Goal: Communication & Community: Answer question/provide support

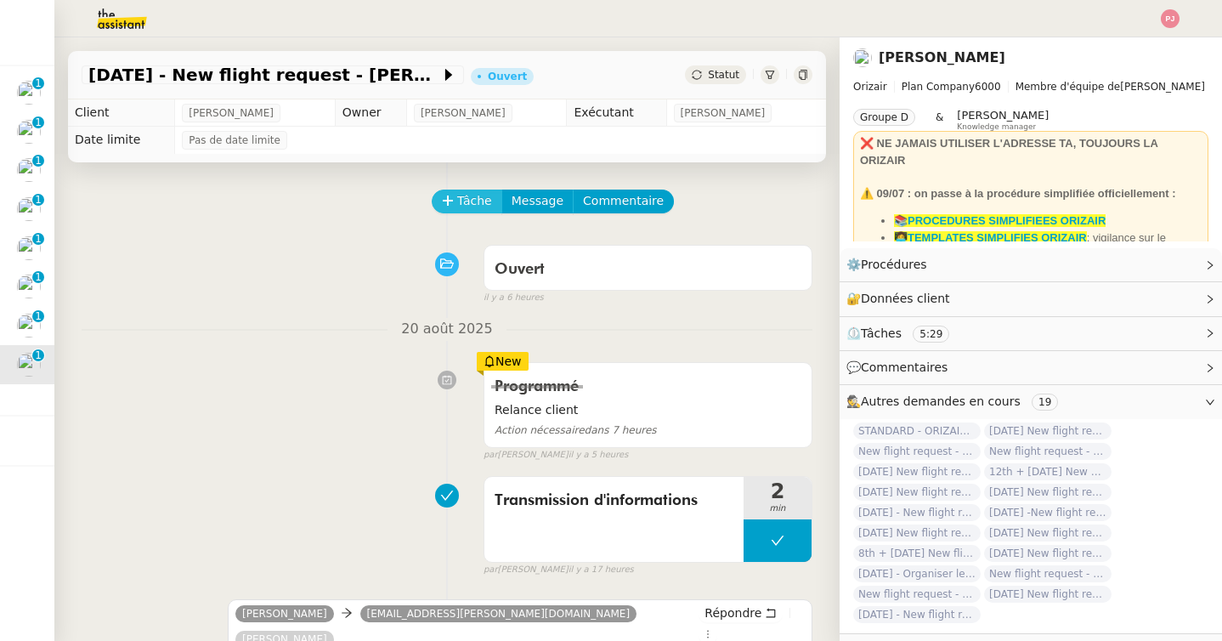
click at [474, 200] on span "Tâche" at bounding box center [474, 201] width 35 height 20
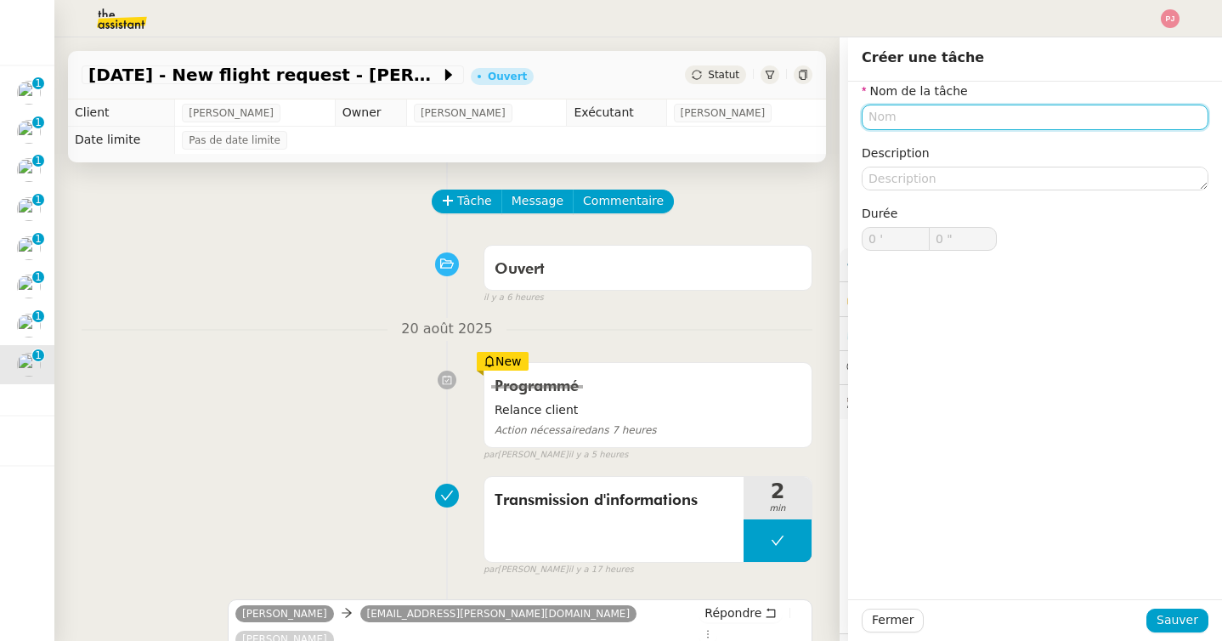
click at [906, 122] on input "text" at bounding box center [1034, 116] width 347 height 25
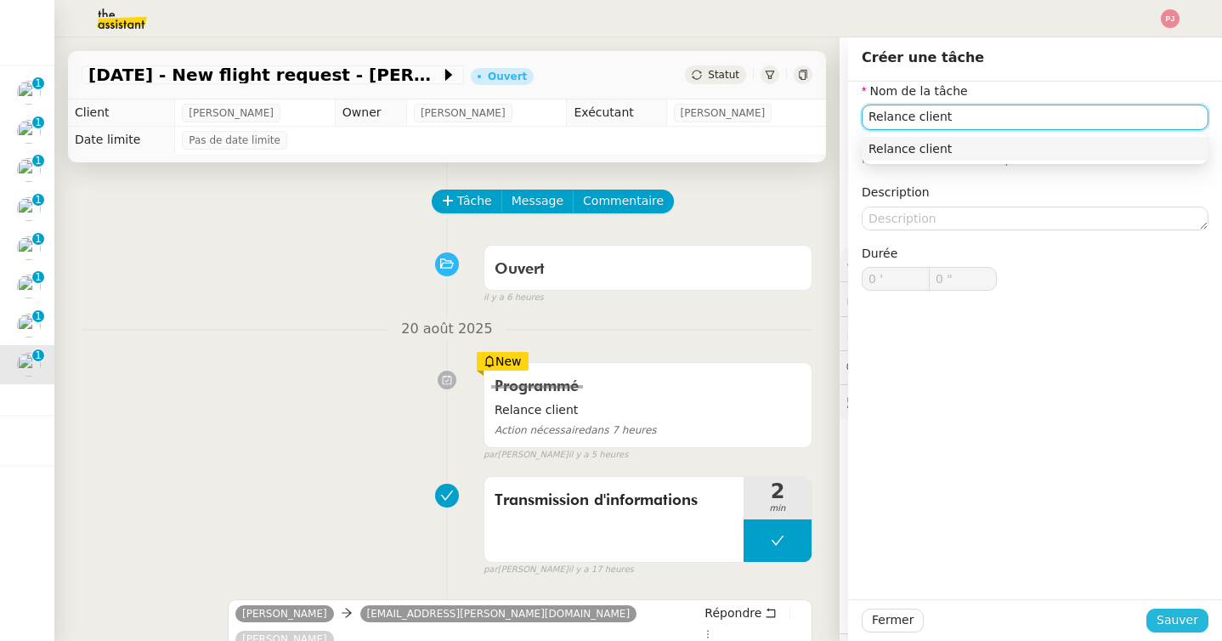
type input "Relance client"
click at [1188, 616] on span "Sauver" at bounding box center [1177, 620] width 42 height 20
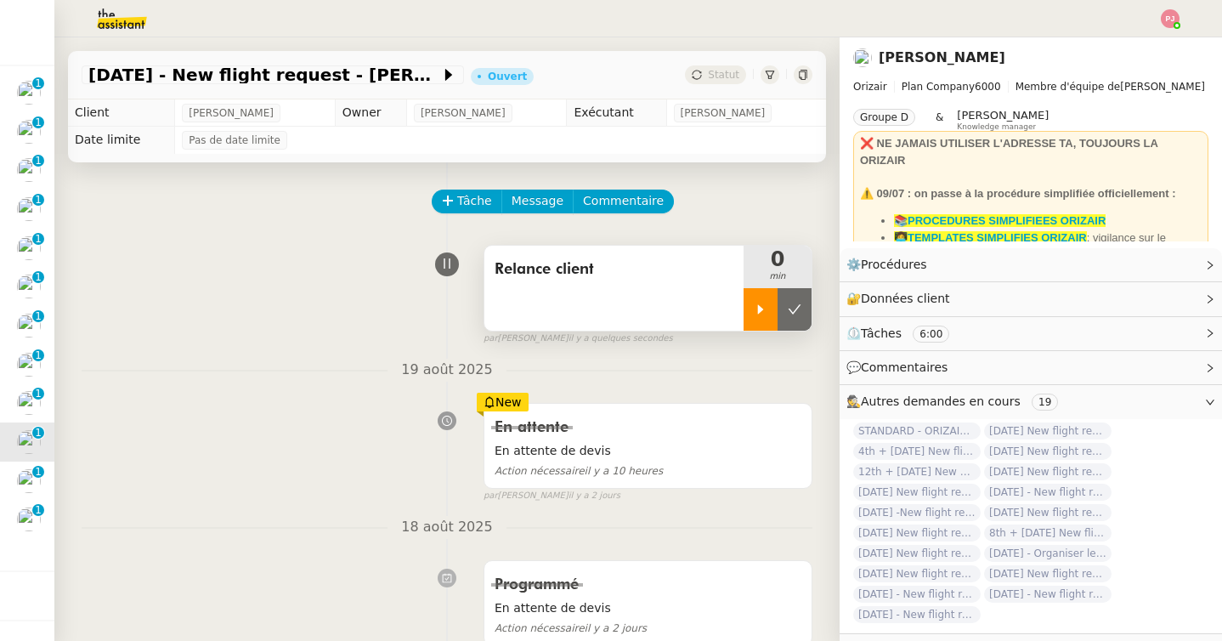
click at [763, 301] on div at bounding box center [760, 309] width 34 height 42
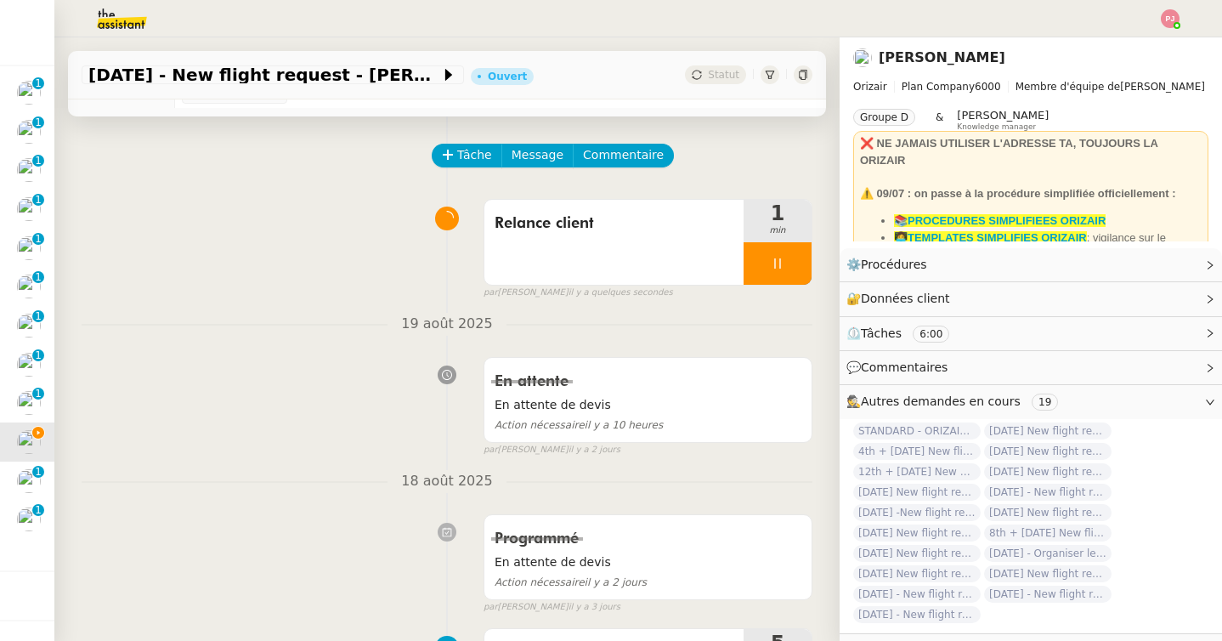
scroll to position [40, 0]
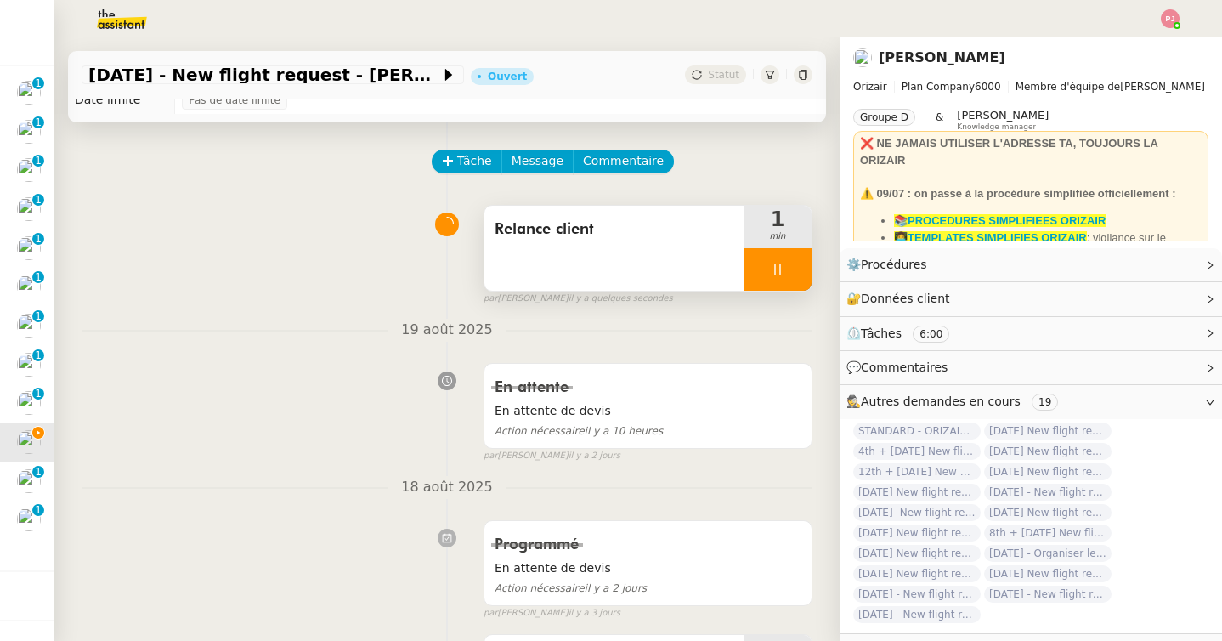
click at [770, 279] on div at bounding box center [777, 269] width 68 height 42
click at [787, 278] on button at bounding box center [794, 269] width 34 height 42
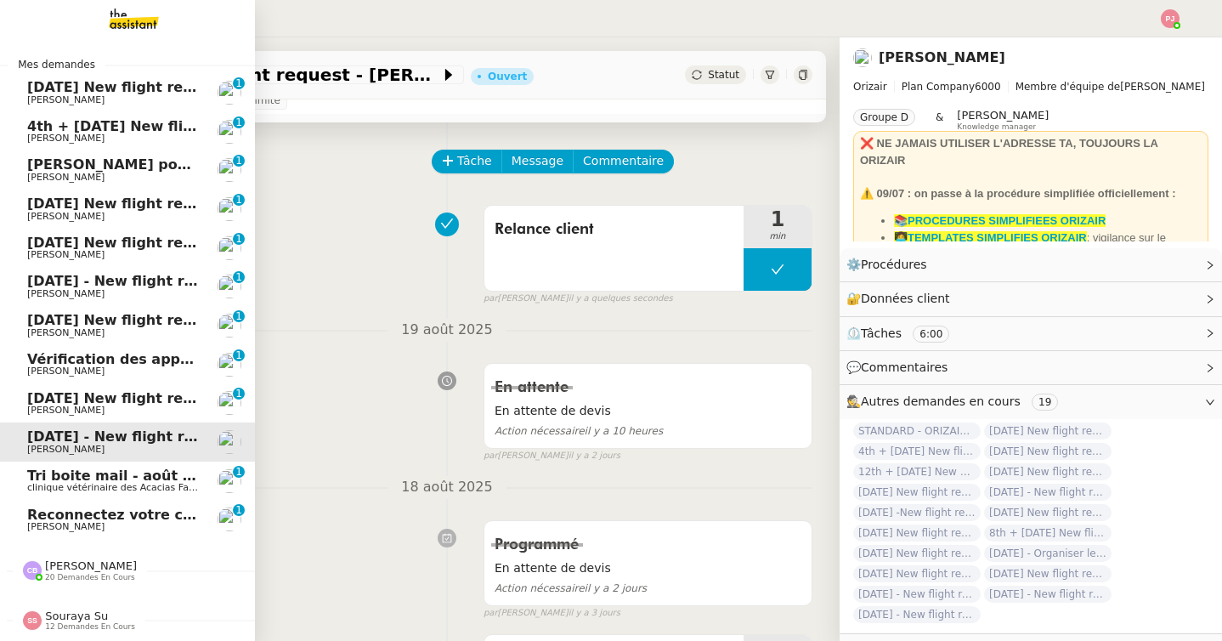
click at [92, 519] on span "Reconnectez votre compte bancaire sur Pennylane - WWWINVEST" at bounding box center [279, 514] width 505 height 16
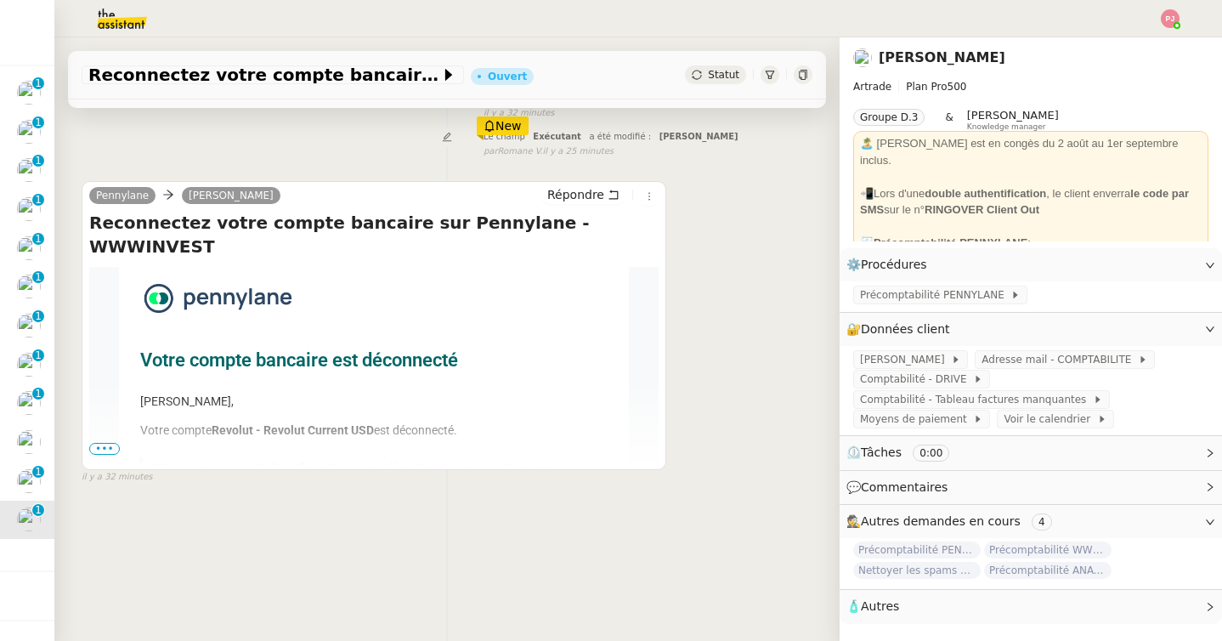
scroll to position [213, 0]
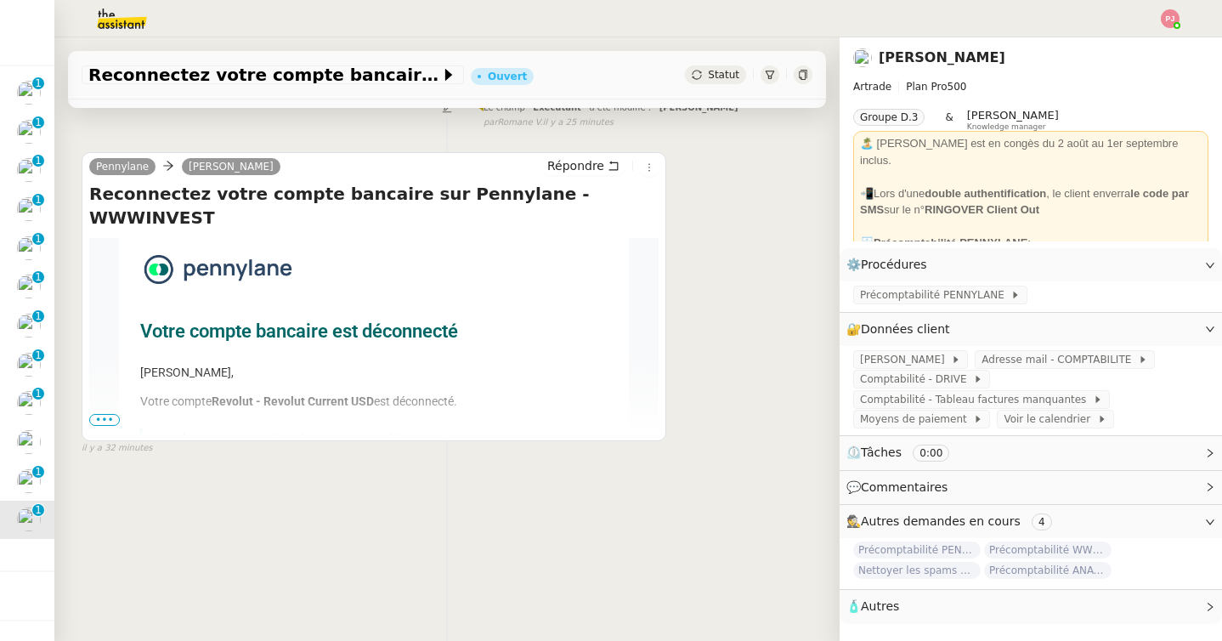
click at [104, 417] on span "•••" at bounding box center [104, 420] width 31 height 12
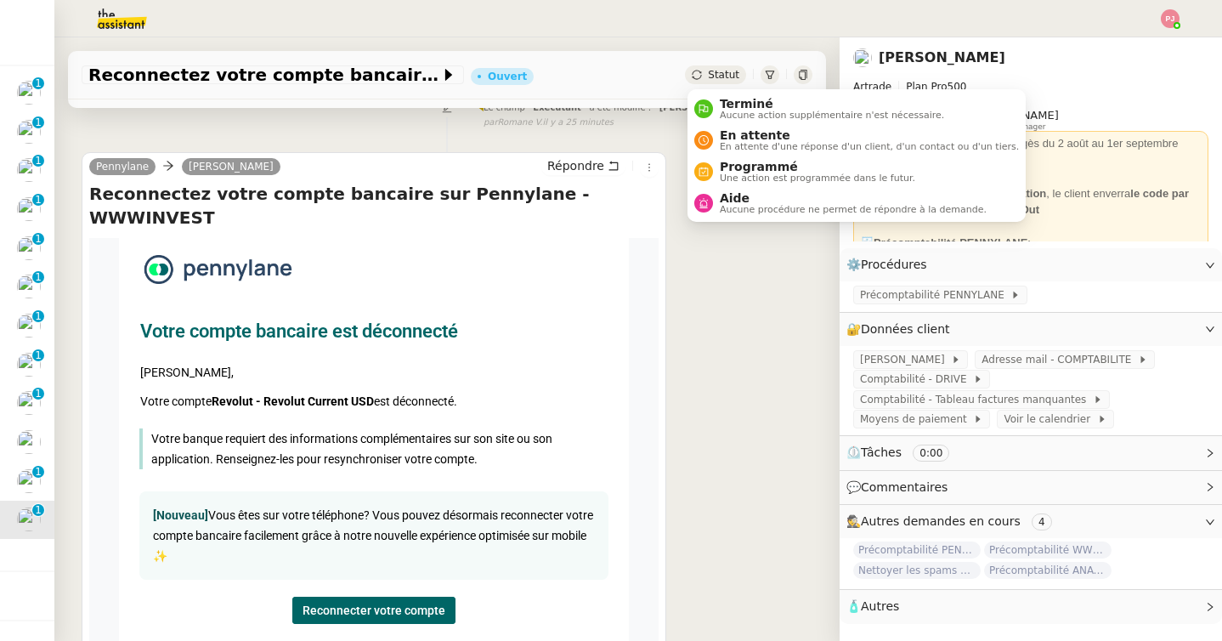
click at [725, 76] on span "Statut" at bounding box center [723, 75] width 31 height 12
click at [727, 117] on span "Aucune action supplémentaire n'est nécessaire." at bounding box center [832, 114] width 224 height 9
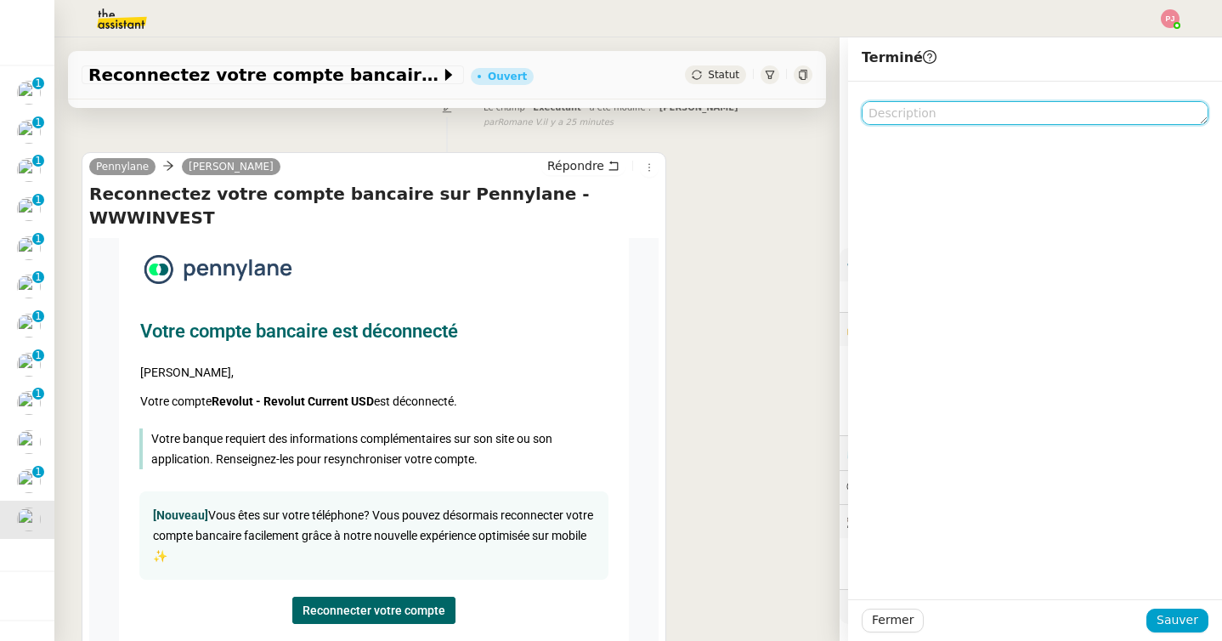
click at [933, 110] on textarea at bounding box center [1034, 113] width 347 height 24
type textarea "R"
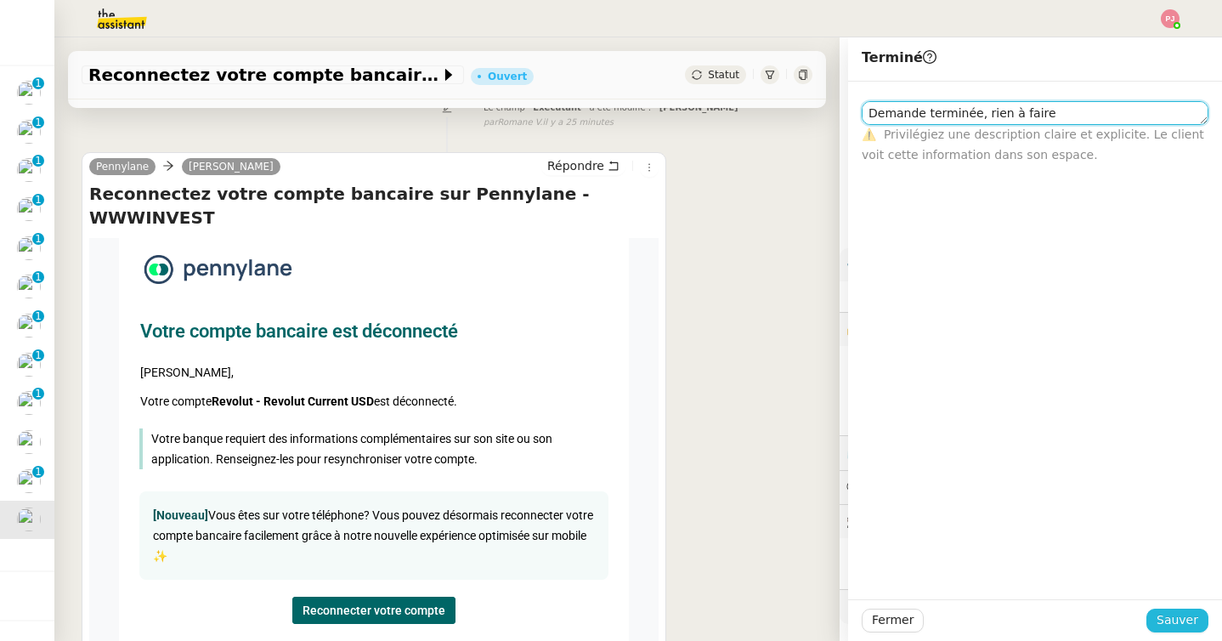
type textarea "Demande terminée, rien à faire"
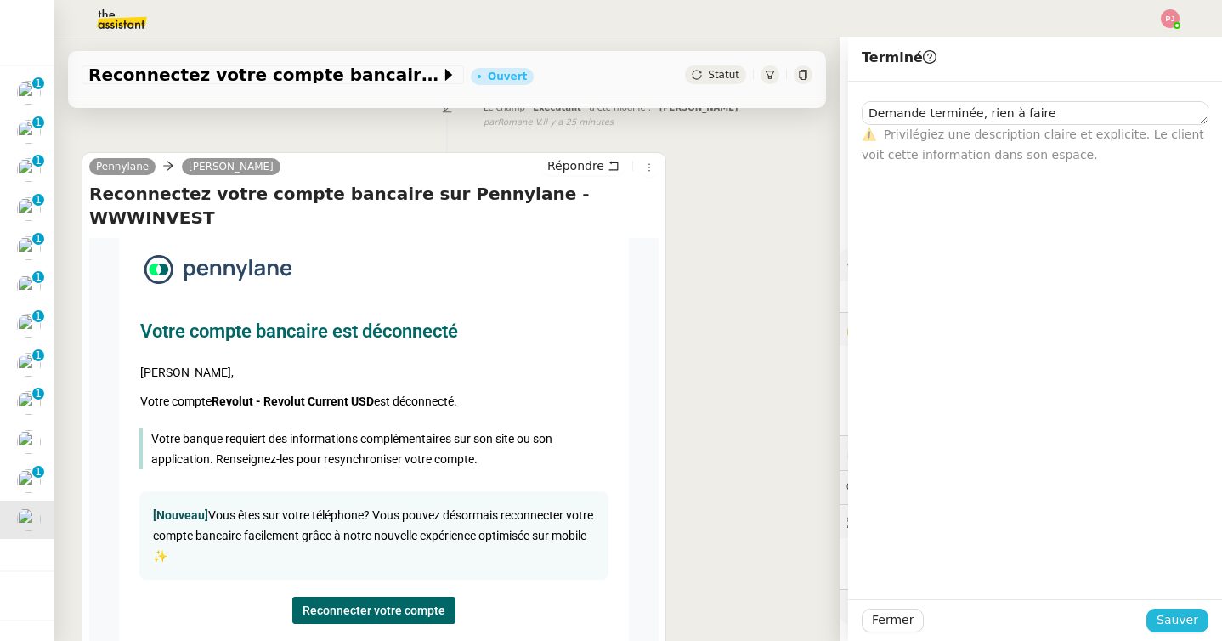
click at [1169, 618] on span "Sauver" at bounding box center [1177, 620] width 42 height 20
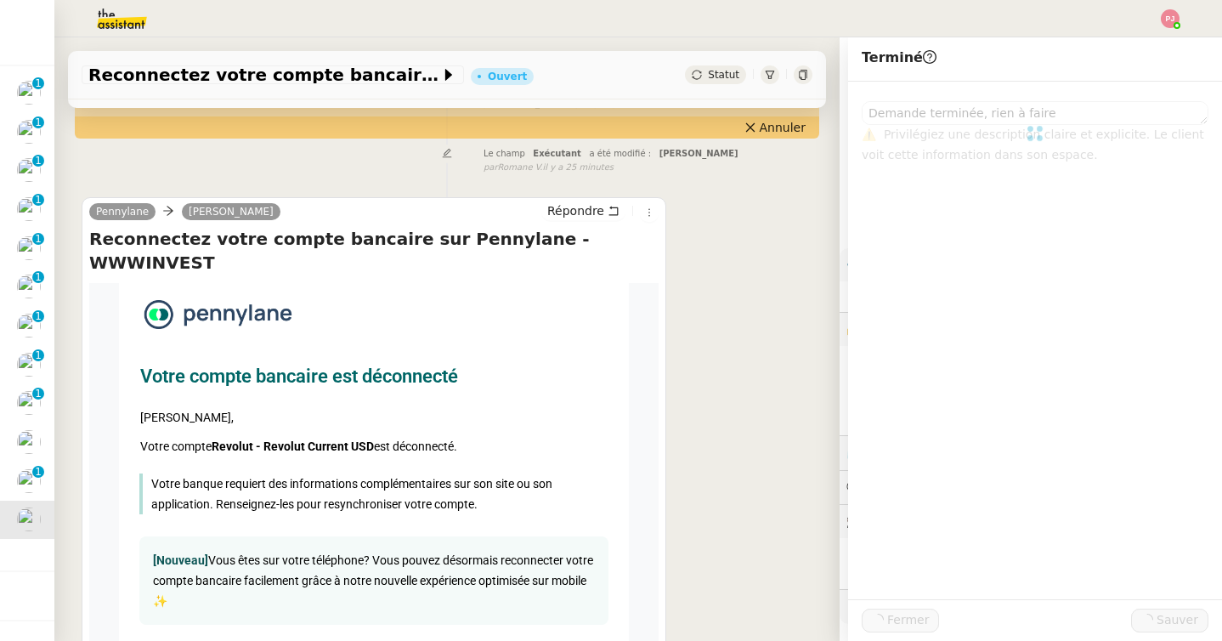
scroll to position [258, 0]
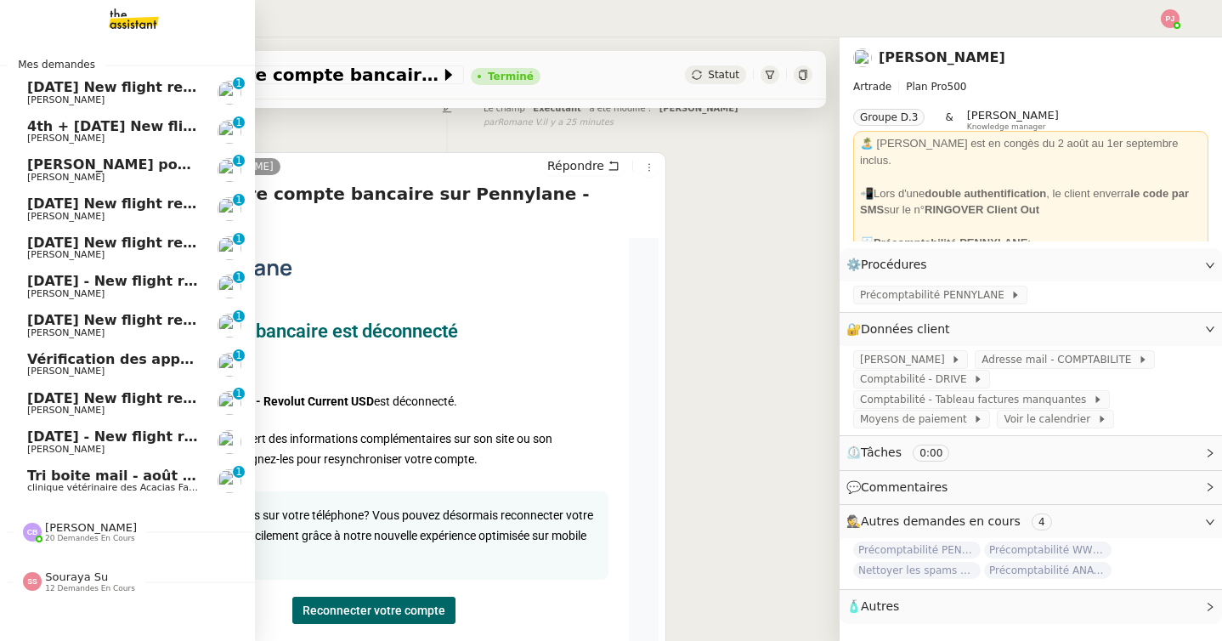
click at [42, 488] on span "clinique vétérinaire des Acacias Famose" at bounding box center [120, 487] width 187 height 11
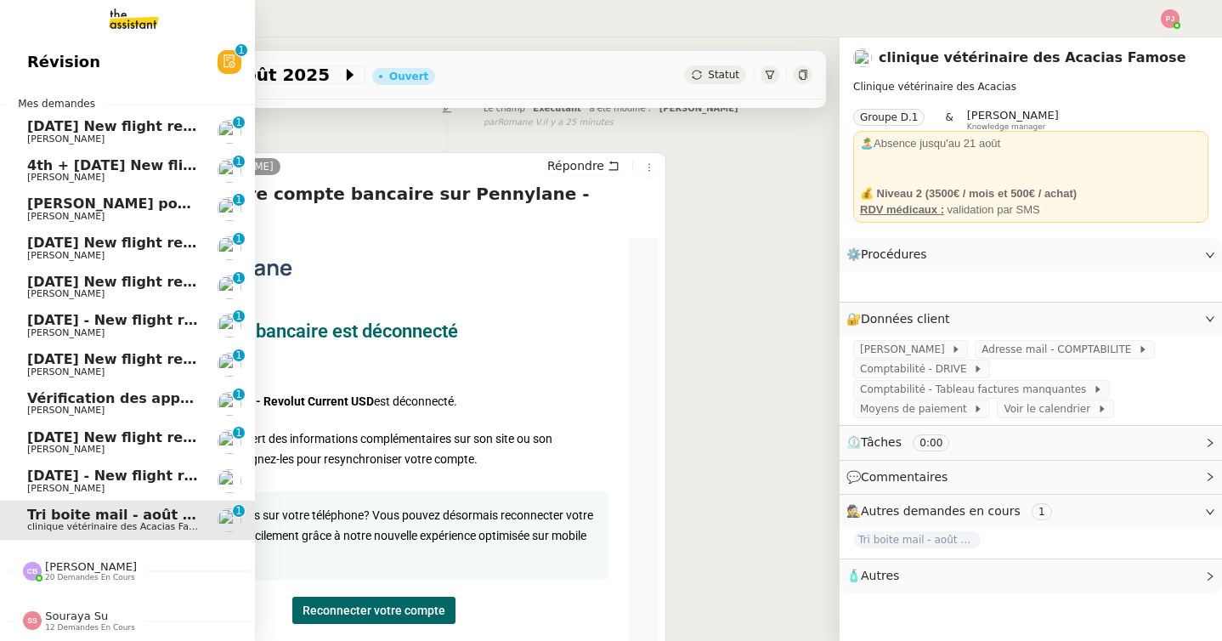
scroll to position [216, 0]
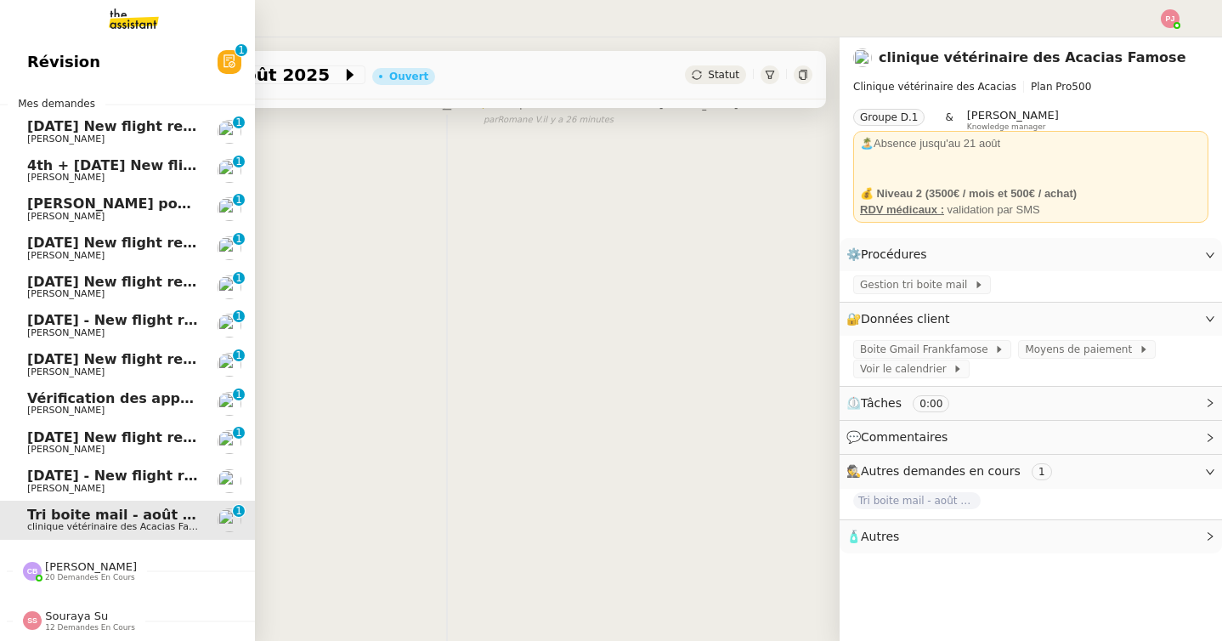
click at [91, 475] on span "[DATE] - New flight request - [PERSON_NAME]" at bounding box center [202, 475] width 351 height 16
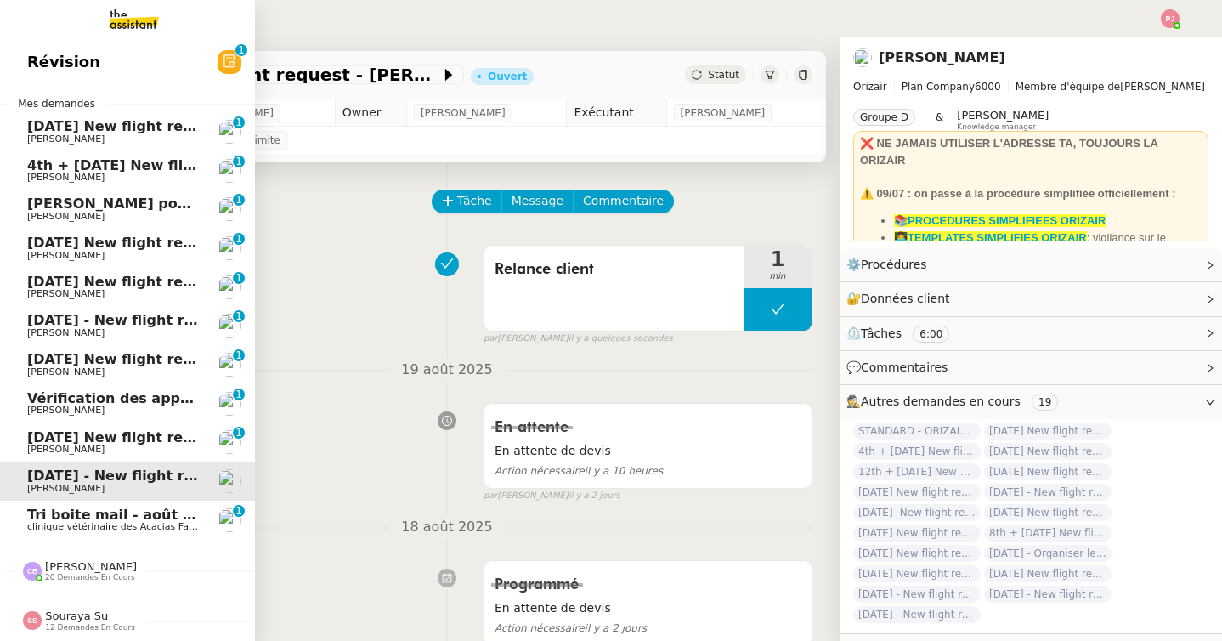
click at [64, 444] on span "[PERSON_NAME]" at bounding box center [65, 448] width 77 height 11
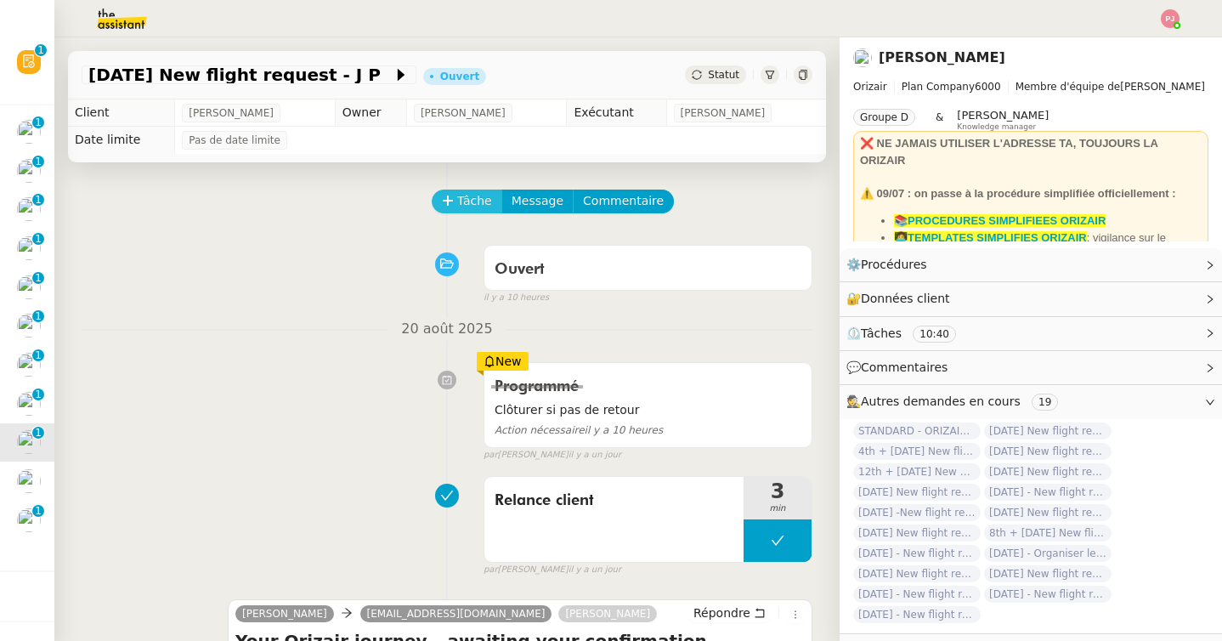
click at [471, 197] on span "Tâche" at bounding box center [474, 201] width 35 height 20
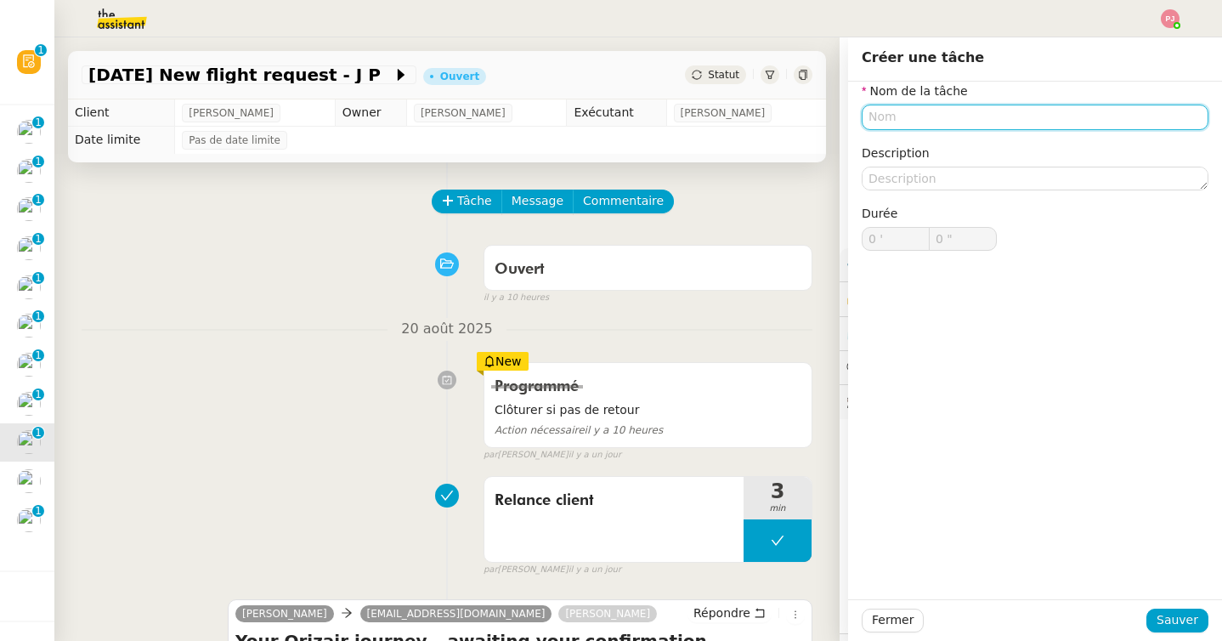
click at [902, 116] on input "text" at bounding box center [1034, 116] width 347 height 25
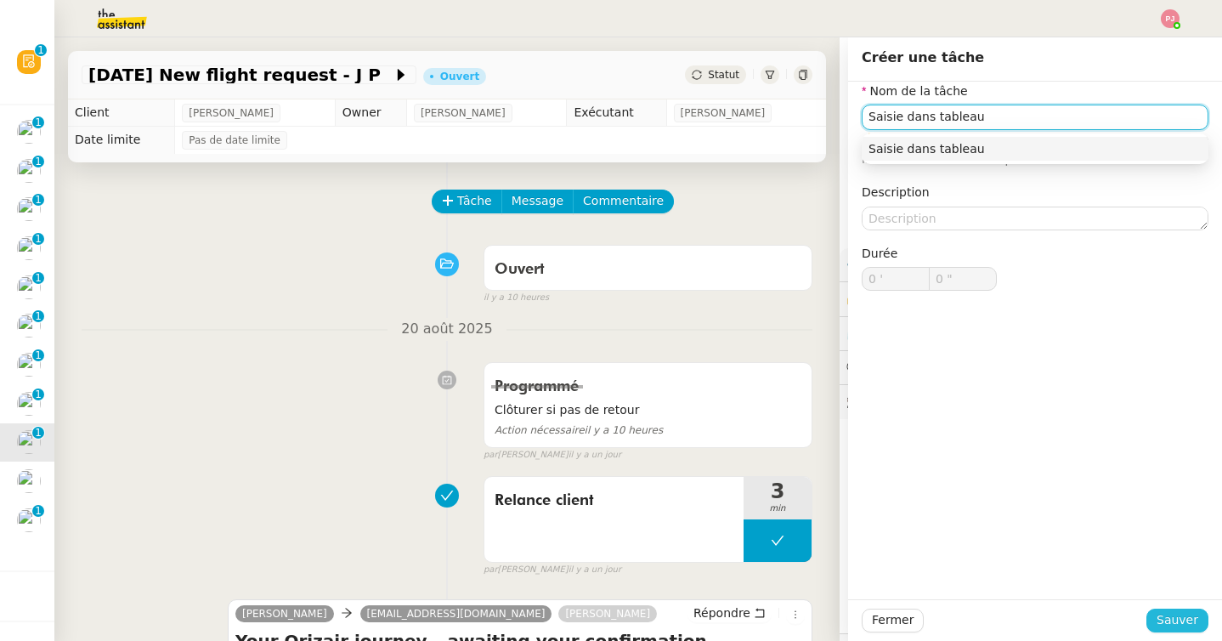
type input "Saisie dans tableau"
click at [1171, 620] on span "Sauver" at bounding box center [1177, 620] width 42 height 20
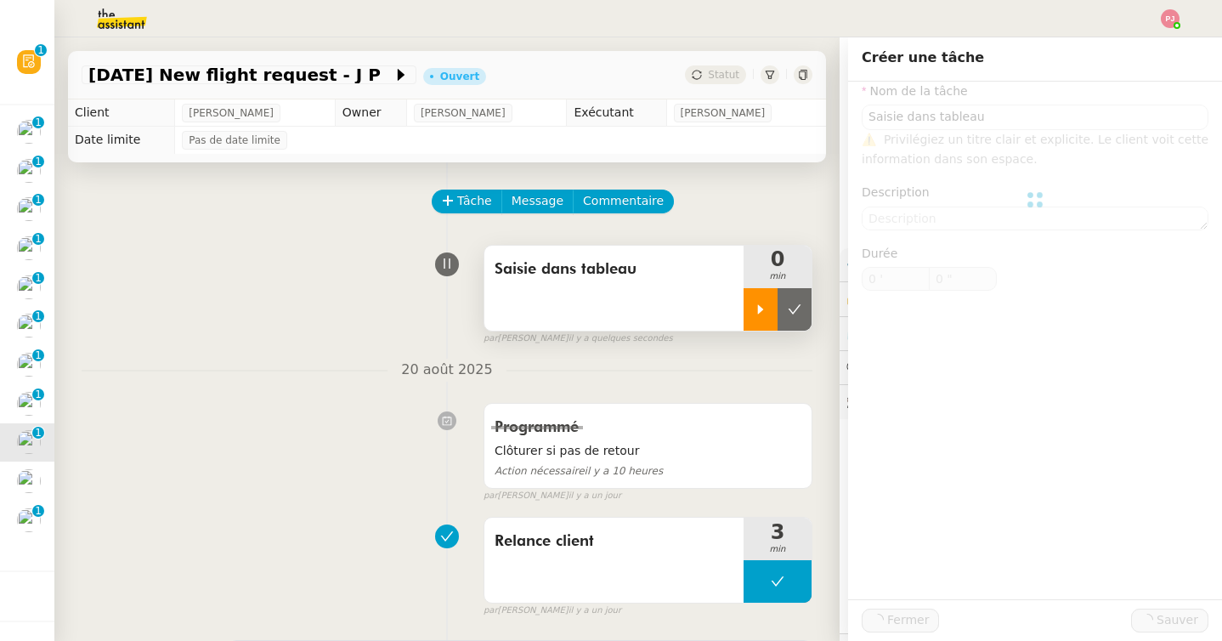
click at [748, 307] on div at bounding box center [760, 309] width 34 height 42
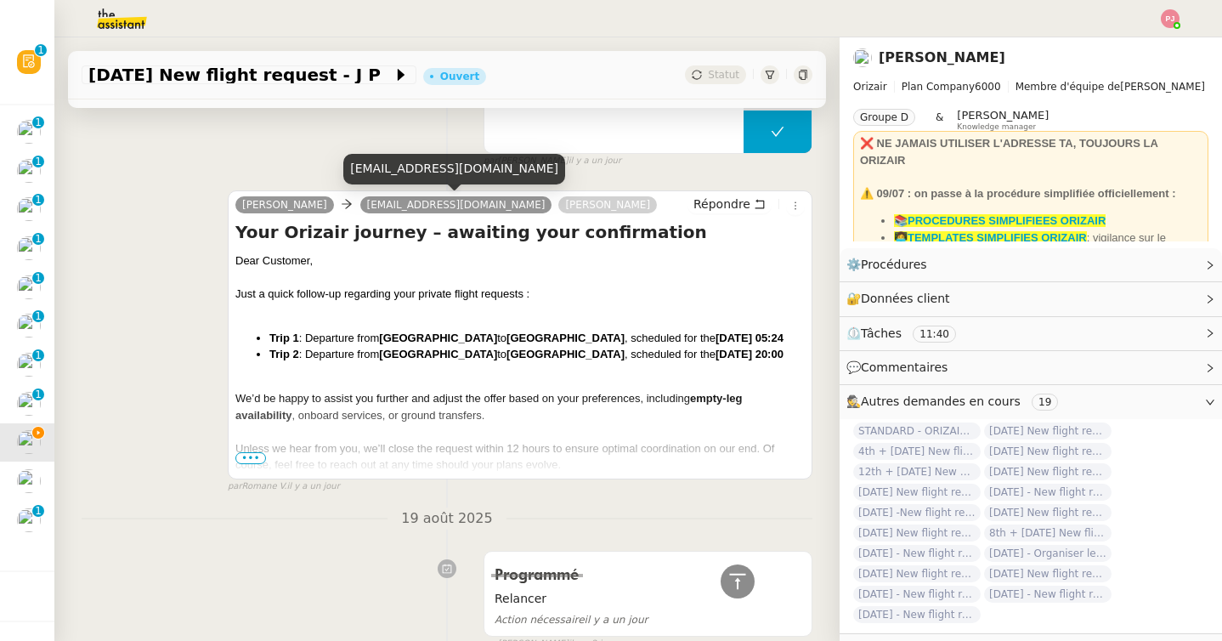
scroll to position [442, 0]
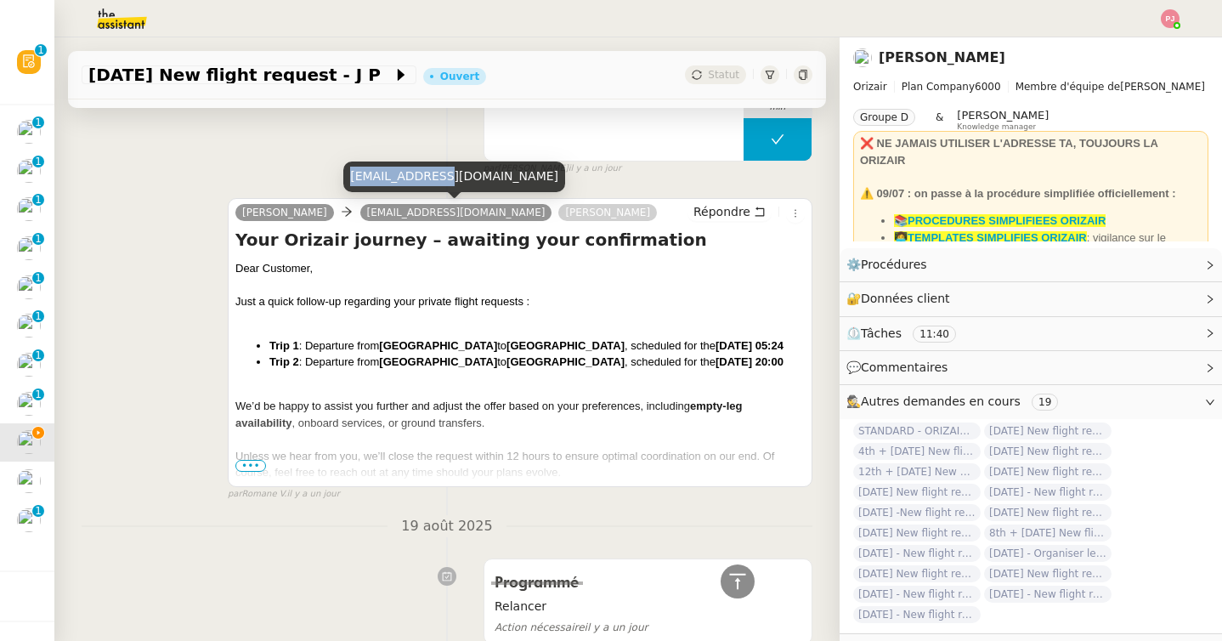
drag, startPoint x: 437, startPoint y: 178, endPoint x: 351, endPoint y: 175, distance: 85.9
click at [351, 175] on div "[EMAIL_ADDRESS][DOMAIN_NAME]" at bounding box center [454, 176] width 222 height 30
copy div "[EMAIL_ADDRESS][DOMAIN_NAME]"
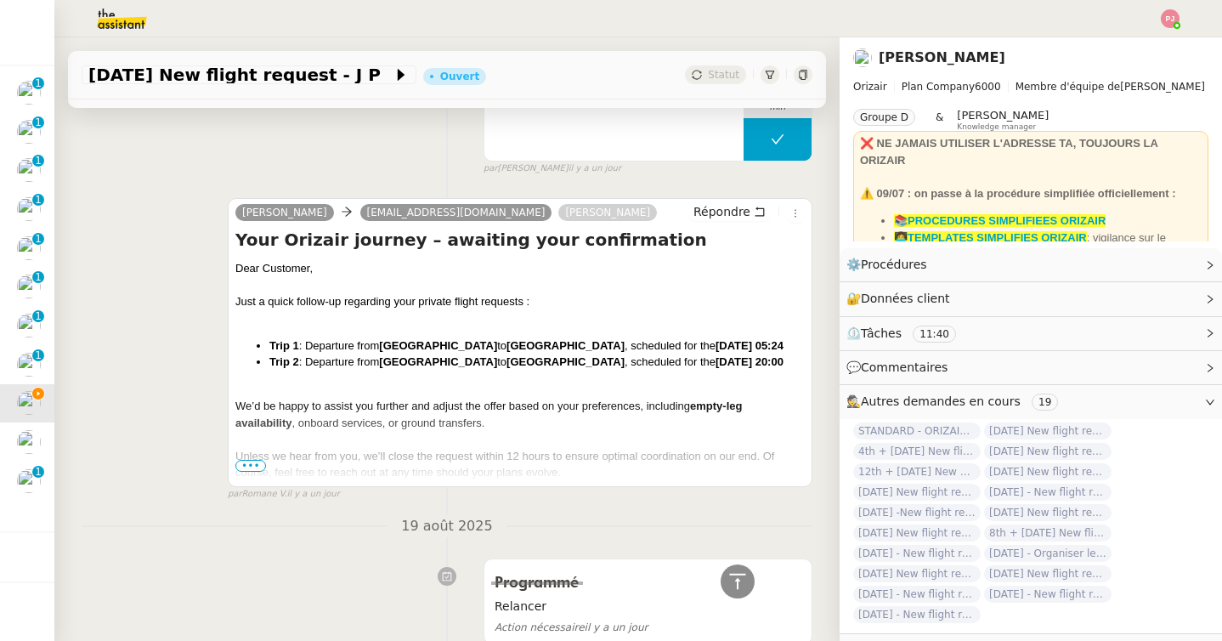
scroll to position [0, 0]
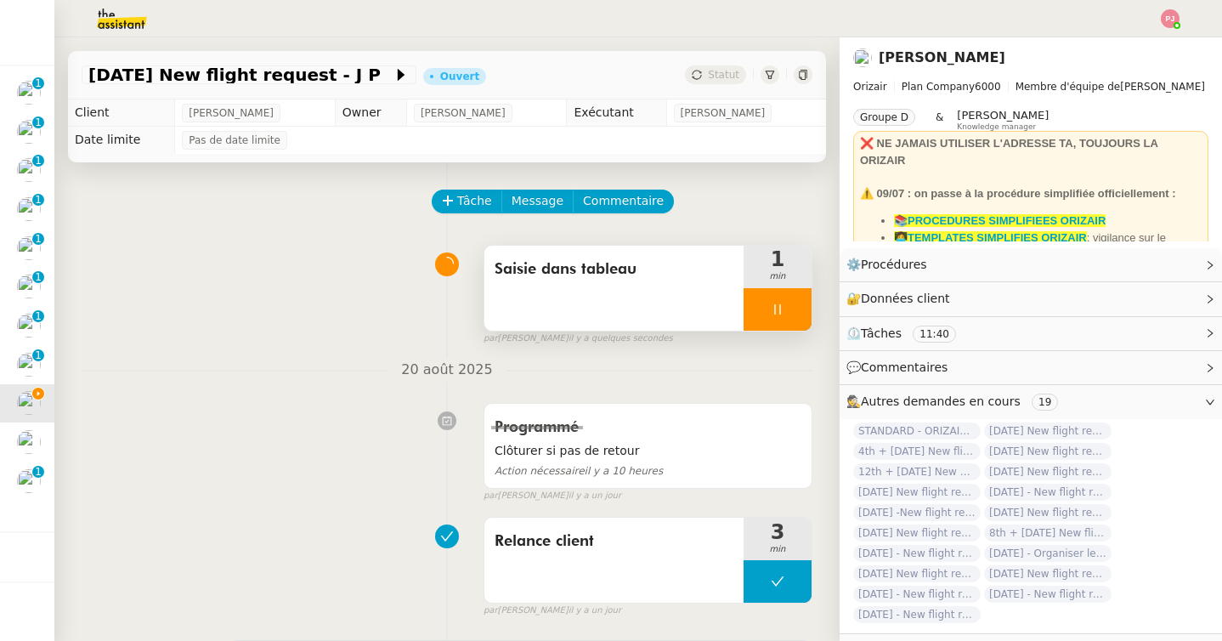
click at [795, 305] on div at bounding box center [777, 309] width 68 height 42
click at [799, 305] on icon at bounding box center [794, 309] width 14 height 14
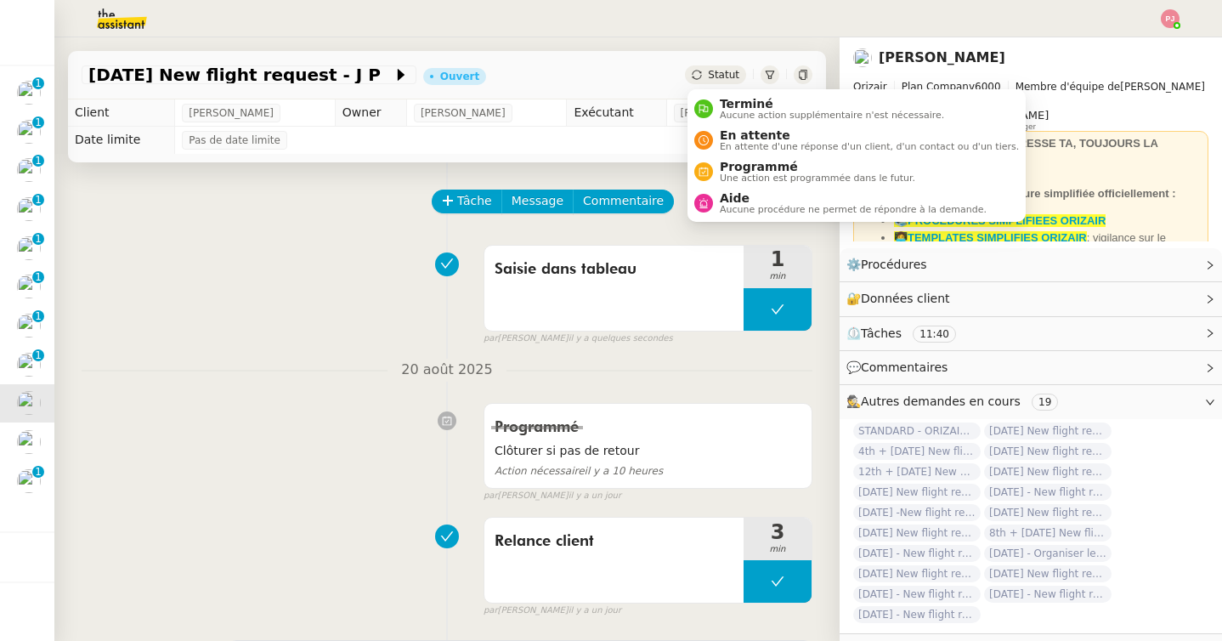
click at [730, 75] on span "Statut" at bounding box center [723, 75] width 31 height 12
click at [731, 102] on span "Terminé" at bounding box center [832, 104] width 224 height 14
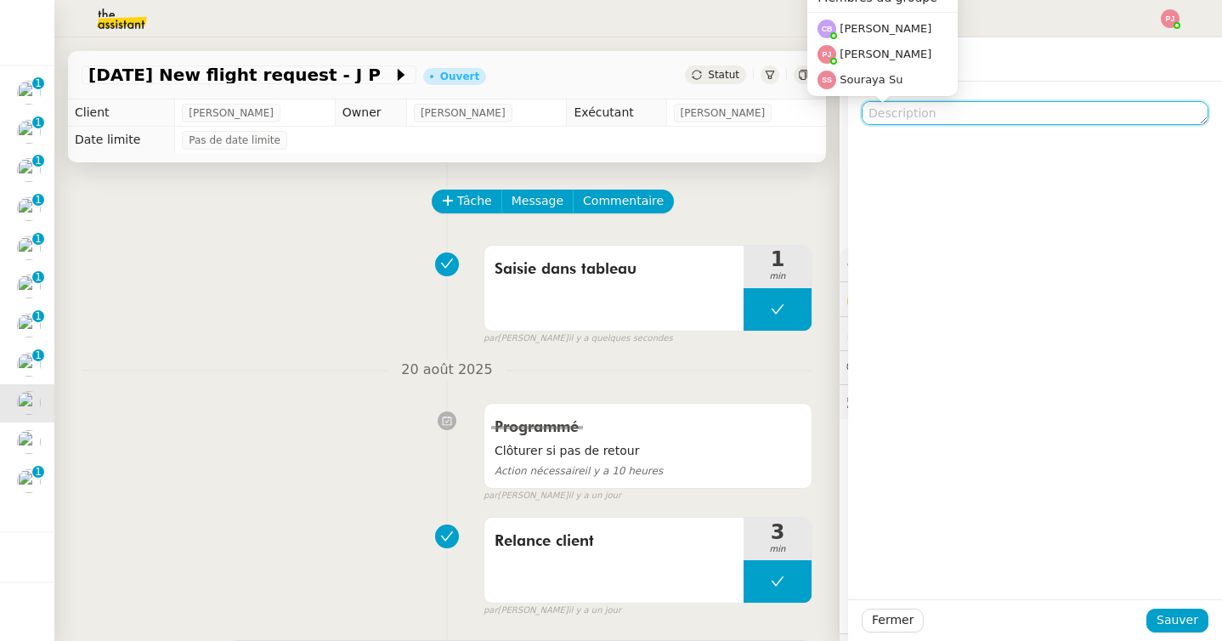
click at [890, 110] on textarea at bounding box center [1034, 113] width 347 height 24
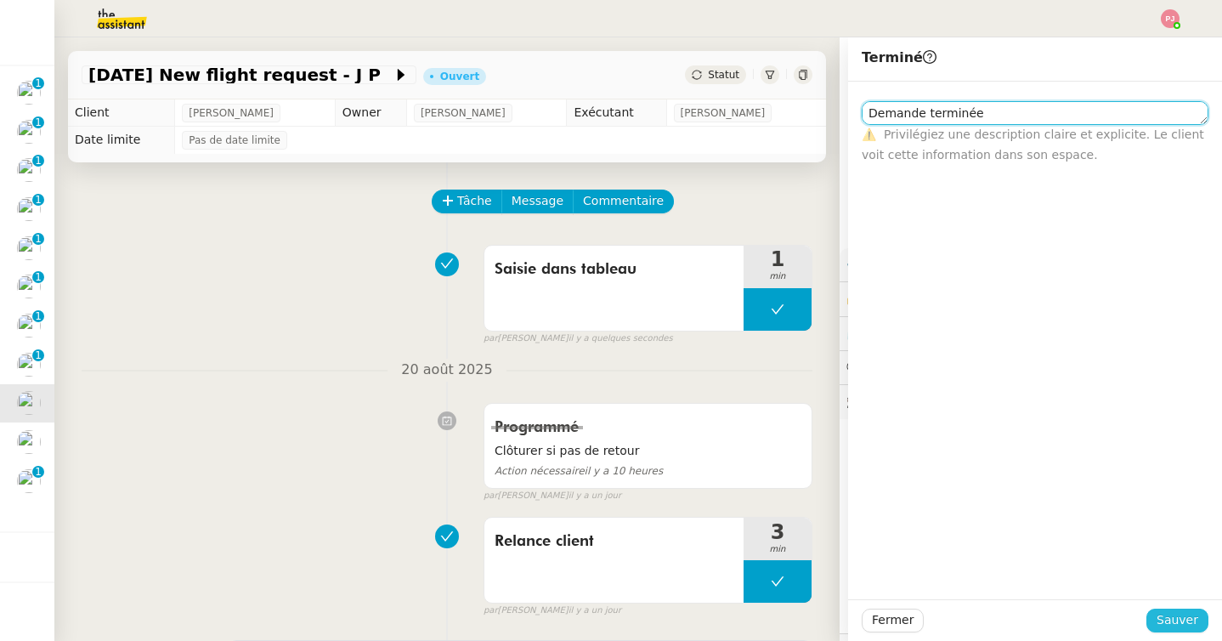
type textarea "Demande terminée"
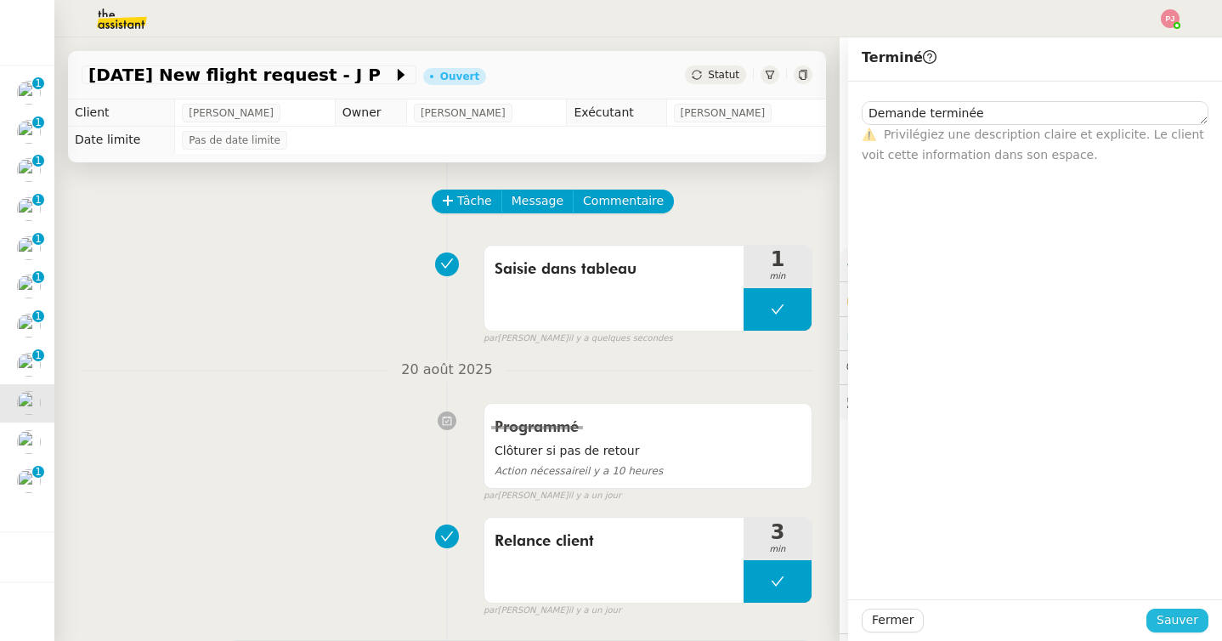
click at [1165, 622] on span "Sauver" at bounding box center [1177, 620] width 42 height 20
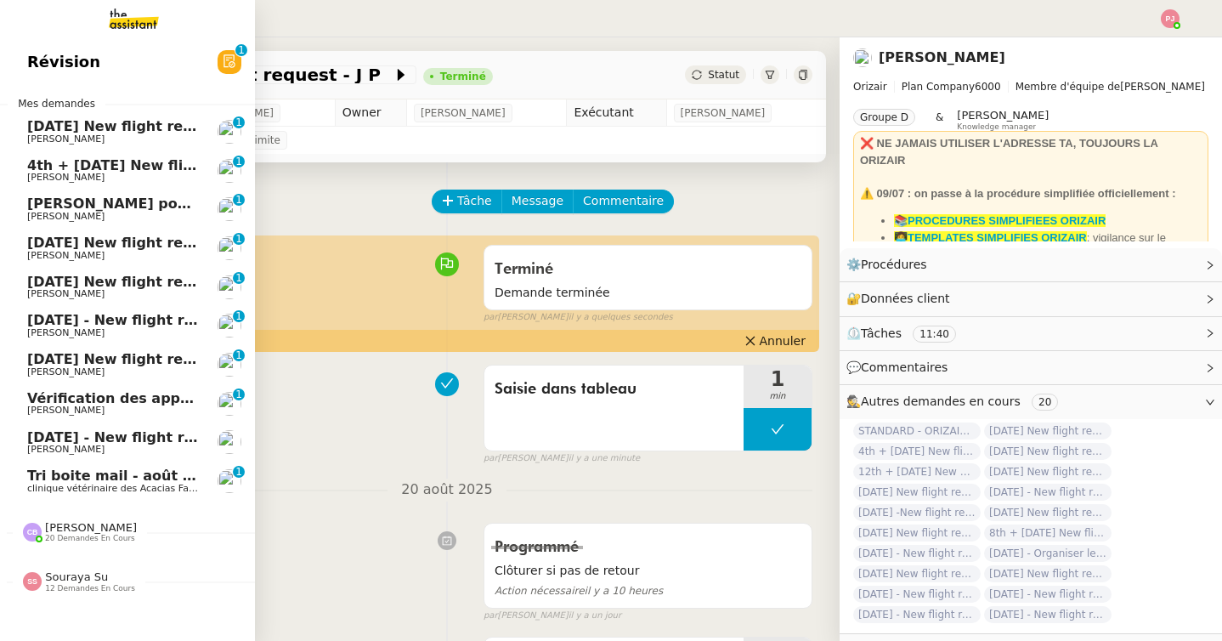
click at [104, 442] on span "[DATE] - New flight request - [PERSON_NAME]" at bounding box center [202, 437] width 351 height 16
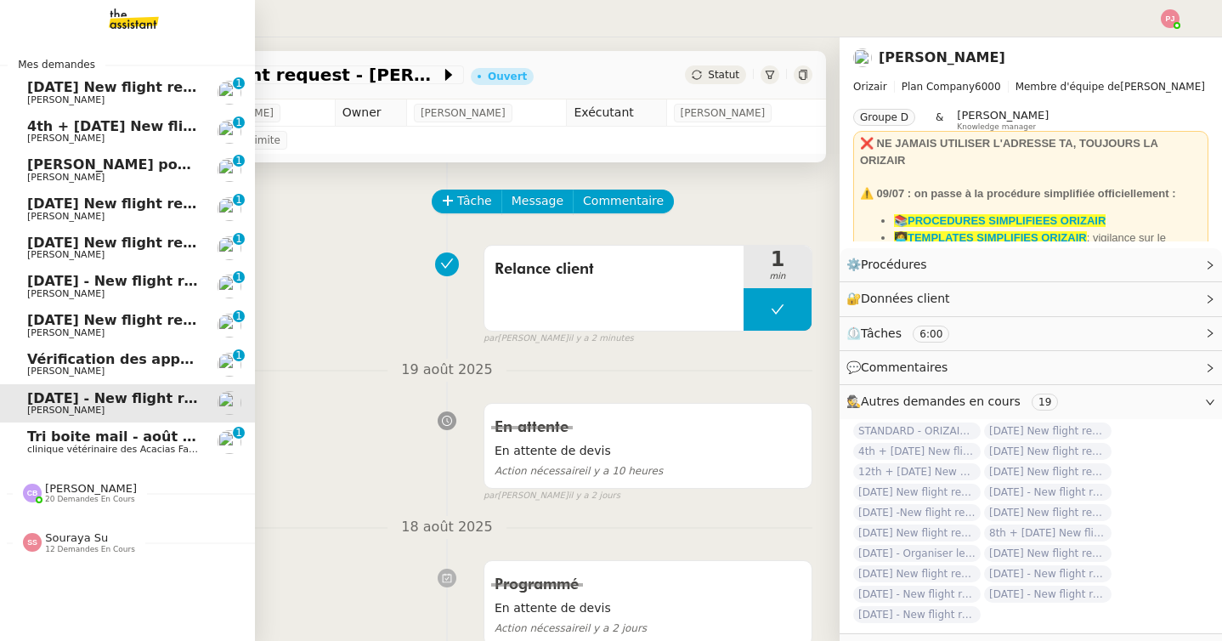
click at [125, 330] on span "[PERSON_NAME]" at bounding box center [113, 333] width 172 height 10
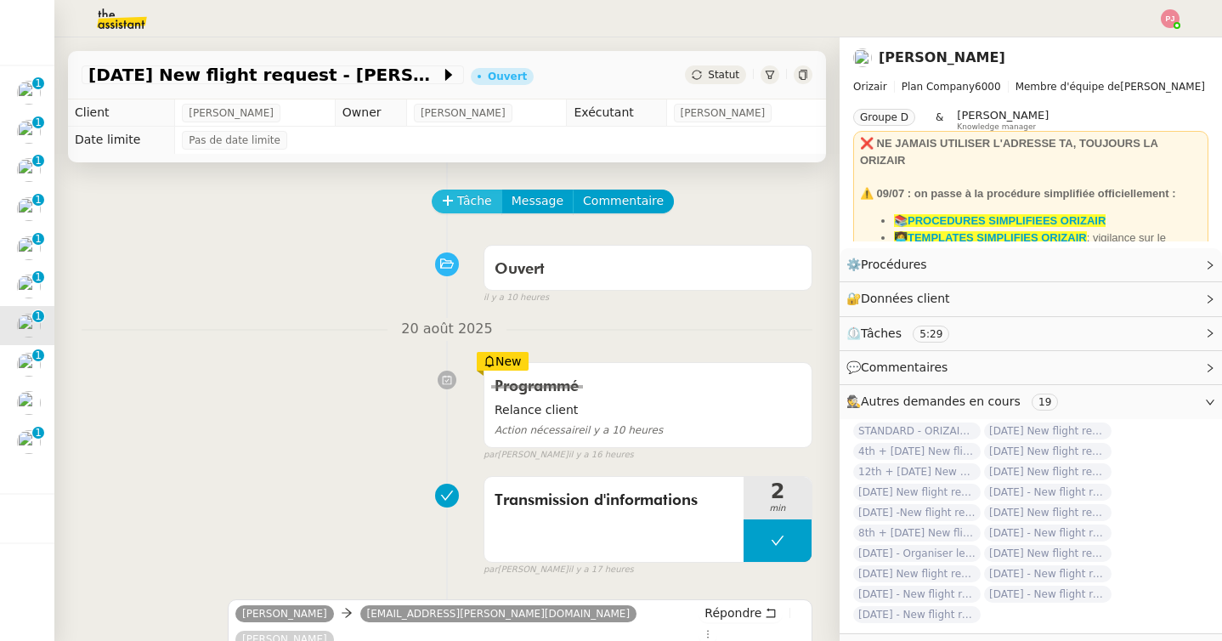
click at [475, 194] on span "Tâche" at bounding box center [474, 201] width 35 height 20
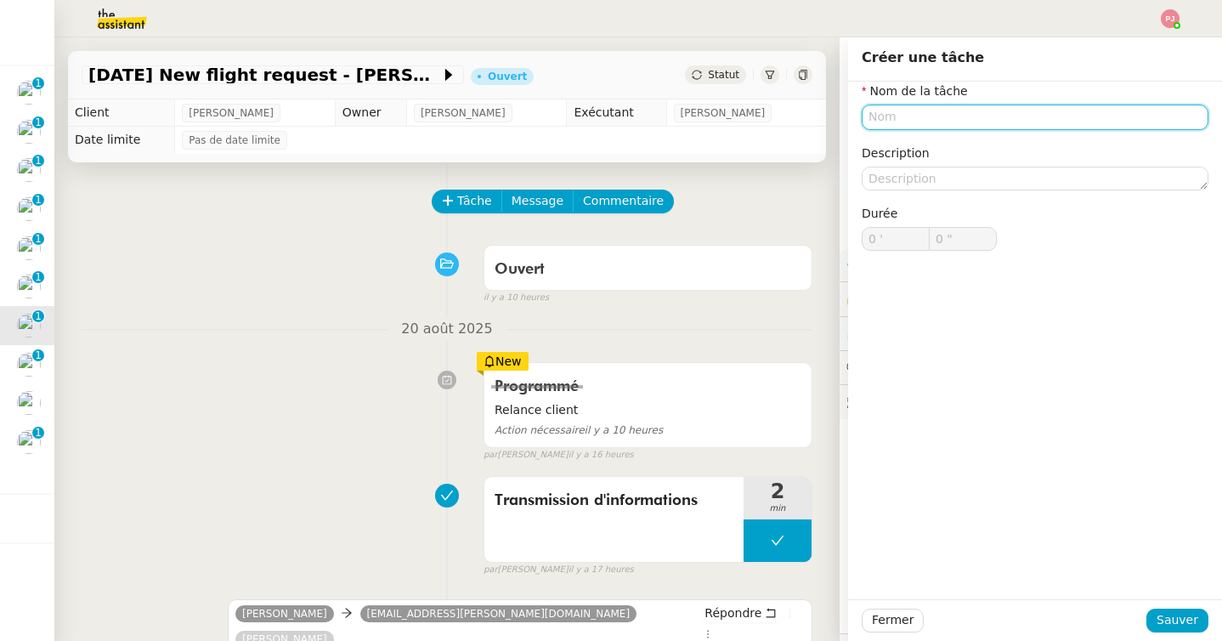
click at [911, 123] on input "text" at bounding box center [1034, 116] width 347 height 25
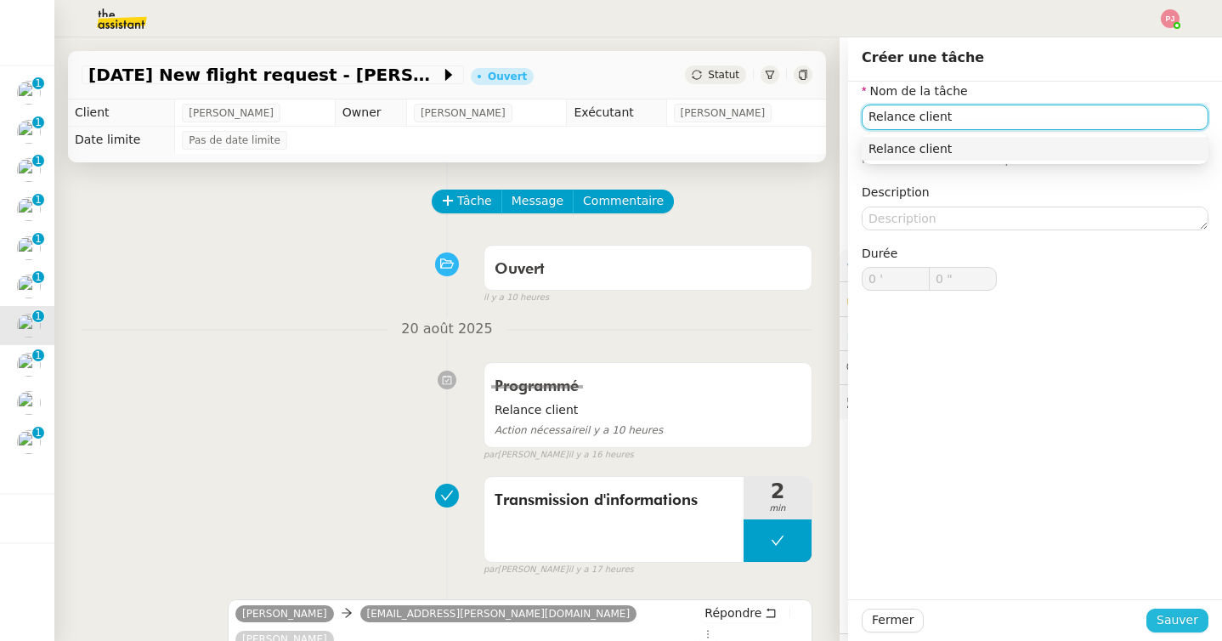
type input "Relance client"
click at [1172, 612] on span "Sauver" at bounding box center [1177, 620] width 42 height 20
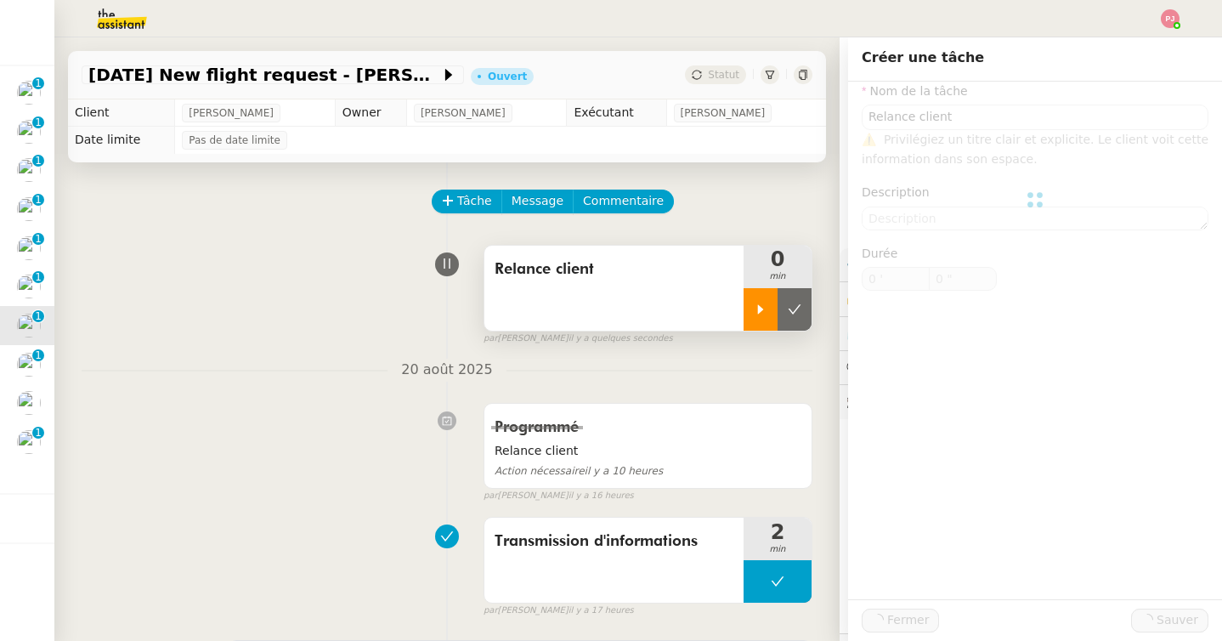
click at [759, 303] on icon at bounding box center [760, 309] width 14 height 14
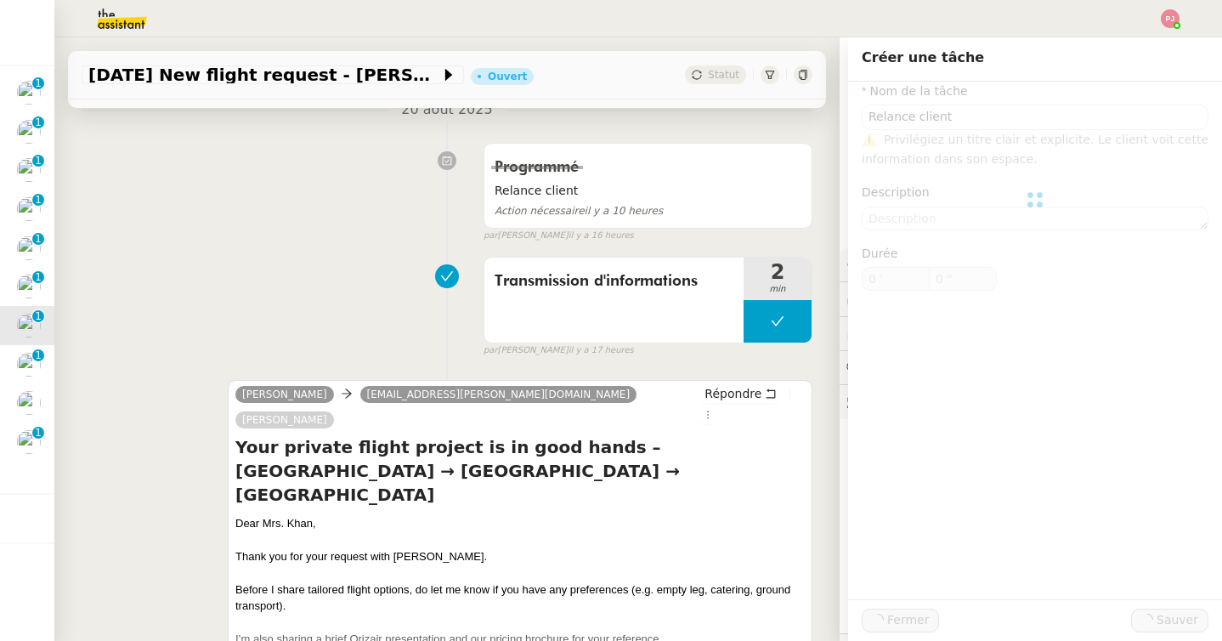
scroll to position [308, 0]
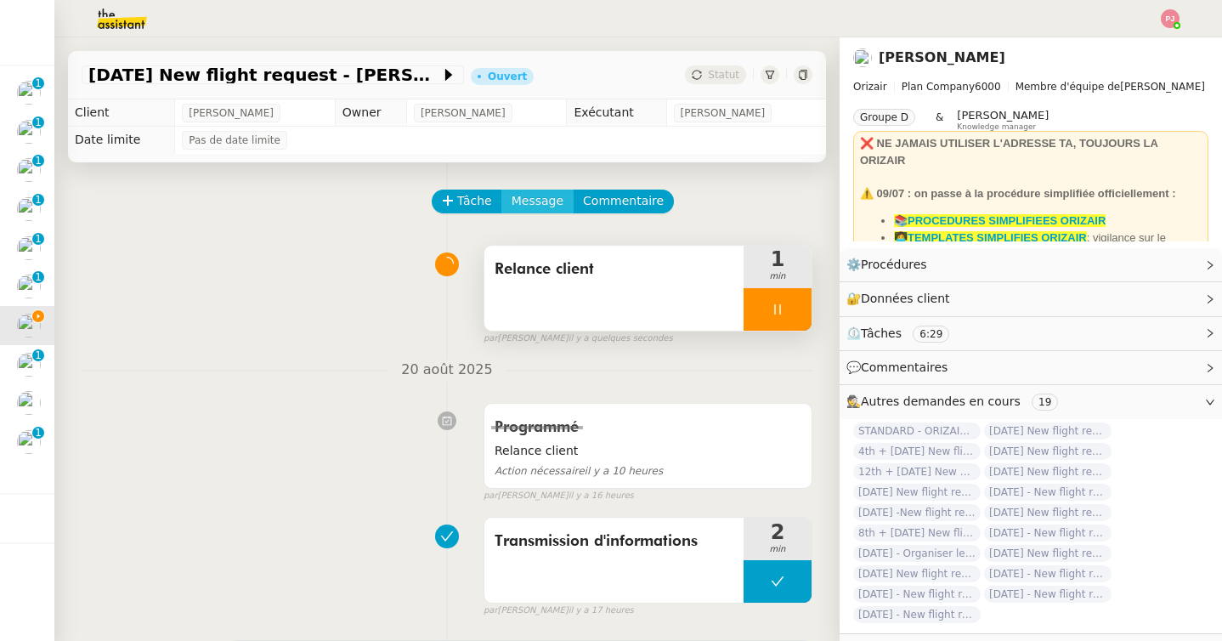
click at [530, 204] on span "Message" at bounding box center [537, 201] width 52 height 20
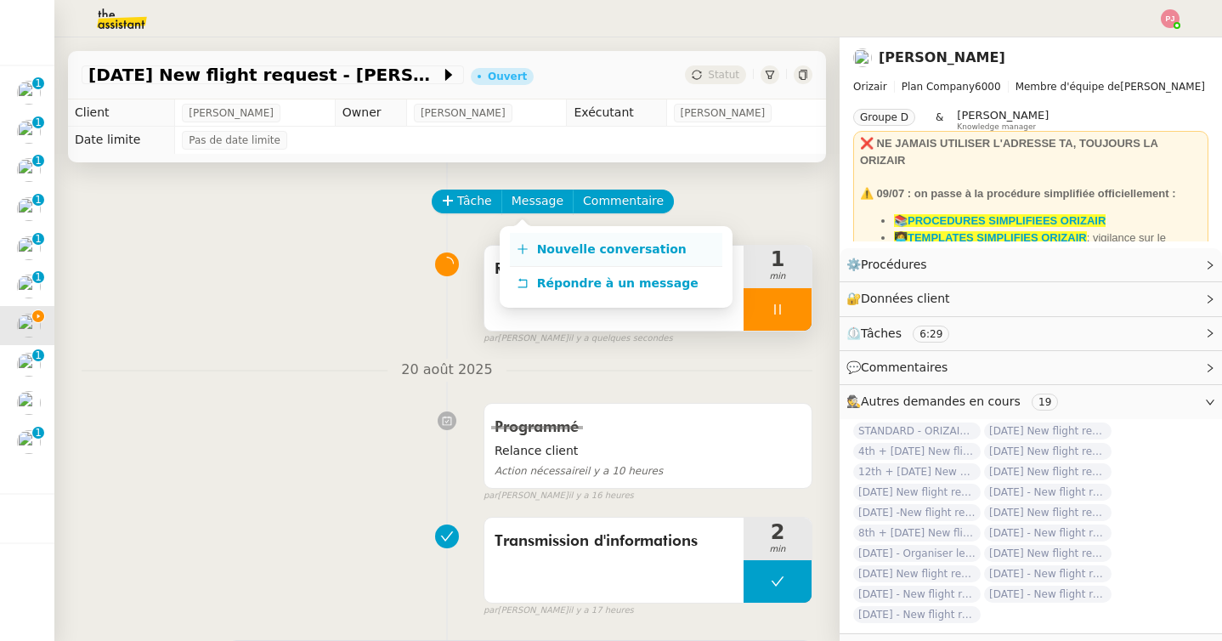
click at [537, 242] on span "Nouvelle conversation" at bounding box center [612, 249] width 150 height 14
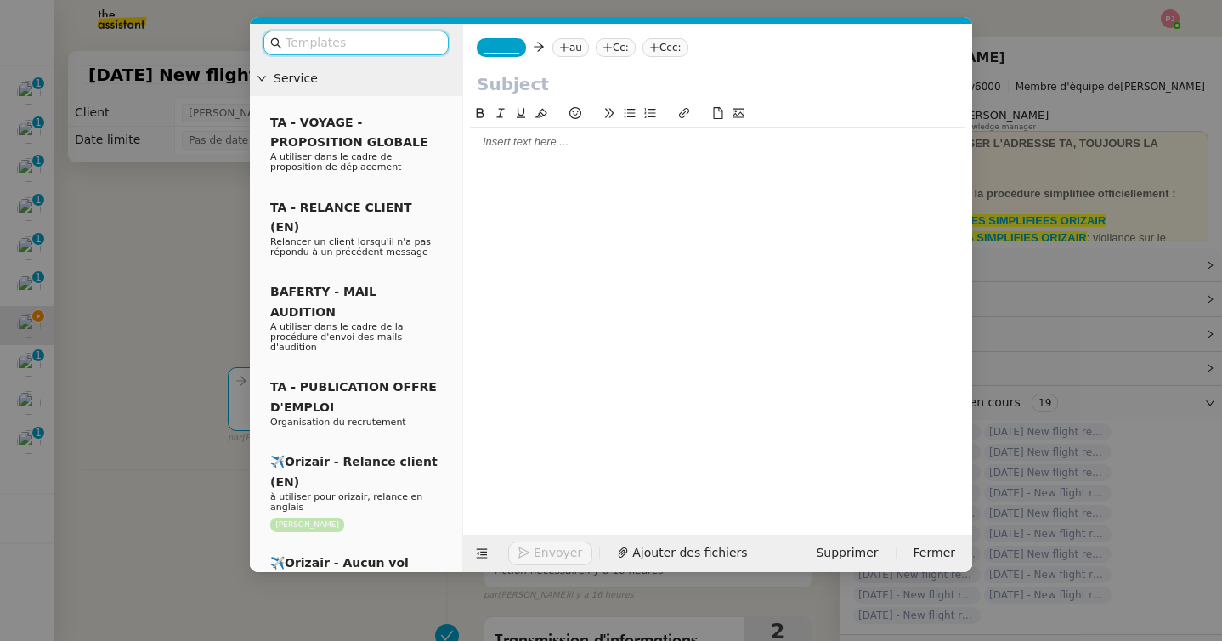
click at [387, 38] on input "text" at bounding box center [361, 43] width 153 height 20
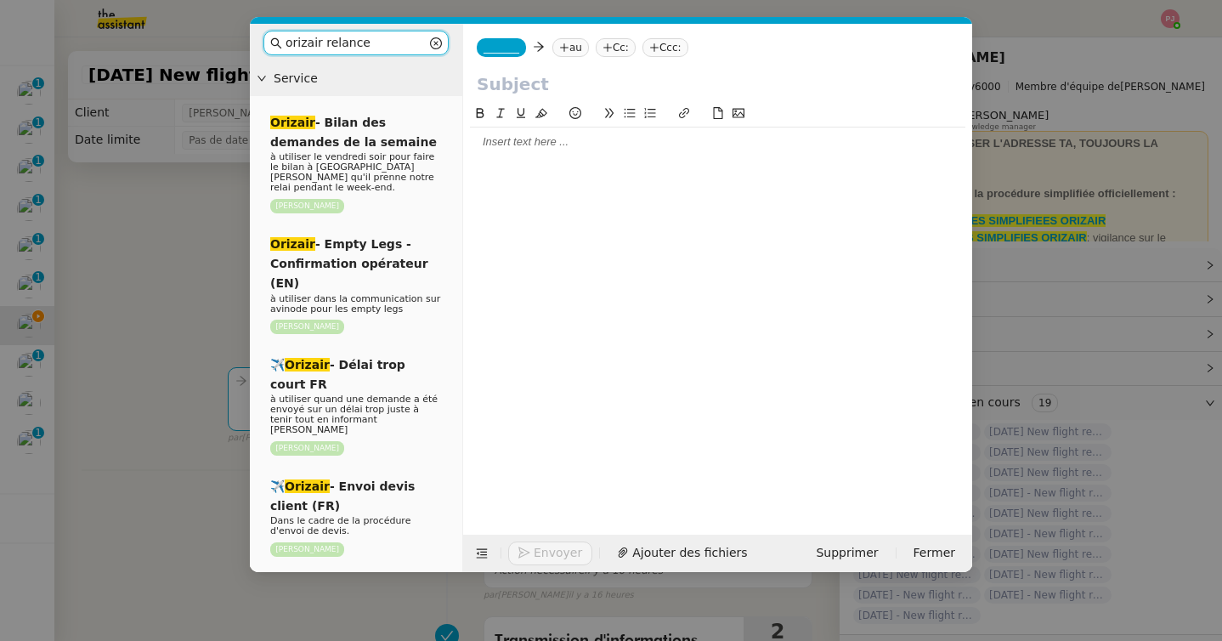
type input "orizair relance"
click at [510, 50] on span "_______" at bounding box center [501, 48] width 36 height 12
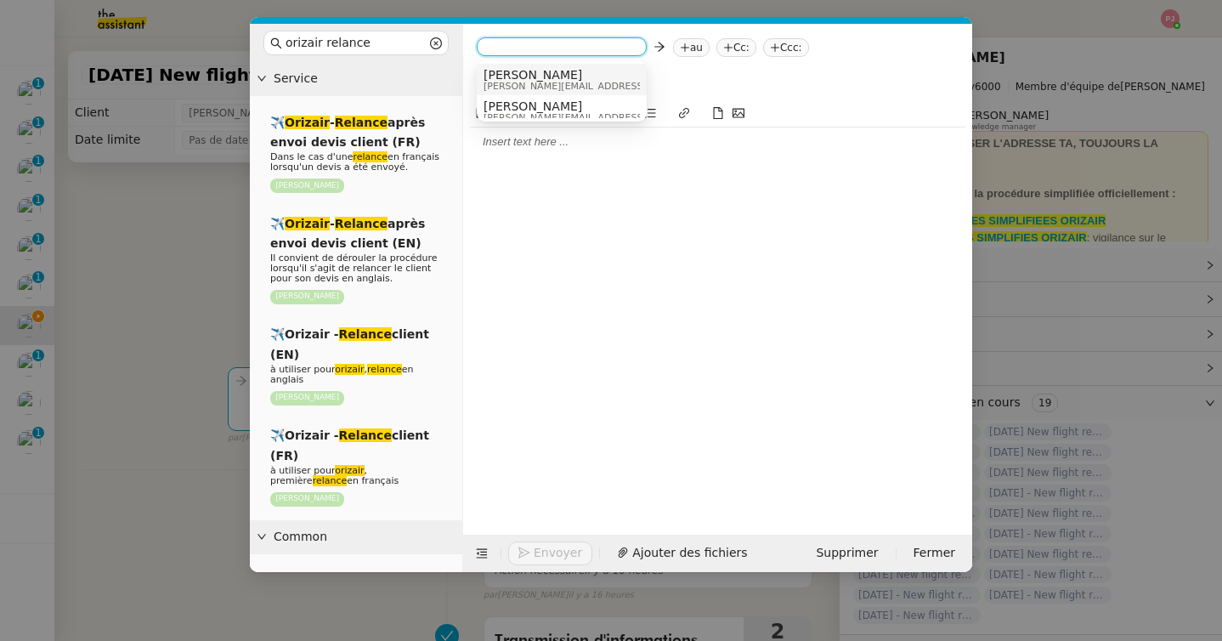
click at [519, 73] on span "[PERSON_NAME]" at bounding box center [603, 75] width 241 height 14
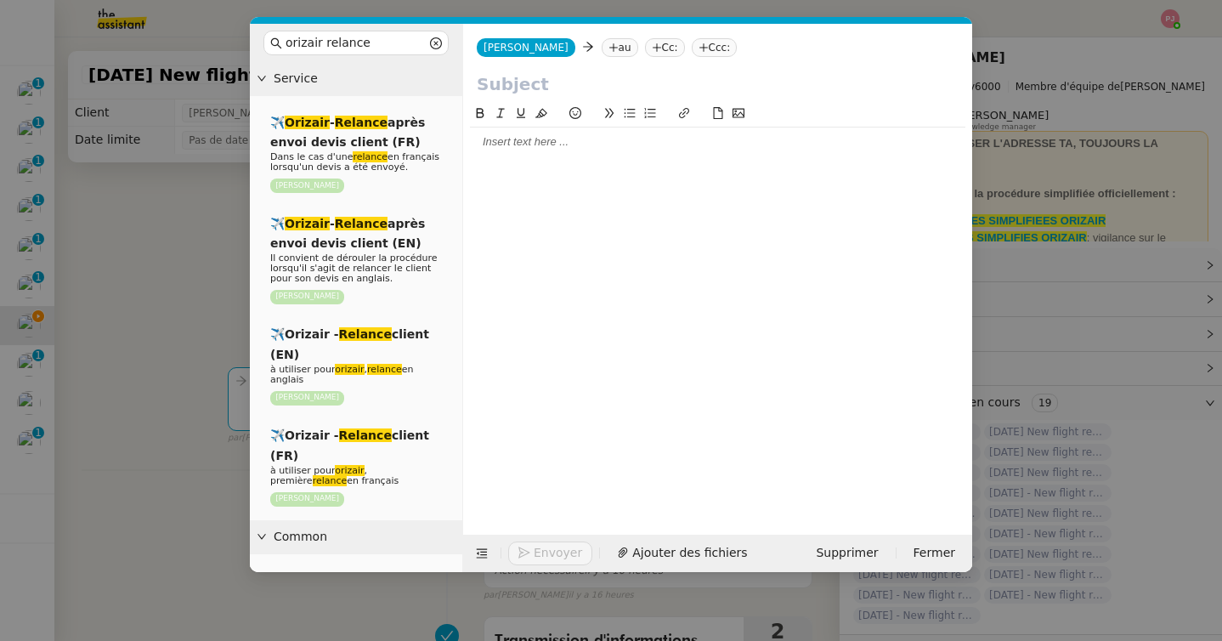
click at [608, 43] on icon at bounding box center [613, 47] width 10 height 10
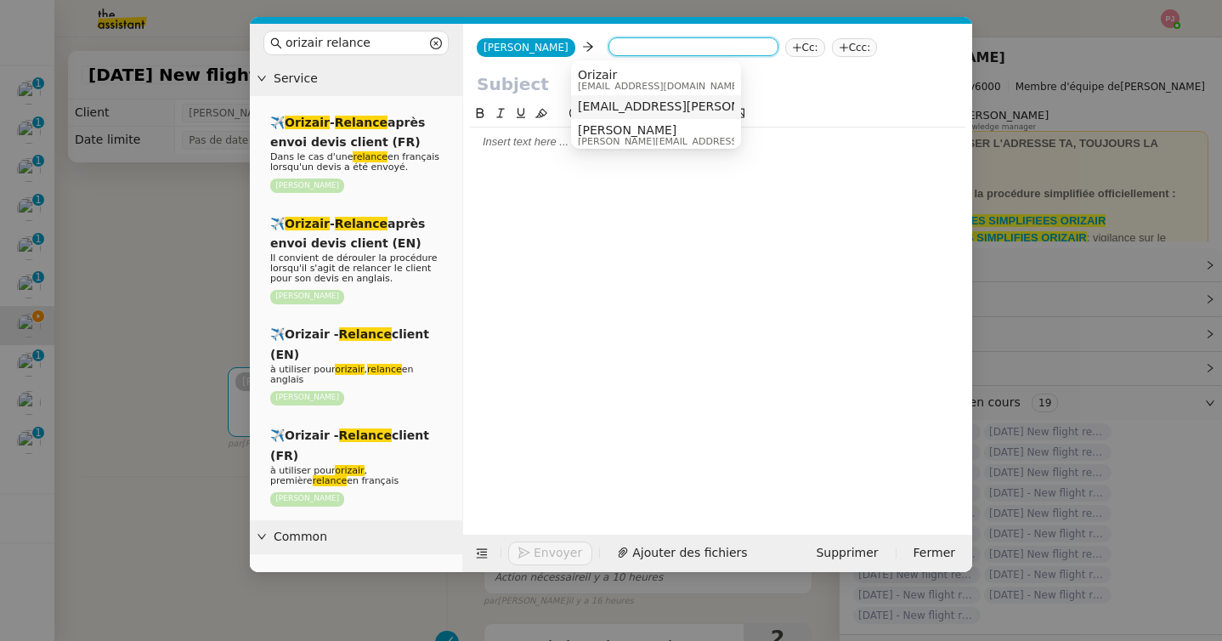
click at [609, 104] on span "[EMAIL_ADDRESS][PERSON_NAME][DOMAIN_NAME]" at bounding box center [731, 106] width 307 height 14
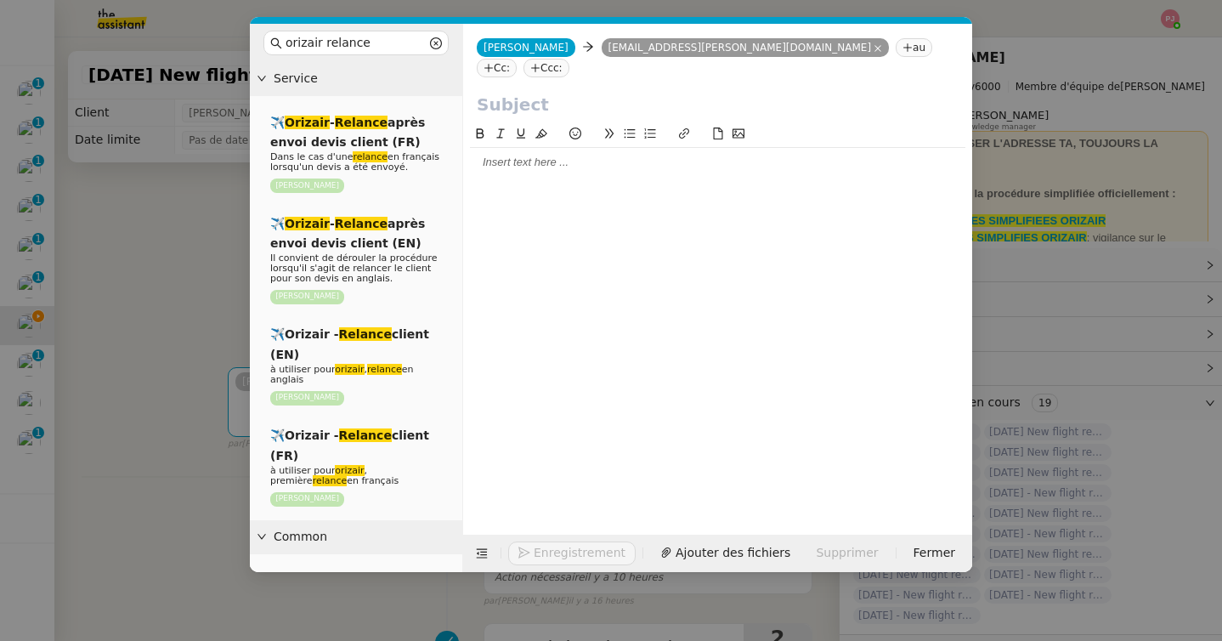
click at [569, 59] on nz-tag "Ccc:" at bounding box center [546, 68] width 46 height 19
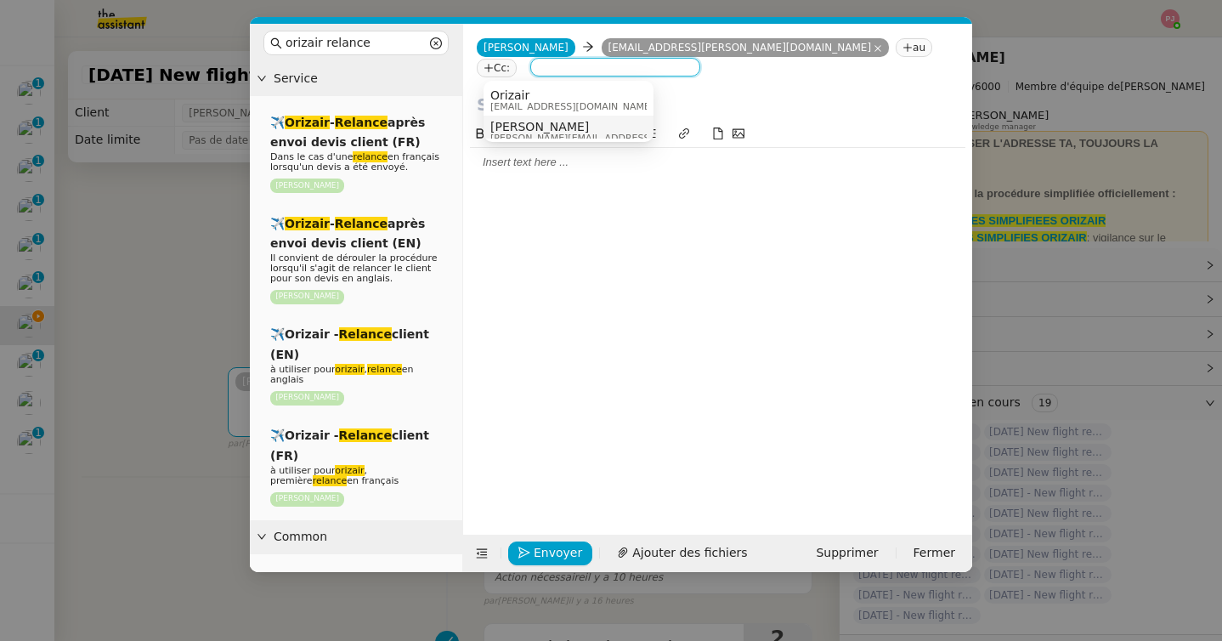
click at [530, 127] on span "[PERSON_NAME]" at bounding box center [610, 127] width 241 height 14
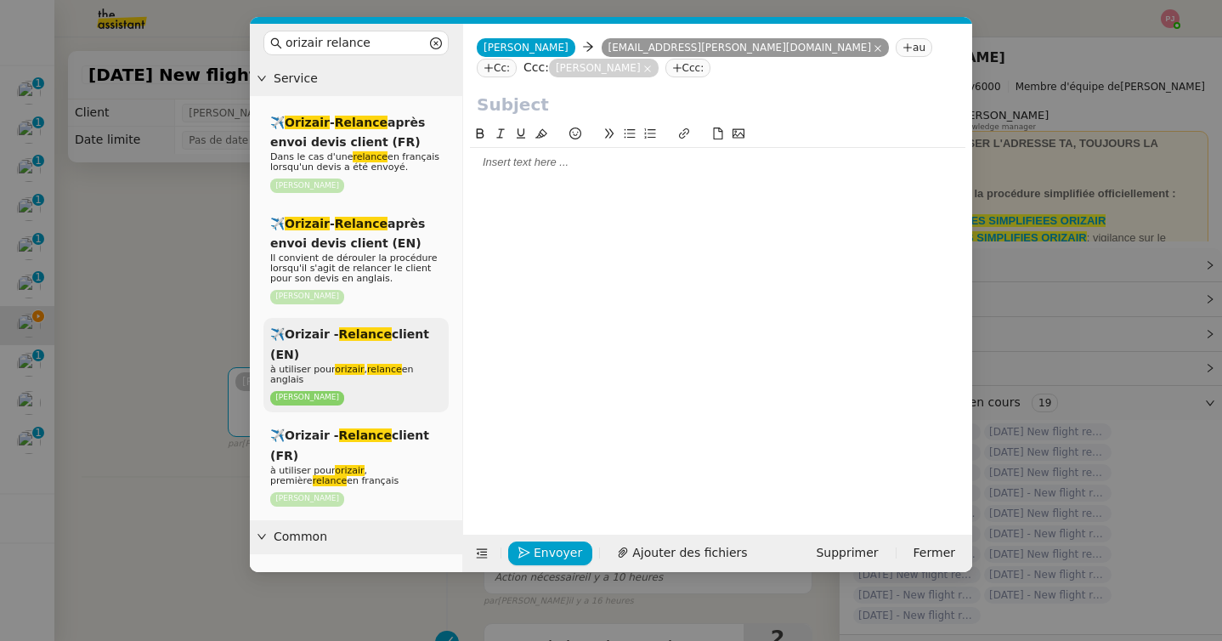
click at [370, 356] on div "✈️Orizair - Relance client (EN) à utiliser pour orizair , relance en anglais [P…" at bounding box center [355, 365] width 185 height 94
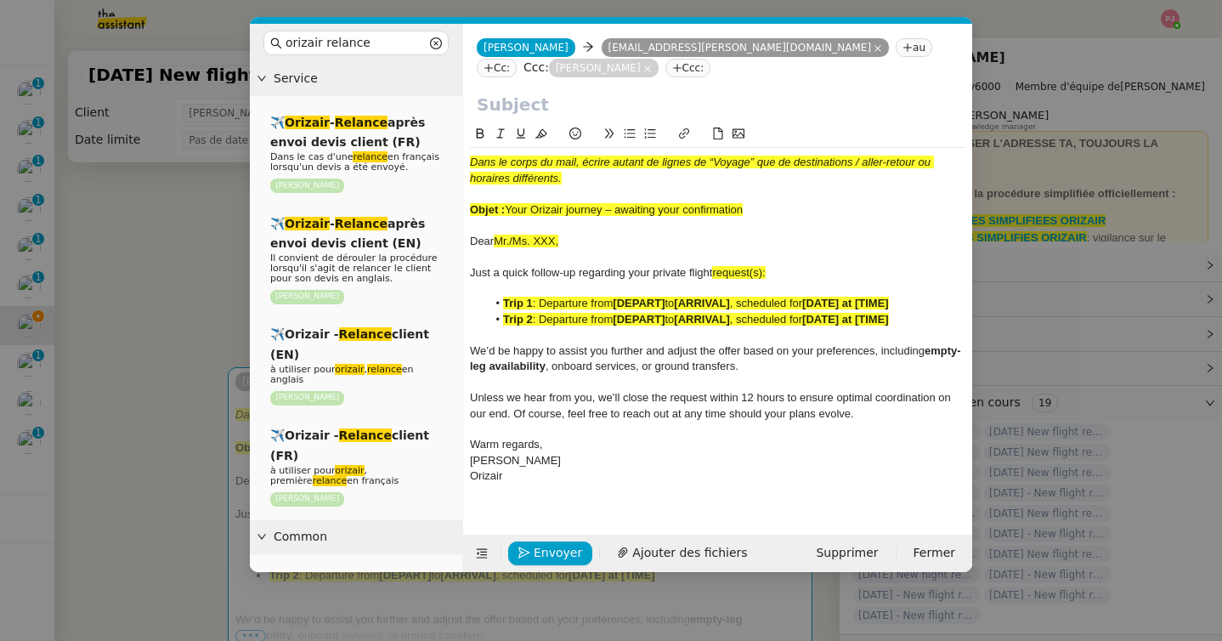
drag, startPoint x: 509, startPoint y: 209, endPoint x: 810, endPoint y: 207, distance: 301.6
click at [810, 207] on div "Objet : Your Orizair journey – awaiting your confirmation" at bounding box center [717, 209] width 495 height 15
copy span "Your Orizair journey – awaiting your confirmation"
click at [629, 102] on input "text" at bounding box center [718, 104] width 482 height 25
paste input "Your Orizair journey – awaiting your confirmation"
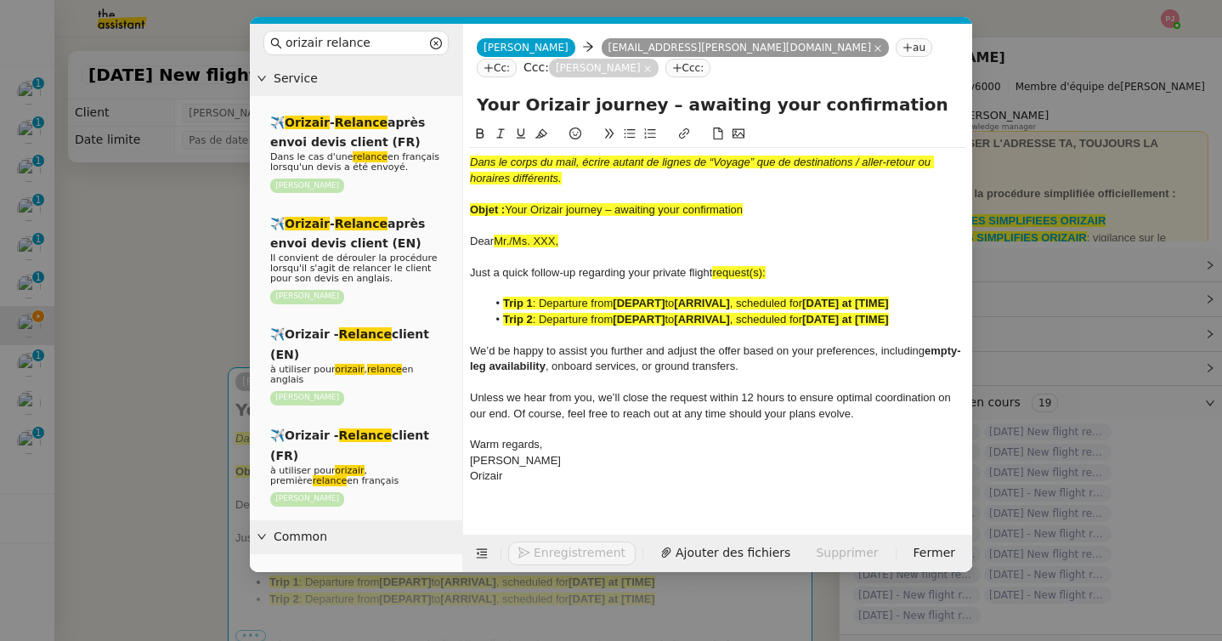
type input "Your Orizair journey – awaiting your confirmation"
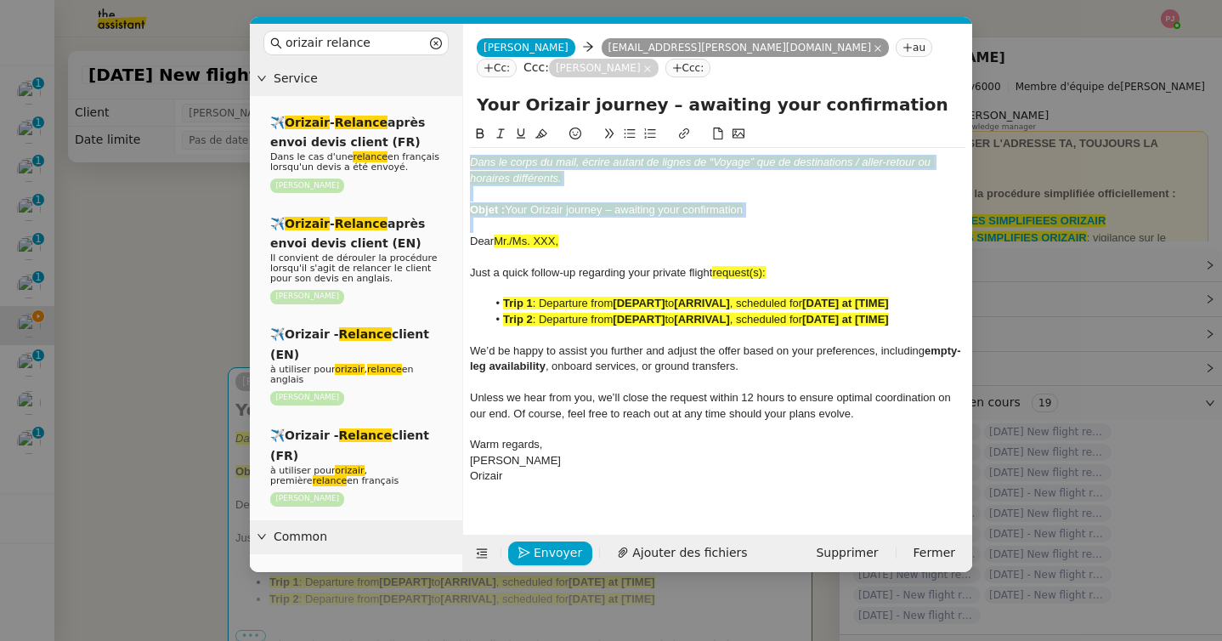
drag, startPoint x: 471, startPoint y: 240, endPoint x: 466, endPoint y: 145, distance: 95.3
click at [466, 145] on nz-spin "Dans le corps du mail, écrire autant de lignes de “Voyage” que de destinations …" at bounding box center [717, 319] width 509 height 391
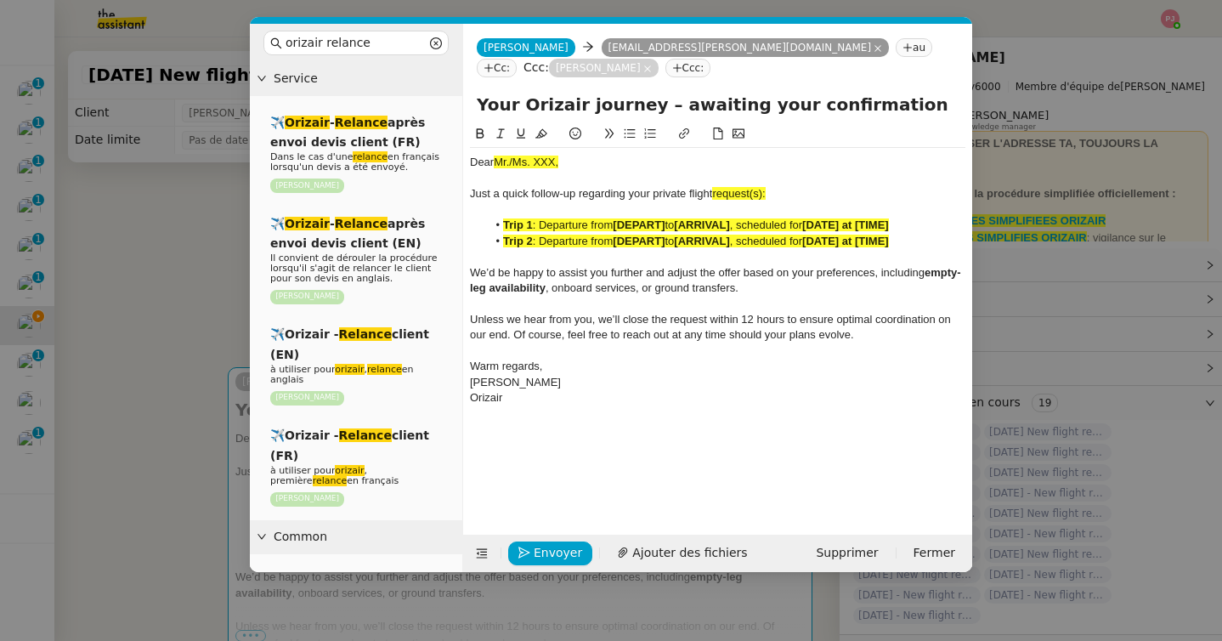
click at [161, 339] on nz-modal-container "orizair relance Service ✈️ Orizair - Relance après envoi devis client (FR) Dans…" at bounding box center [611, 320] width 1222 height 641
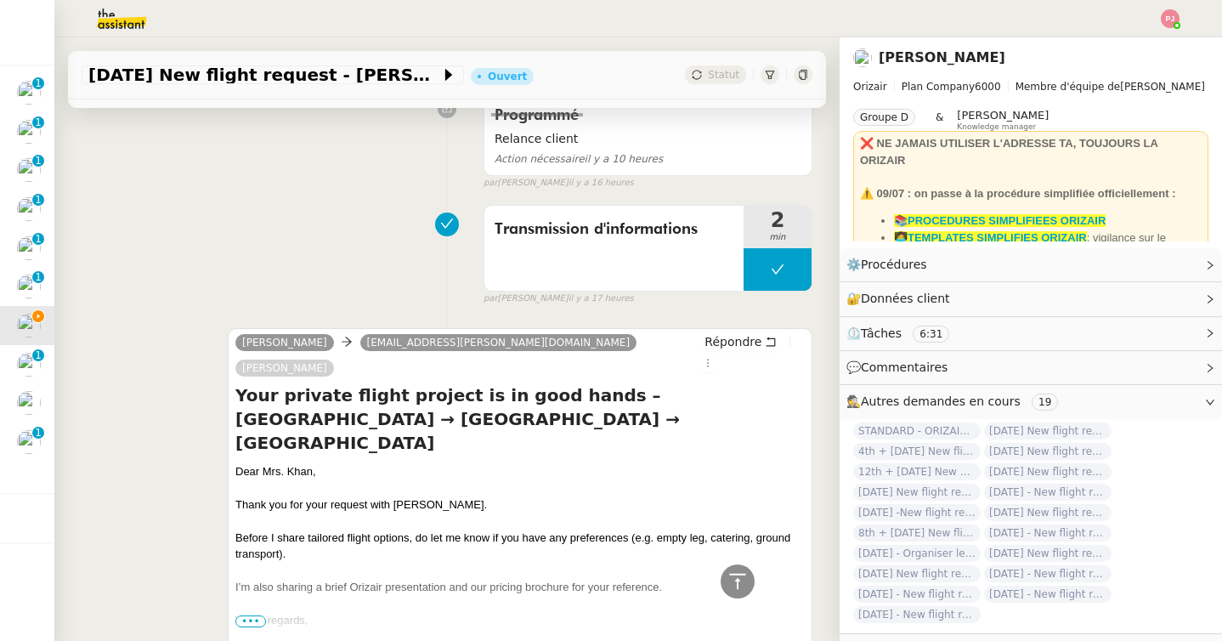
scroll to position [717, 0]
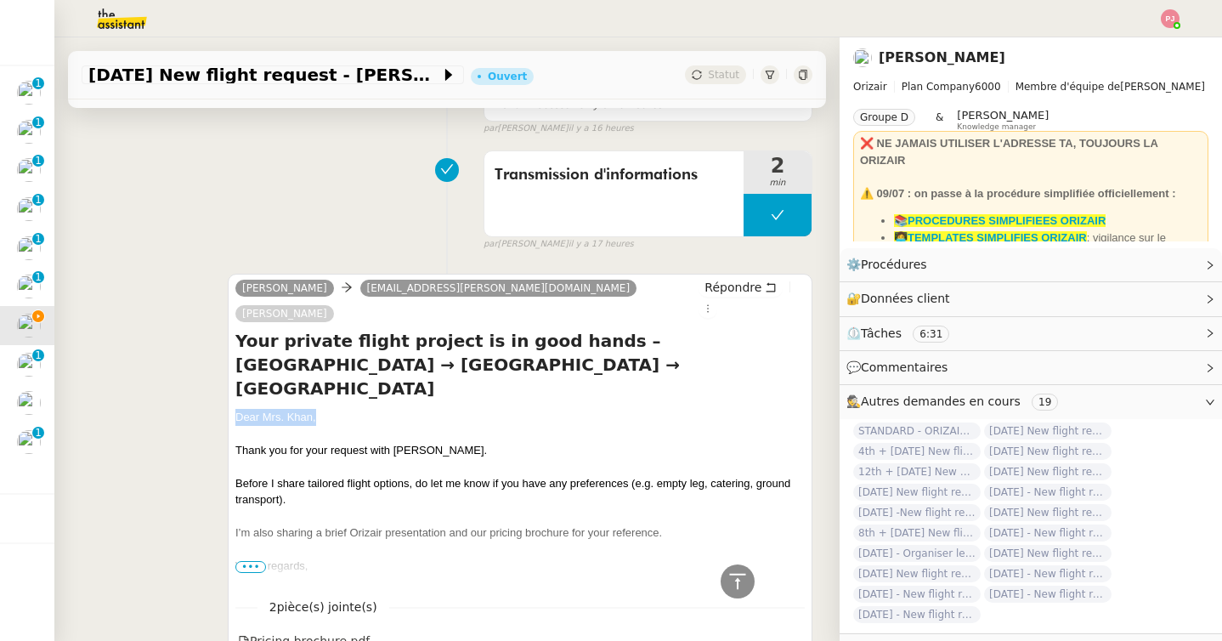
drag, startPoint x: 330, startPoint y: 365, endPoint x: 226, endPoint y: 362, distance: 103.7
click at [226, 362] on div "[PERSON_NAME] [PERSON_NAME][EMAIL_ADDRESS][DOMAIN_NAME] [PERSON_NAME] Your priv…" at bounding box center [447, 476] width 731 height 436
copy div "Dear Mrs. Khan,"
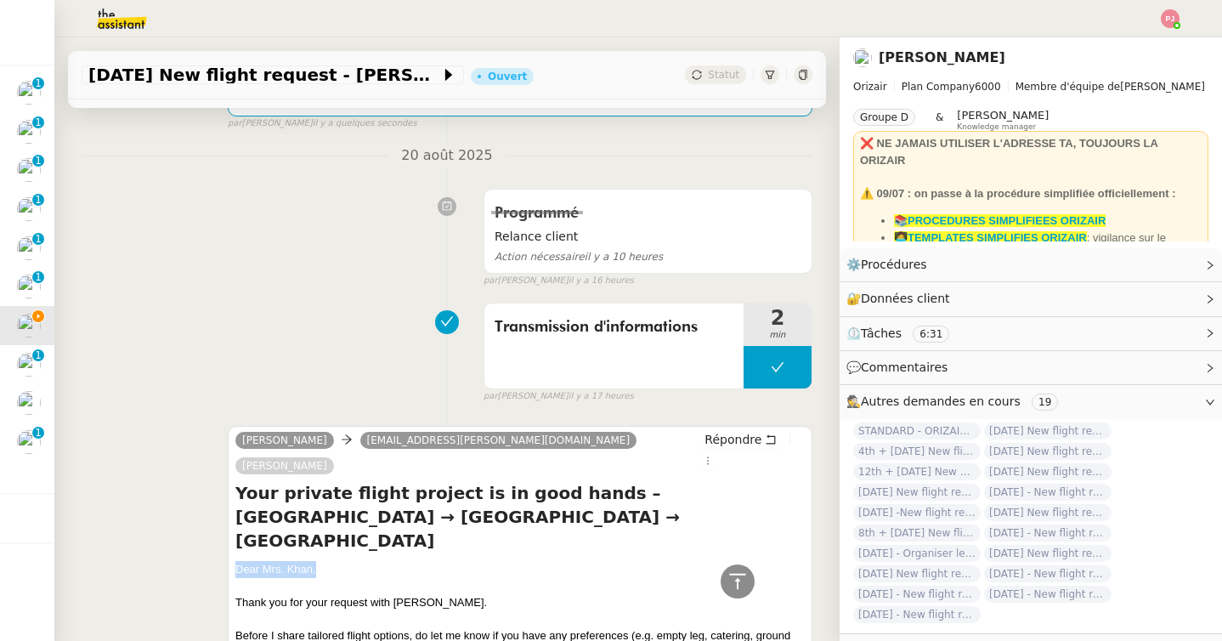
scroll to position [0, 0]
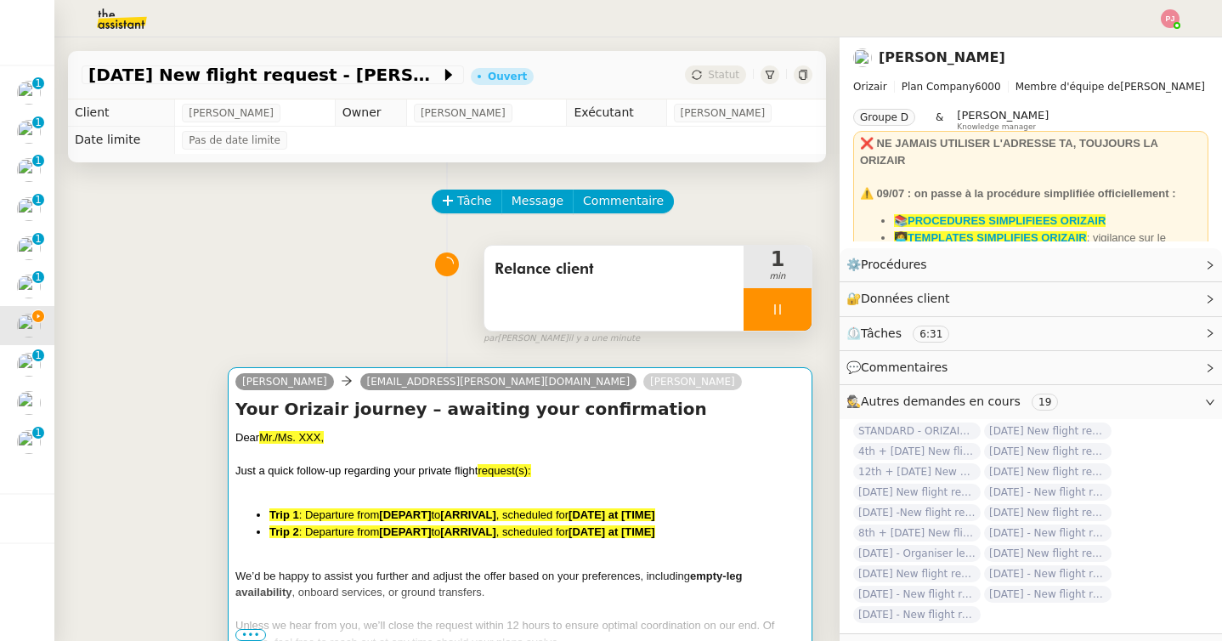
click at [395, 415] on h4 "Your Orizair journey – awaiting your confirmation" at bounding box center [519, 409] width 569 height 24
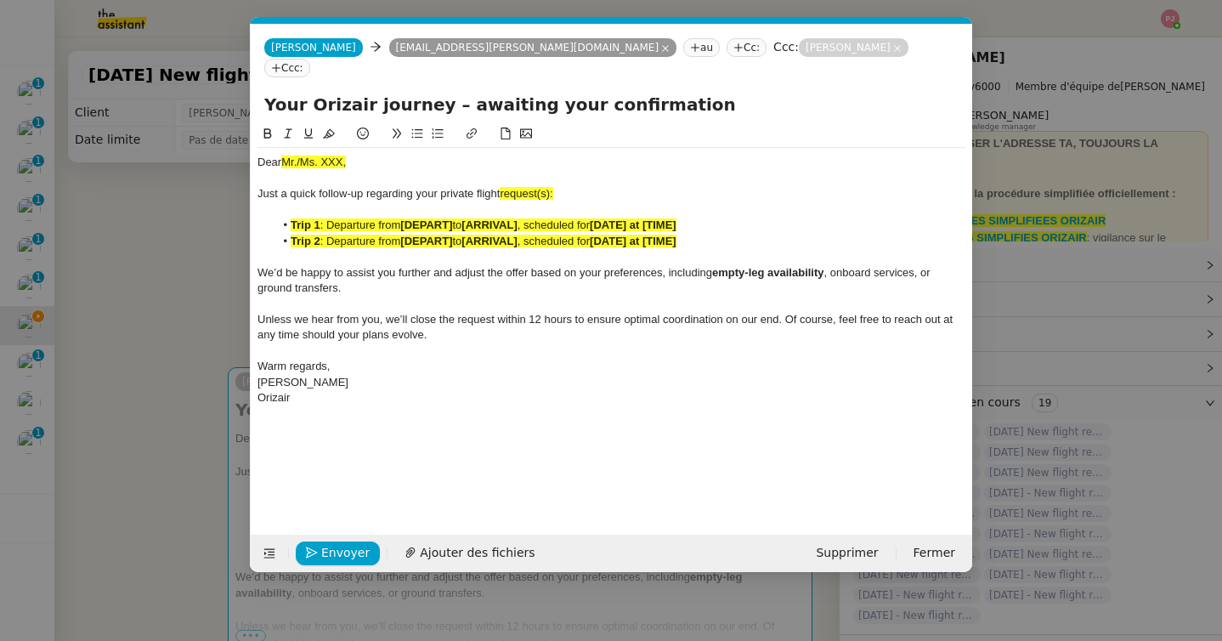
scroll to position [0, 113]
drag, startPoint x: 370, startPoint y: 137, endPoint x: 224, endPoint y: 137, distance: 145.3
click at [224, 137] on nz-modal-container "orizair relance Service ✈️ Orizair - Relance après envoi devis client (FR) Dans…" at bounding box center [611, 320] width 1222 height 641
drag, startPoint x: 574, startPoint y: 169, endPoint x: 505, endPoint y: 167, distance: 69.7
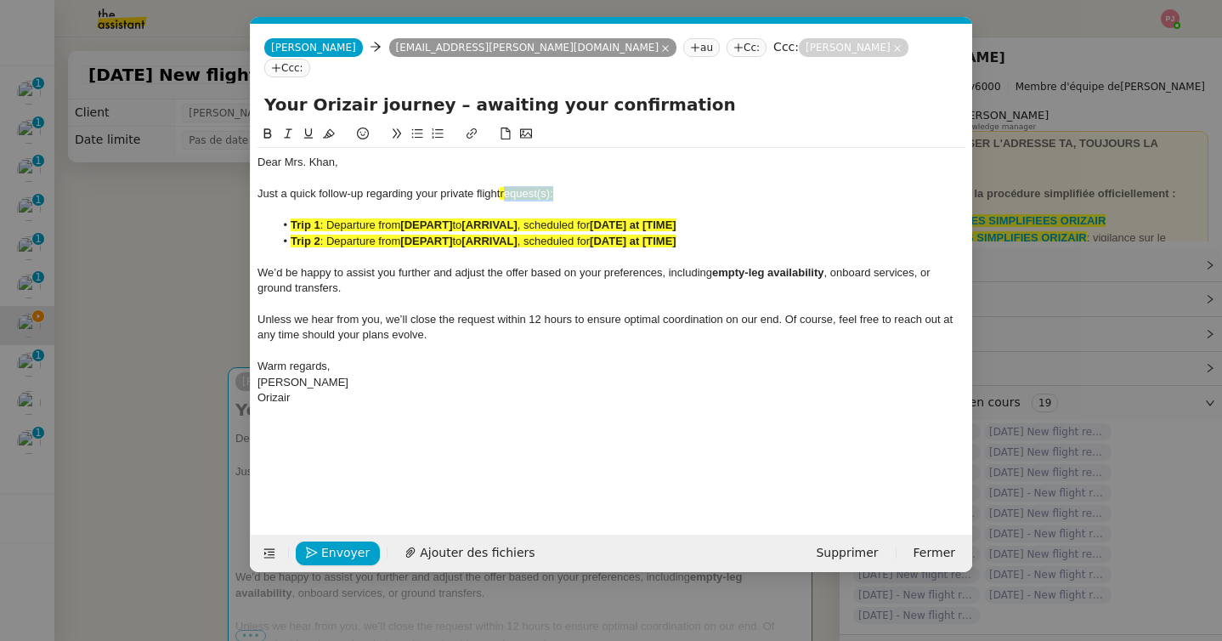
click at [505, 186] on div "Just a quick follow-up regarding your private flight request(s):" at bounding box center [611, 193] width 708 height 15
click at [168, 412] on nz-modal-container "orizair relance Service ✈️ Orizair - Relance après envoi devis client (FR) Dans…" at bounding box center [611, 320] width 1222 height 641
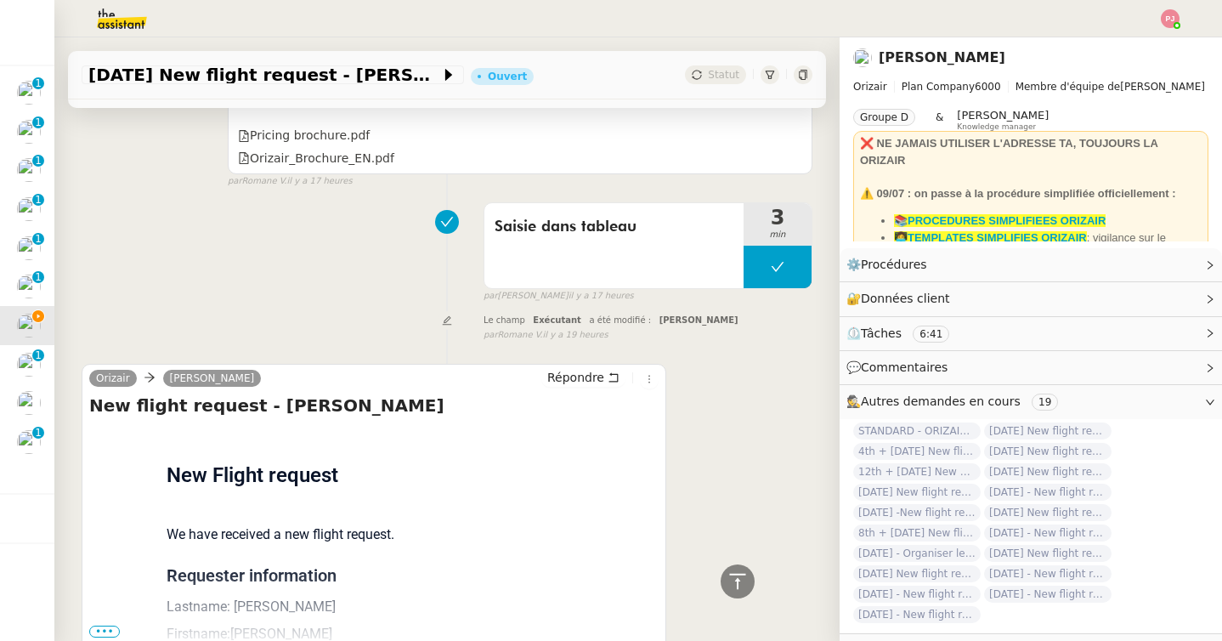
scroll to position [1305, 0]
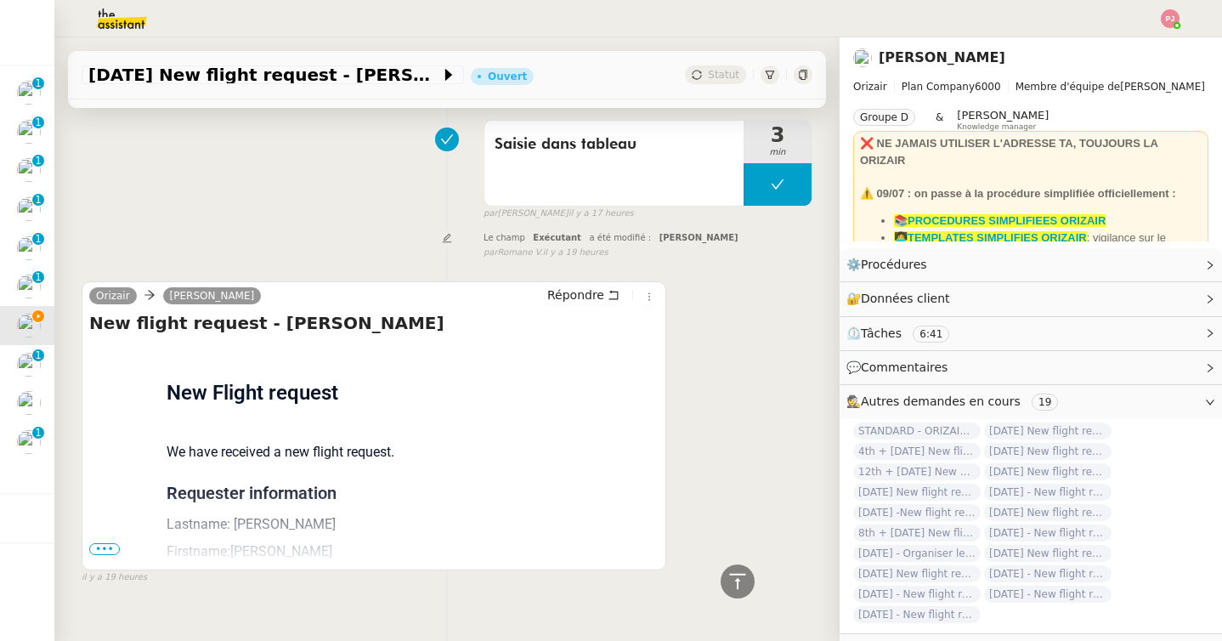
click at [110, 543] on span "•••" at bounding box center [104, 549] width 31 height 12
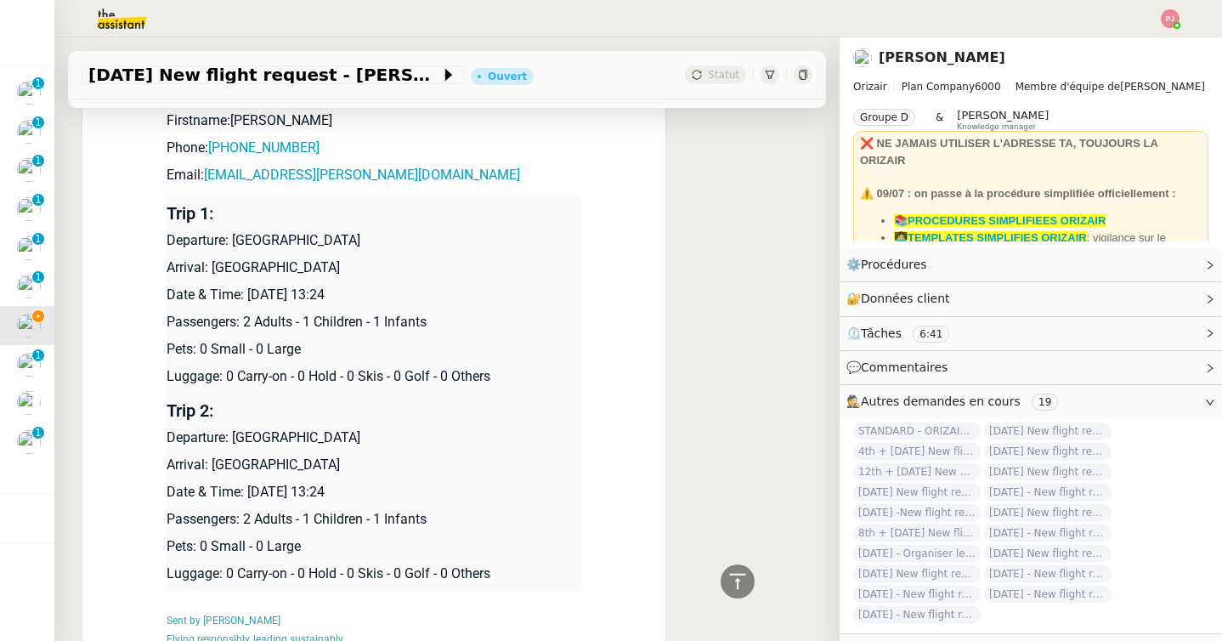
scroll to position [1736, 0]
drag, startPoint x: 401, startPoint y: 465, endPoint x: 169, endPoint y: 217, distance: 339.6
click at [169, 217] on tbody "Trip 1: Departure: [GEOGRAPHIC_DATA] Arrival: [GEOGRAPHIC_DATA] Date & Time: [D…" at bounding box center [373, 392] width 415 height 394
copy tbody "Departure: [GEOGRAPHIC_DATA] Arrival: [GEOGRAPHIC_DATA] Date & Time: [DATE] 13:…"
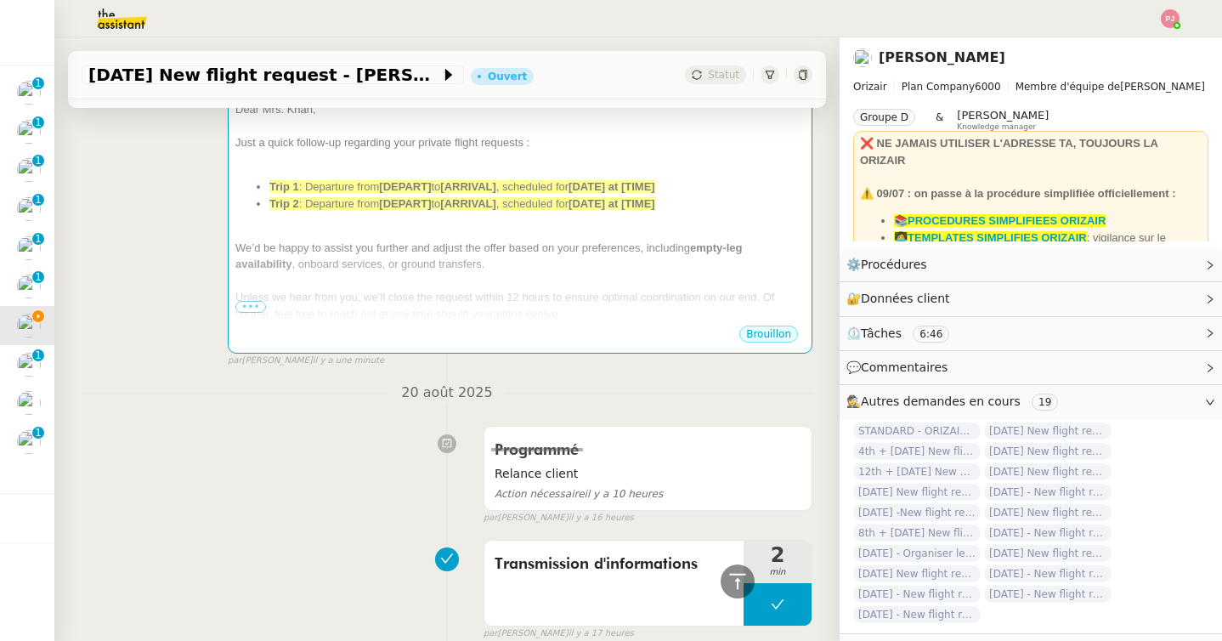
scroll to position [0, 0]
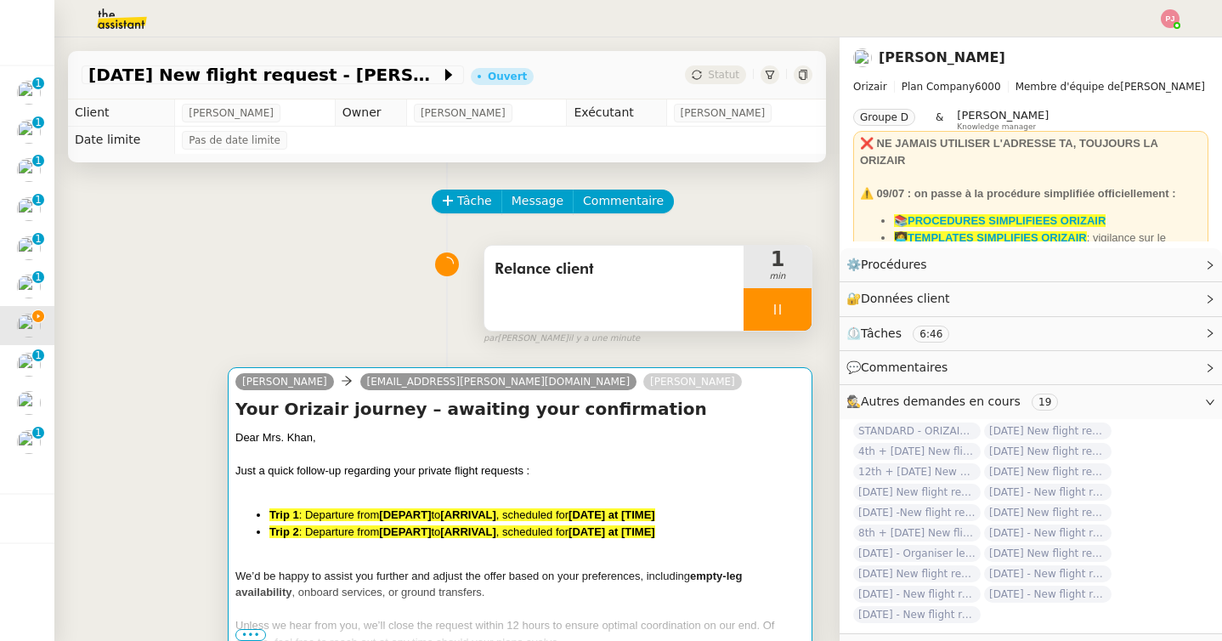
click at [313, 466] on span "Just a quick follow-up regarding your private flight requests :" at bounding box center [382, 470] width 294 height 13
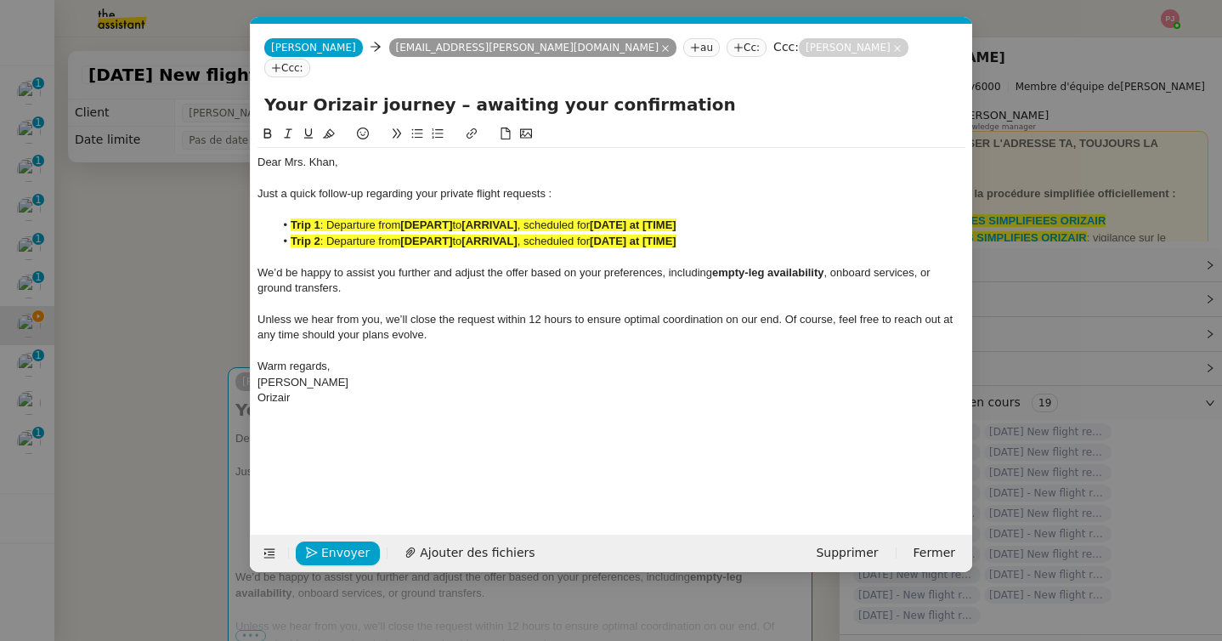
scroll to position [0, 113]
click at [369, 390] on div "Orizair" at bounding box center [611, 397] width 708 height 15
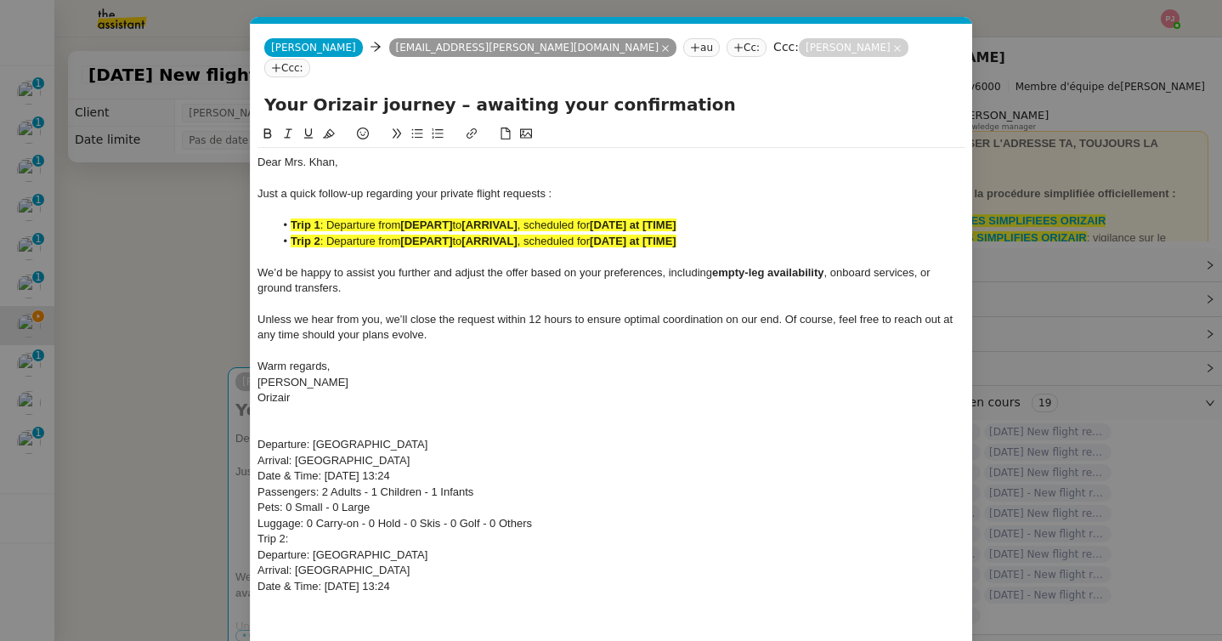
scroll to position [0, 0]
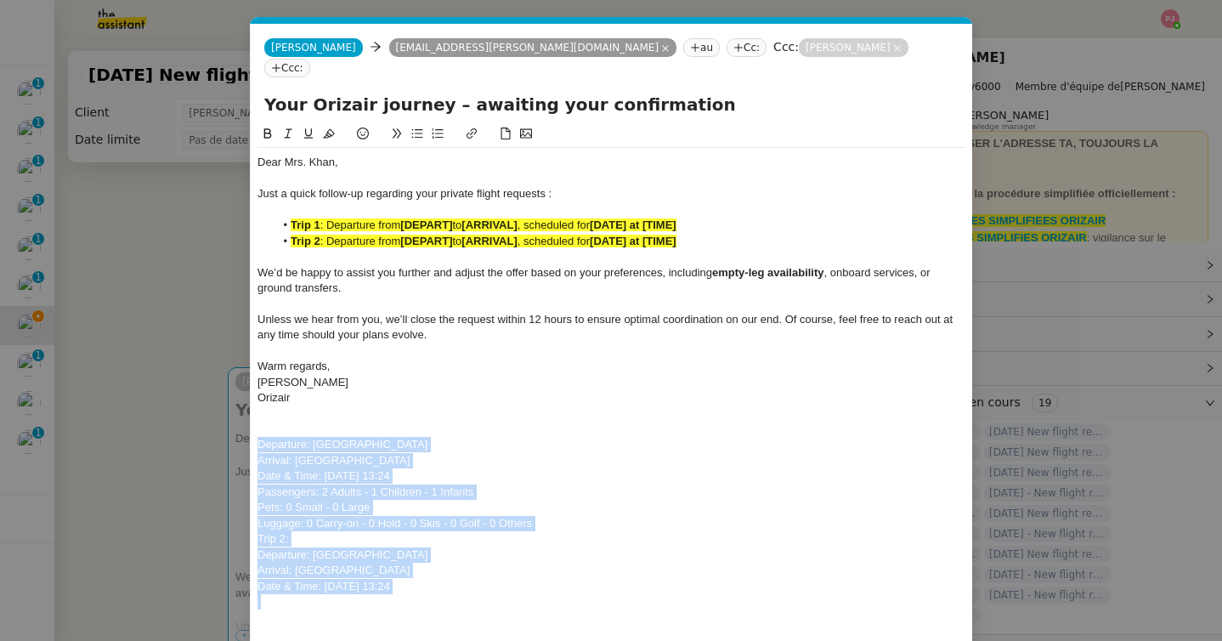
drag, startPoint x: 459, startPoint y: 576, endPoint x: 221, endPoint y: 422, distance: 283.2
click at [221, 422] on nz-modal-container "orizair relance Service ✈️ Orizair - Relance après envoi devis client (FR) Dans…" at bounding box center [611, 320] width 1222 height 641
click at [267, 127] on icon at bounding box center [268, 133] width 12 height 12
click at [330, 129] on icon at bounding box center [329, 133] width 12 height 9
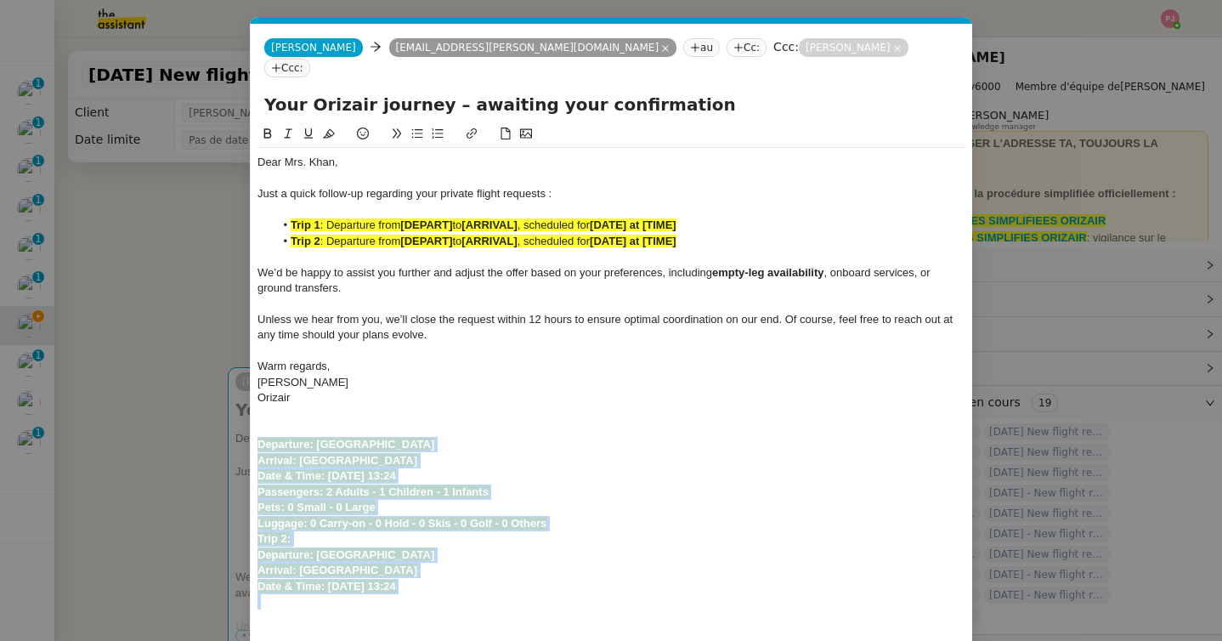
drag, startPoint x: 460, startPoint y: 423, endPoint x: 318, endPoint y: 426, distance: 141.9
click at [318, 437] on div "Departure: [GEOGRAPHIC_DATA]" at bounding box center [611, 444] width 708 height 15
copy strong "[GEOGRAPHIC_DATA]"
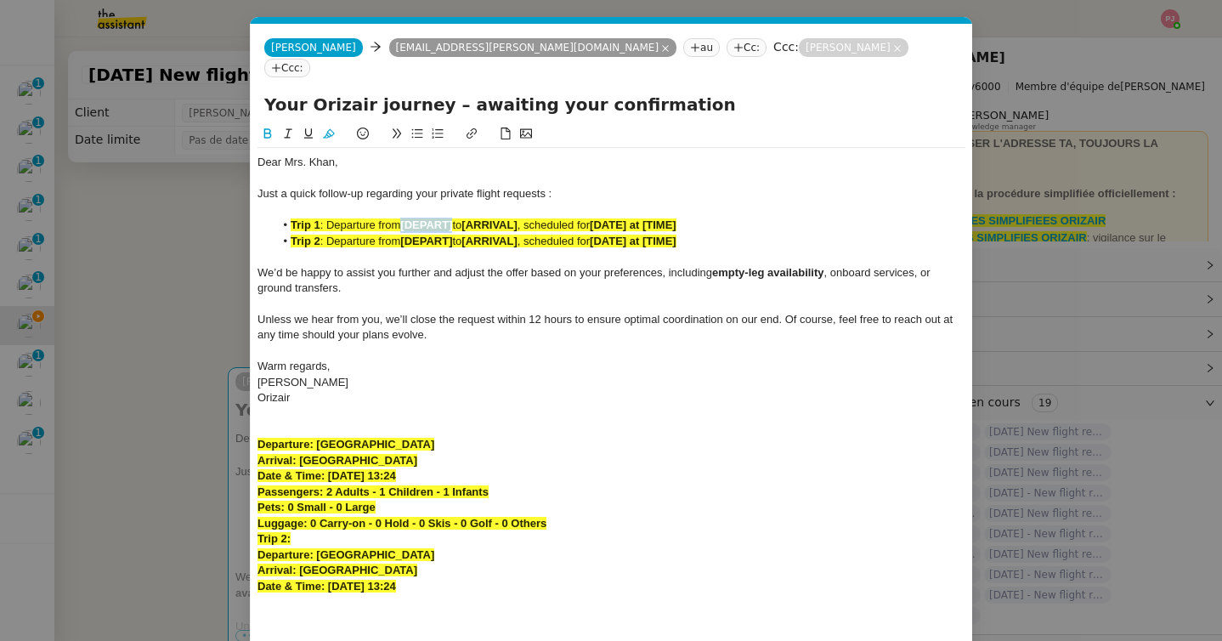
drag, startPoint x: 455, startPoint y: 203, endPoint x: 404, endPoint y: 204, distance: 51.0
click at [404, 217] on li "Trip 1 : Departure from [DEPART] to [ARRIVAL] , scheduled for [DATE] at [TIME]" at bounding box center [619, 224] width 691 height 15
drag, startPoint x: 529, startPoint y: 218, endPoint x: 475, endPoint y: 218, distance: 54.4
click at [475, 234] on li "Trip 2 : Departure from [DEPART] to [ARRIVAL] , scheduled for [DATE] at [TIME]" at bounding box center [619, 241] width 691 height 15
drag, startPoint x: 450, startPoint y: 437, endPoint x: 301, endPoint y: 437, distance: 149.5
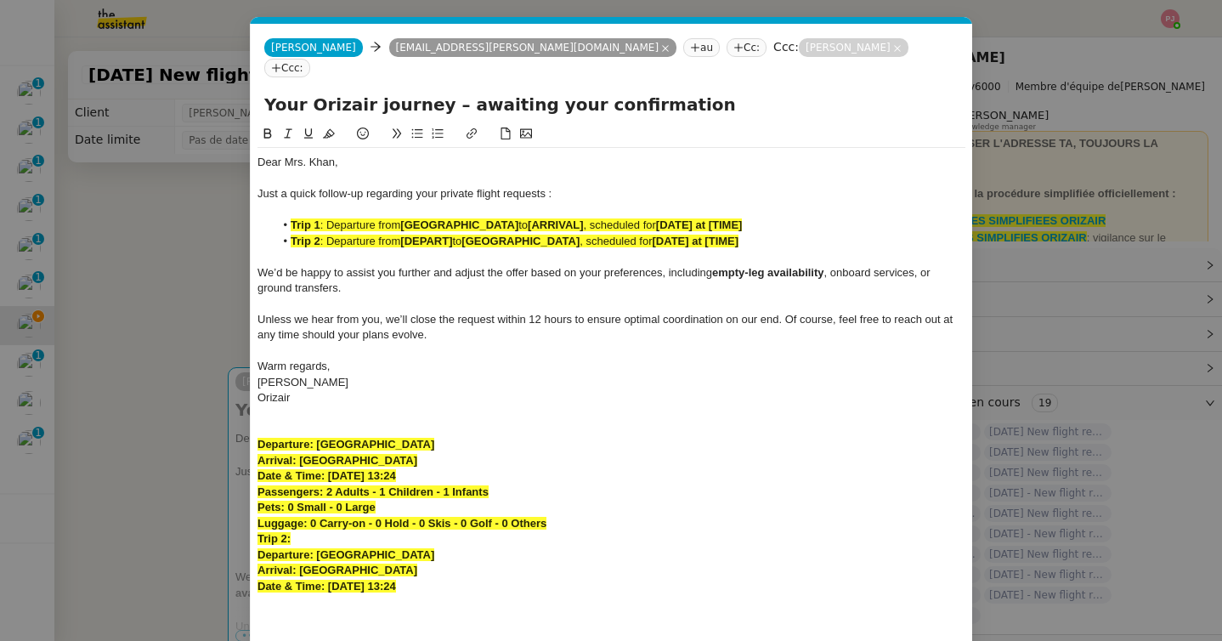
click at [301, 453] on div "Arrival: [GEOGRAPHIC_DATA]" at bounding box center [611, 460] width 708 height 15
copy strong "[GEOGRAPHIC_DATA]"
drag, startPoint x: 609, startPoint y: 200, endPoint x: 551, endPoint y: 199, distance: 57.8
click at [551, 217] on li "Trip 1 : Departure from [GEOGRAPHIC_DATA] to [ARRIVAL] , scheduled for [DATE] a…" at bounding box center [619, 224] width 691 height 15
drag, startPoint x: 458, startPoint y: 223, endPoint x: 407, endPoint y: 221, distance: 51.0
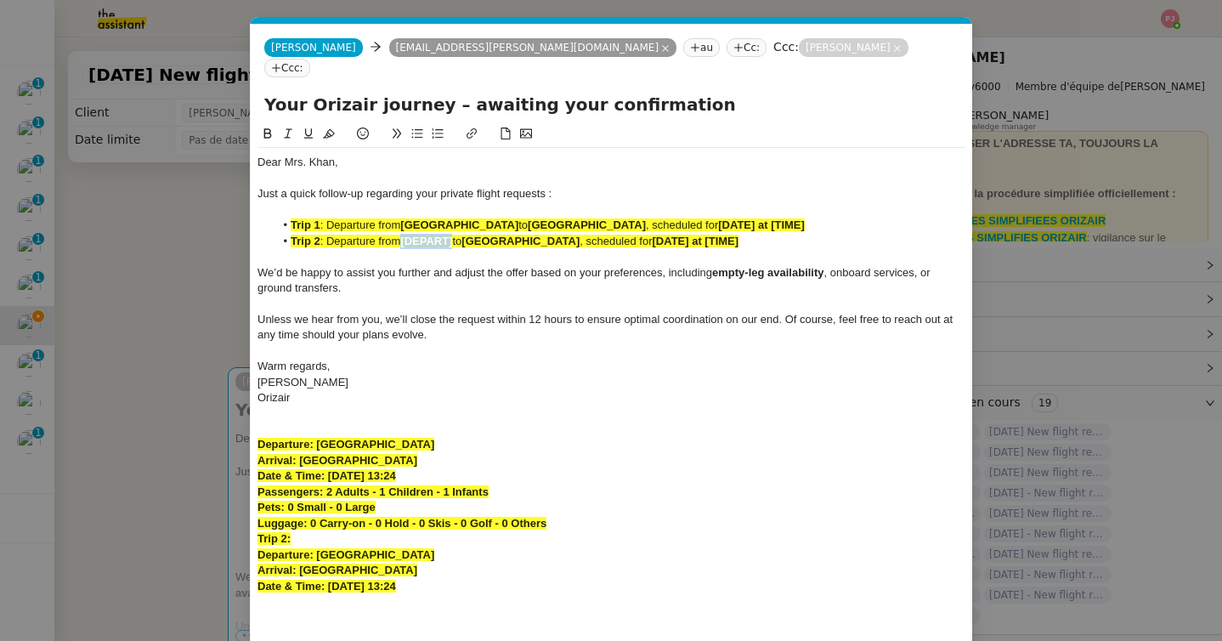
click at [407, 234] on li "Trip 2 : Departure from [DEPART] to [GEOGRAPHIC_DATA] , scheduled for [DATE] at…" at bounding box center [619, 241] width 691 height 15
drag, startPoint x: 460, startPoint y: 449, endPoint x: 327, endPoint y: 455, distance: 133.5
click at [327, 468] on div "Date & Time: [DATE] 13:24" at bounding box center [611, 475] width 708 height 15
copy strong "[DATE] 13:24"
drag, startPoint x: 861, startPoint y: 206, endPoint x: 767, endPoint y: 206, distance: 94.3
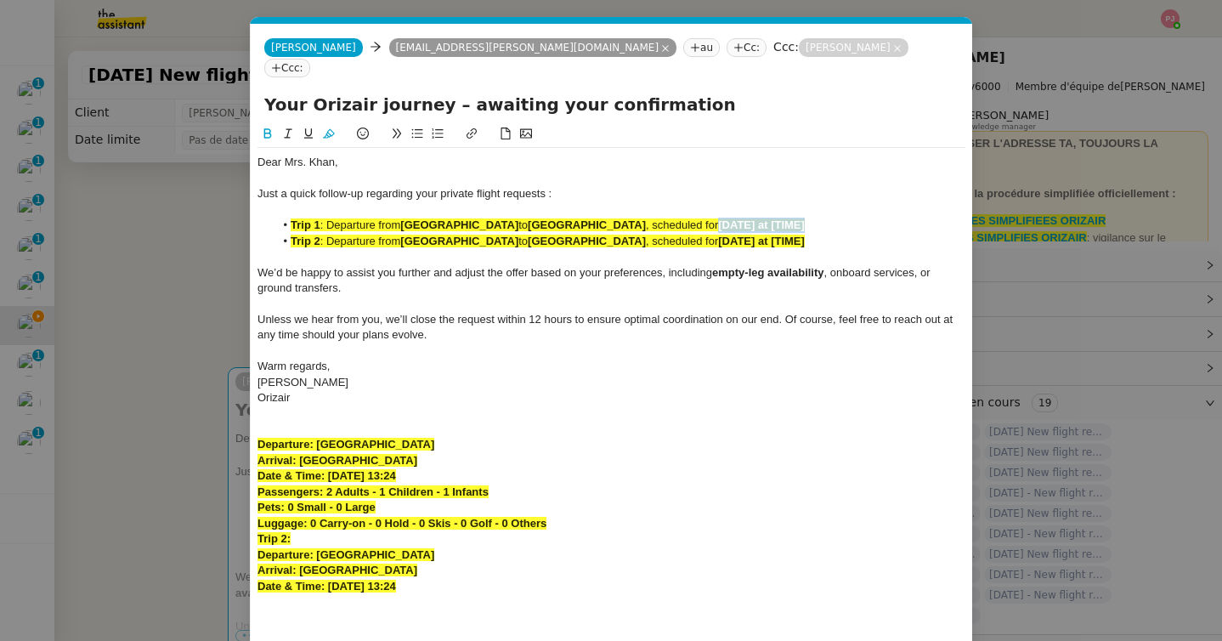
click at [767, 217] on li "Trip 1 : Departure from [GEOGRAPHIC_DATA] to [GEOGRAPHIC_DATA] , scheduled for …" at bounding box center [619, 224] width 691 height 15
drag, startPoint x: 878, startPoint y: 217, endPoint x: 770, endPoint y: 228, distance: 108.4
click at [770, 234] on li "Trip 2 : Departure from [GEOGRAPHIC_DATA] to [GEOGRAPHIC_DATA] , scheduled for …" at bounding box center [619, 241] width 691 height 15
drag, startPoint x: 904, startPoint y: 221, endPoint x: 270, endPoint y: 212, distance: 633.8
click at [270, 217] on ul "Trip 1 : Departure from [GEOGRAPHIC_DATA] to [GEOGRAPHIC_DATA] , scheduled for …" at bounding box center [611, 232] width 708 height 31
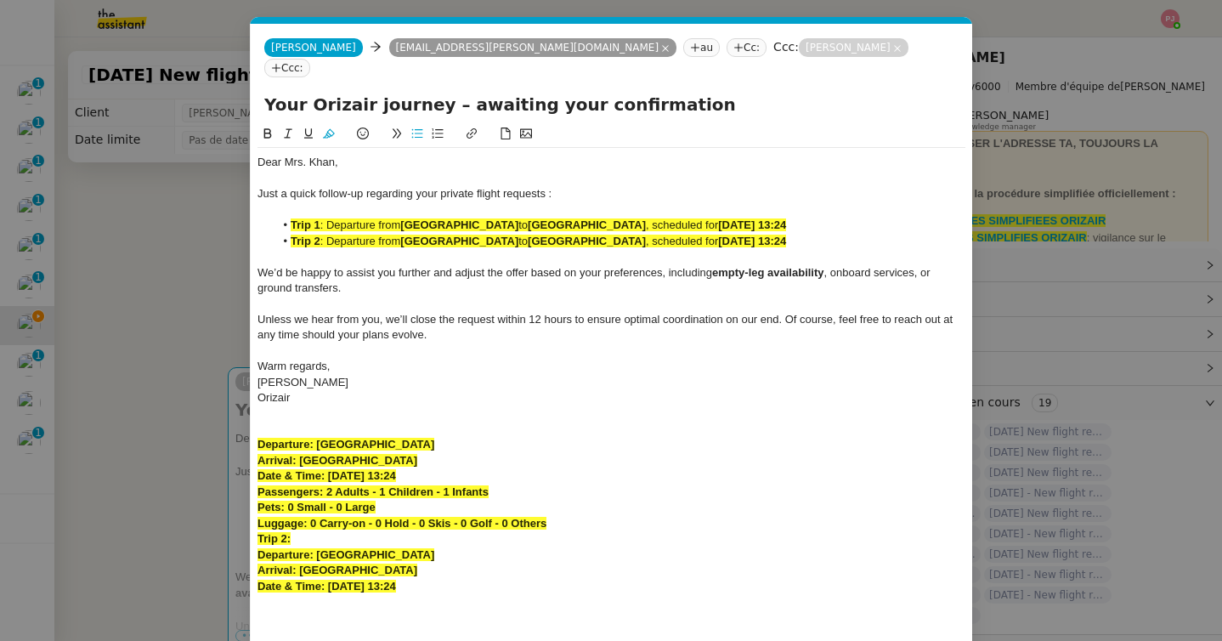
click at [330, 129] on icon at bounding box center [329, 133] width 12 height 9
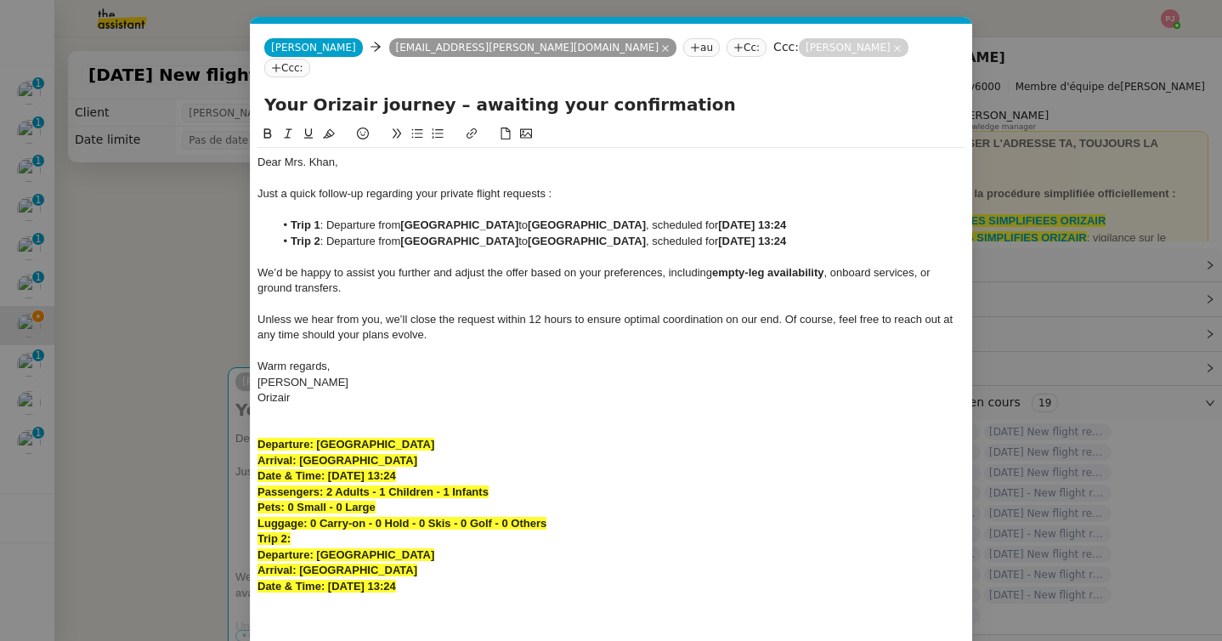
click at [406, 563] on strong "Arrival: [GEOGRAPHIC_DATA]" at bounding box center [337, 569] width 160 height 13
drag, startPoint x: 462, startPoint y: 566, endPoint x: 261, endPoint y: 422, distance: 247.3
click at [261, 422] on div "Dear [PERSON_NAME], Just a quick follow-up regarding your private flight reques…" at bounding box center [611, 382] width 708 height 468
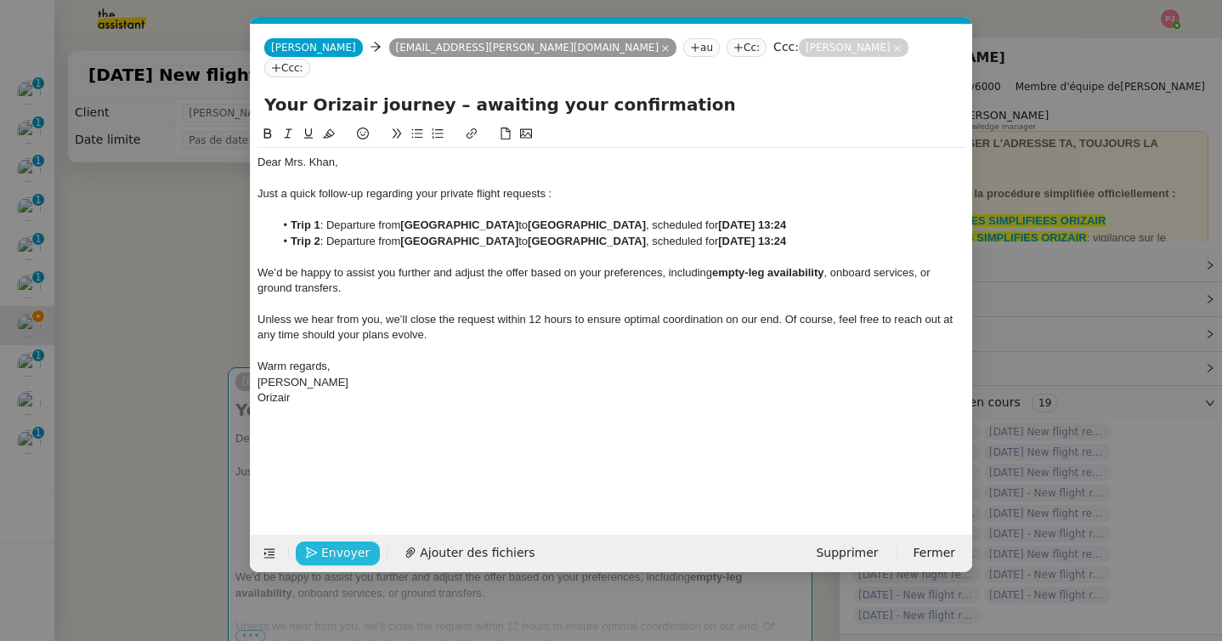
click at [329, 547] on span "Envoyer" at bounding box center [345, 553] width 48 height 20
click at [329, 547] on span "Confirmer l'envoi" at bounding box center [372, 553] width 102 height 20
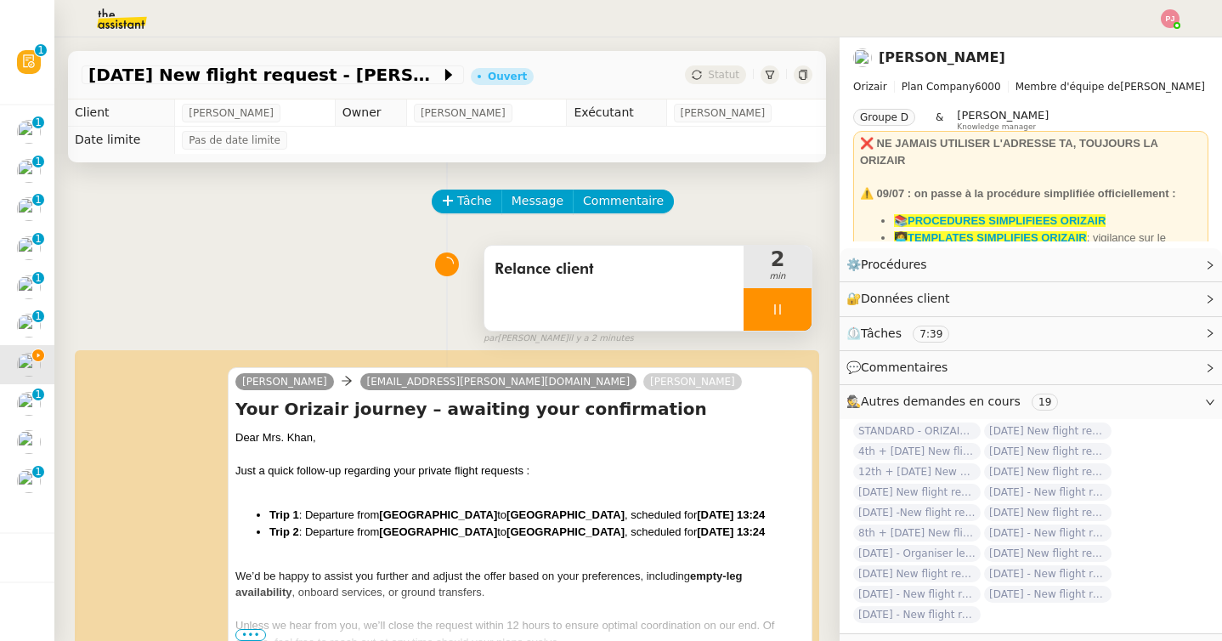
click at [782, 302] on icon at bounding box center [777, 309] width 14 height 14
click at [798, 304] on icon at bounding box center [794, 309] width 14 height 14
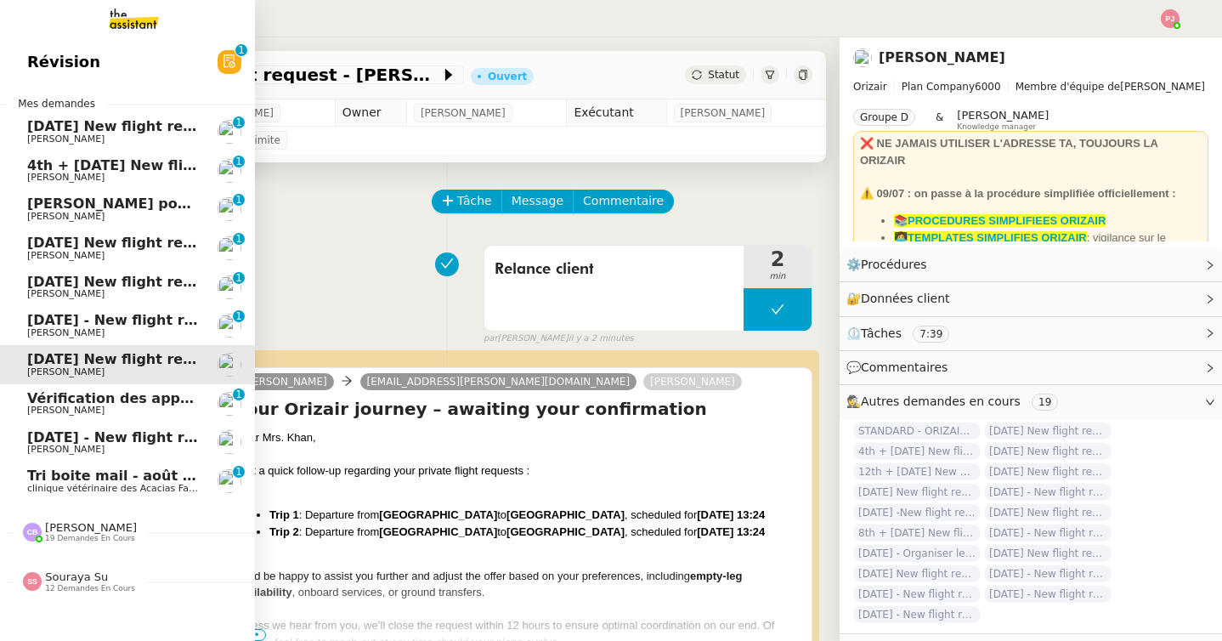
click at [70, 314] on span "[DATE] - New flight request - [PERSON_NAME]" at bounding box center [202, 320] width 351 height 16
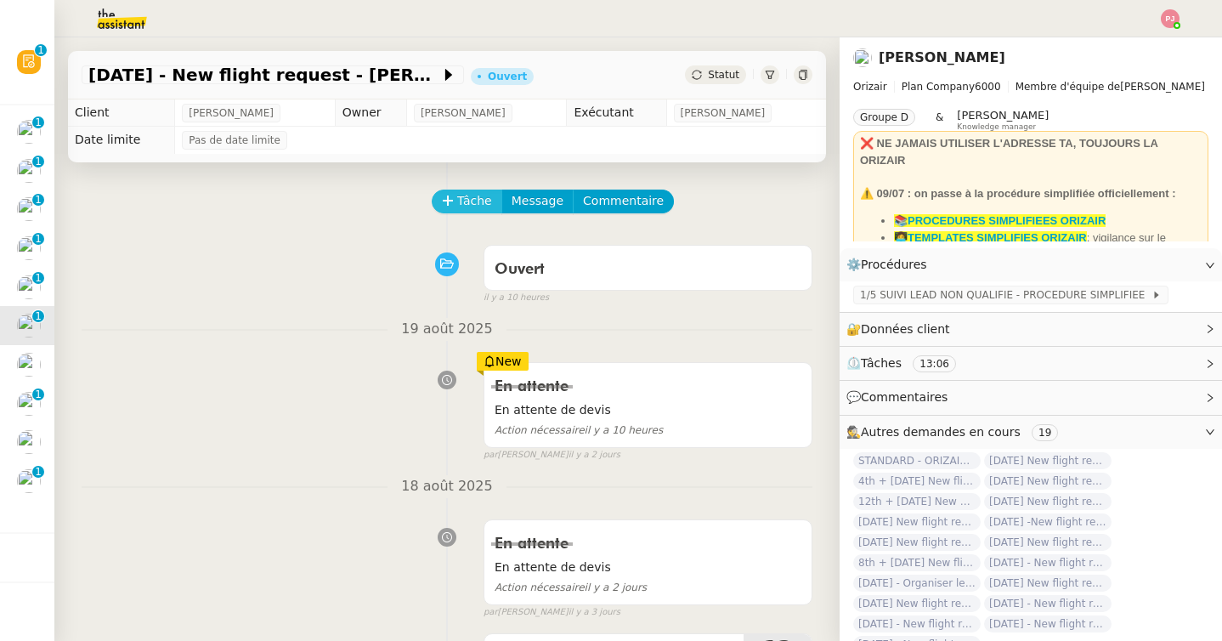
click at [466, 195] on span "Tâche" at bounding box center [474, 201] width 35 height 20
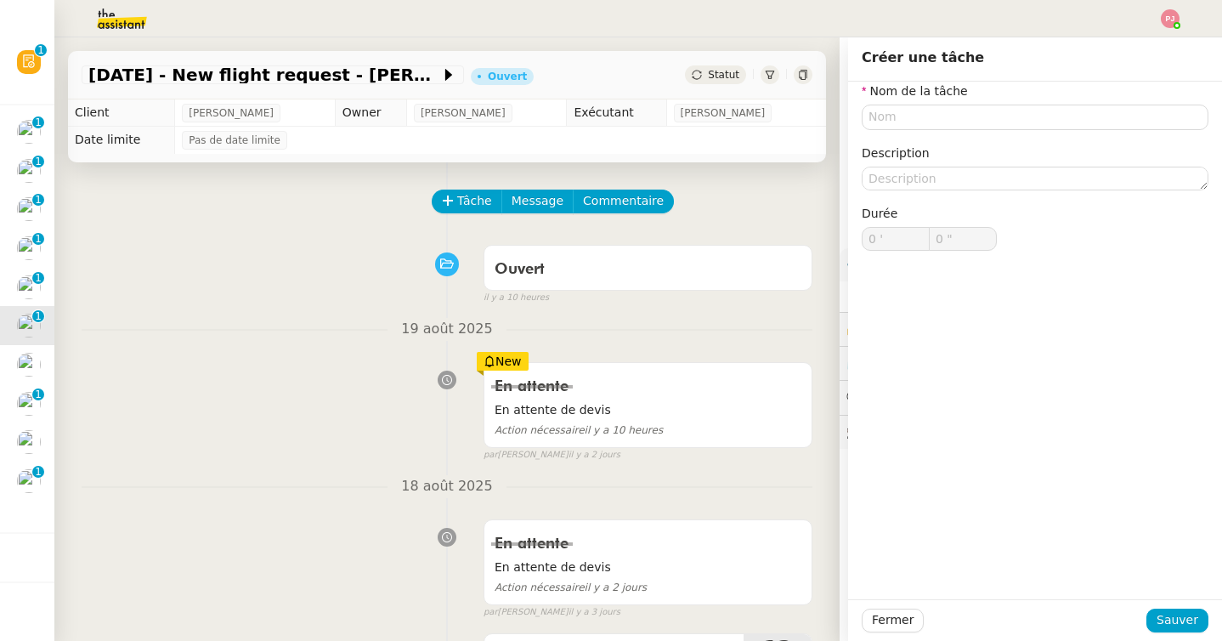
click at [349, 262] on div "Ouvert false il y a 10 heures" at bounding box center [447, 271] width 731 height 68
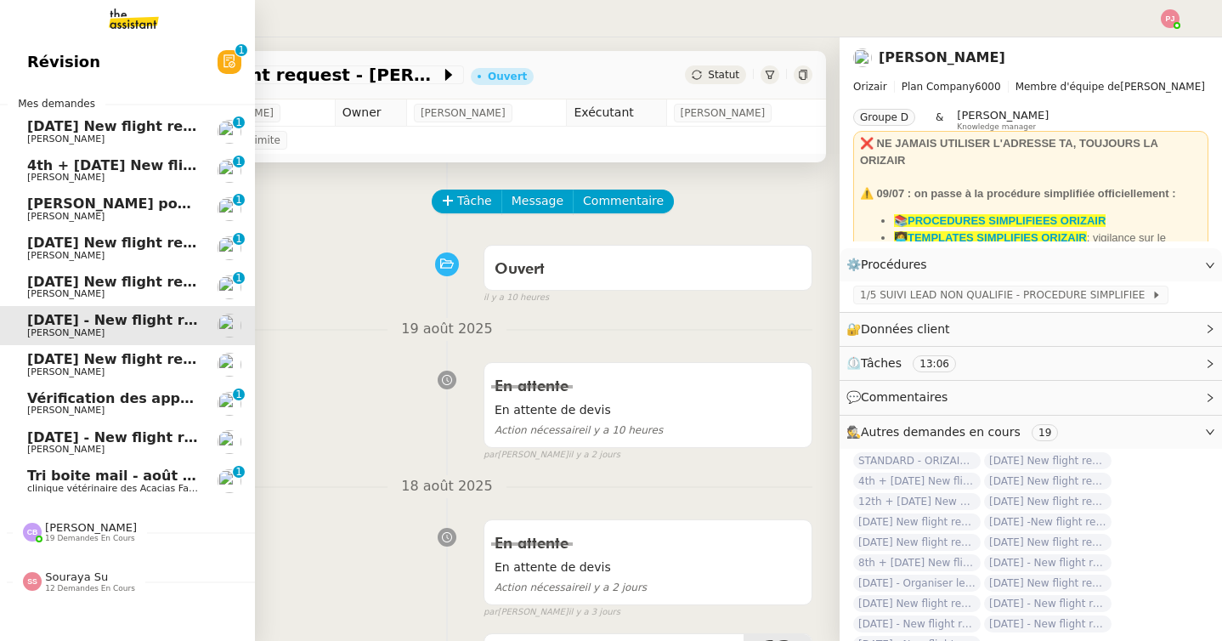
click at [32, 440] on span "[DATE] - New flight request - [PERSON_NAME]" at bounding box center [202, 437] width 351 height 16
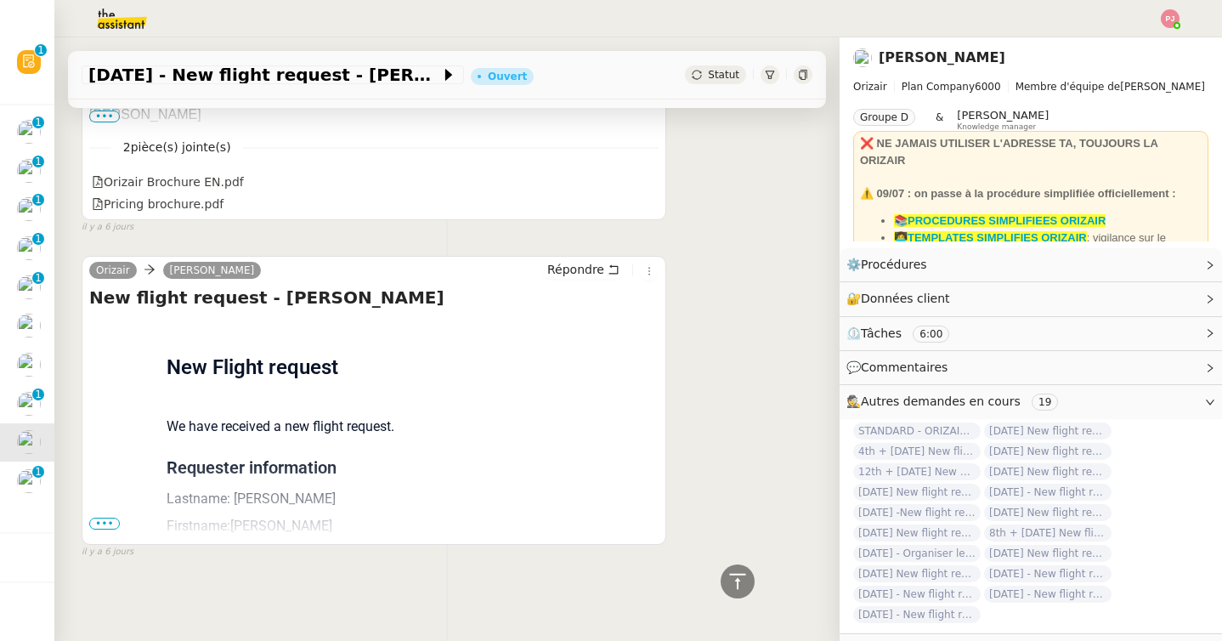
scroll to position [1409, 0]
click at [650, 267] on button at bounding box center [649, 271] width 19 height 19
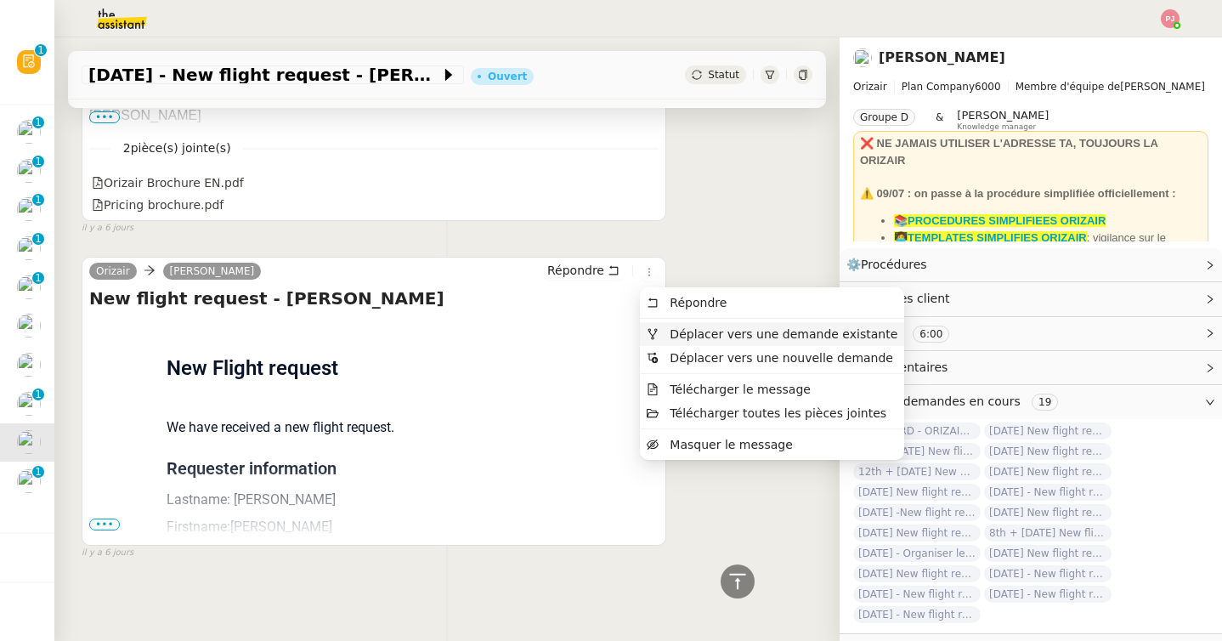
click at [690, 330] on span "Déplacer vers une demande existante" at bounding box center [783, 334] width 228 height 14
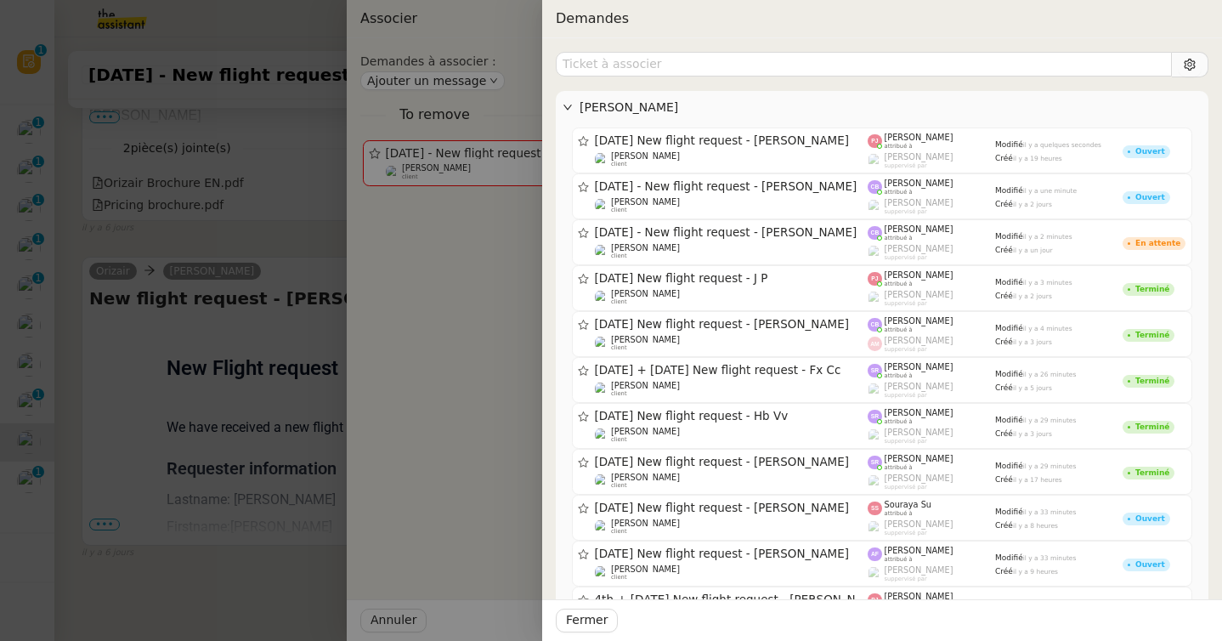
click at [263, 209] on div at bounding box center [611, 320] width 1222 height 641
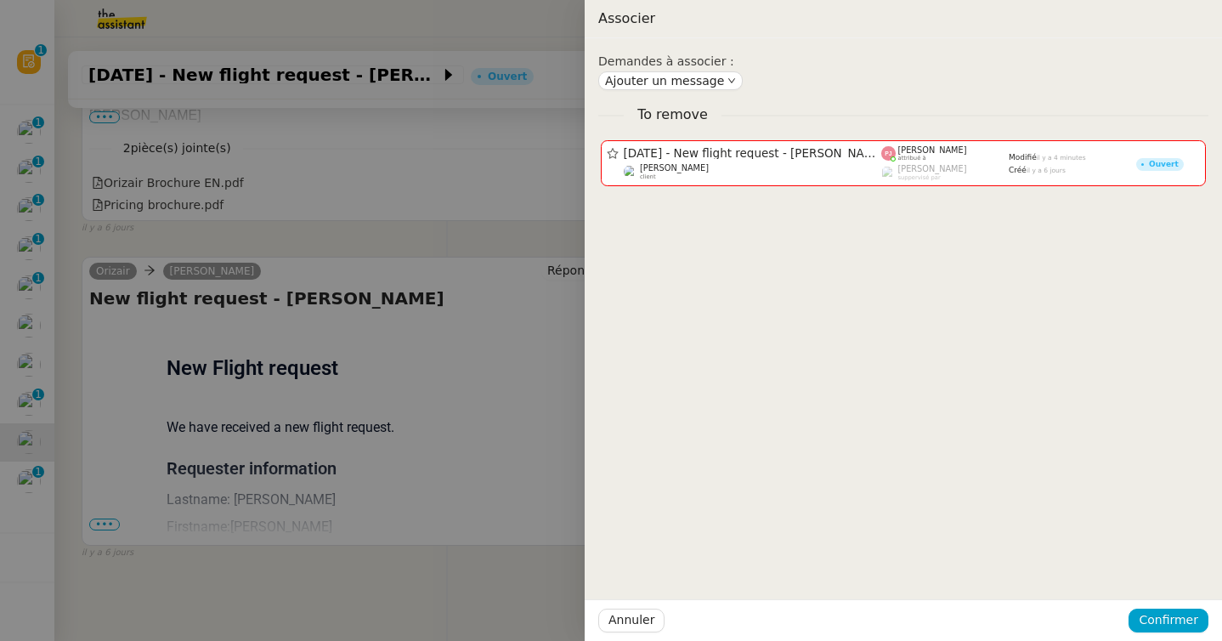
click at [20, 326] on div at bounding box center [611, 320] width 1222 height 641
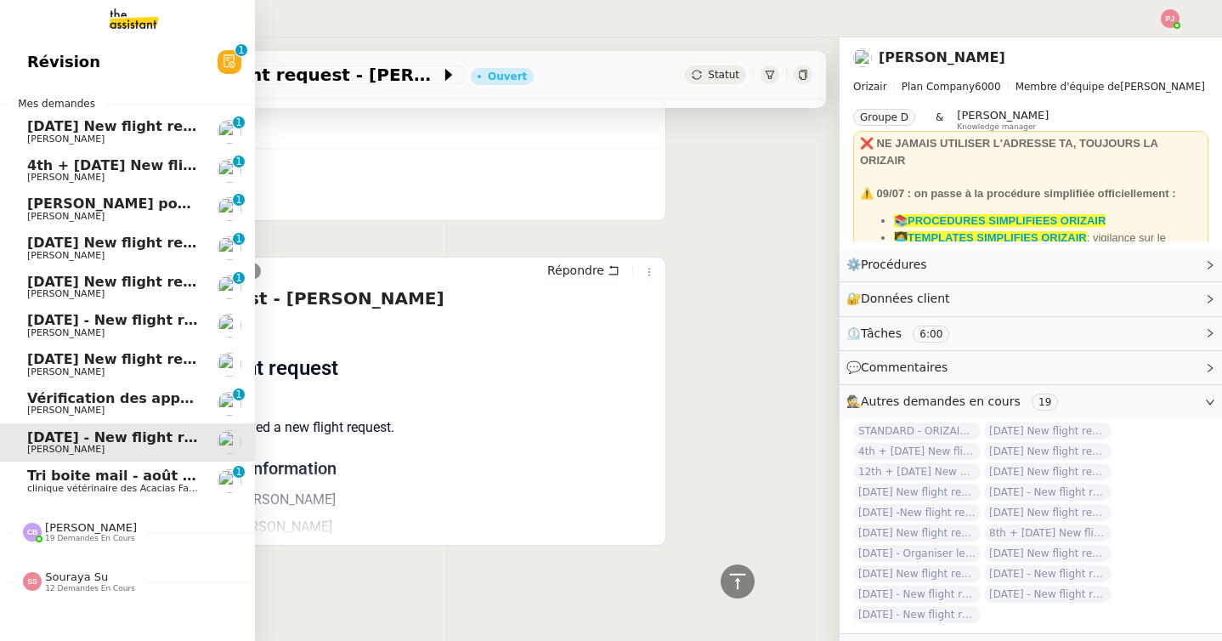
click at [27, 326] on span "[DATE] - New flight request - [PERSON_NAME]" at bounding box center [202, 320] width 351 height 16
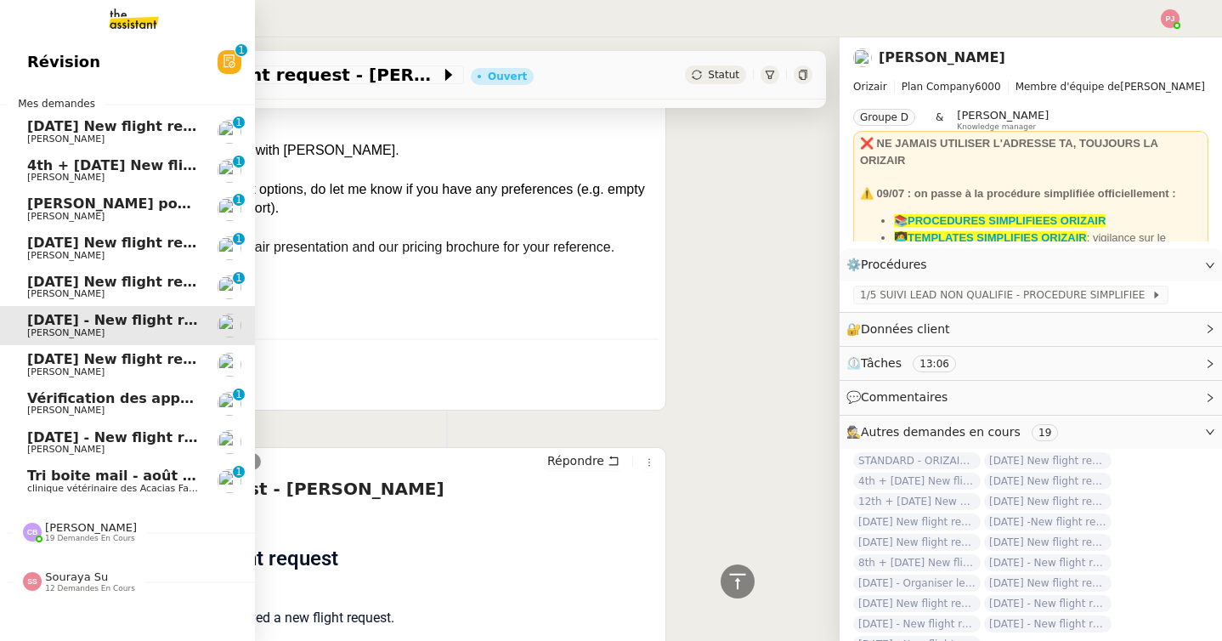
click at [59, 289] on span "[PERSON_NAME]" at bounding box center [65, 293] width 77 height 11
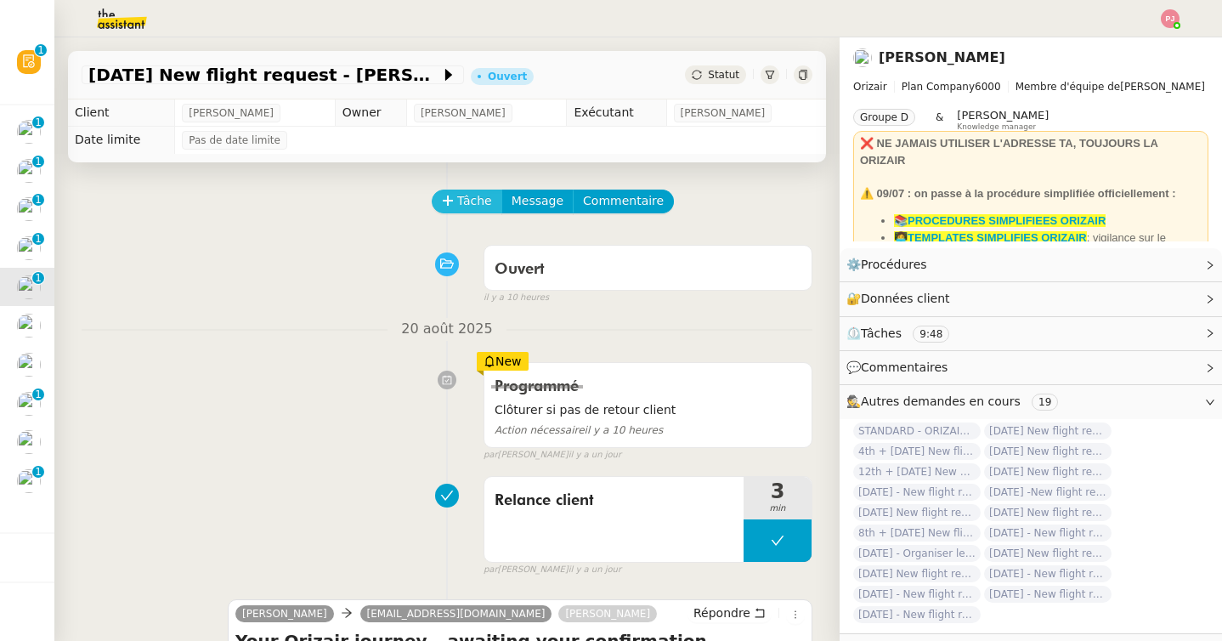
click at [492, 199] on button "Tâche" at bounding box center [467, 201] width 71 height 24
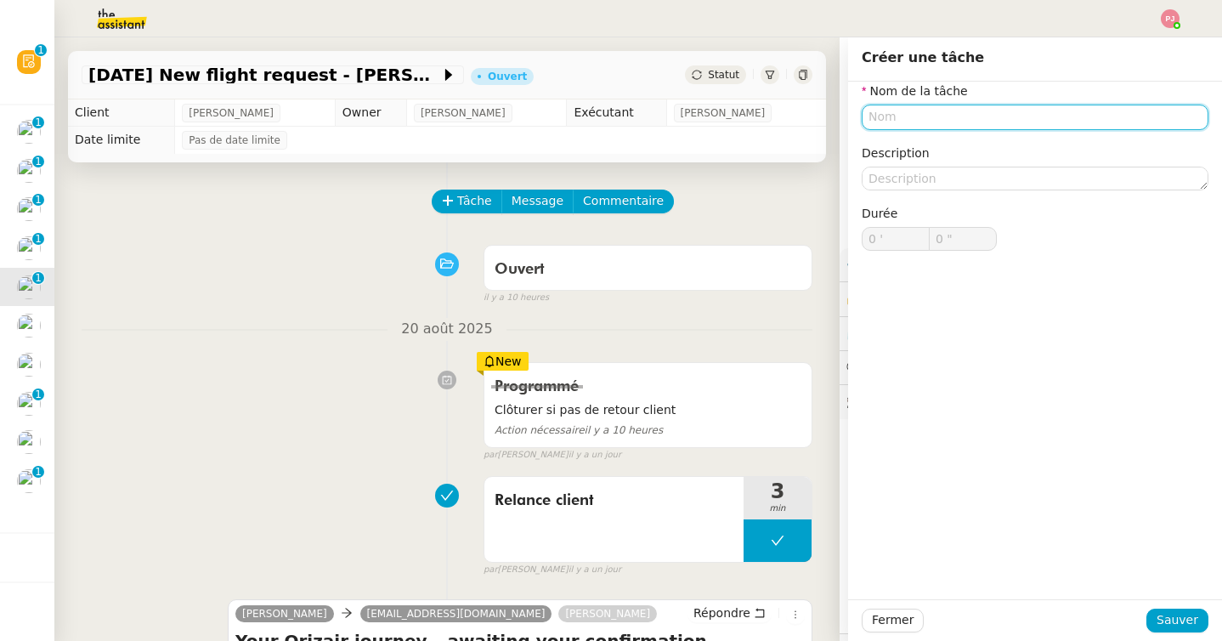
click at [910, 121] on input "text" at bounding box center [1034, 116] width 347 height 25
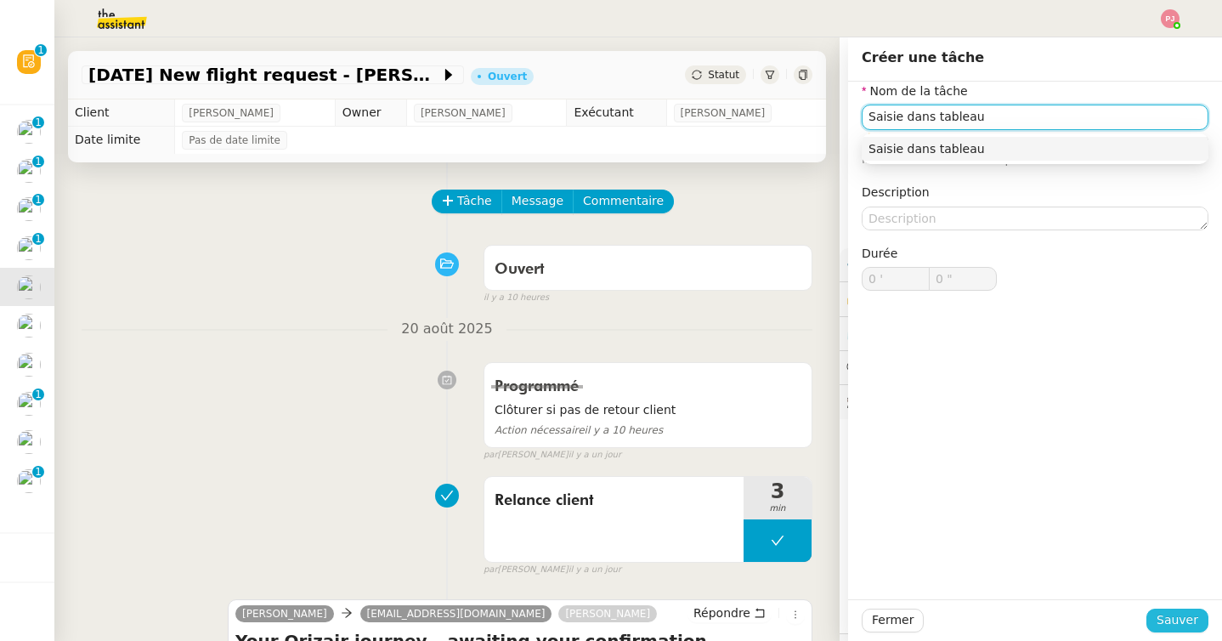
type input "Saisie dans tableau"
click at [1173, 612] on span "Sauver" at bounding box center [1177, 620] width 42 height 20
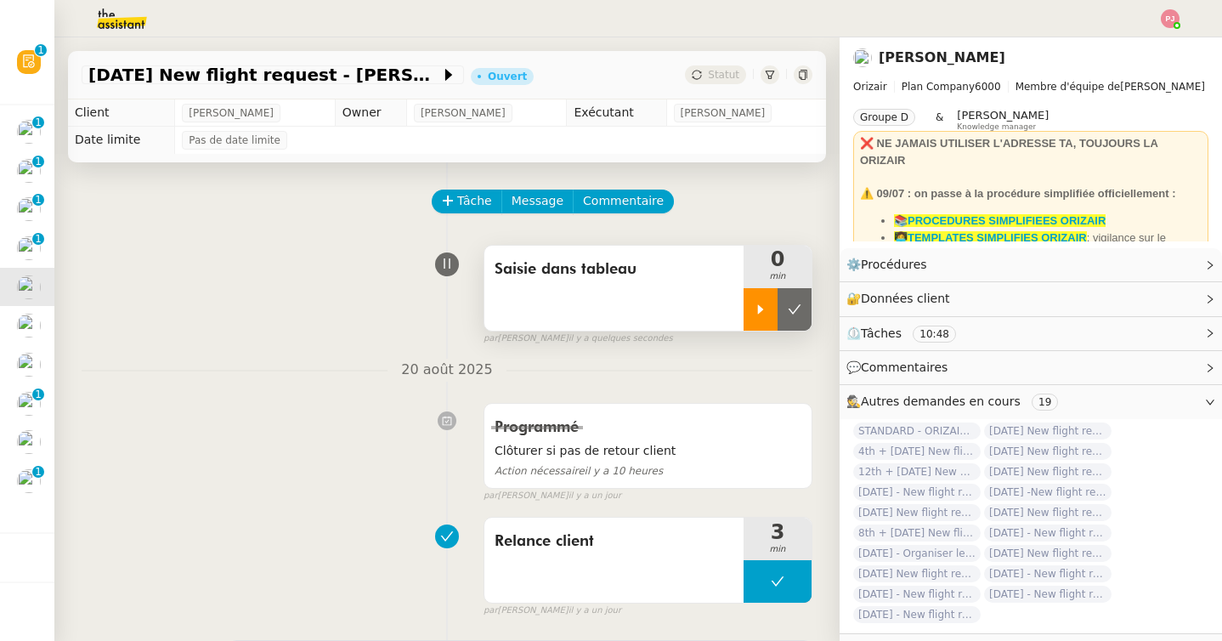
click at [764, 319] on div at bounding box center [760, 309] width 34 height 42
click at [792, 322] on div at bounding box center [777, 309] width 68 height 42
click at [803, 320] on button at bounding box center [794, 309] width 34 height 42
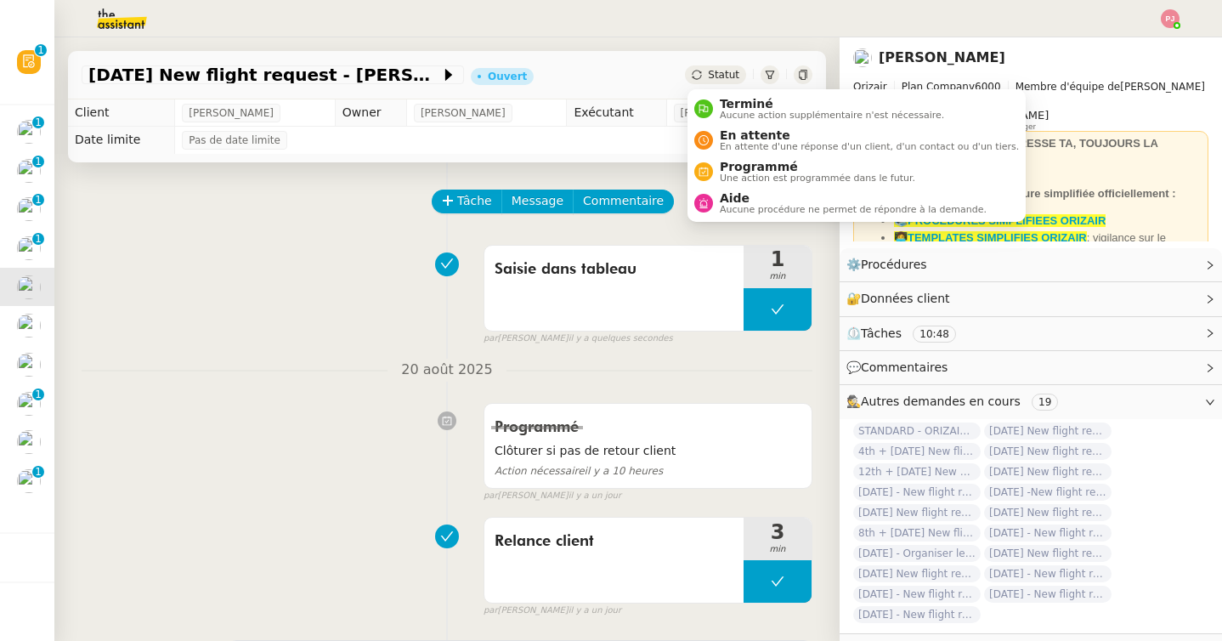
click at [708, 78] on div "Statut" at bounding box center [715, 74] width 61 height 19
click at [720, 115] on span "Aucune action supplémentaire n'est nécessaire." at bounding box center [832, 114] width 224 height 9
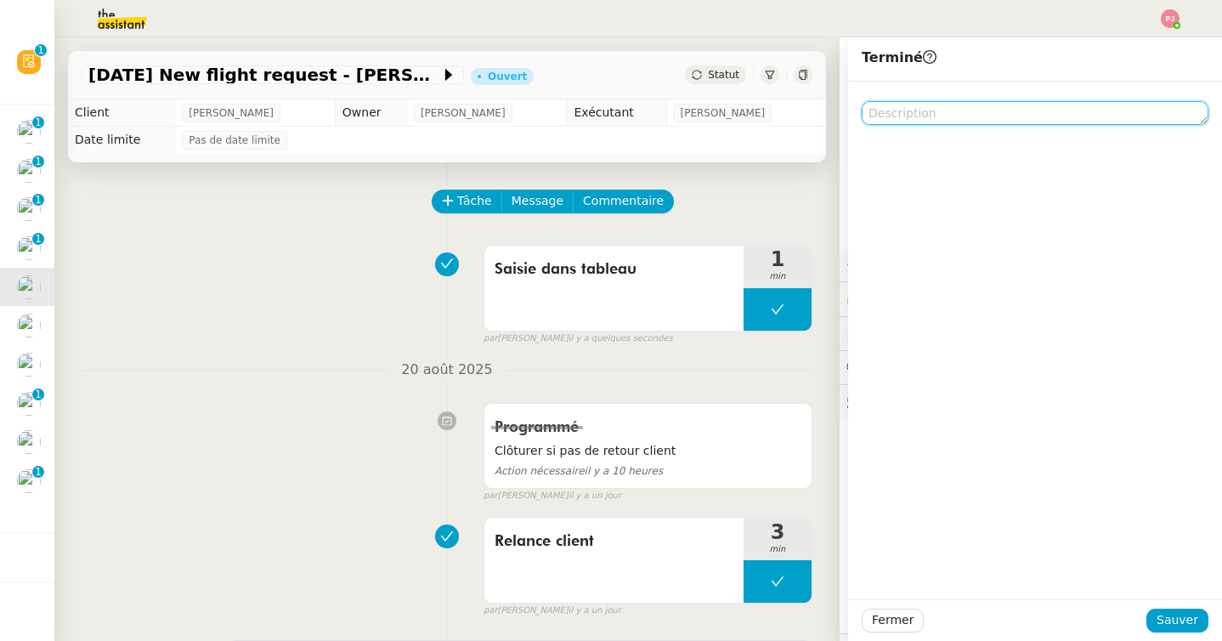
click at [917, 113] on textarea at bounding box center [1034, 113] width 347 height 24
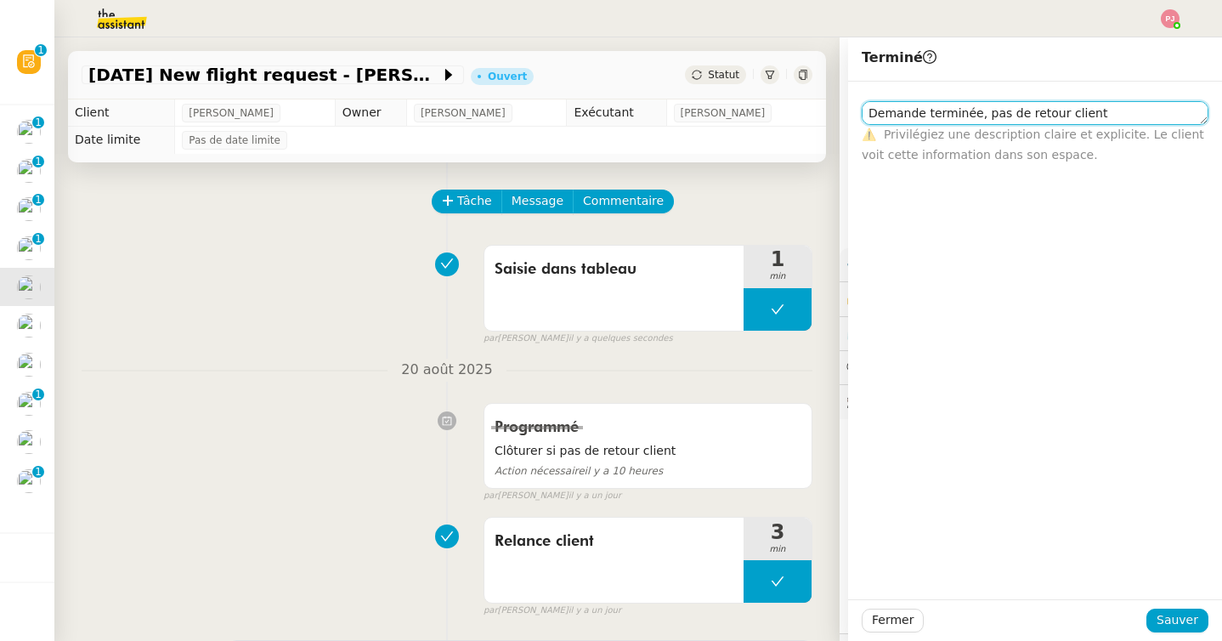
type textarea "Demande terminée, pas de retour client"
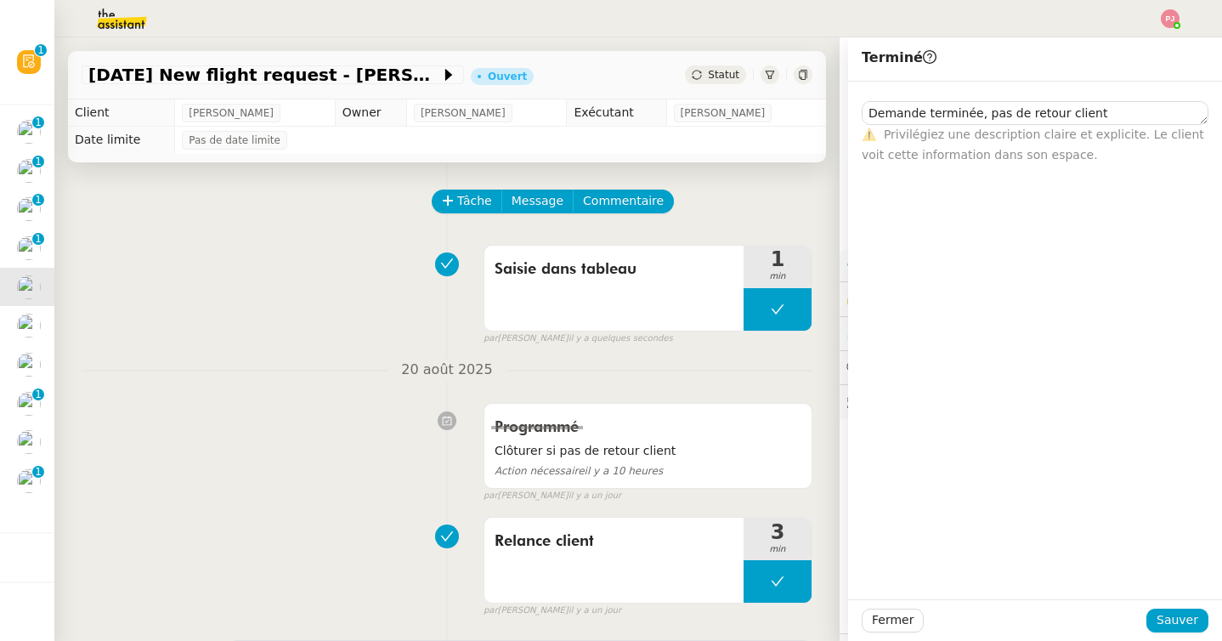
click at [1171, 607] on div "Fermer Sauver" at bounding box center [1035, 620] width 374 height 42
click at [1171, 619] on span "Sauver" at bounding box center [1177, 620] width 42 height 20
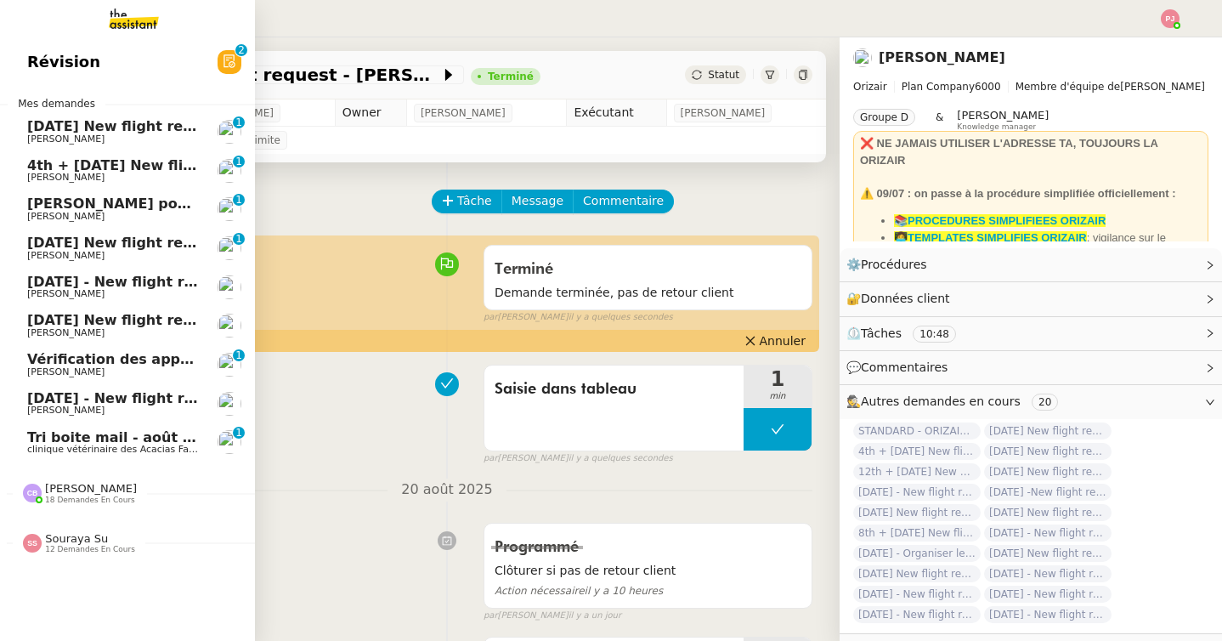
click at [48, 252] on span "[PERSON_NAME]" at bounding box center [65, 255] width 77 height 11
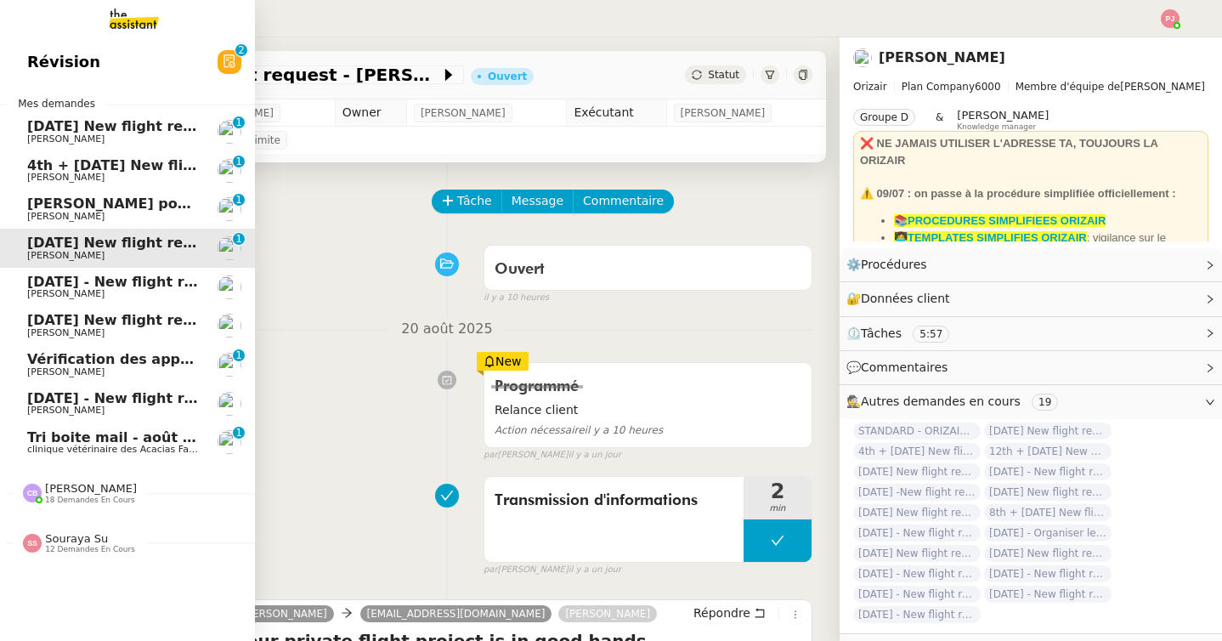
click at [138, 333] on span "[PERSON_NAME]" at bounding box center [113, 333] width 172 height 10
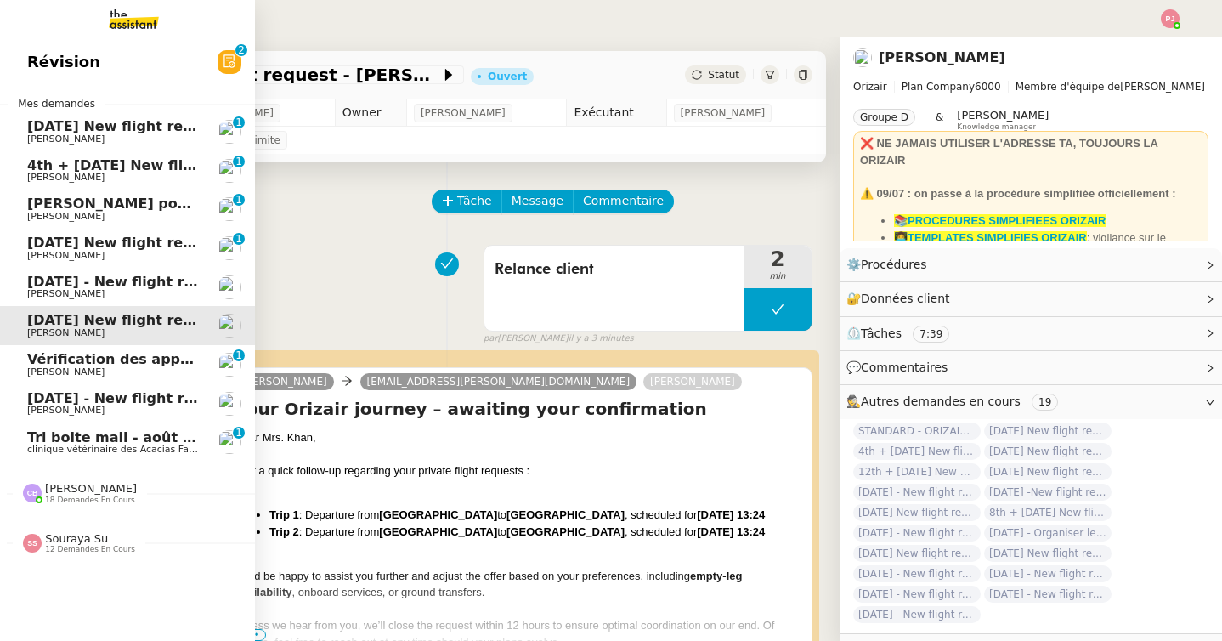
click at [149, 249] on span "[DATE] New flight request - [PERSON_NAME]" at bounding box center [197, 242] width 341 height 16
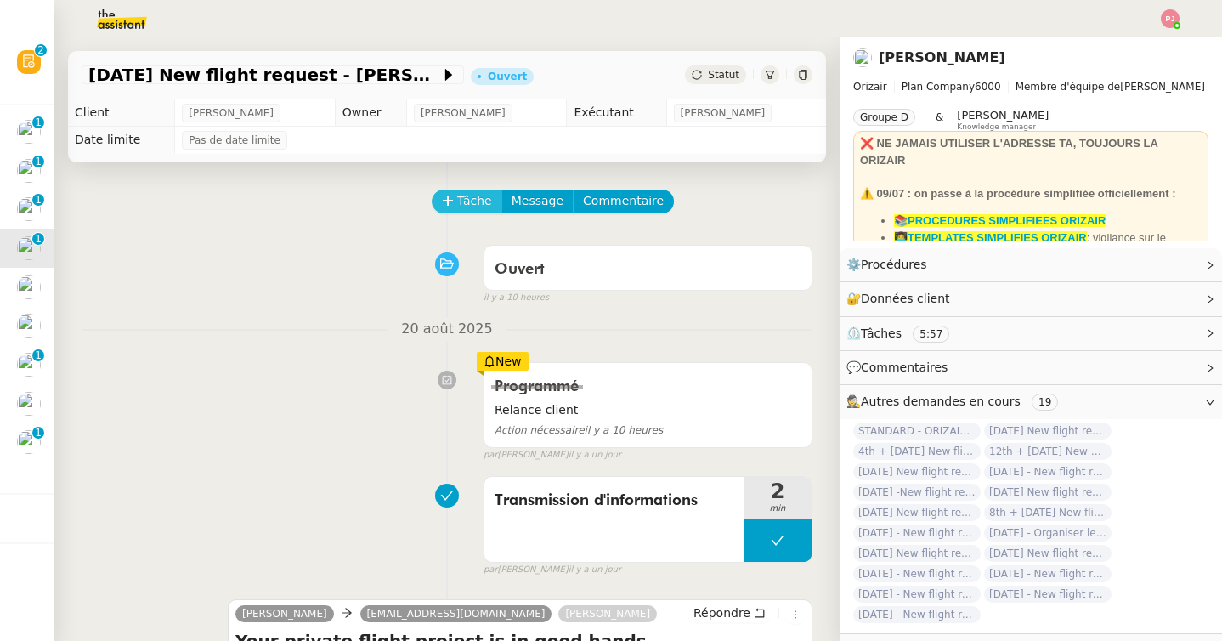
click at [462, 195] on span "Tâche" at bounding box center [474, 201] width 35 height 20
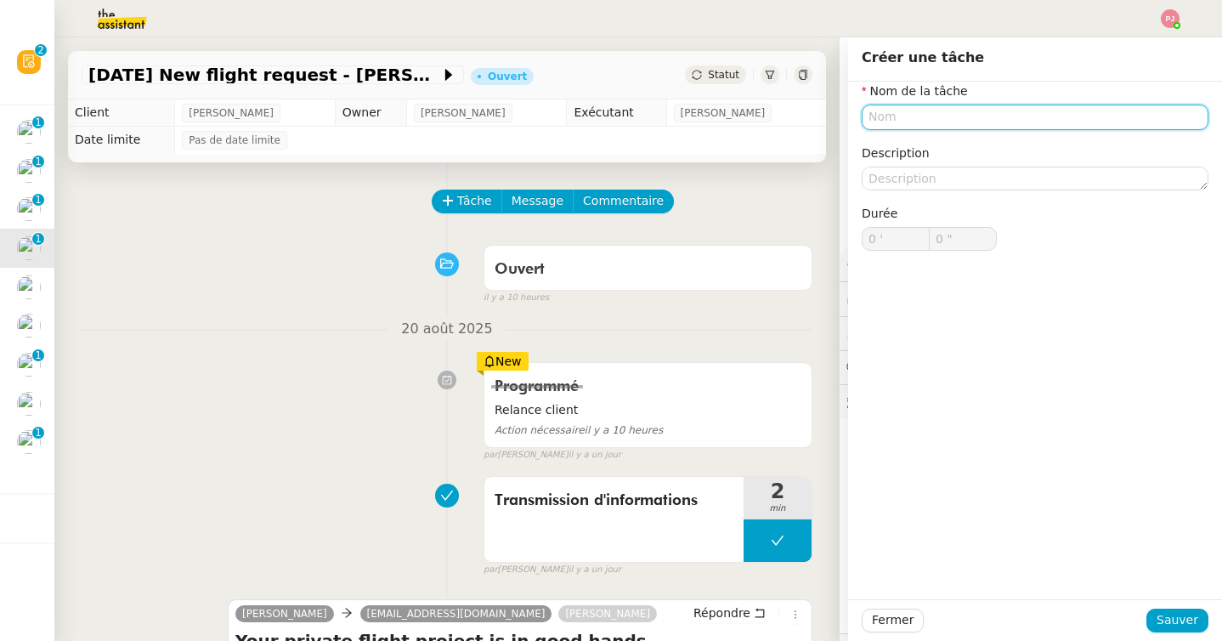
click at [877, 116] on input "text" at bounding box center [1034, 116] width 347 height 25
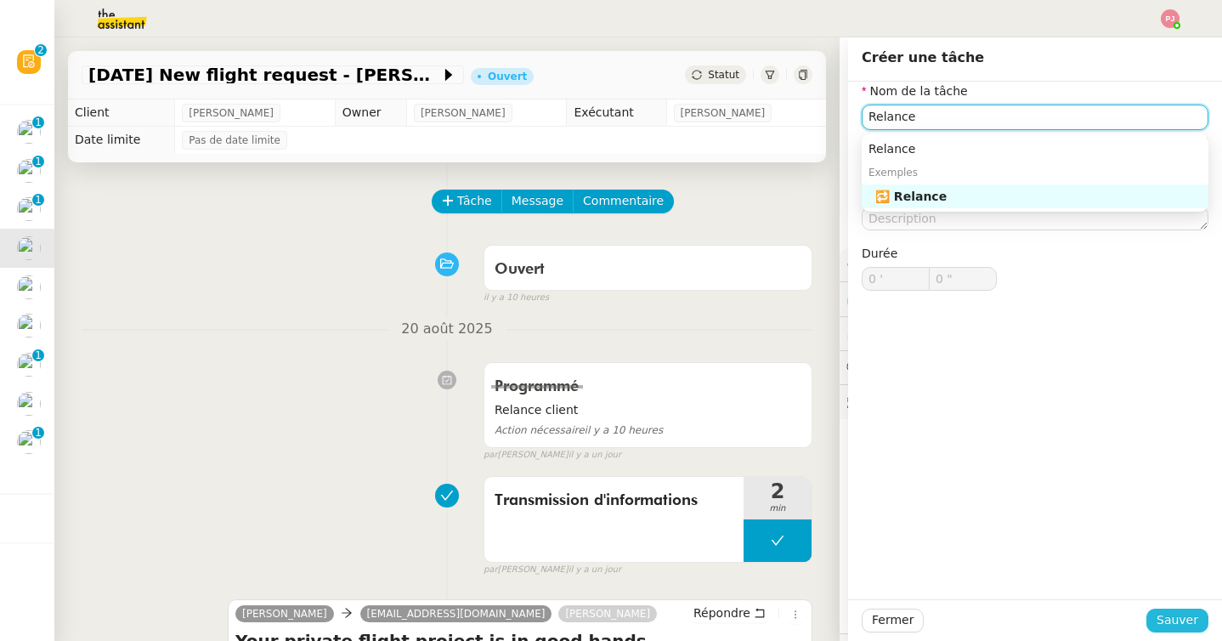
type input "Relance"
click at [1183, 613] on span "Sauver" at bounding box center [1177, 620] width 42 height 20
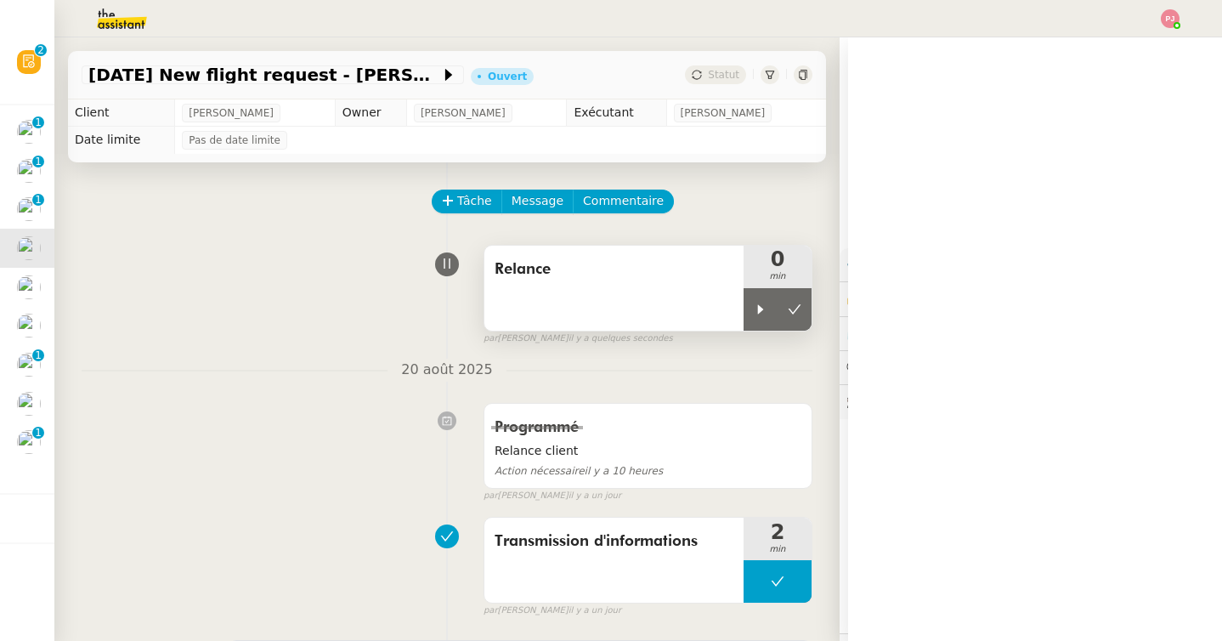
click at [623, 257] on span "Relance" at bounding box center [613, 269] width 239 height 25
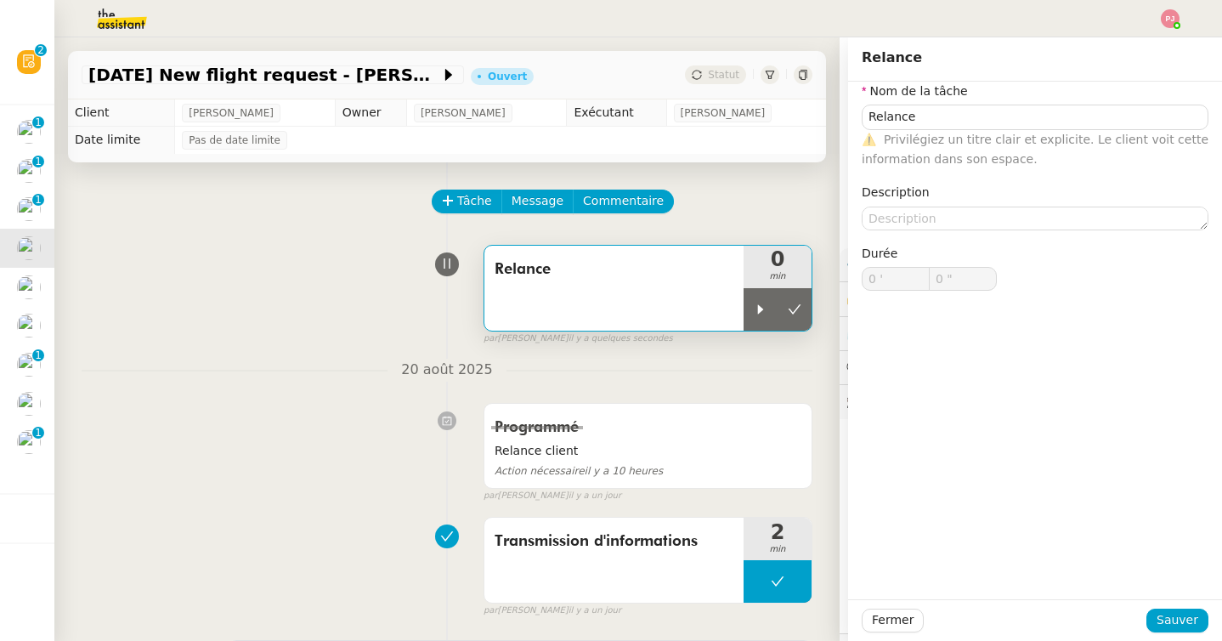
click at [946, 103] on nz-form-label "Nom de la tâche" at bounding box center [914, 93] width 106 height 23
click at [945, 119] on input "Relance" at bounding box center [1034, 116] width 347 height 25
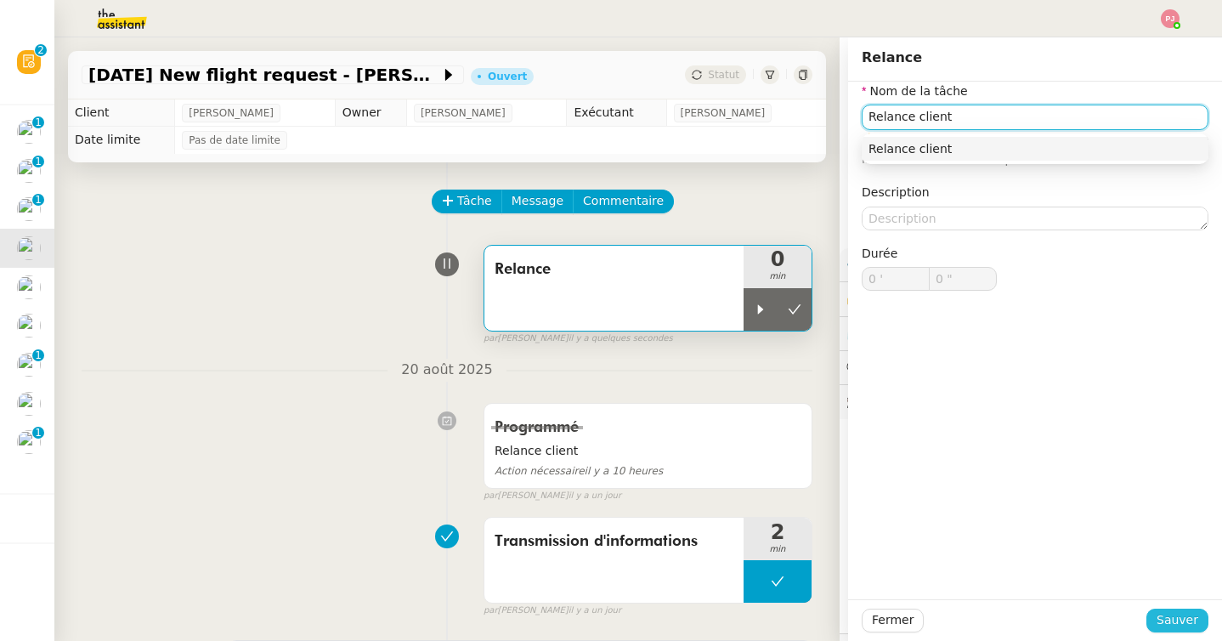
type input "Relance client"
click at [1161, 629] on span "Sauver" at bounding box center [1177, 620] width 42 height 20
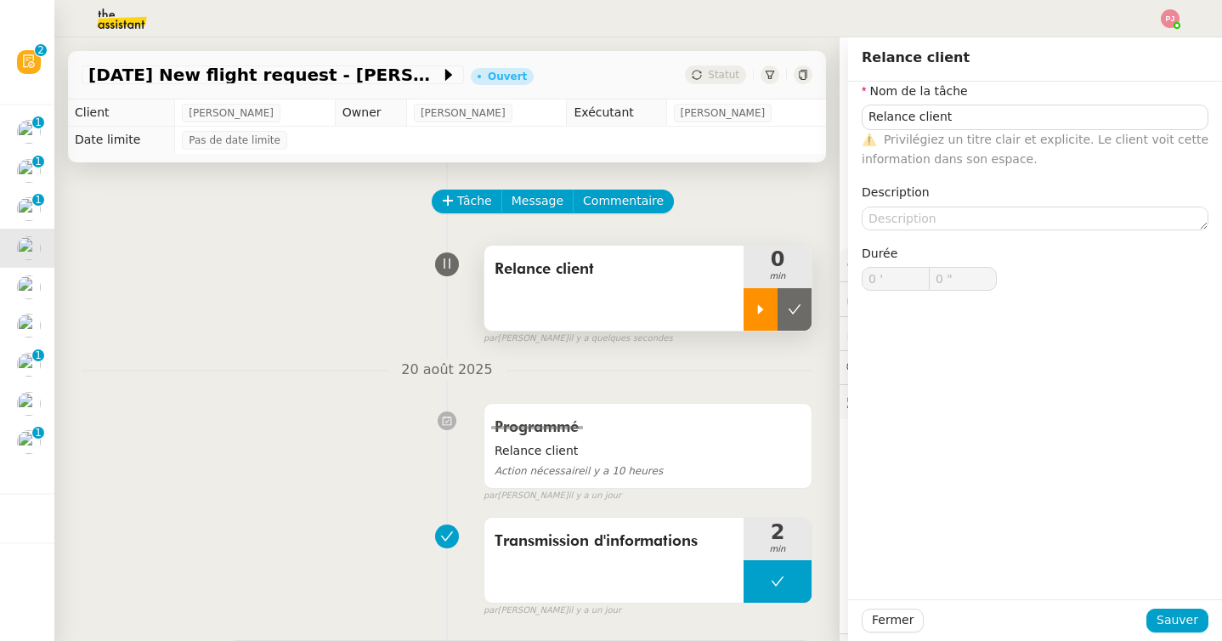
click at [758, 313] on icon at bounding box center [761, 308] width 6 height 9
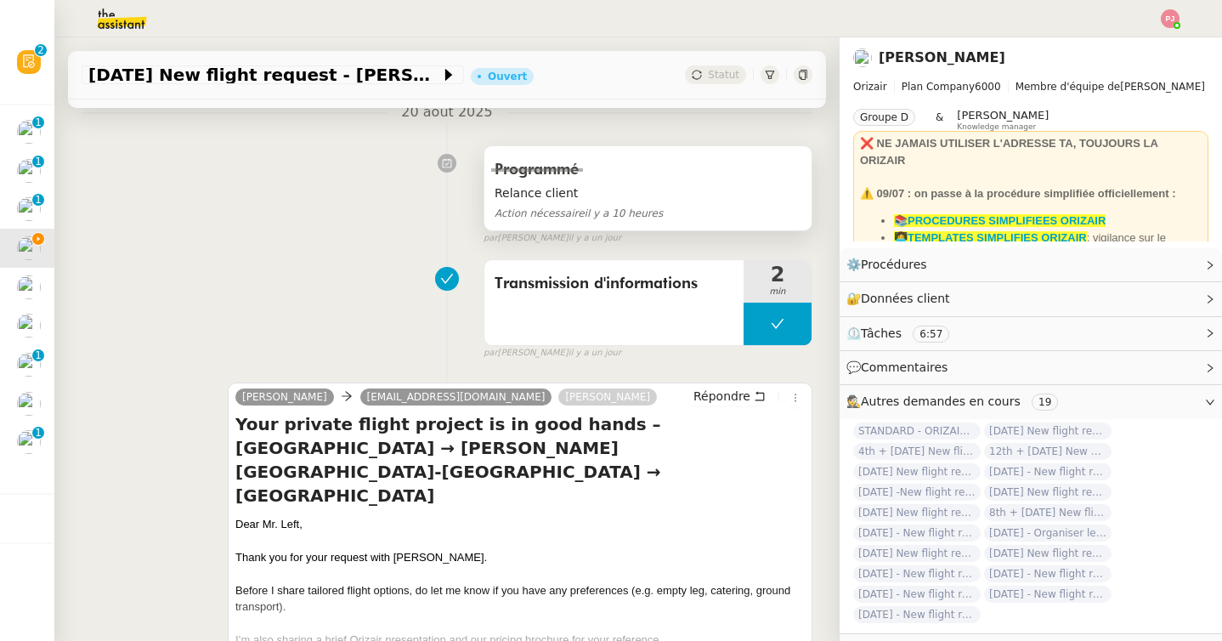
scroll to position [264, 0]
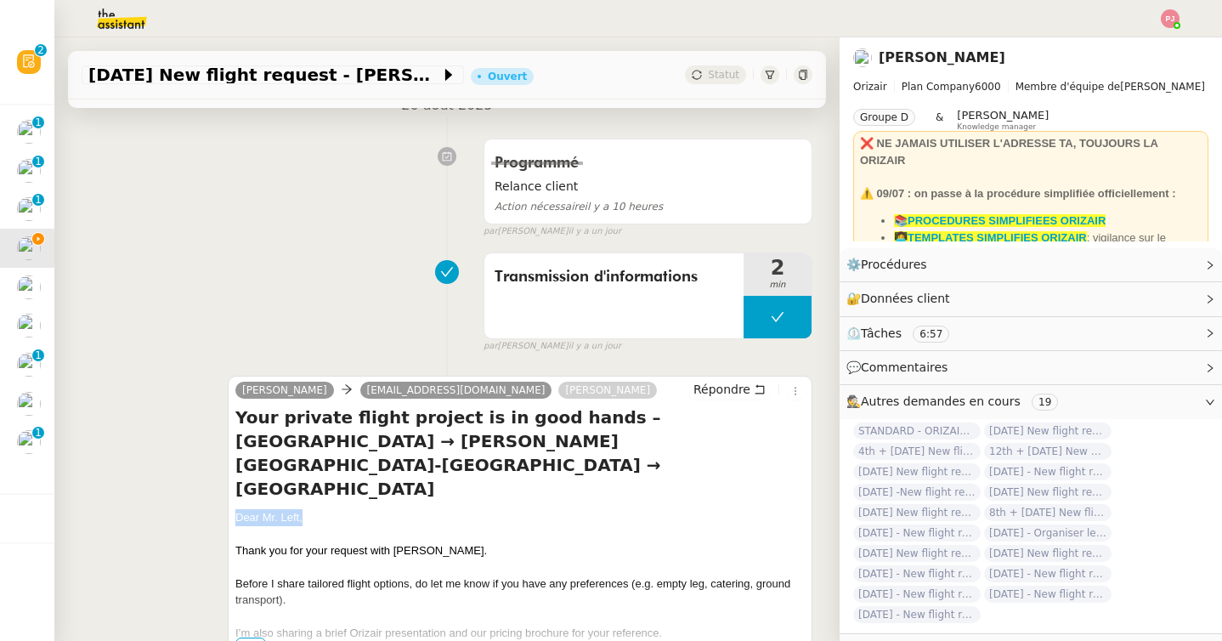
drag, startPoint x: 321, startPoint y: 495, endPoint x: 234, endPoint y: 489, distance: 87.7
click at [234, 489] on div "[PERSON_NAME] [EMAIL_ADDRESS][DOMAIN_NAME] [PERSON_NAME] Your private flight pr…" at bounding box center [520, 565] width 584 height 381
copy div "Dear Mr. Left,"
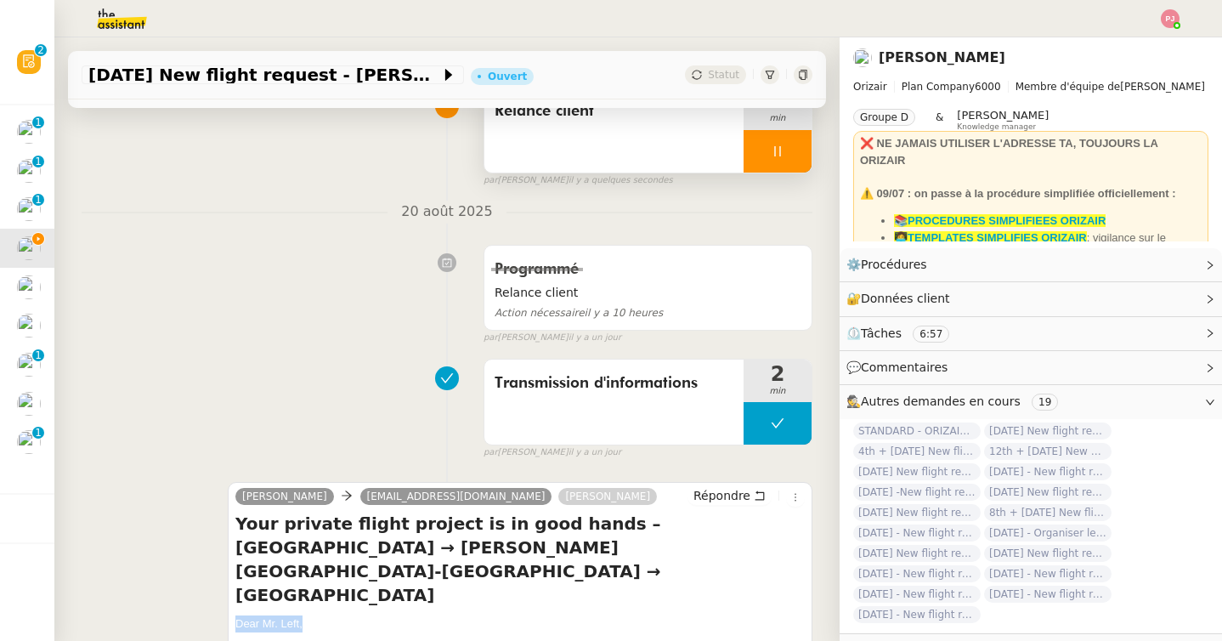
scroll to position [0, 0]
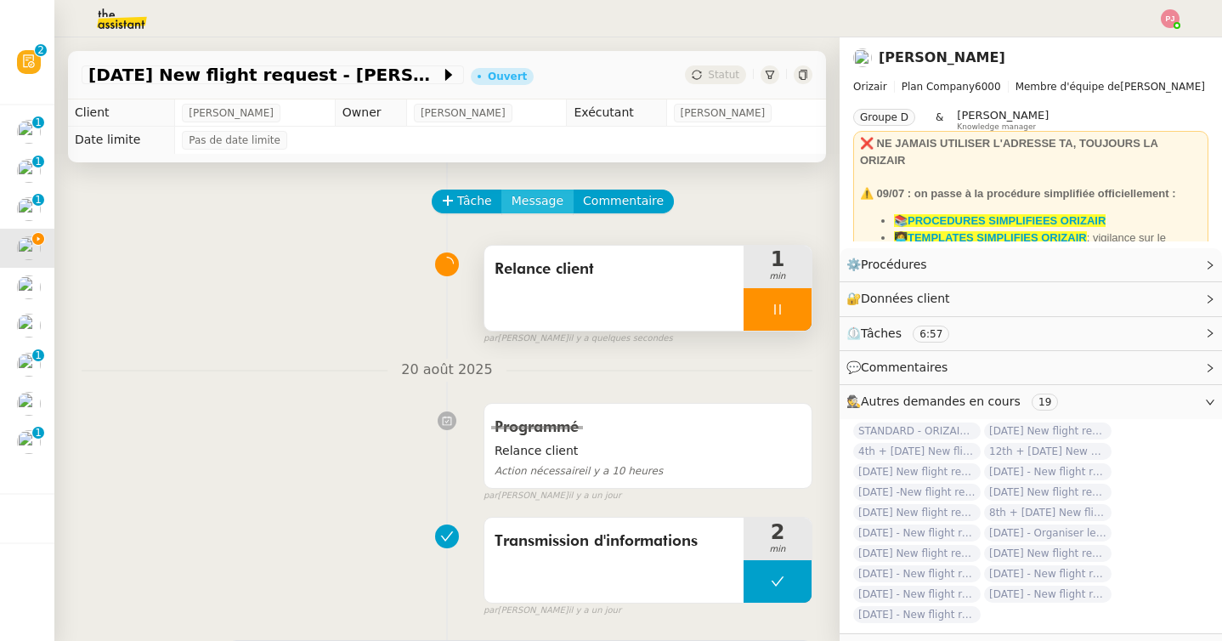
click at [532, 195] on span "Message" at bounding box center [537, 201] width 52 height 20
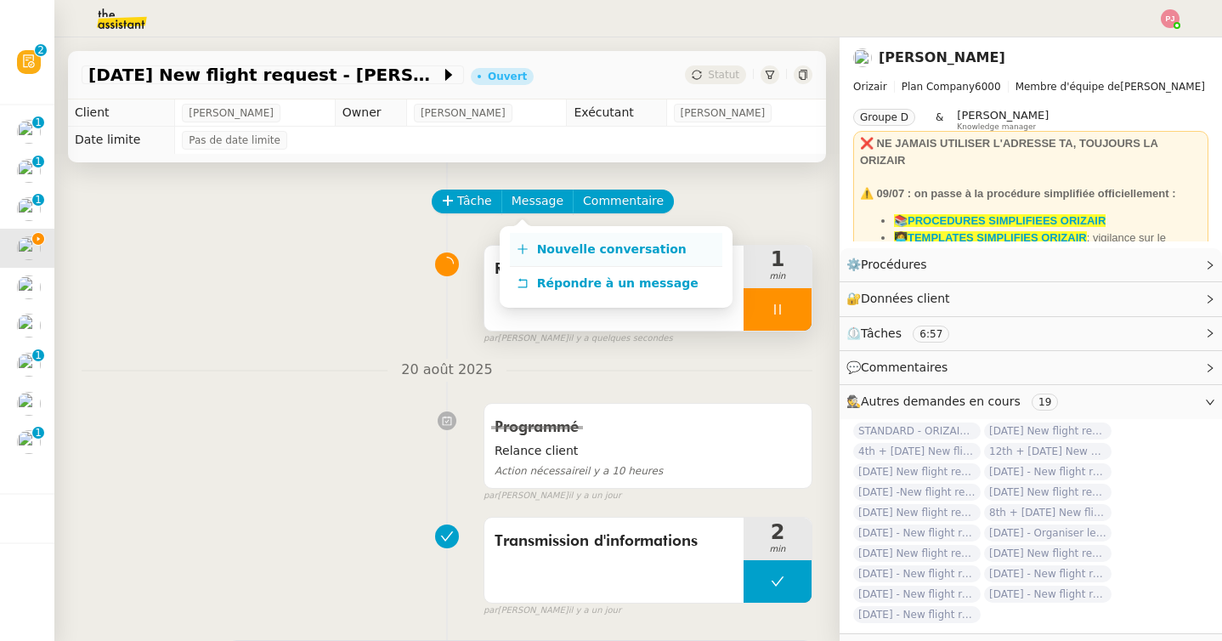
click at [537, 241] on link "Nouvelle conversation" at bounding box center [616, 250] width 212 height 34
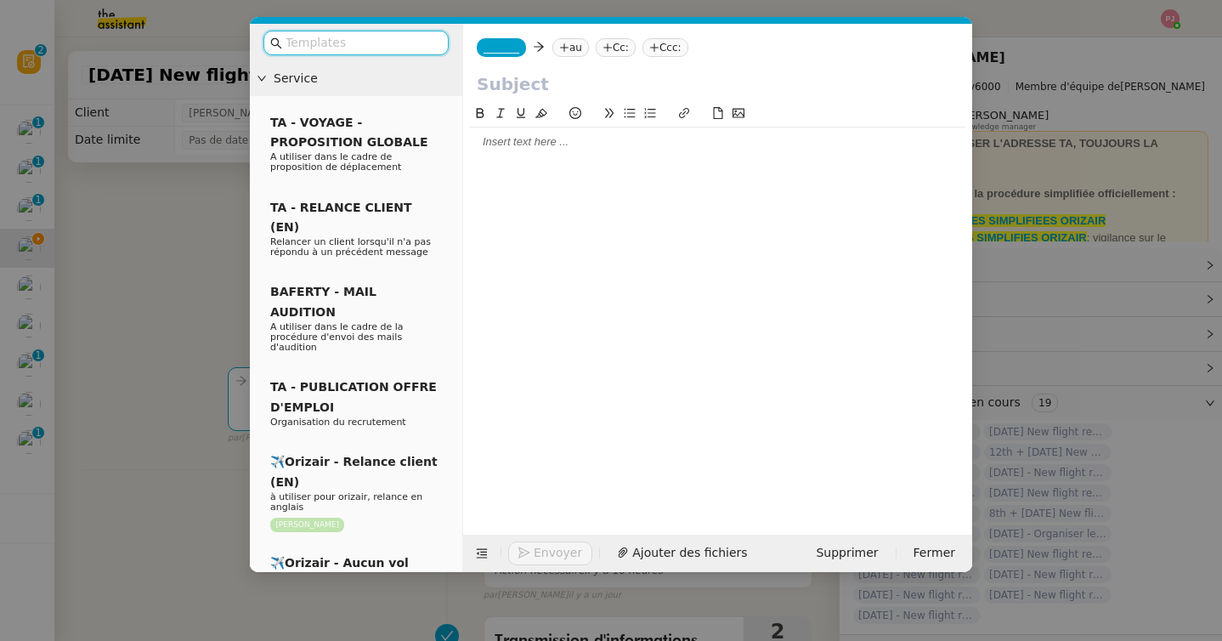
click at [392, 50] on input "text" at bounding box center [361, 43] width 153 height 20
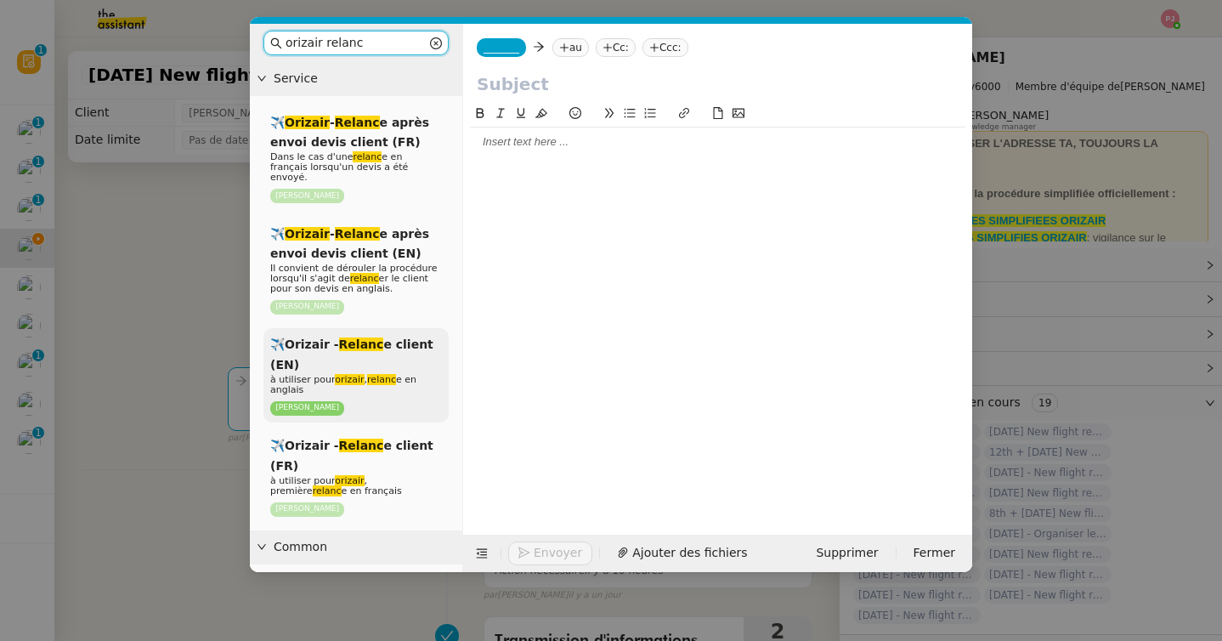
type input "orizair relanc"
click at [385, 328] on div "✈️Orizair - Relanc e client (EN) à utiliser pour orizair , relanc e en anglais …" at bounding box center [355, 375] width 185 height 94
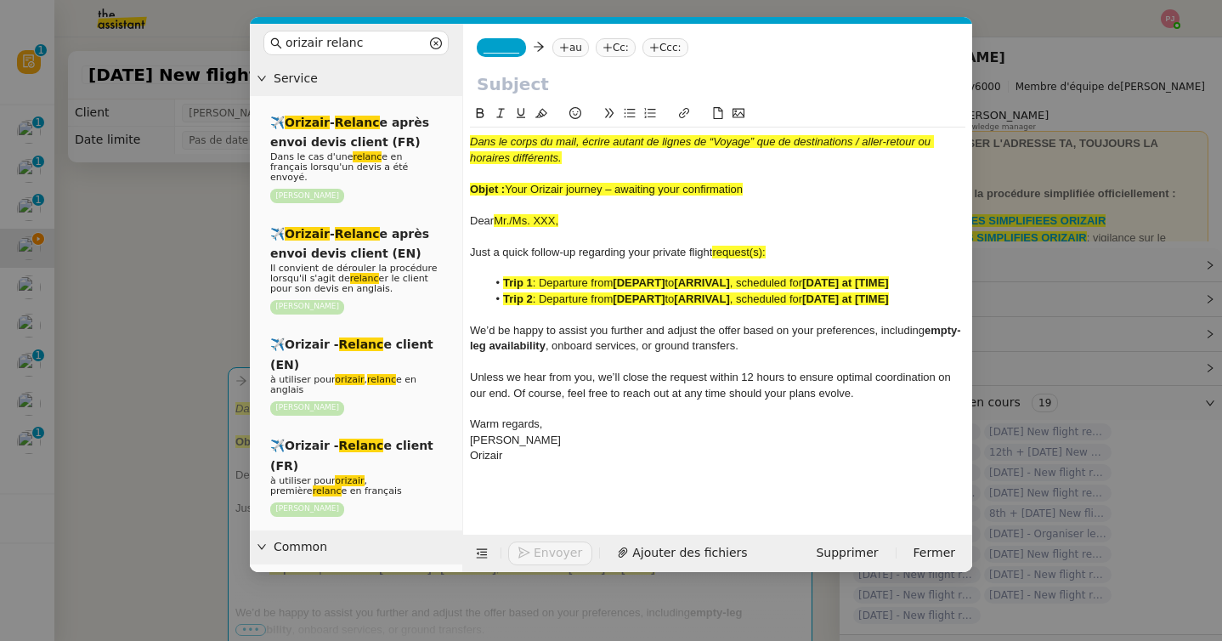
click at [512, 50] on span "_______" at bounding box center [501, 48] width 36 height 12
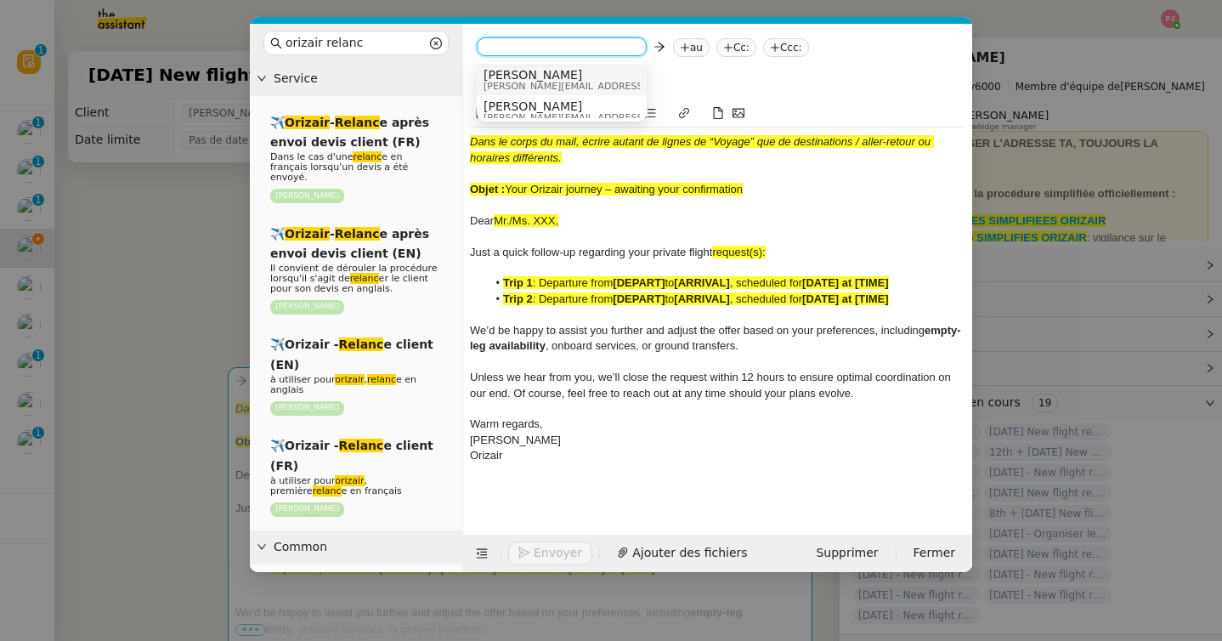
click at [539, 76] on span "[PERSON_NAME]" at bounding box center [603, 75] width 241 height 14
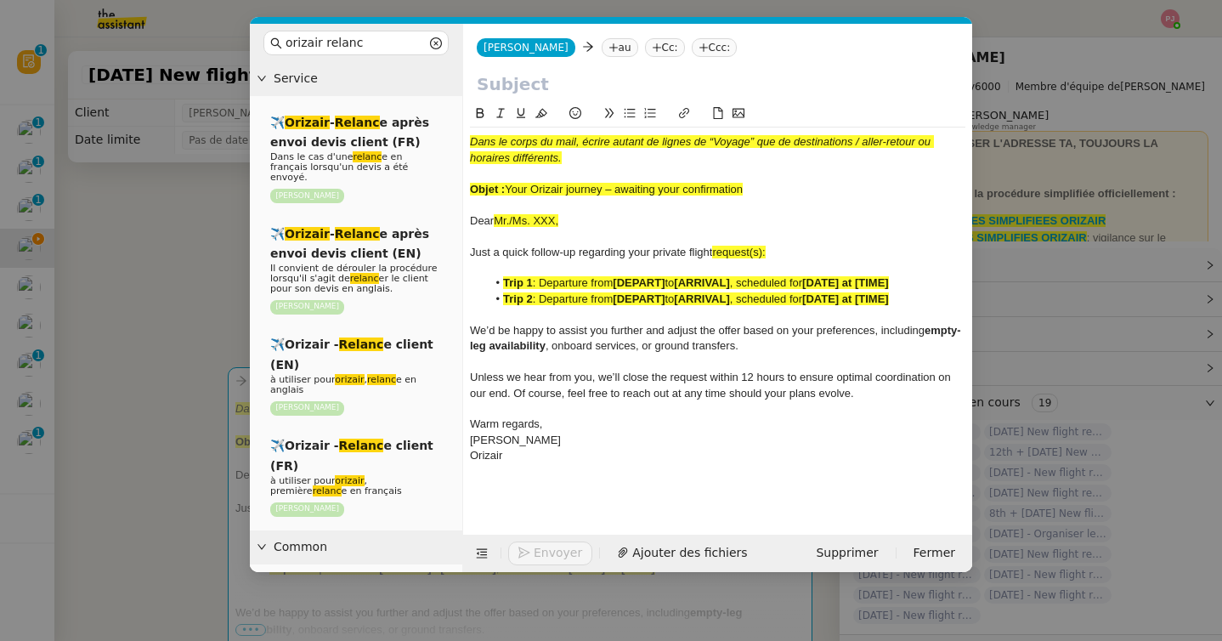
click at [601, 49] on nz-tag "au" at bounding box center [619, 47] width 37 height 19
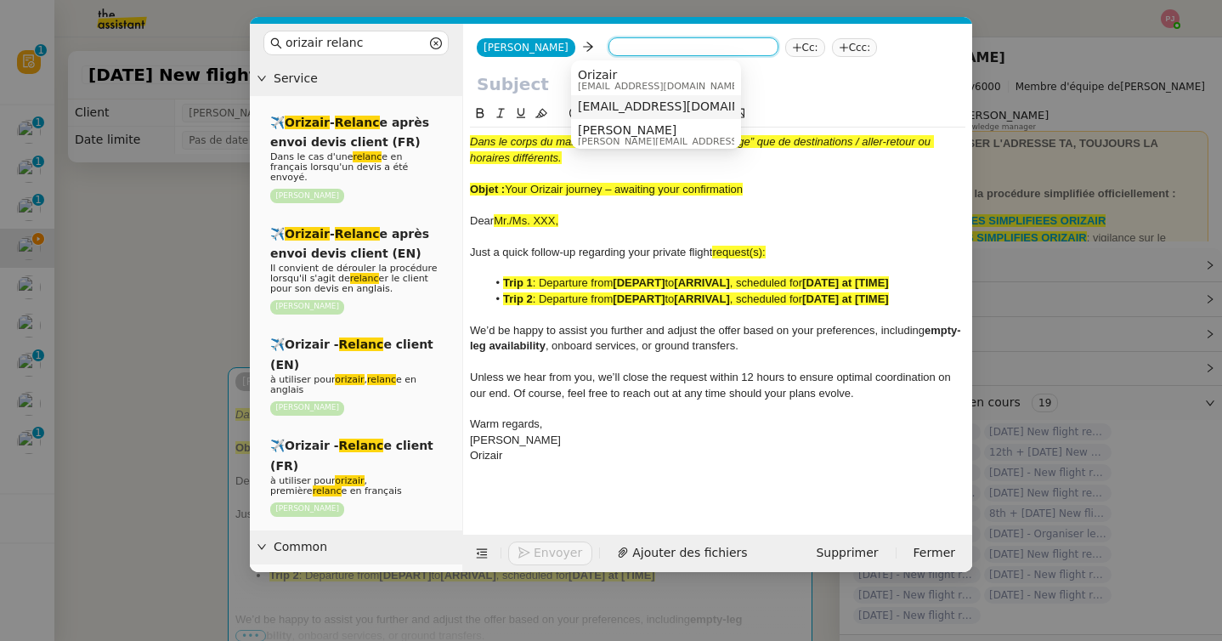
click at [624, 102] on span "[EMAIL_ADDRESS][DOMAIN_NAME]" at bounding box center [682, 106] width 208 height 14
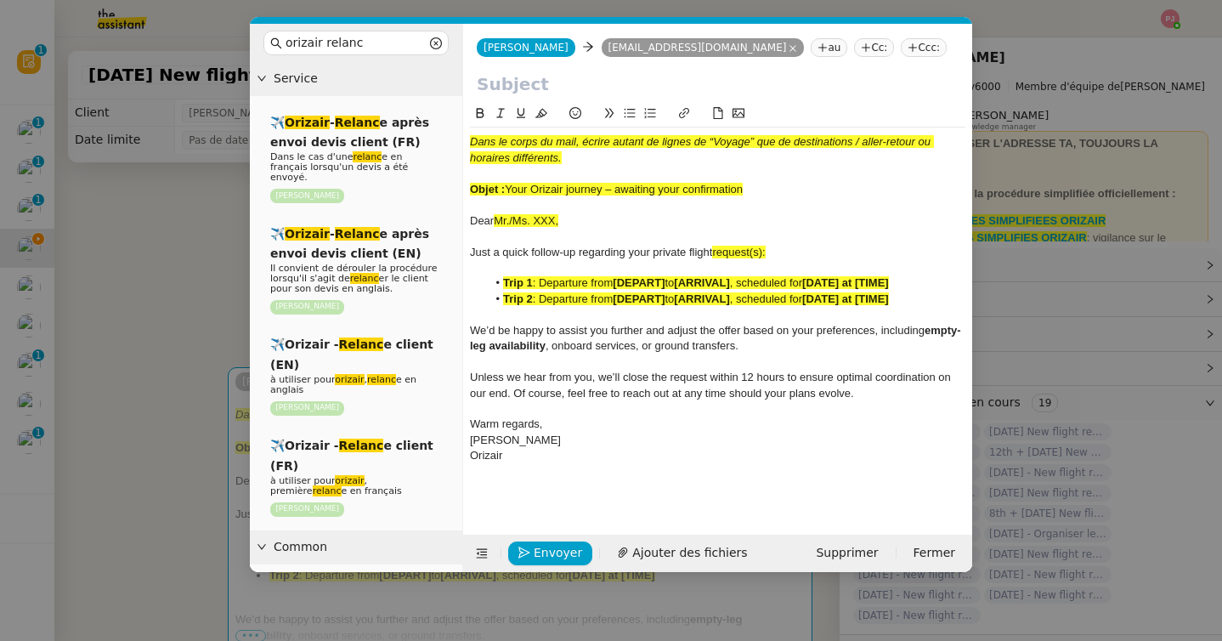
click at [900, 49] on nz-tag "Ccc:" at bounding box center [923, 47] width 46 height 19
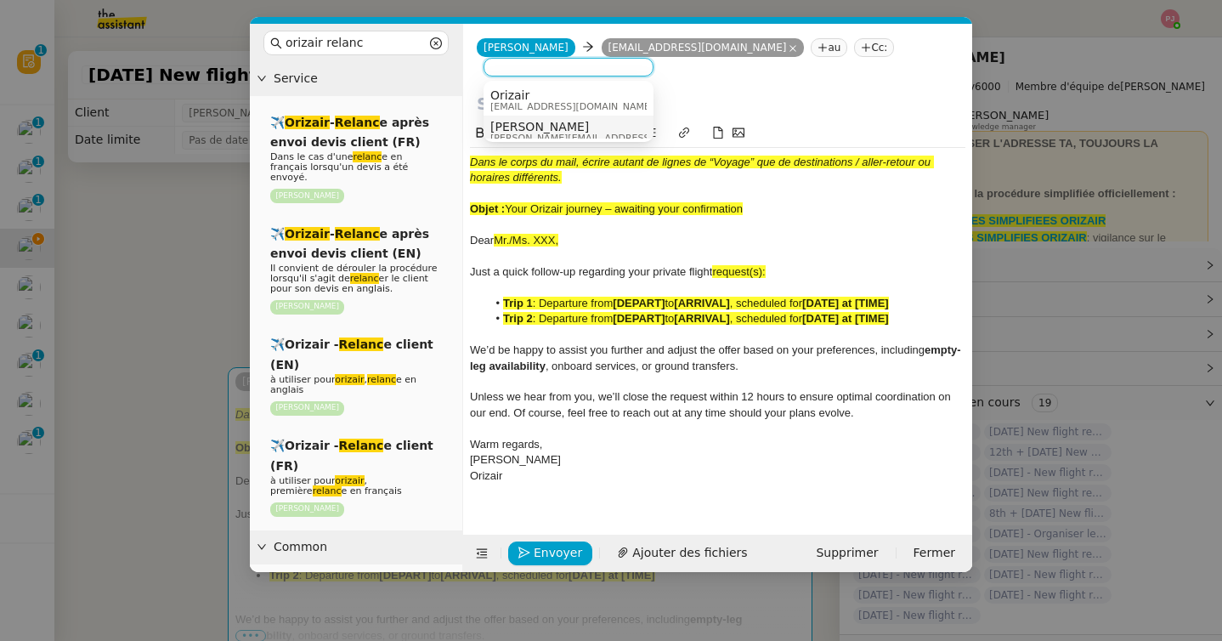
click at [557, 130] on span "[PERSON_NAME]" at bounding box center [610, 127] width 241 height 14
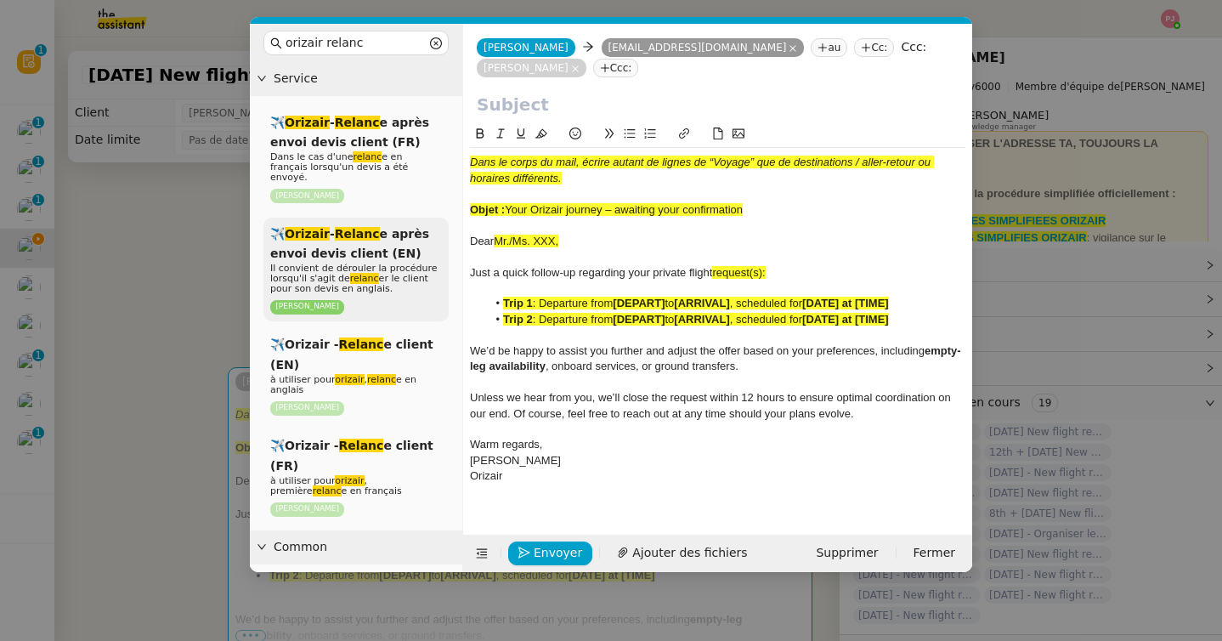
drag, startPoint x: 583, startPoint y: 240, endPoint x: 444, endPoint y: 239, distance: 138.5
click at [444, 239] on nz-layout "orizair relanc Service ✈️ Orizair - Relanc e après envoi devis client (FR) Dans…" at bounding box center [611, 298] width 722 height 548
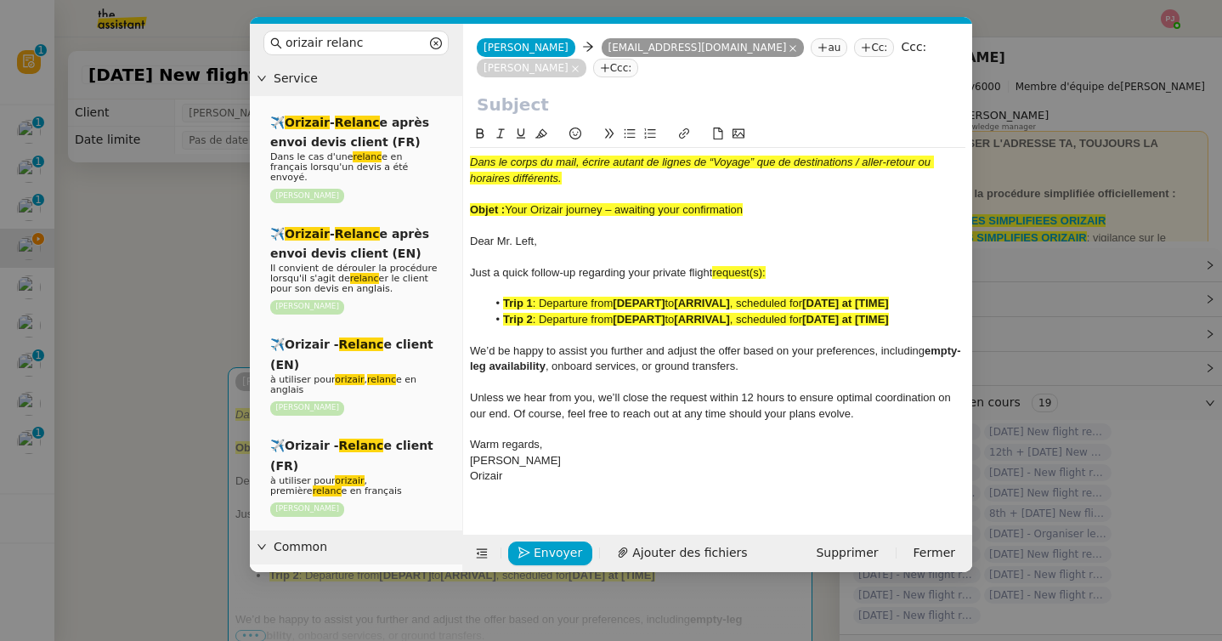
drag, startPoint x: 773, startPoint y: 207, endPoint x: 510, endPoint y: 209, distance: 263.3
click at [510, 209] on div "Objet : Your Orizair journey – awaiting your confirmation" at bounding box center [717, 209] width 495 height 15
copy span "Your Orizair journey – awaiting your confirmation"
click at [537, 100] on input "text" at bounding box center [718, 104] width 482 height 25
paste input "Your Orizair journey – awaiting your confirmation"
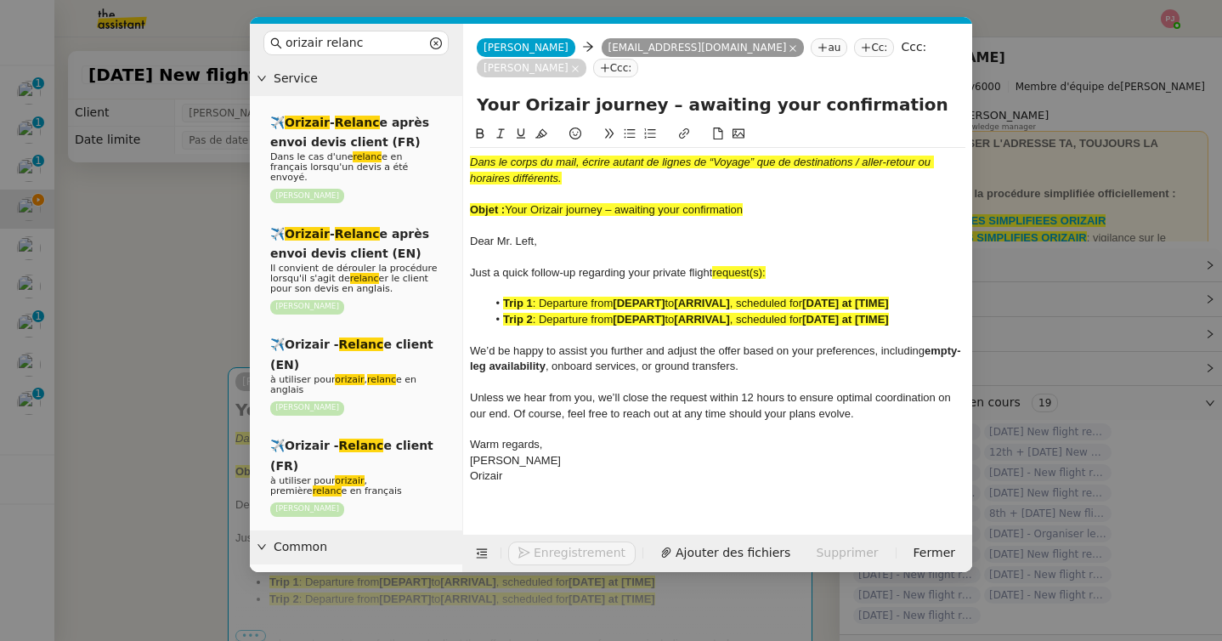
type input "Your Orizair journey – awaiting your confirmation"
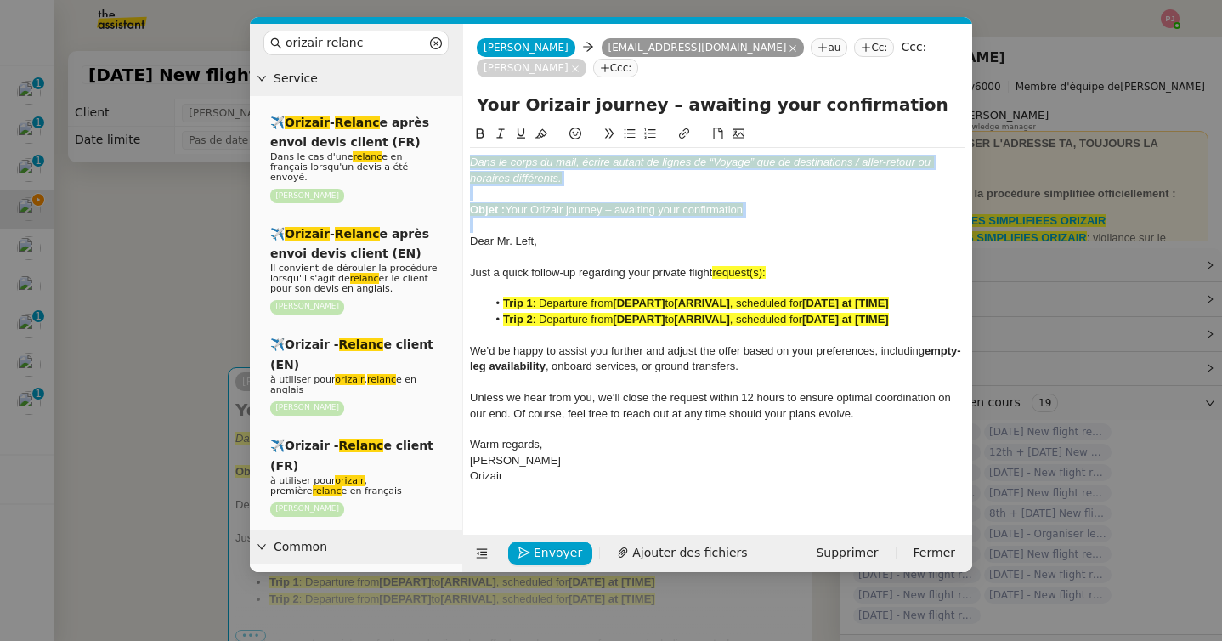
drag, startPoint x: 471, startPoint y: 242, endPoint x: 470, endPoint y: 129, distance: 113.0
click at [470, 129] on div "Dans le corps du mail, écrire autant de lignes de “Voyage” que de destinations …" at bounding box center [717, 307] width 495 height 367
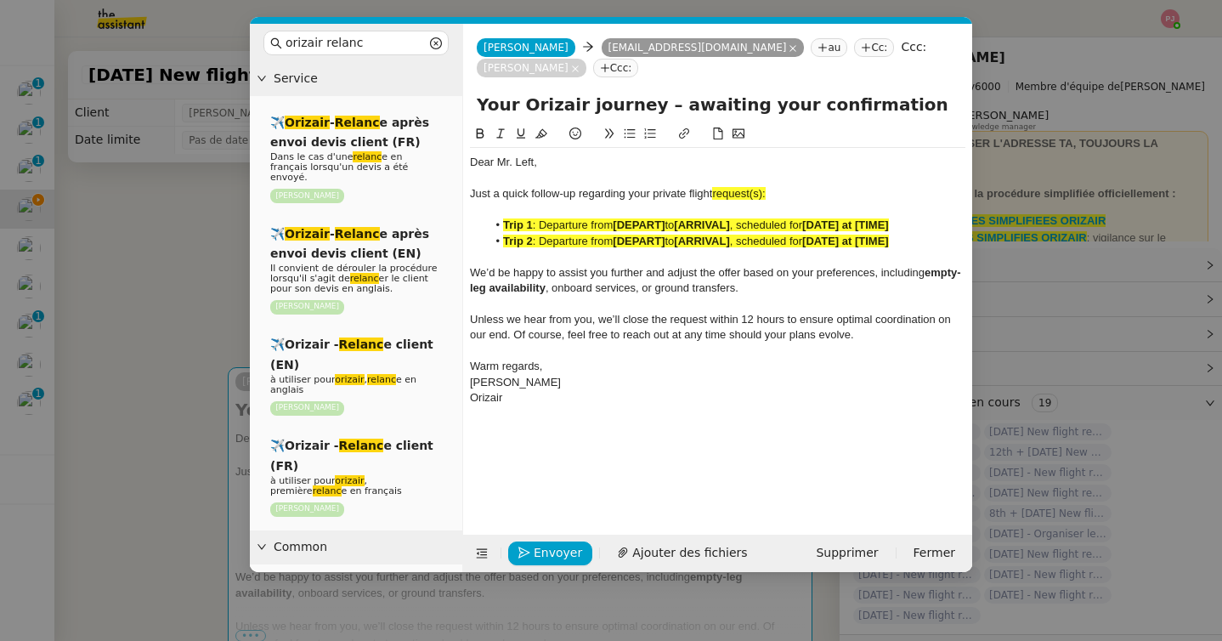
click at [149, 309] on nz-modal-container "orizair relanc Service ✈️ Orizair - Relanc e après envoi devis client (FR) Dans…" at bounding box center [611, 320] width 1222 height 641
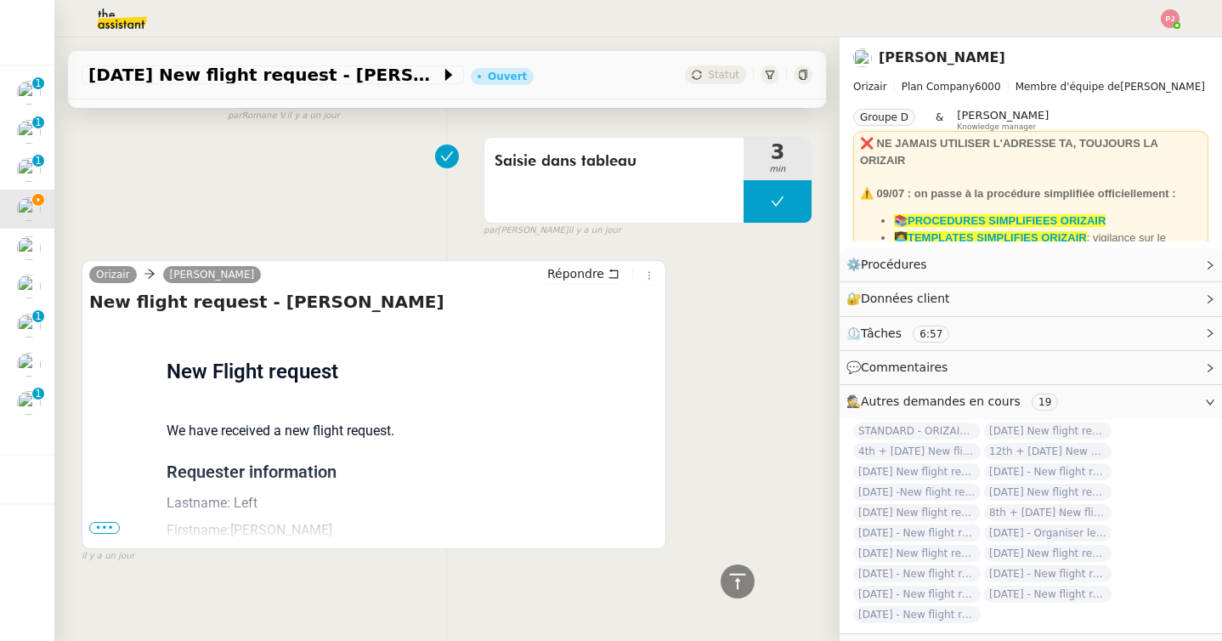
scroll to position [1266, 0]
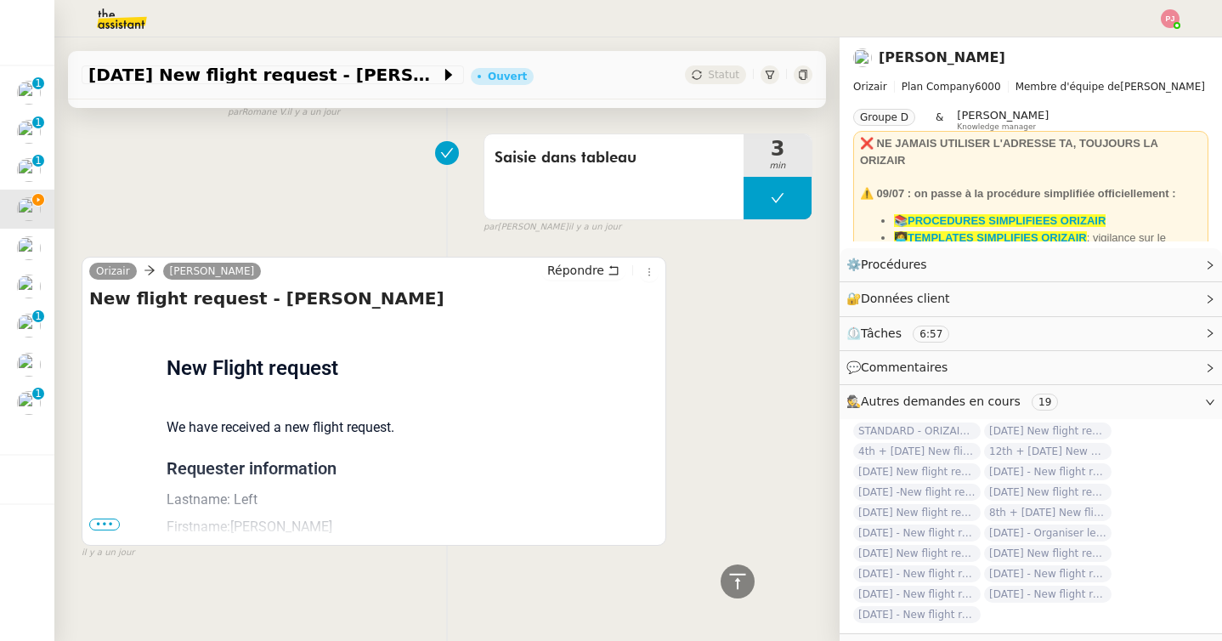
click at [116, 526] on span "•••" at bounding box center [104, 524] width 31 height 12
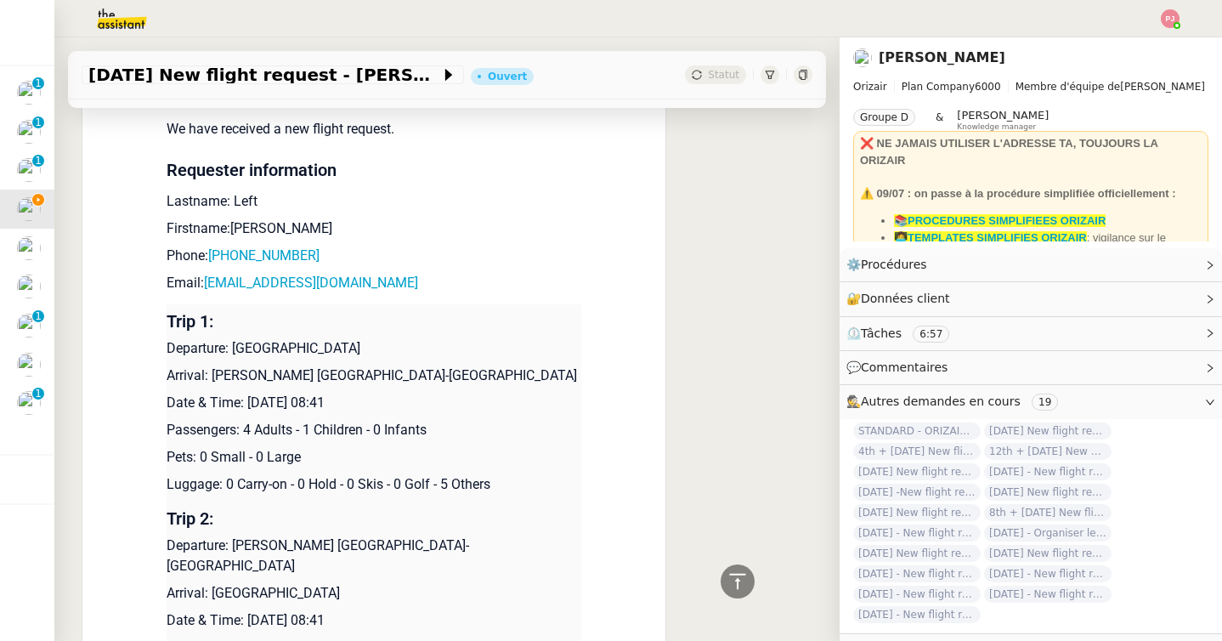
scroll to position [1608, 0]
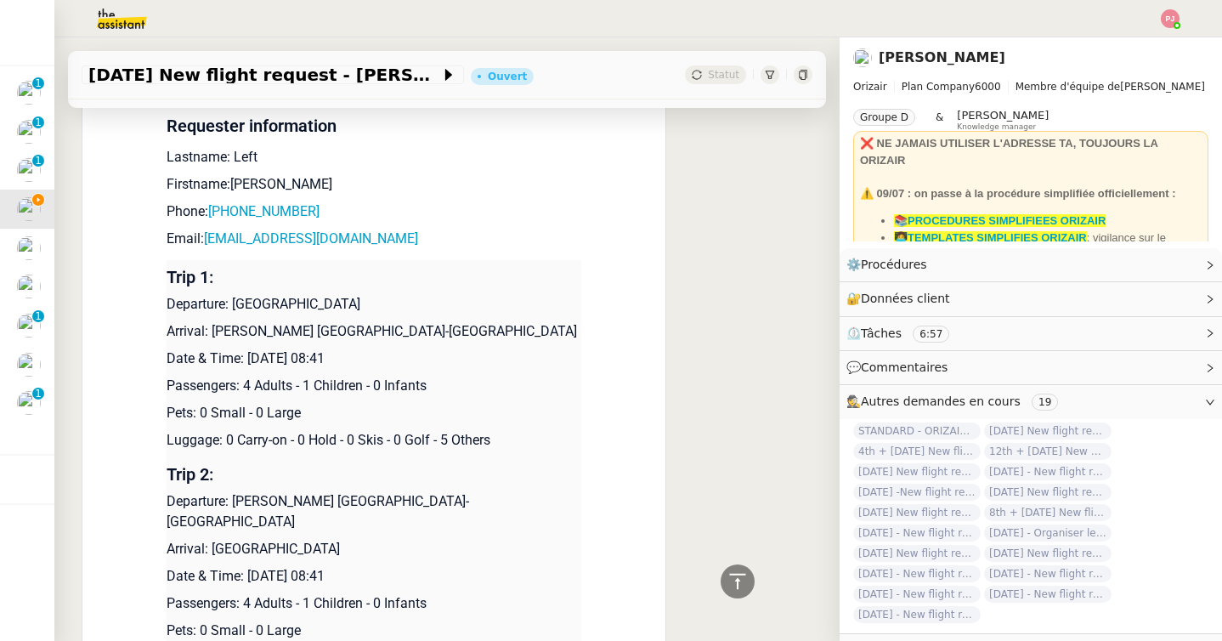
drag, startPoint x: 424, startPoint y: 563, endPoint x: 168, endPoint y: 305, distance: 363.4
click at [168, 305] on tbody "Trip 1: Departure: [GEOGRAPHIC_DATA] Arrival: [PERSON_NAME] [GEOGRAPHIC_DATA]-[…" at bounding box center [373, 467] width 415 height 415
copy tbody "Departure: [GEOGRAPHIC_DATA] Arrival: [PERSON_NAME] [GEOGRAPHIC_DATA]-[GEOGRAPH…"
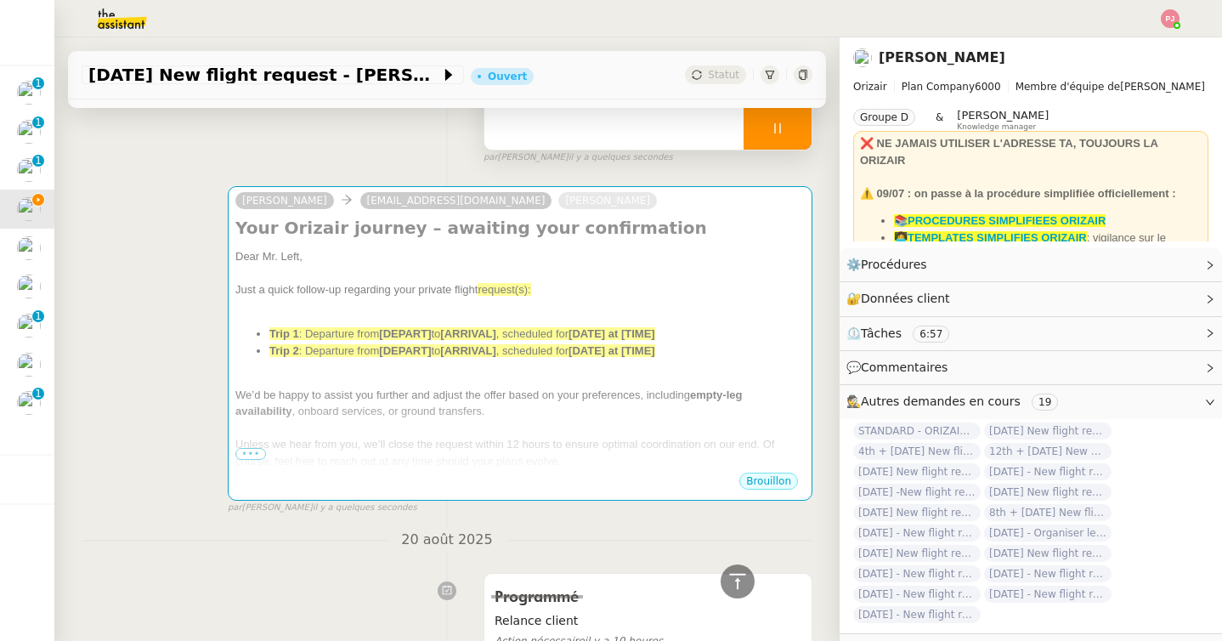
scroll to position [0, 0]
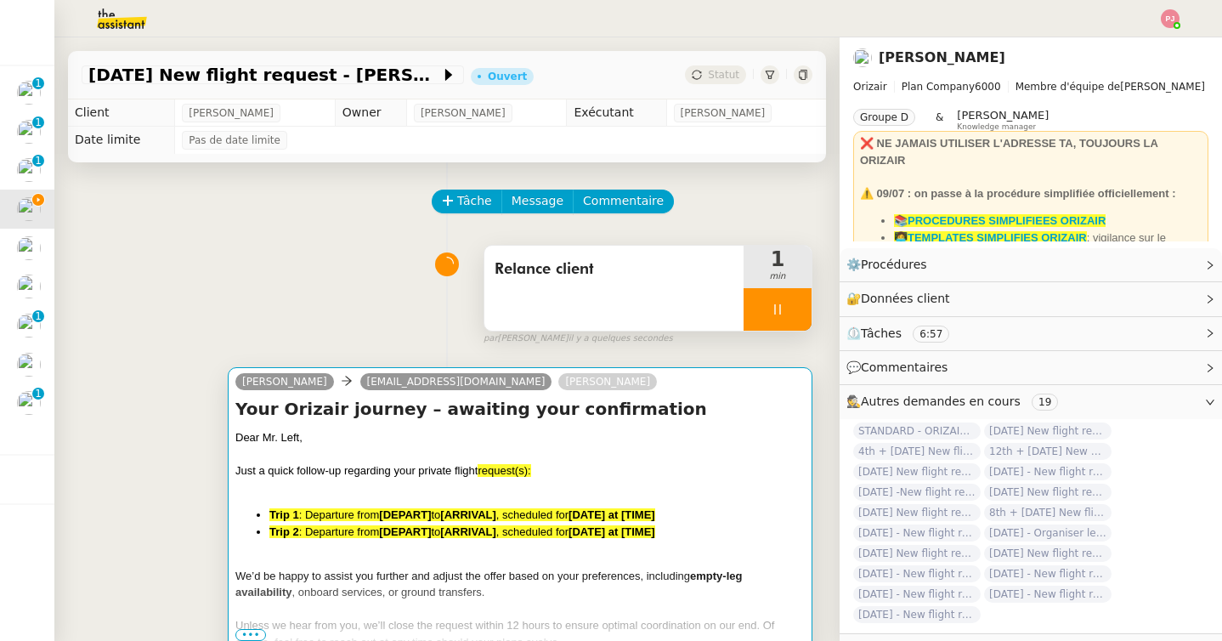
click at [398, 498] on div "Dear Mr. Left, Just a quick follow-up regarding your private flight request(s):…" at bounding box center [519, 572] width 569 height 287
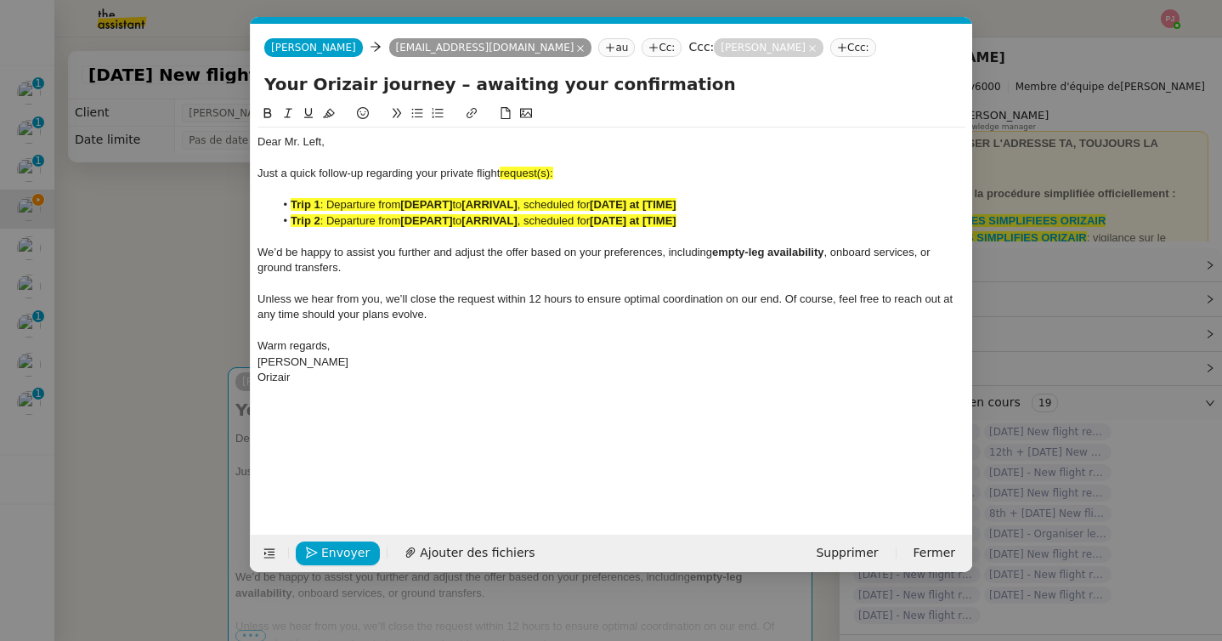
scroll to position [0, 106]
click at [330, 375] on div "Orizair" at bounding box center [611, 377] width 708 height 15
paste div
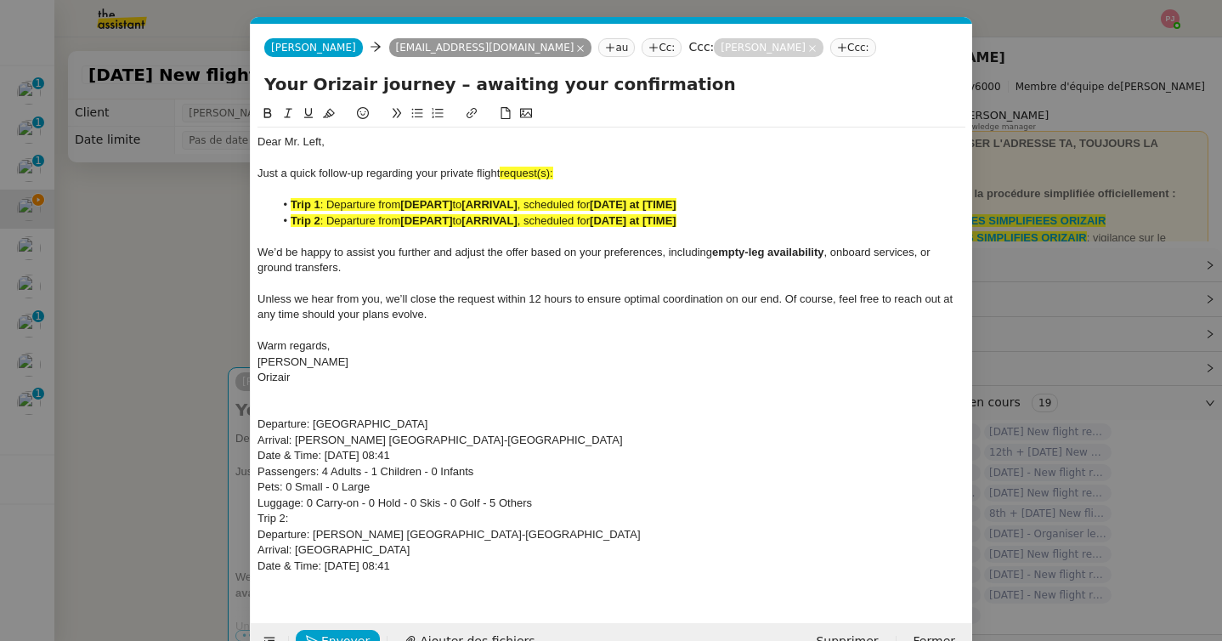
drag, startPoint x: 489, startPoint y: 426, endPoint x: 313, endPoint y: 422, distance: 175.9
click at [313, 422] on div "Departure: [GEOGRAPHIC_DATA]" at bounding box center [611, 423] width 708 height 15
drag, startPoint x: 456, startPoint y: 203, endPoint x: 404, endPoint y: 205, distance: 52.7
click at [404, 205] on li "Trip 1 : Departure from [DEPART] to [ARRIVAL] , scheduled for [DATE] at [TIME]" at bounding box center [619, 204] width 691 height 15
drag, startPoint x: 474, startPoint y: 569, endPoint x: 228, endPoint y: 429, distance: 283.4
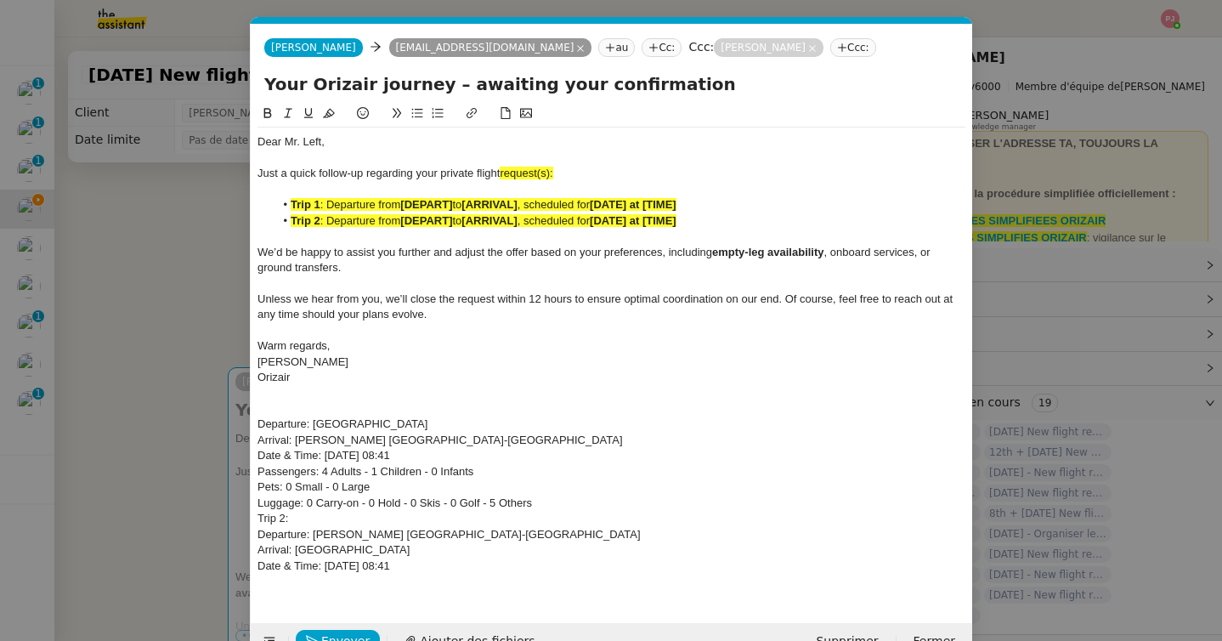
click at [228, 429] on nz-modal-container "orizair relanc Service ✈️ Orizair - Relanc e après envoi devis client (FR) Dans…" at bounding box center [611, 320] width 1222 height 641
click at [262, 113] on icon at bounding box center [268, 113] width 12 height 12
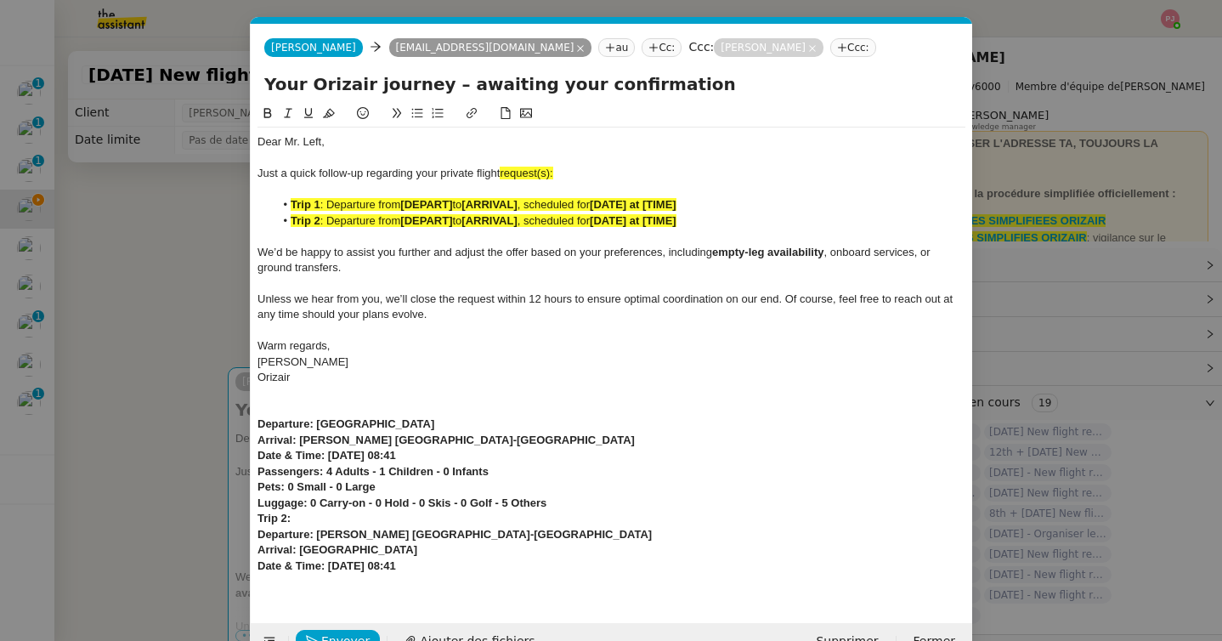
click at [336, 110] on button at bounding box center [329, 114] width 20 height 20
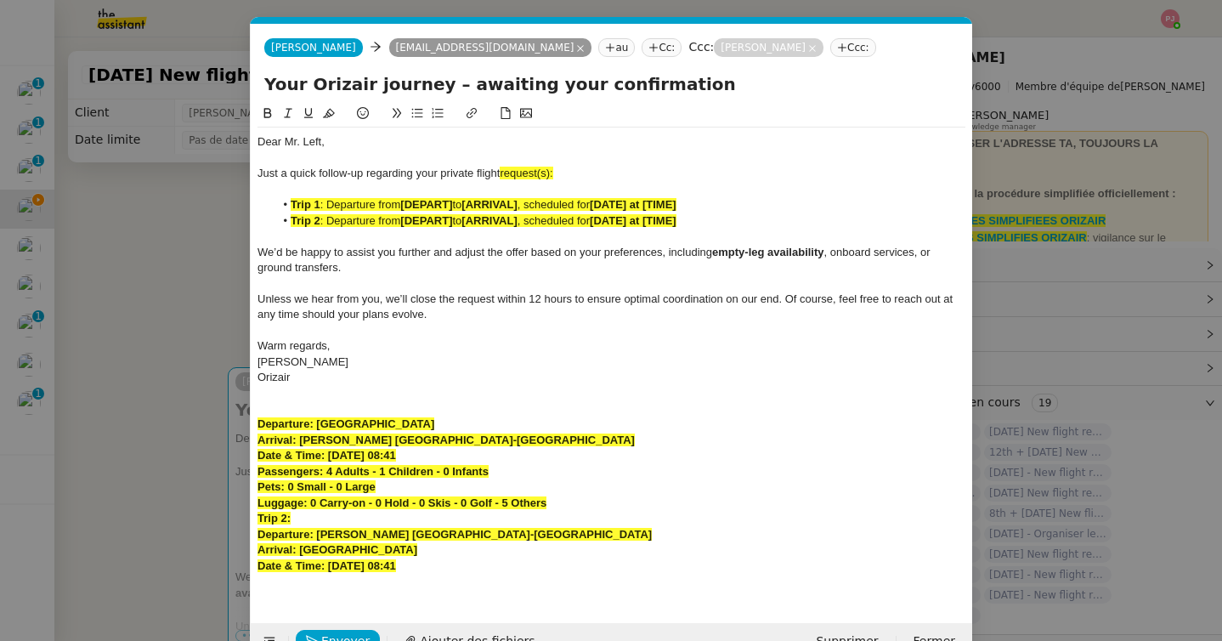
click at [449, 486] on div "Pets: 0 Small - 0 Large" at bounding box center [611, 486] width 708 height 15
drag, startPoint x: 504, startPoint y: 423, endPoint x: 318, endPoint y: 423, distance: 186.0
click at [318, 423] on div "Departure: [GEOGRAPHIC_DATA]" at bounding box center [611, 423] width 708 height 15
drag, startPoint x: 455, startPoint y: 200, endPoint x: 404, endPoint y: 201, distance: 51.0
click at [404, 201] on li "Trip 1 : Departure from [DEPART] to [ARRIVAL] , scheduled for [DATE] at [TIME]" at bounding box center [619, 204] width 691 height 15
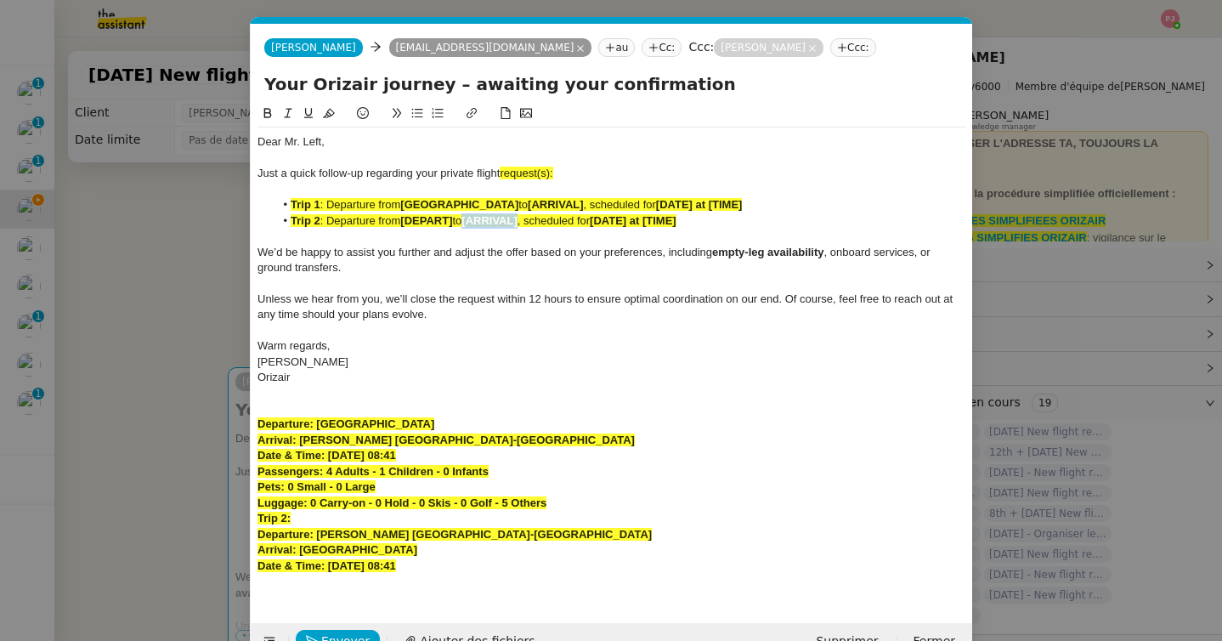
drag, startPoint x: 529, startPoint y: 217, endPoint x: 474, endPoint y: 216, distance: 55.2
click at [474, 216] on li "Trip 2 : Departure from [DEPART] to [ARRIVAL] , scheduled for [DATE] at [TIME]" at bounding box center [619, 220] width 691 height 15
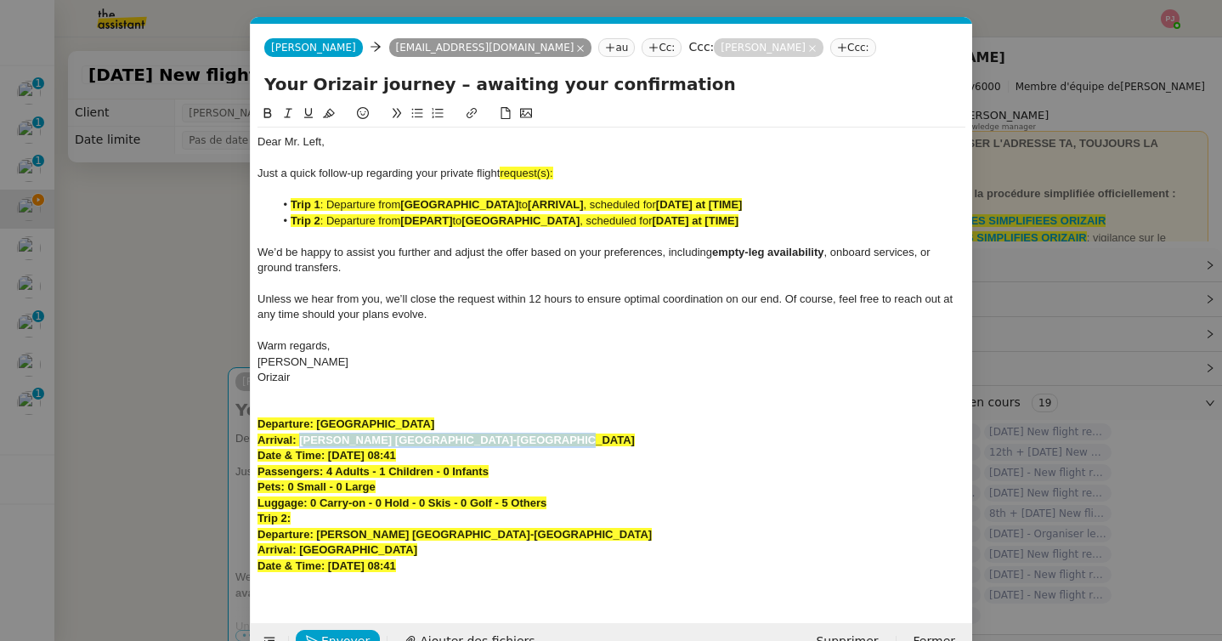
drag, startPoint x: 533, startPoint y: 441, endPoint x: 301, endPoint y: 436, distance: 232.8
click at [301, 436] on div "Arrival: [PERSON_NAME] [GEOGRAPHIC_DATA]-[GEOGRAPHIC_DATA]" at bounding box center [611, 439] width 708 height 15
drag, startPoint x: 646, startPoint y: 200, endPoint x: 590, endPoint y: 198, distance: 56.1
click at [590, 198] on li "Trip 1 : Departure from [GEOGRAPHIC_DATA] to [ARRIVAL] , scheduled for [DATE] a…" at bounding box center [619, 204] width 691 height 15
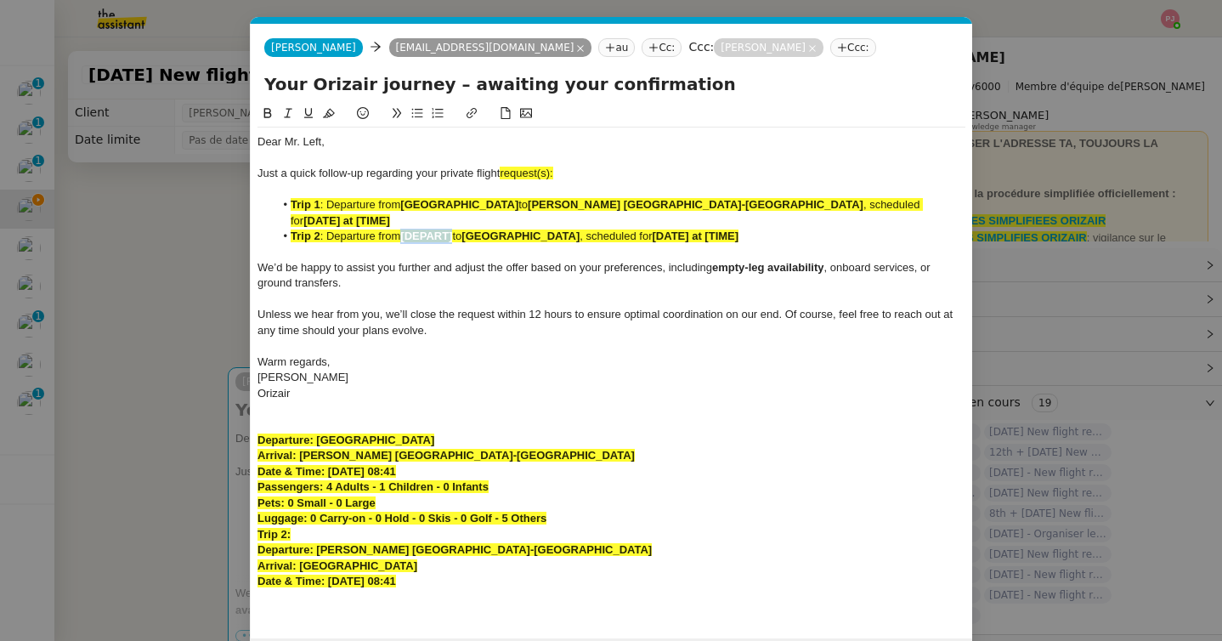
drag, startPoint x: 458, startPoint y: 233, endPoint x: 406, endPoint y: 235, distance: 51.9
click at [406, 235] on li "Trip 2 : Departure from [DEPART] to [GEOGRAPHIC_DATA] , scheduled for [DATE] at…" at bounding box center [619, 236] width 691 height 15
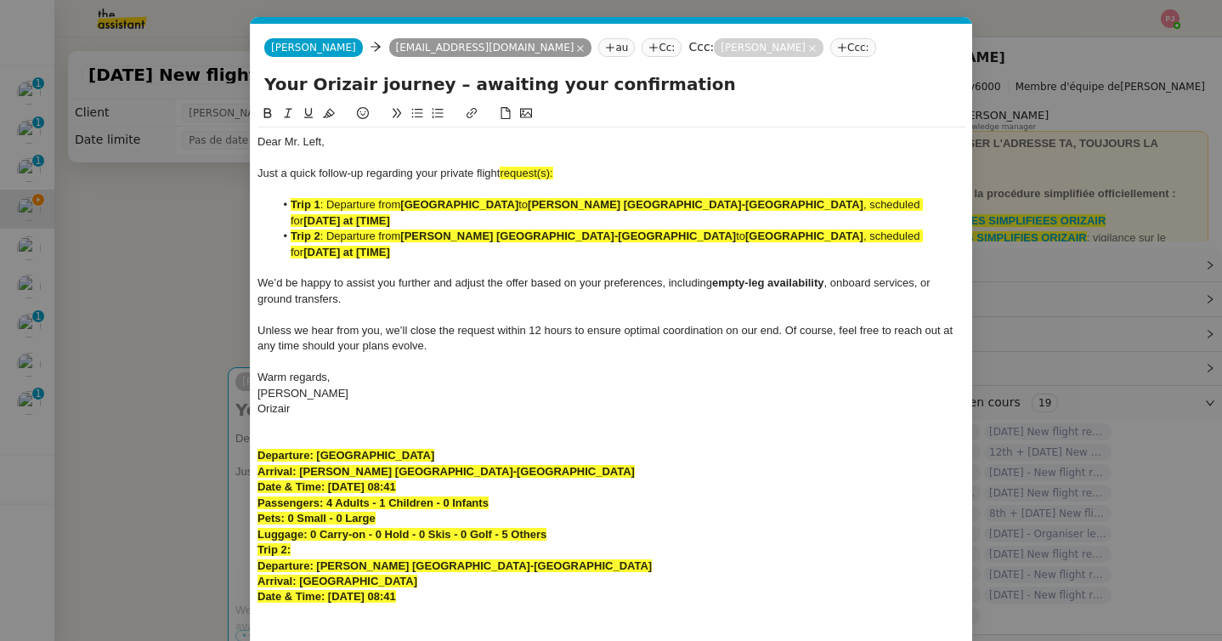
drag, startPoint x: 450, startPoint y: 487, endPoint x: 330, endPoint y: 486, distance: 120.6
click at [330, 486] on div "Date & Time: [DATE] 08:41" at bounding box center [611, 486] width 708 height 15
drag, startPoint x: 896, startPoint y: 207, endPoint x: 896, endPoint y: 218, distance: 11.0
click at [896, 218] on li "Trip 1 : Departure from [GEOGRAPHIC_DATA] to [PERSON_NAME] [GEOGRAPHIC_DATA] , …" at bounding box center [619, 212] width 691 height 31
drag, startPoint x: 457, startPoint y: 605, endPoint x: 327, endPoint y: 597, distance: 130.2
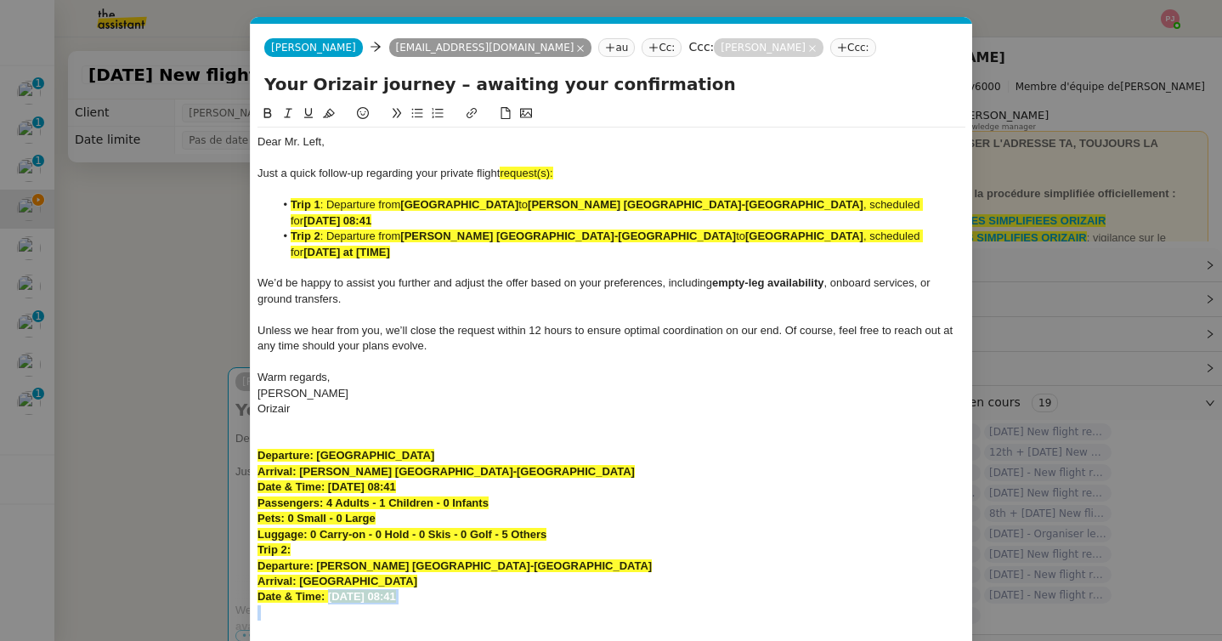
click at [327, 597] on div "Dear Mr. Left, Just a quick follow-up regarding your private flight request(s):…" at bounding box center [611, 376] width 708 height 499
drag, startPoint x: 897, startPoint y: 236, endPoint x: 930, endPoint y: 257, distance: 39.4
click at [930, 257] on li "Trip 2 : Departure from [PERSON_NAME] [GEOGRAPHIC_DATA]-[GEOGRAPHIC_DATA] to [G…" at bounding box center [619, 244] width 691 height 31
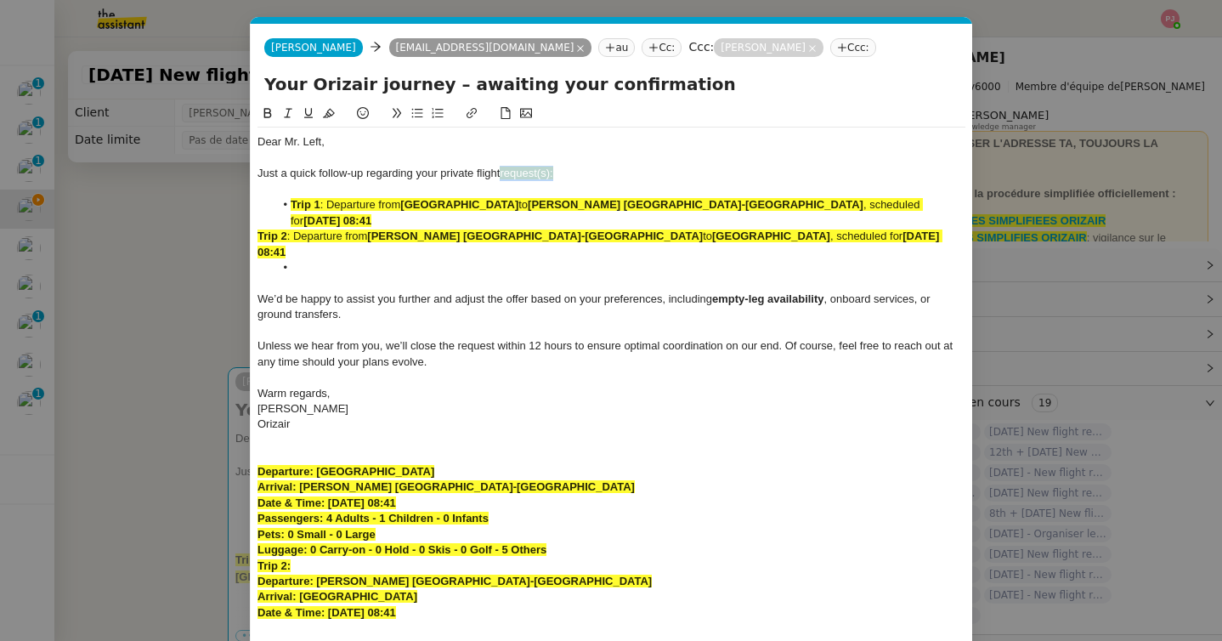
drag, startPoint x: 588, startPoint y: 168, endPoint x: 501, endPoint y: 175, distance: 86.9
click at [501, 175] on div "Just a quick follow-up regarding your private flight request(s):" at bounding box center [611, 173] width 708 height 15
drag, startPoint x: 330, startPoint y: 250, endPoint x: 251, endPoint y: 202, distance: 92.2
click at [251, 202] on nz-spin "Dear Mr. Left, Just a quick follow-up regarding your private flight requests : …" at bounding box center [611, 377] width 721 height 546
click at [327, 113] on icon at bounding box center [329, 113] width 12 height 9
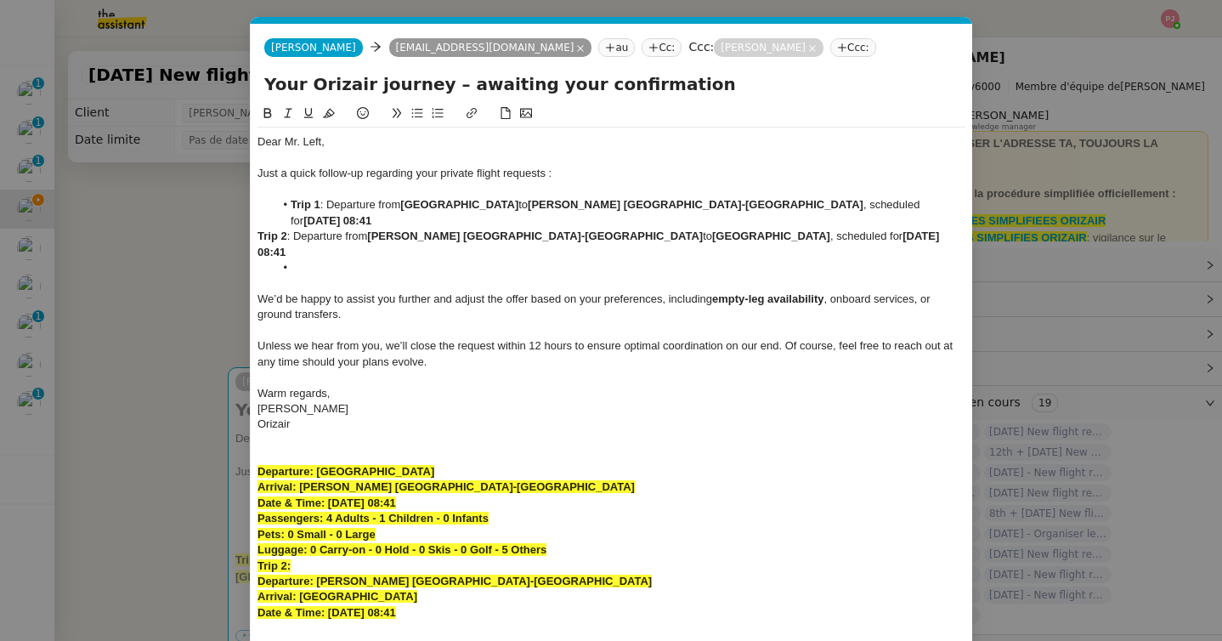
click at [274, 246] on strong "[DATE] 08:41" at bounding box center [599, 243] width 685 height 28
click at [257, 237] on strong "Trip 2" at bounding box center [272, 235] width 30 height 13
drag, startPoint x: 494, startPoint y: 612, endPoint x: 225, endPoint y: 439, distance: 319.8
click at [225, 439] on nz-modal-container "orizair relanc Service ✈️ Orizair - Relanc e après envoi devis client (FR) Dans…" at bounding box center [611, 320] width 1222 height 641
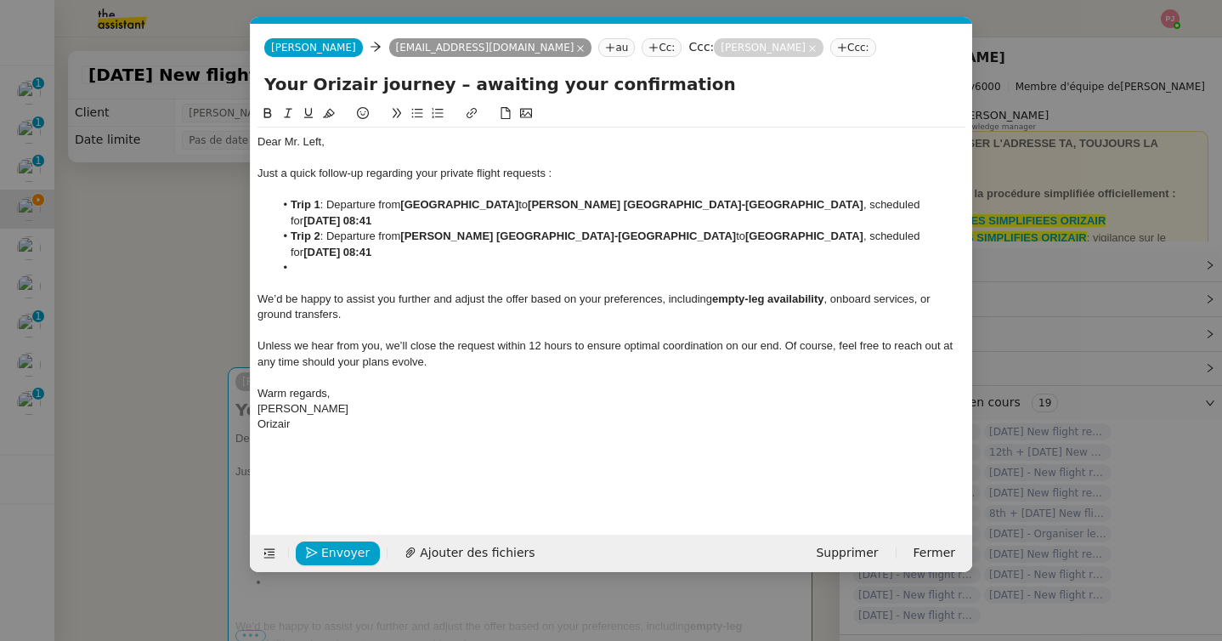
click at [314, 266] on li at bounding box center [619, 267] width 691 height 15
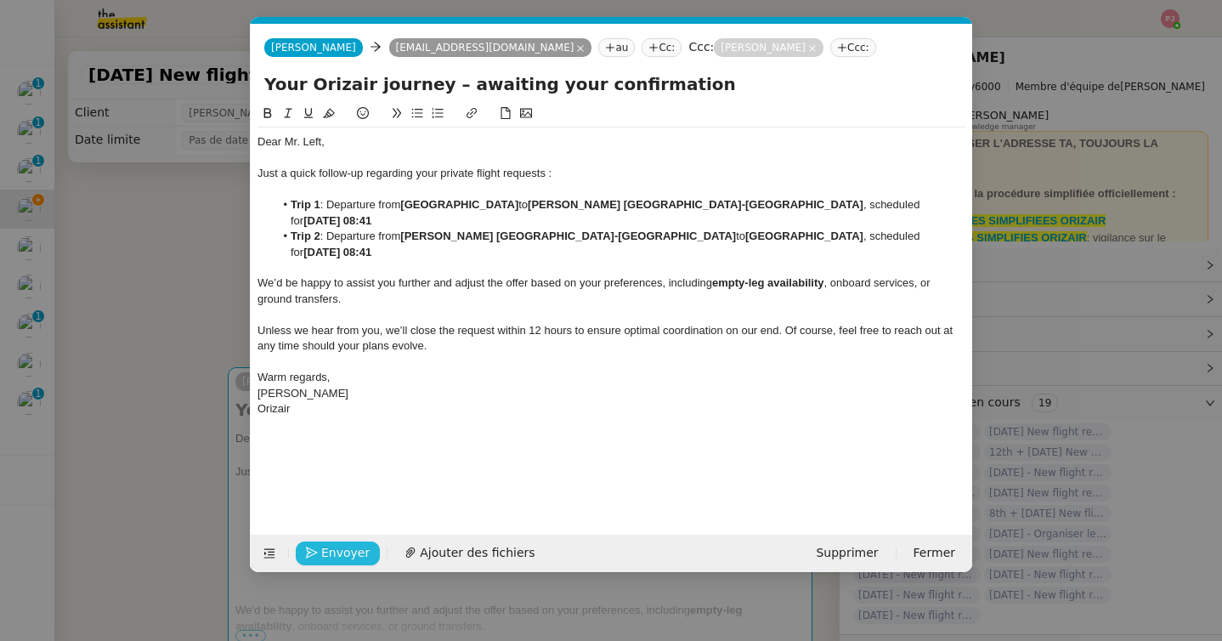
click at [347, 556] on span "Envoyer" at bounding box center [345, 553] width 48 height 20
click at [347, 556] on span "Confirmer l'envoi" at bounding box center [372, 553] width 102 height 20
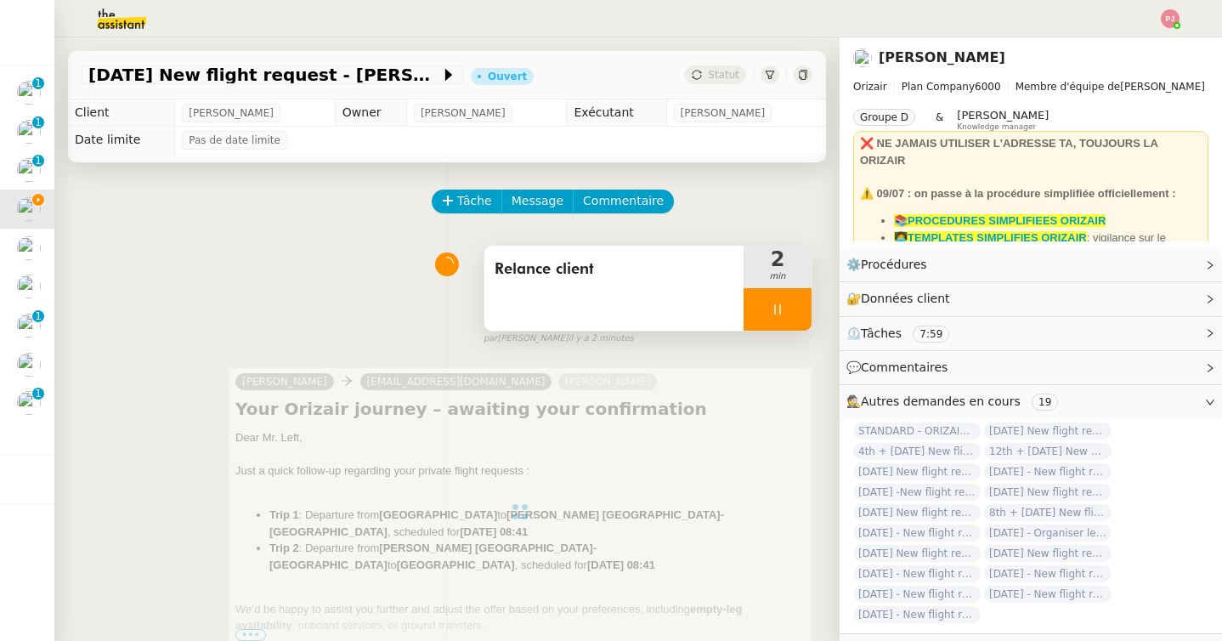
click at [784, 304] on div at bounding box center [777, 309] width 68 height 42
click at [793, 304] on icon at bounding box center [794, 309] width 14 height 14
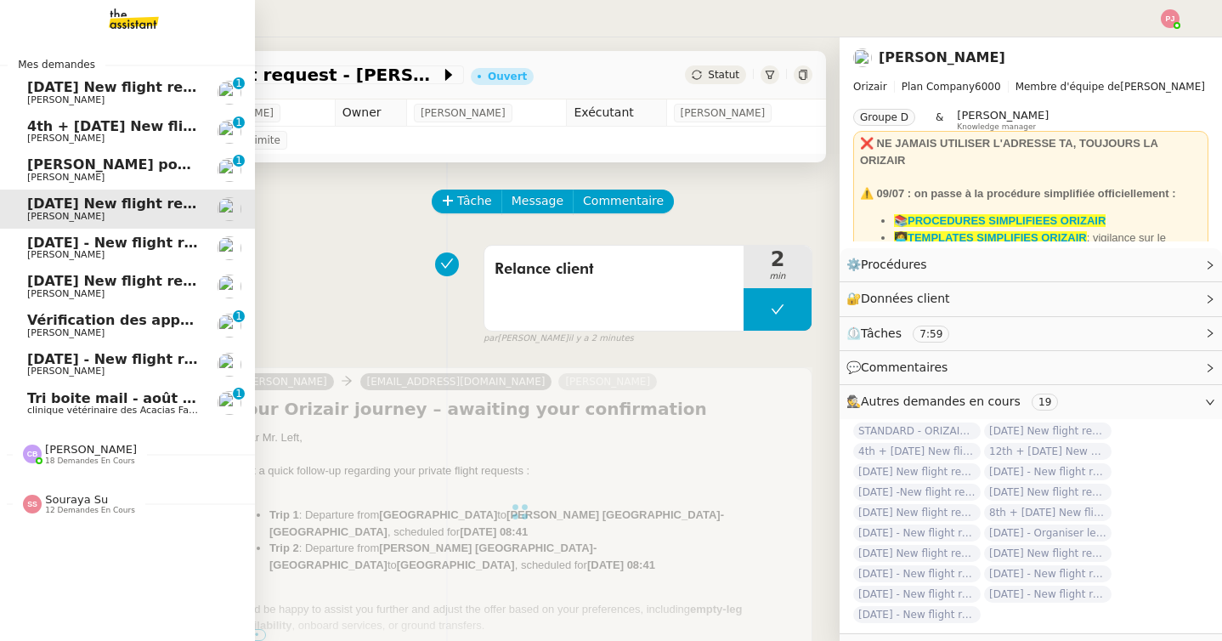
click at [100, 288] on span "[DATE] New flight request - [PERSON_NAME]" at bounding box center [197, 281] width 341 height 16
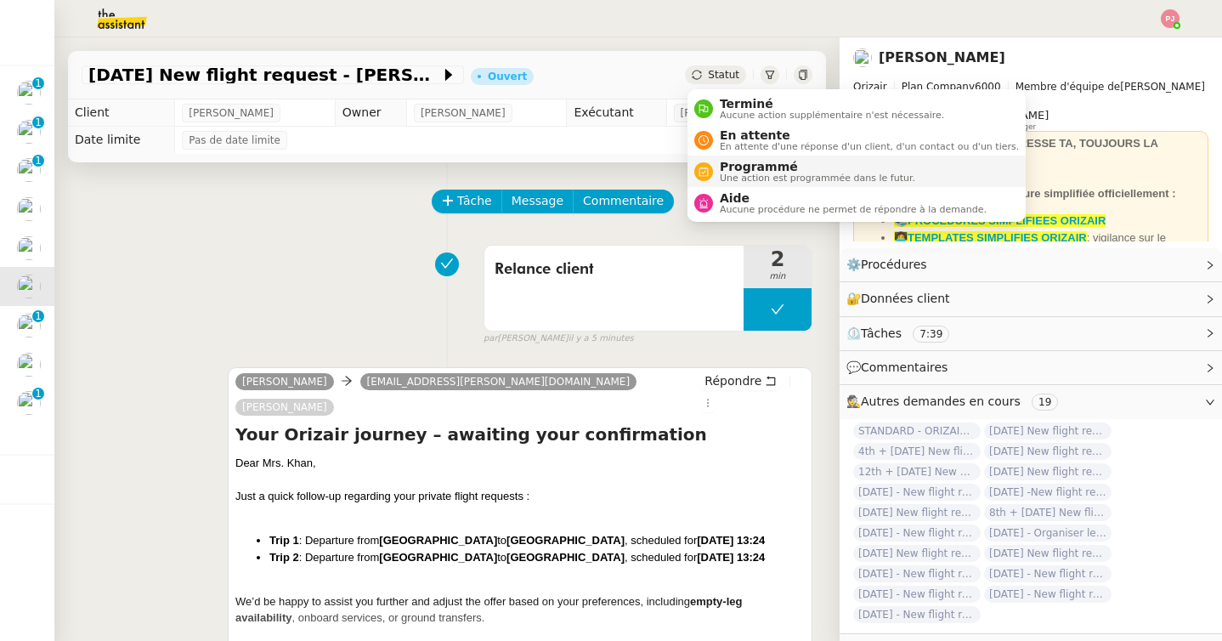
click at [737, 173] on span "Une action est programmée dans le futur." at bounding box center [817, 177] width 195 height 9
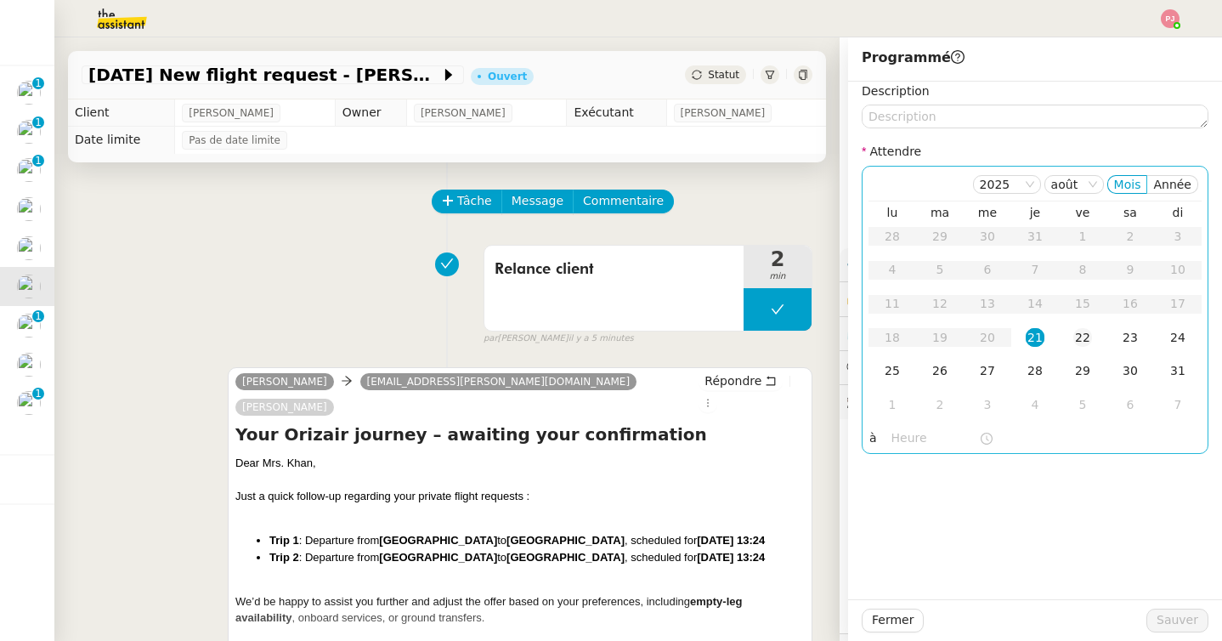
click at [1068, 333] on td "22" at bounding box center [1082, 338] width 48 height 34
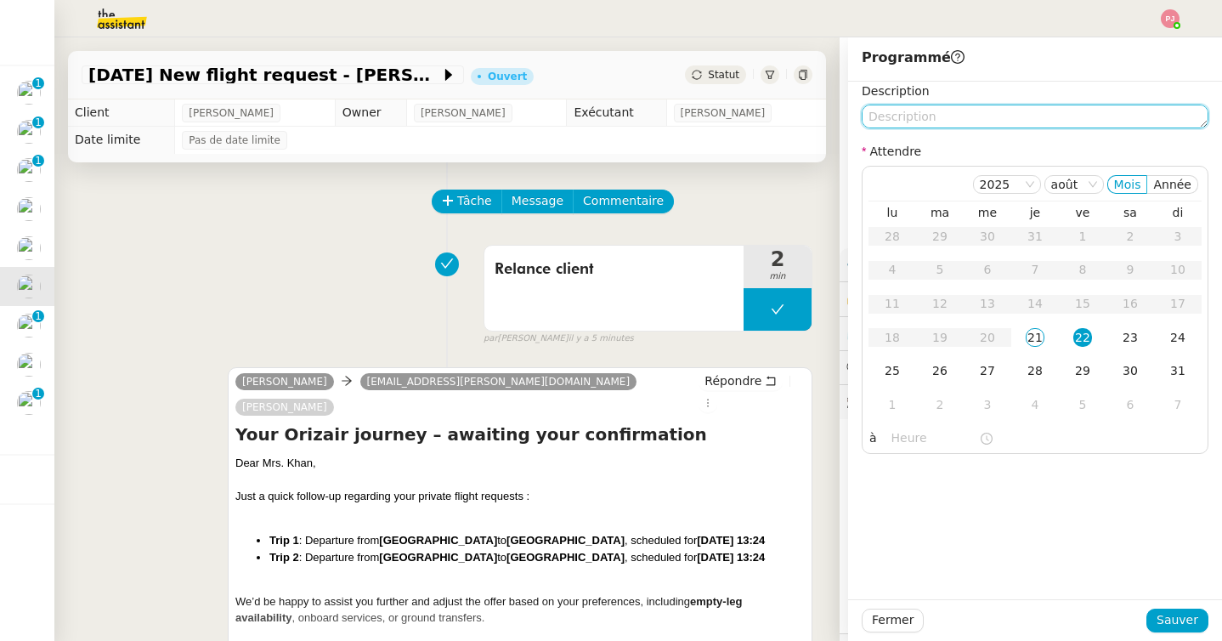
click at [932, 117] on textarea at bounding box center [1034, 116] width 347 height 24
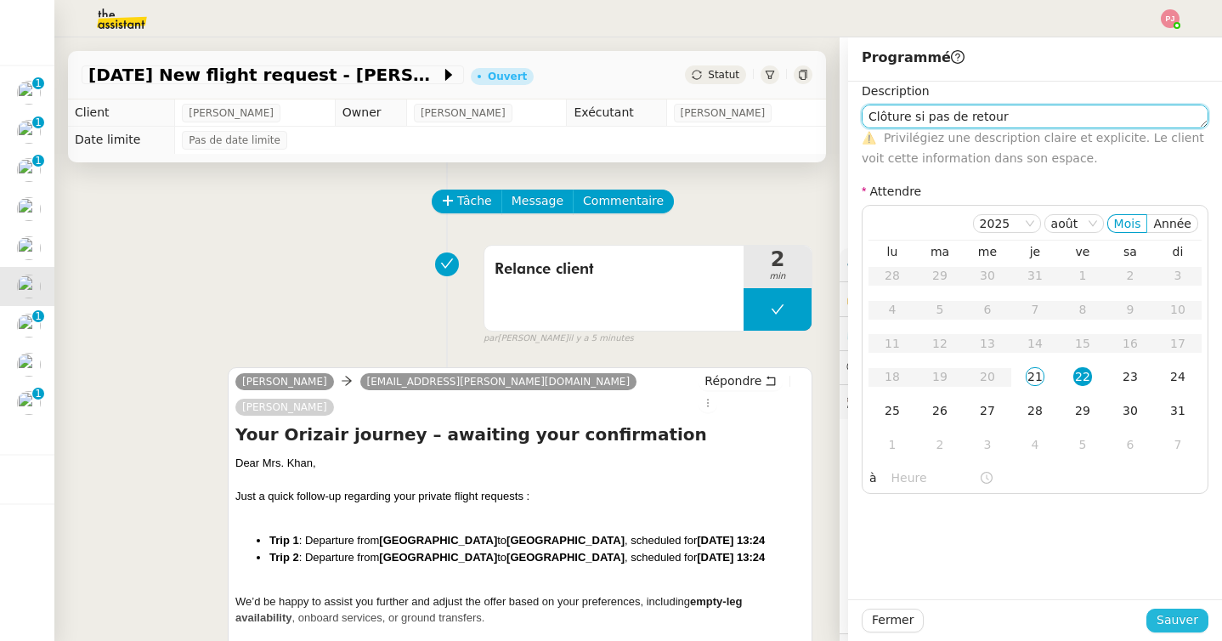
type textarea "Clôture si pas de retour"
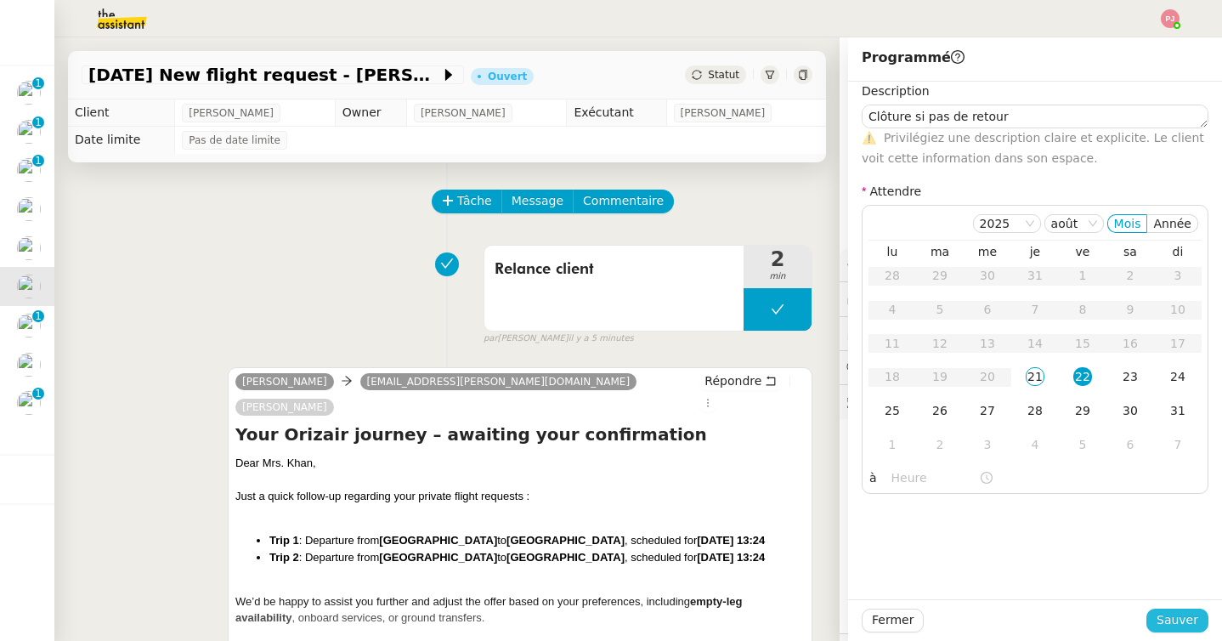
click at [1183, 614] on span "Sauver" at bounding box center [1177, 620] width 42 height 20
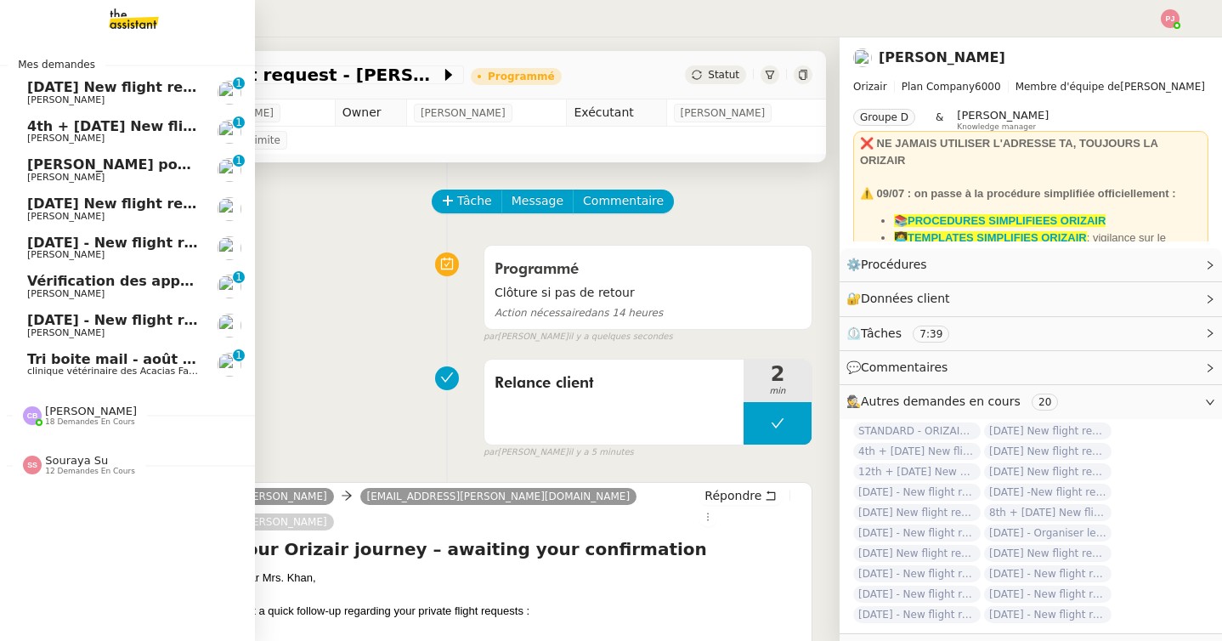
click at [107, 204] on span "[DATE] New flight request - [PERSON_NAME]" at bounding box center [197, 203] width 341 height 16
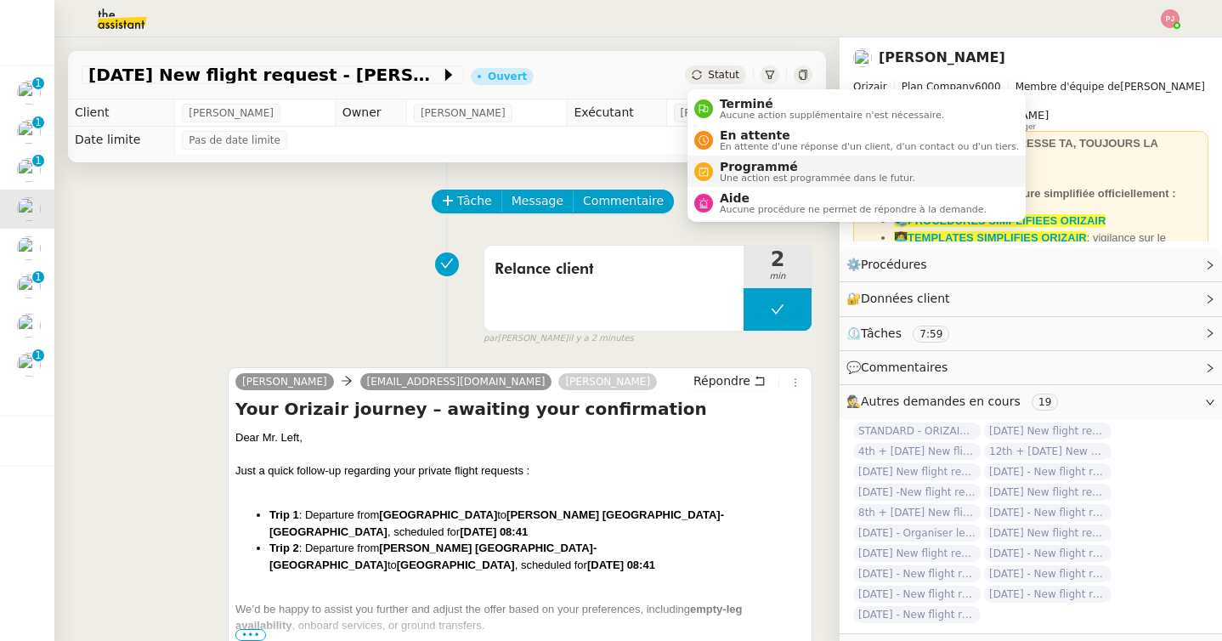
click at [736, 179] on span "Une action est programmée dans le futur." at bounding box center [817, 177] width 195 height 9
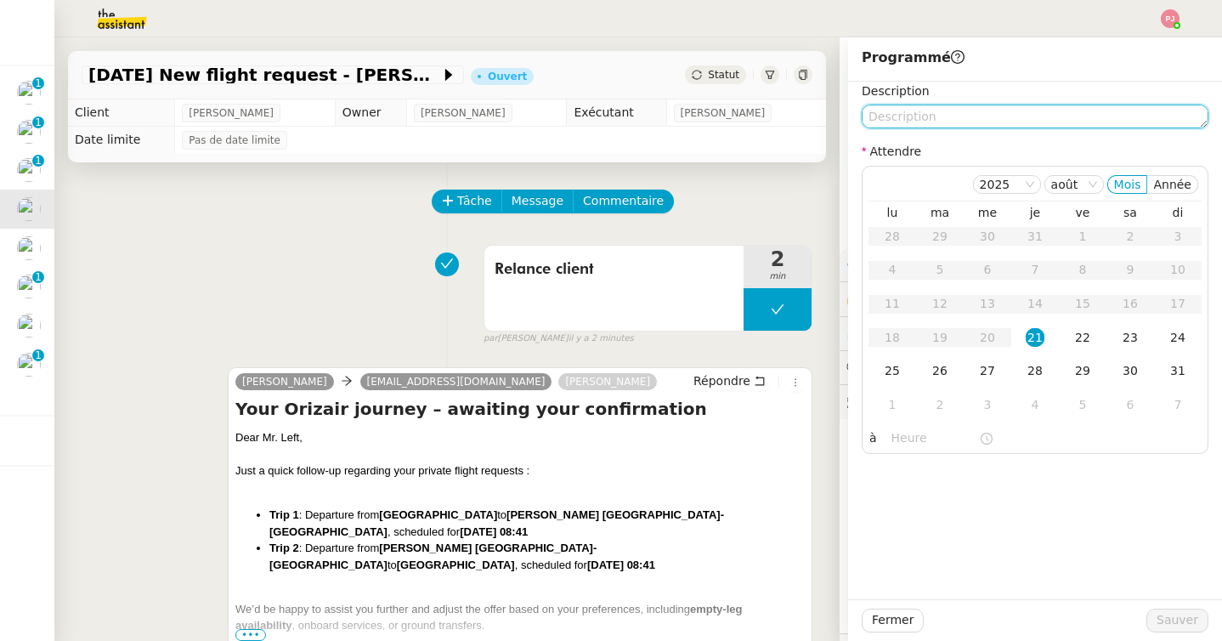
click at [936, 115] on textarea at bounding box center [1034, 116] width 347 height 24
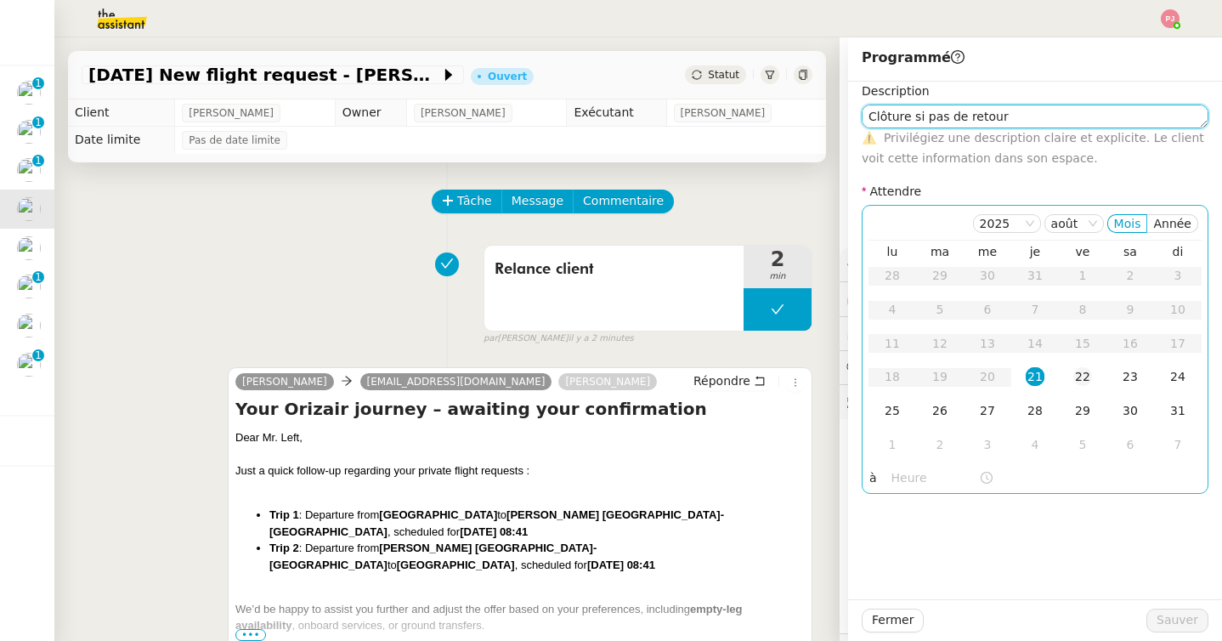
type textarea "Clôture si pas de retour"
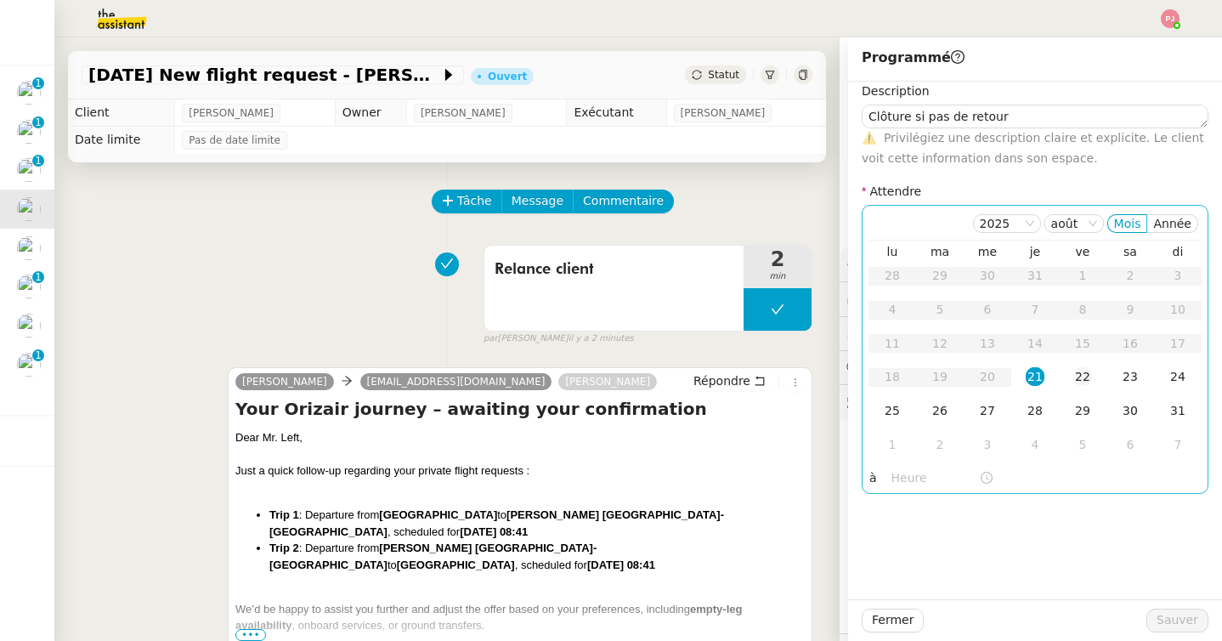
click at [1087, 376] on div "22" at bounding box center [1082, 376] width 19 height 19
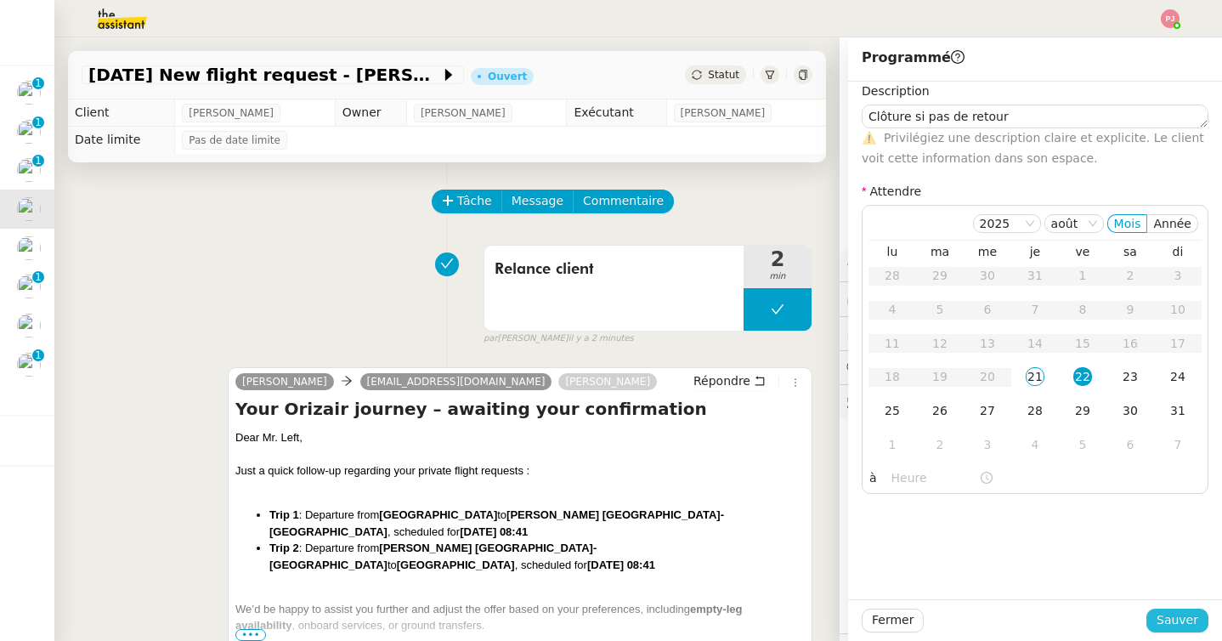
click at [1188, 616] on span "Sauver" at bounding box center [1177, 620] width 42 height 20
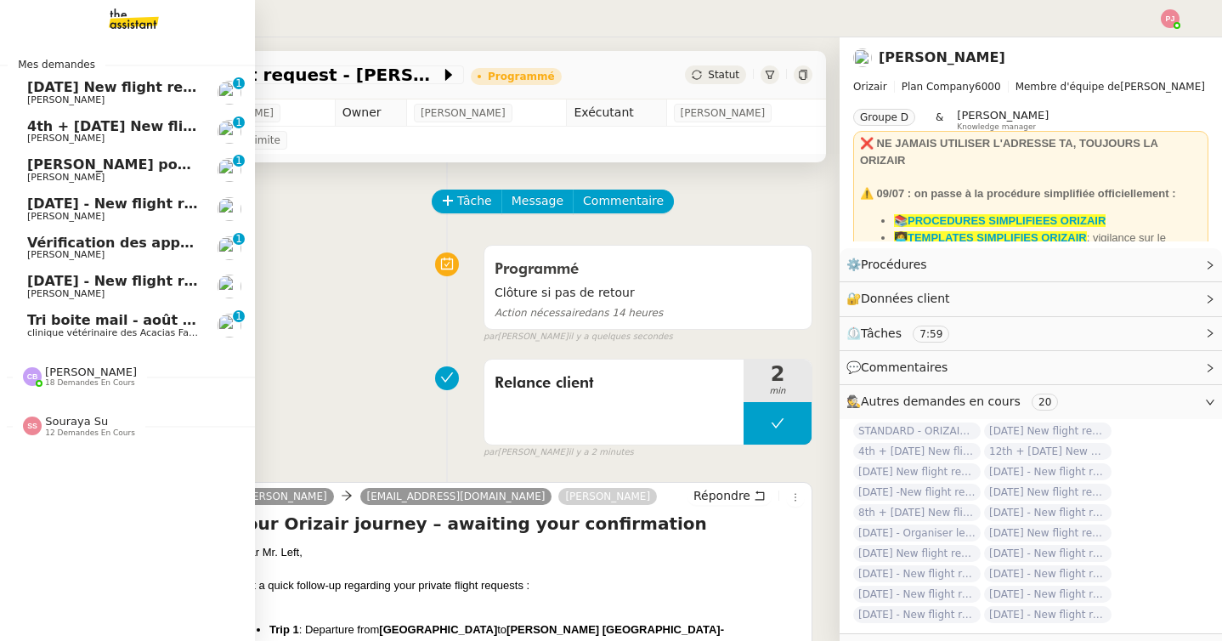
click at [53, 133] on span "[PERSON_NAME]" at bounding box center [113, 138] width 172 height 10
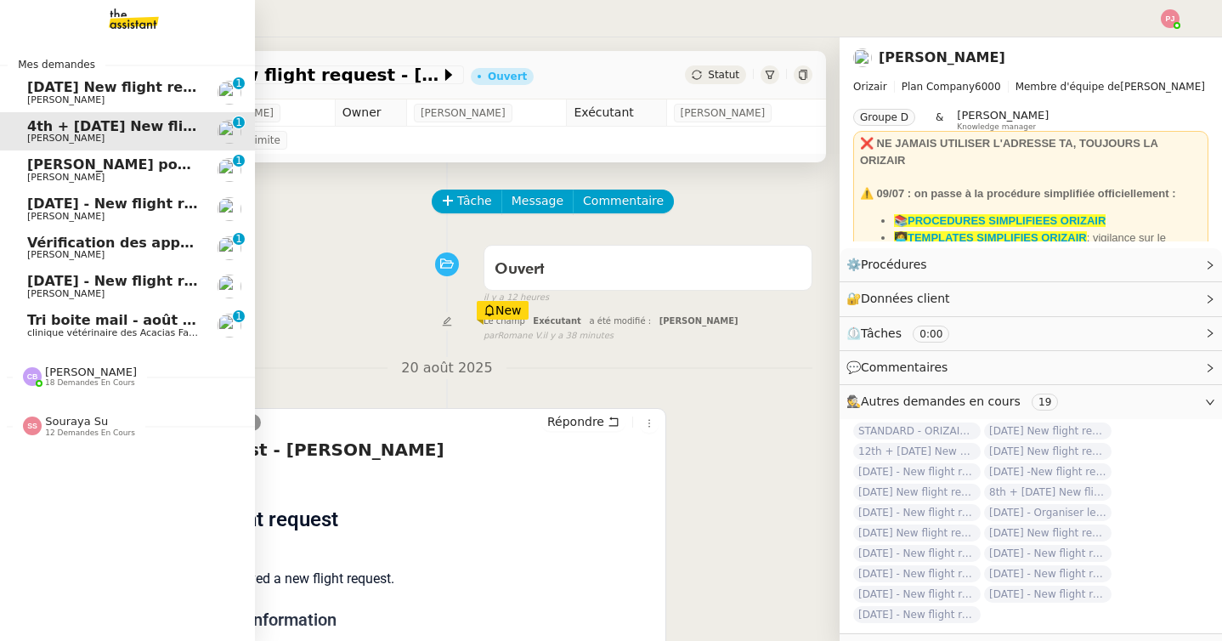
click at [25, 90] on link "[DATE] New flight request - [PERSON_NAME] [PERSON_NAME] 0 1 2 3 4 5 6 7 8 9" at bounding box center [127, 92] width 255 height 39
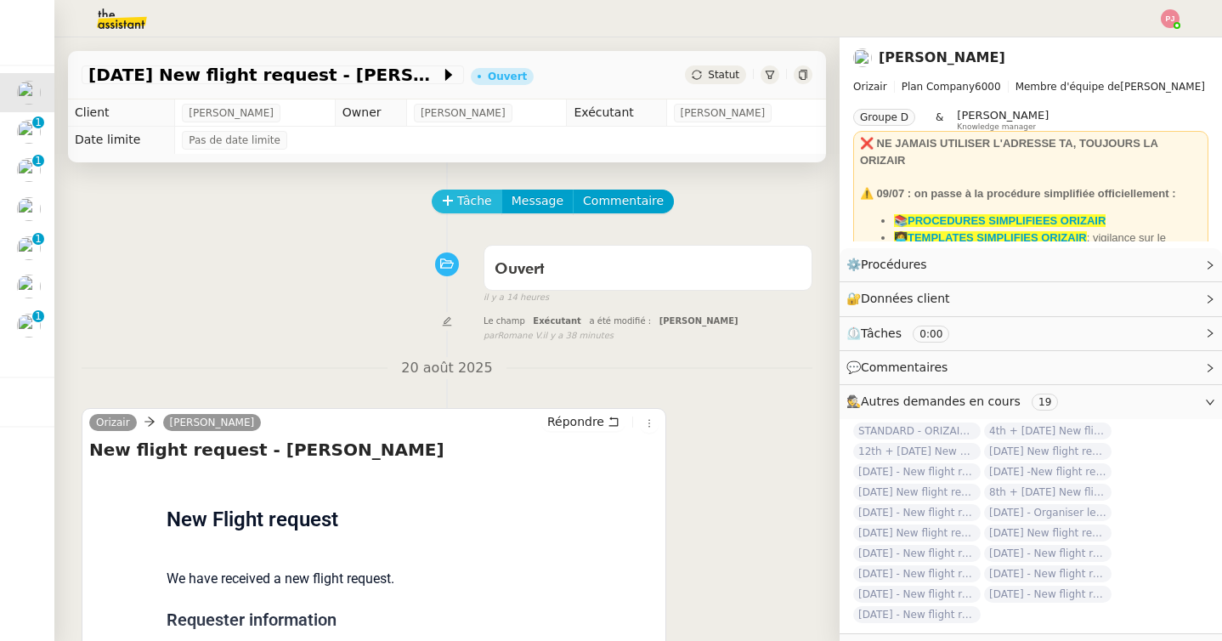
click at [475, 203] on span "Tâche" at bounding box center [474, 201] width 35 height 20
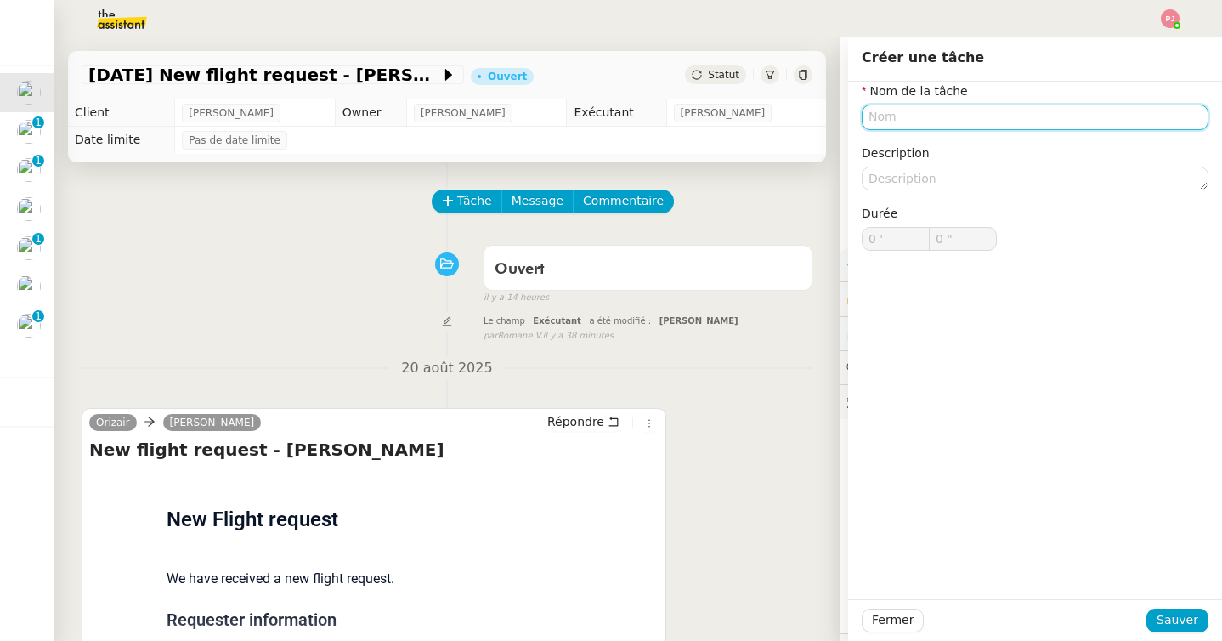
click at [887, 120] on input "text" at bounding box center [1034, 116] width 347 height 25
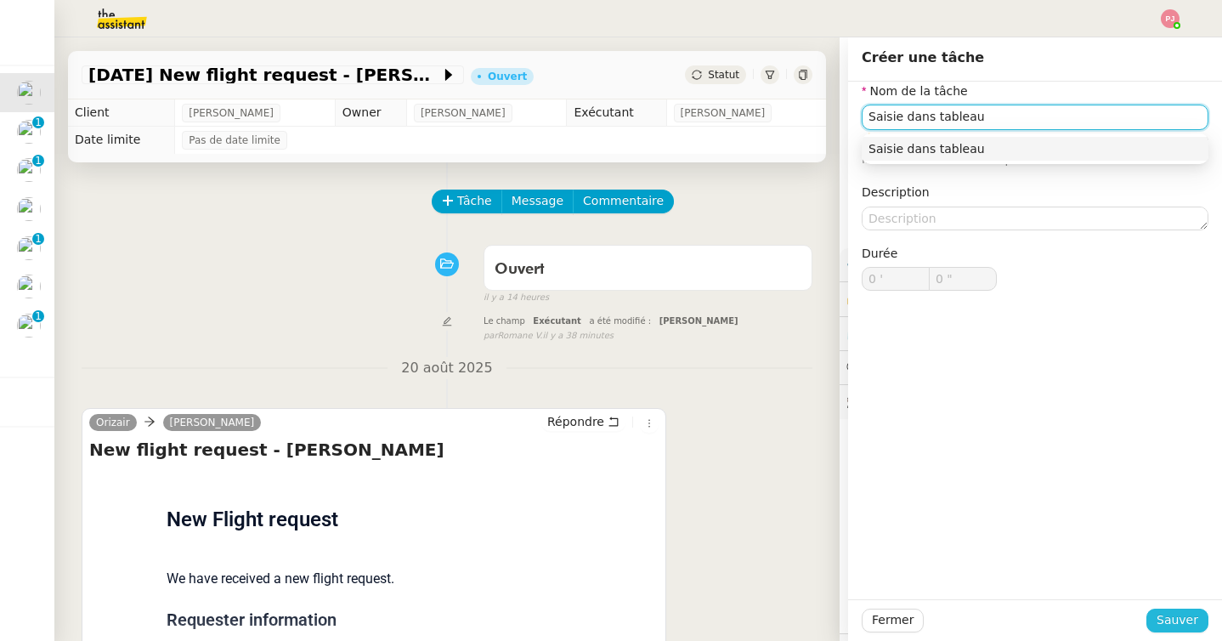
type input "Saisie dans tableau"
click at [1179, 617] on span "Sauver" at bounding box center [1177, 620] width 42 height 20
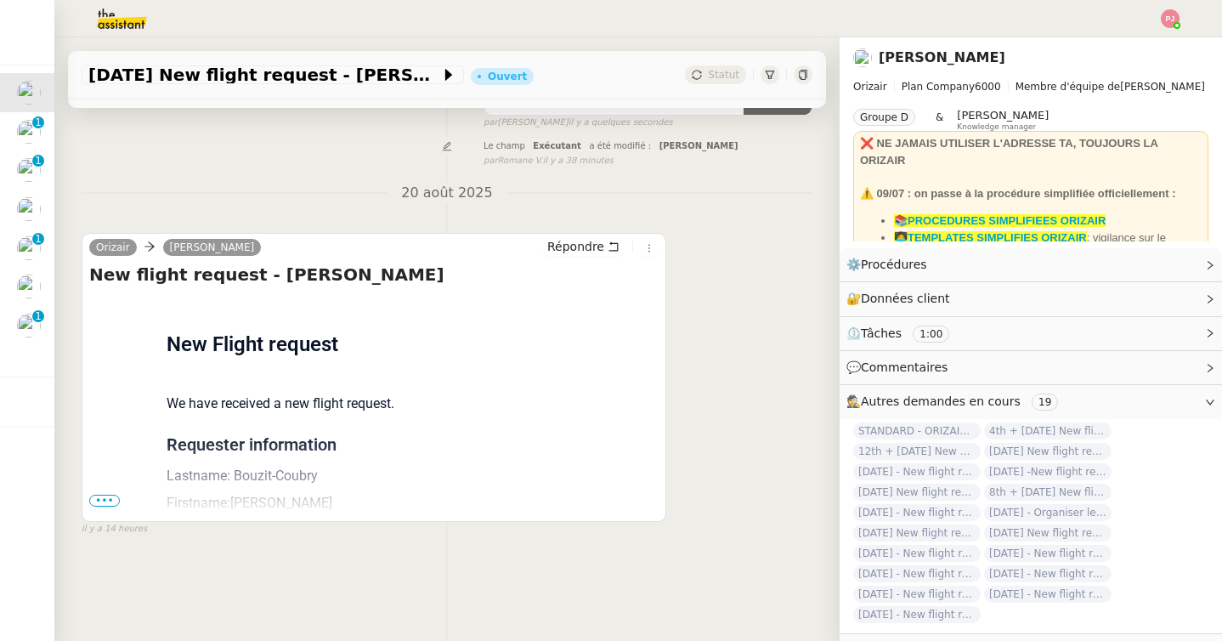
scroll to position [18, 0]
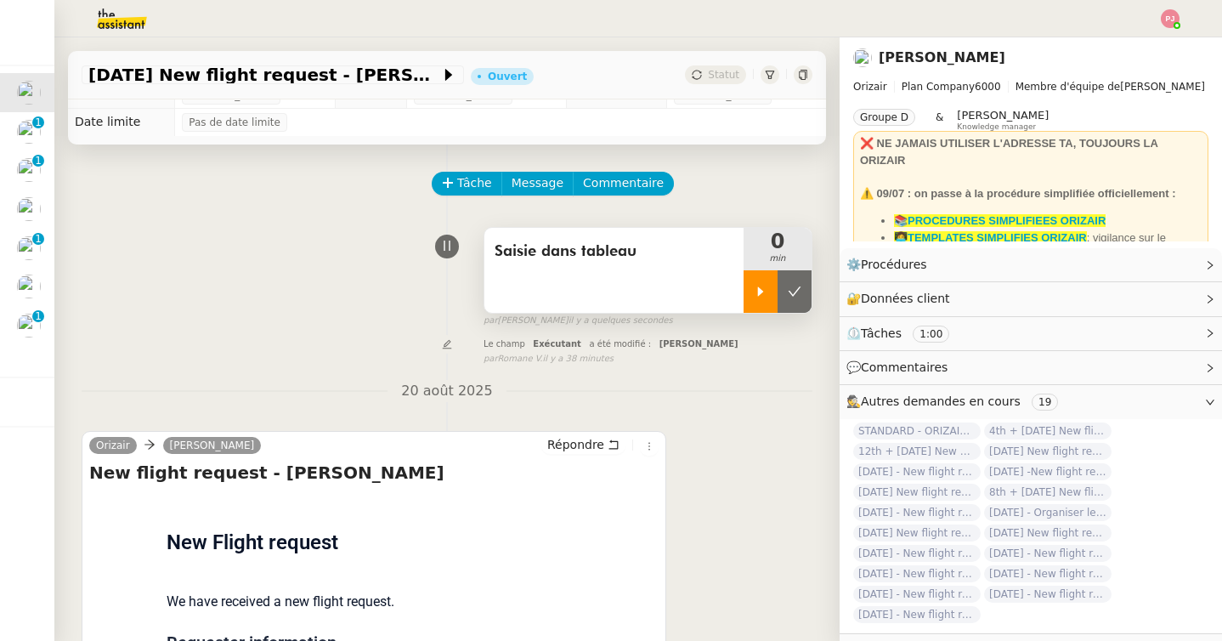
click at [748, 290] on div at bounding box center [760, 291] width 34 height 42
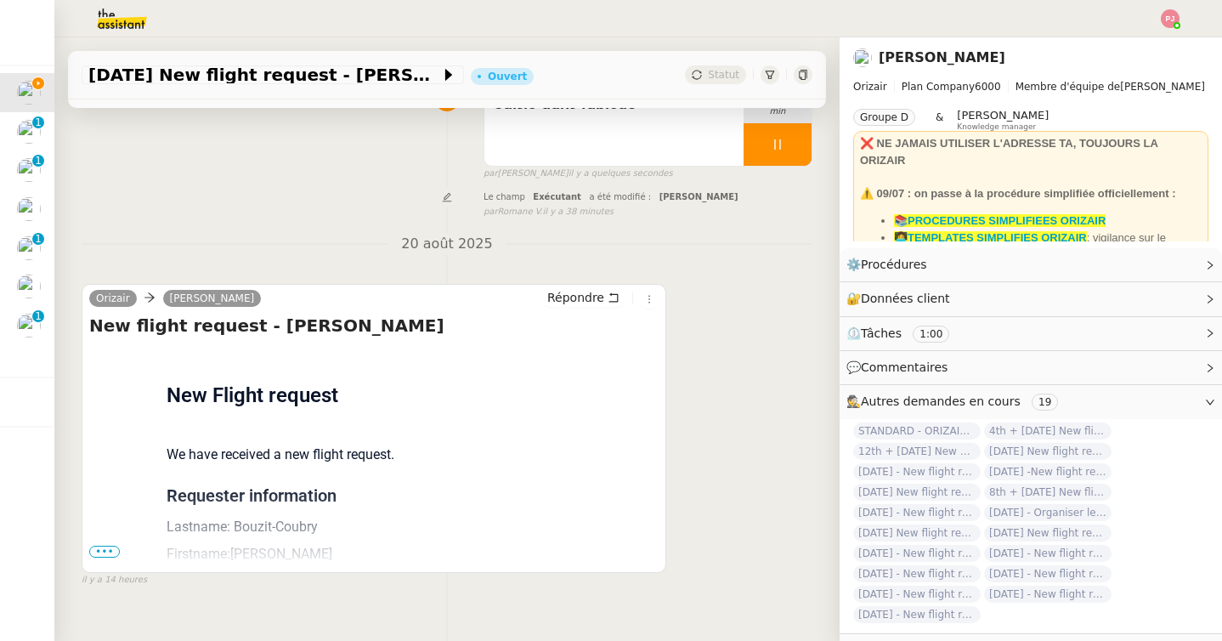
scroll to position [216, 0]
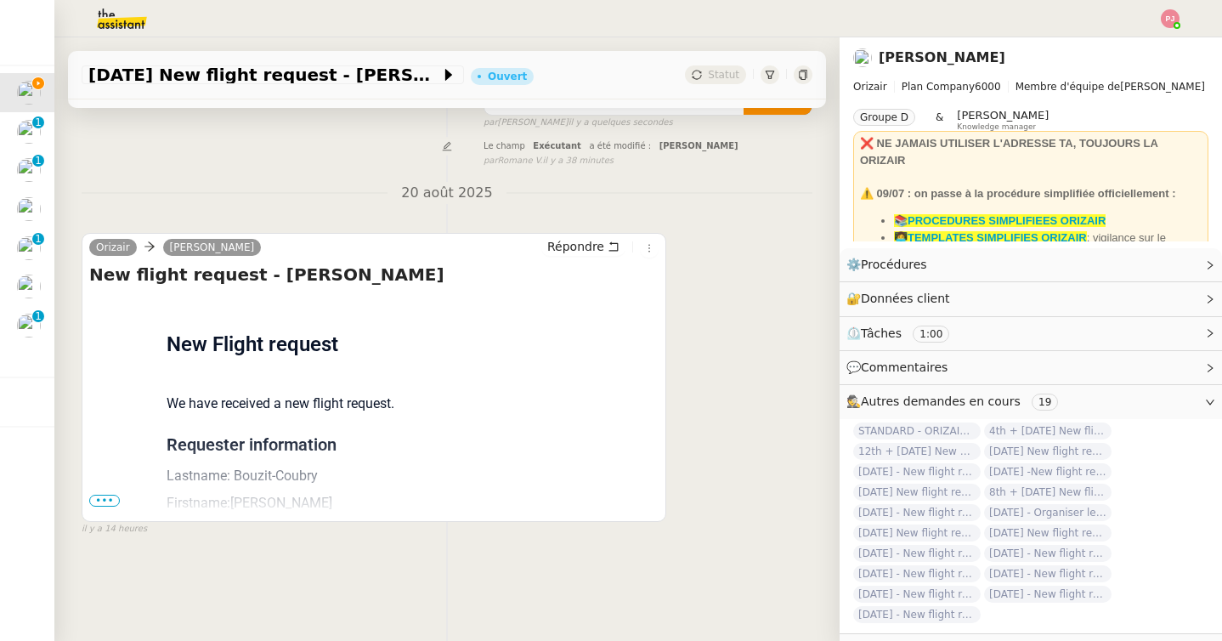
click at [111, 503] on span "•••" at bounding box center [104, 500] width 31 height 12
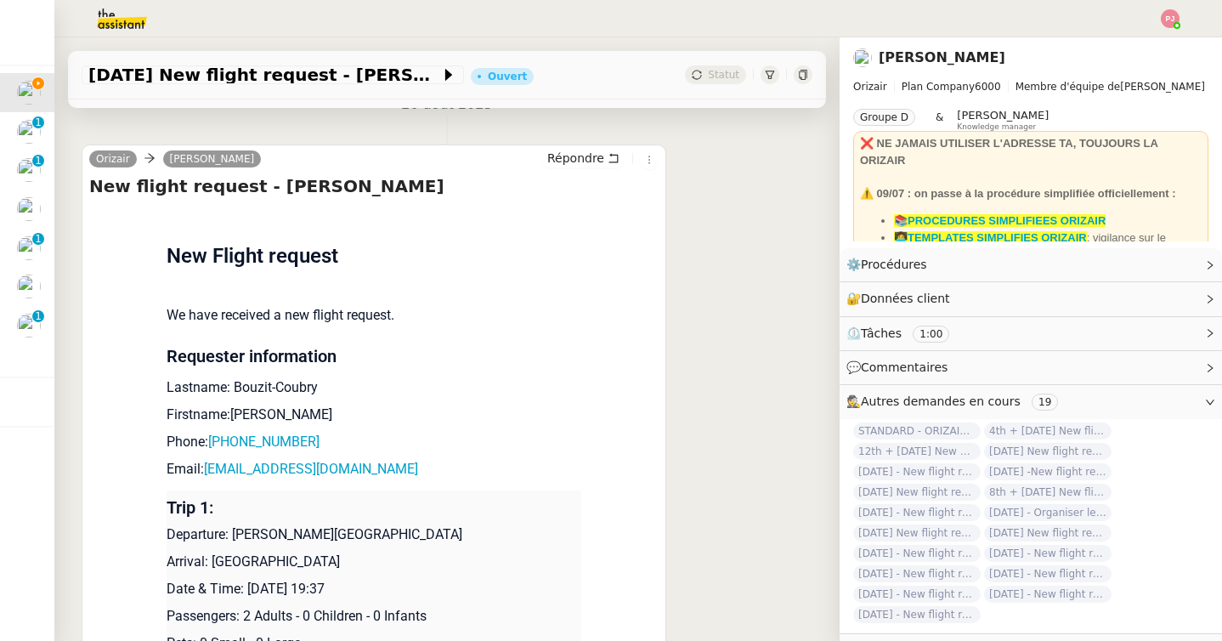
scroll to position [319, 0]
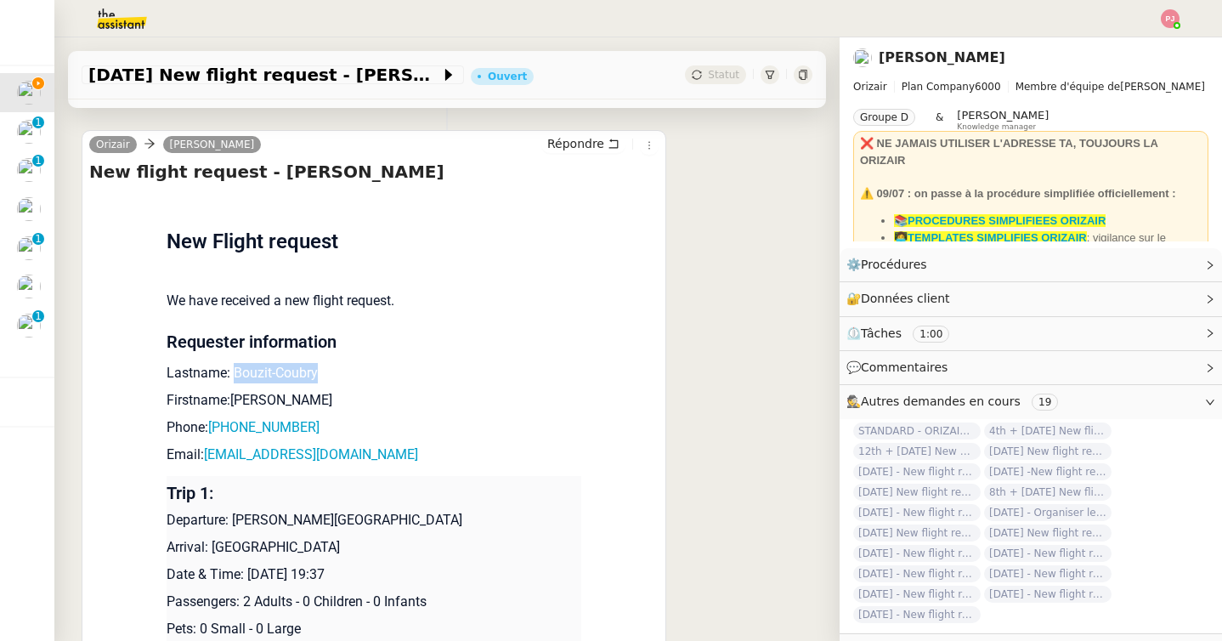
drag, startPoint x: 327, startPoint y: 375, endPoint x: 234, endPoint y: 373, distance: 93.5
click at [234, 373] on p "Lastname: Bouzit-Coubry" at bounding box center [373, 373] width 415 height 20
drag, startPoint x: 302, startPoint y: 402, endPoint x: 230, endPoint y: 401, distance: 72.2
click at [230, 401] on p "Firstname:[PERSON_NAME]" at bounding box center [373, 400] width 415 height 20
drag, startPoint x: 330, startPoint y: 428, endPoint x: 221, endPoint y: 428, distance: 109.6
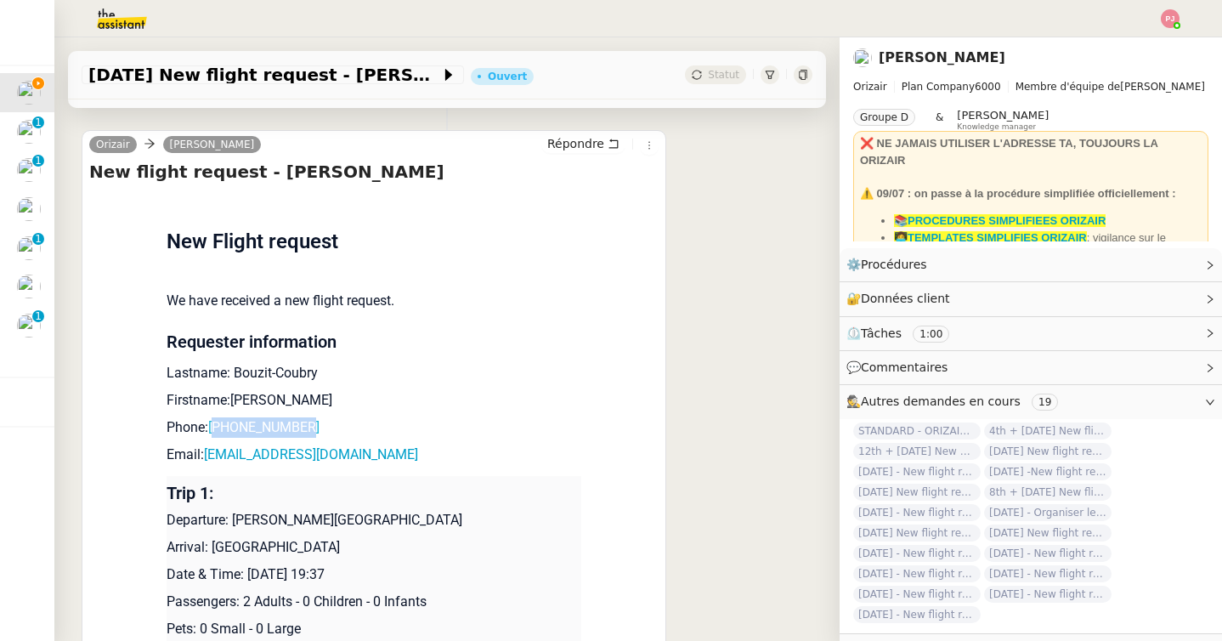
click at [221, 428] on p "Phone: [PHONE_NUMBER]" at bounding box center [373, 427] width 415 height 20
drag, startPoint x: 397, startPoint y: 453, endPoint x: 206, endPoint y: 447, distance: 191.2
click at [206, 447] on p "Email: [EMAIL_ADDRESS][DOMAIN_NAME]" at bounding box center [373, 454] width 415 height 20
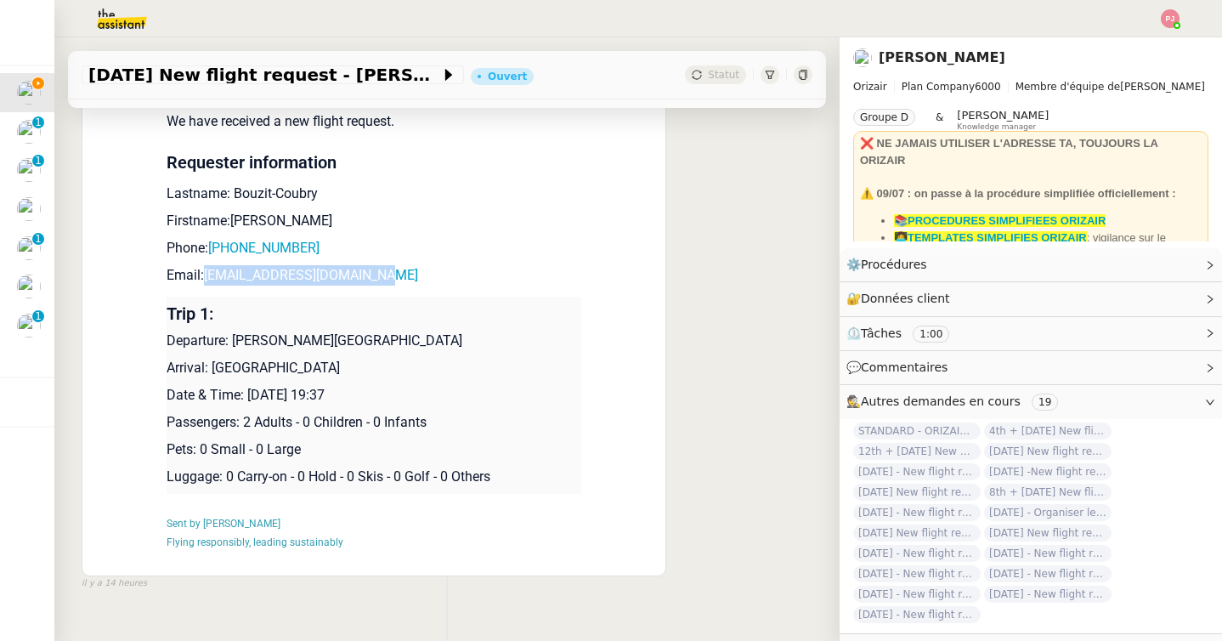
scroll to position [529, 0]
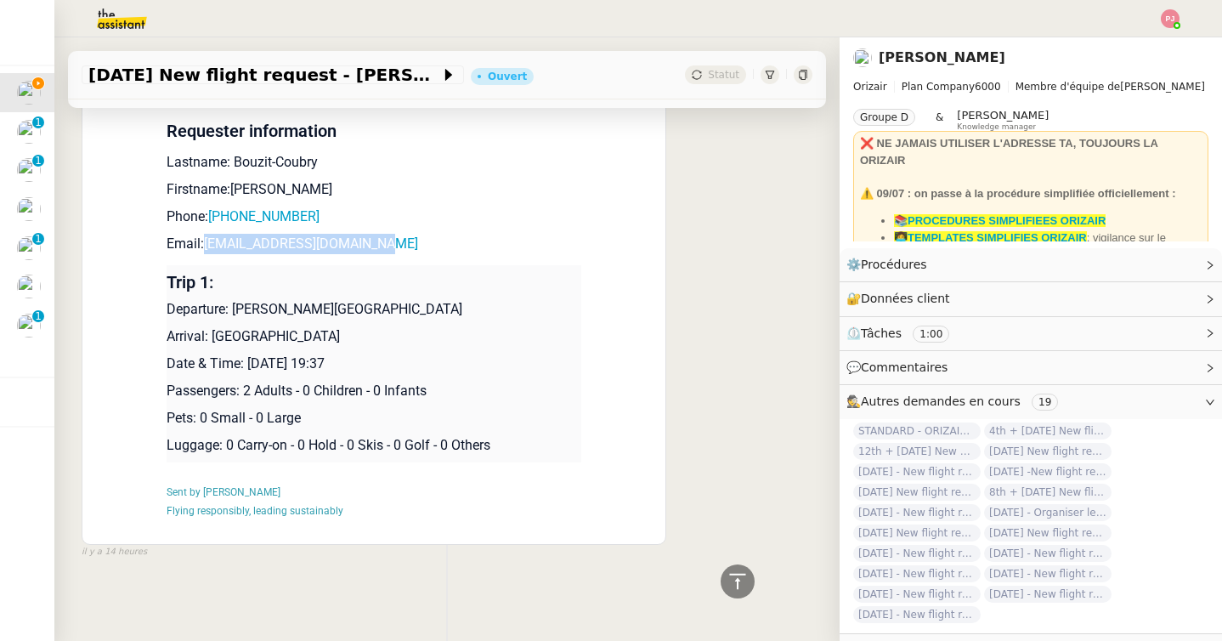
drag, startPoint x: 476, startPoint y: 312, endPoint x: 234, endPoint y: 313, distance: 242.1
click at [234, 313] on p "Departure: [PERSON_NAME][GEOGRAPHIC_DATA]" at bounding box center [373, 309] width 415 height 20
drag, startPoint x: 421, startPoint y: 336, endPoint x: 212, endPoint y: 335, distance: 209.8
click at [212, 335] on p "Arrival: [GEOGRAPHIC_DATA]" at bounding box center [373, 336] width 415 height 20
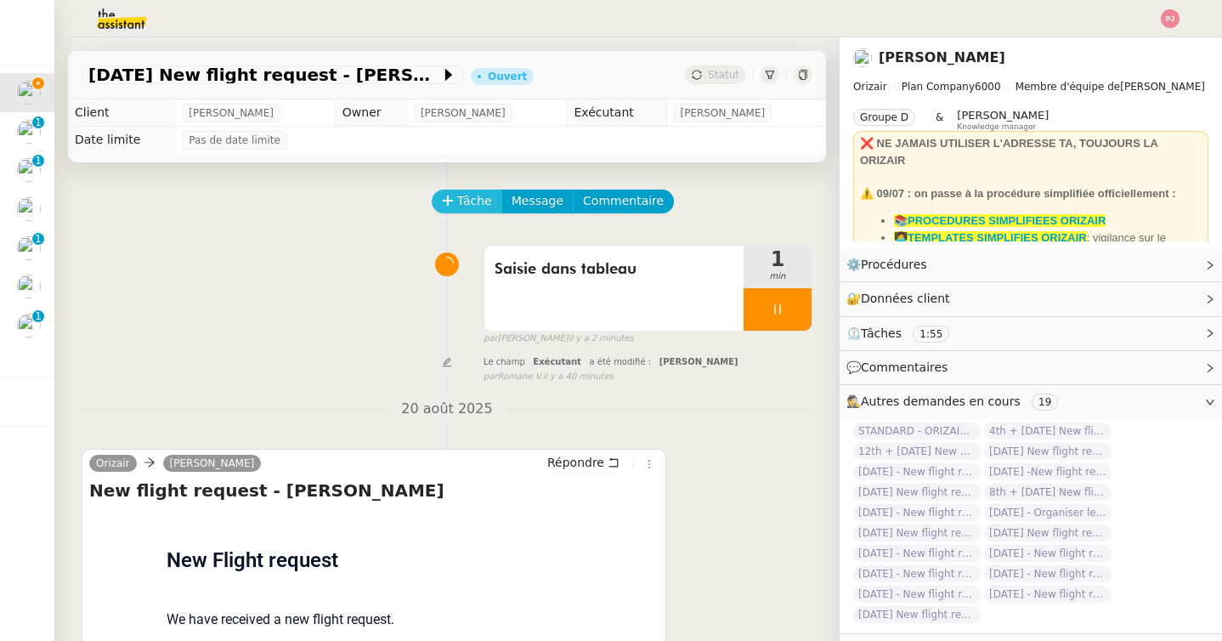
click at [471, 199] on span "Tâche" at bounding box center [474, 201] width 35 height 20
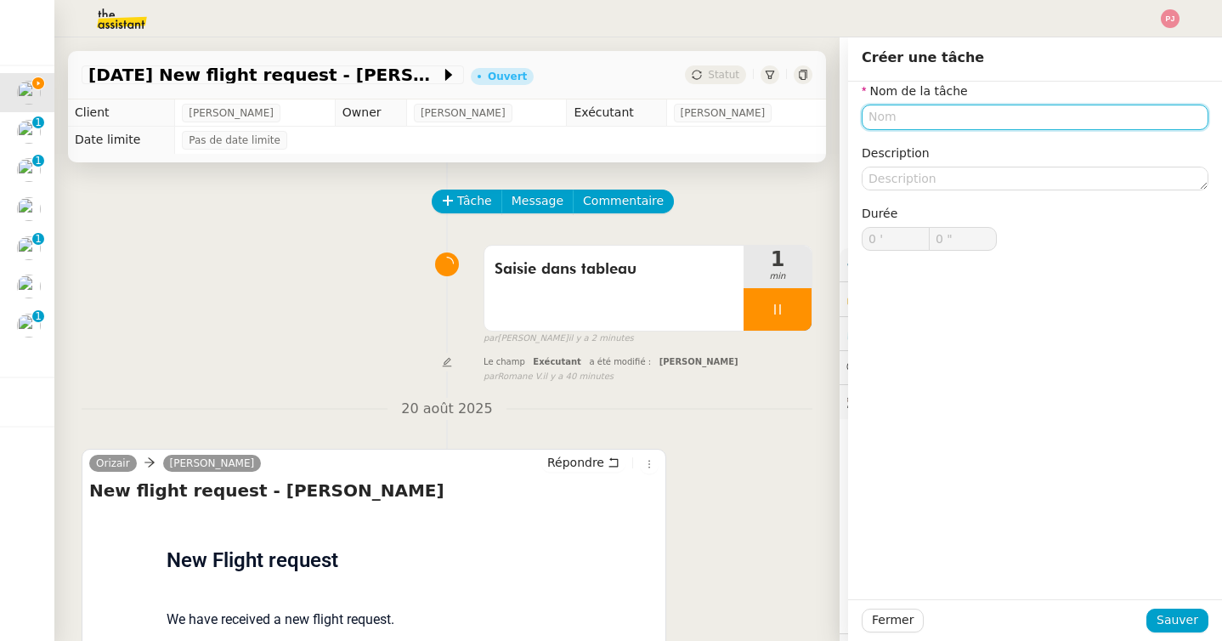
click at [932, 112] on input "text" at bounding box center [1034, 116] width 347 height 25
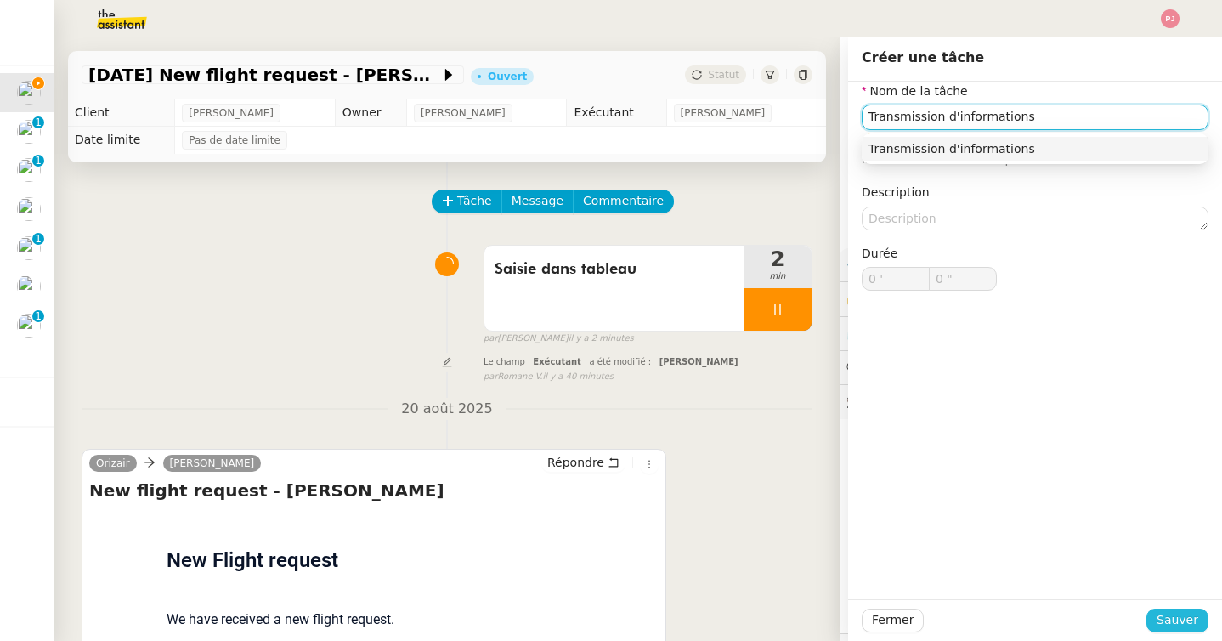
type input "Transmission d'informations"
click at [1173, 617] on span "Sauver" at bounding box center [1177, 620] width 42 height 20
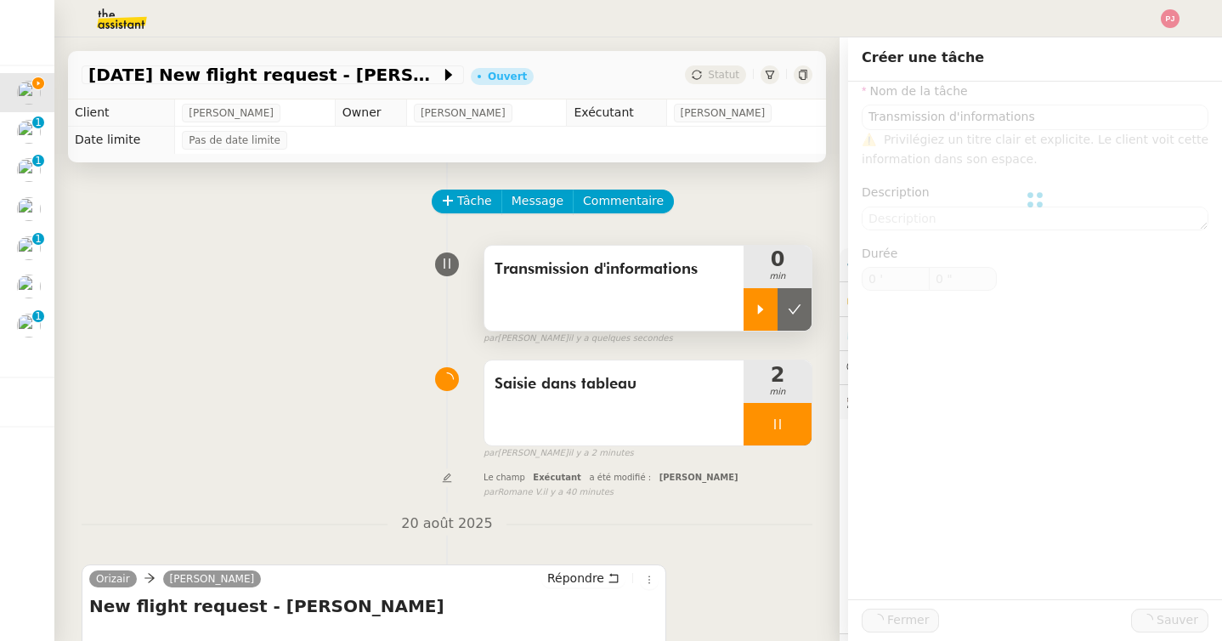
click at [750, 300] on div at bounding box center [760, 309] width 34 height 42
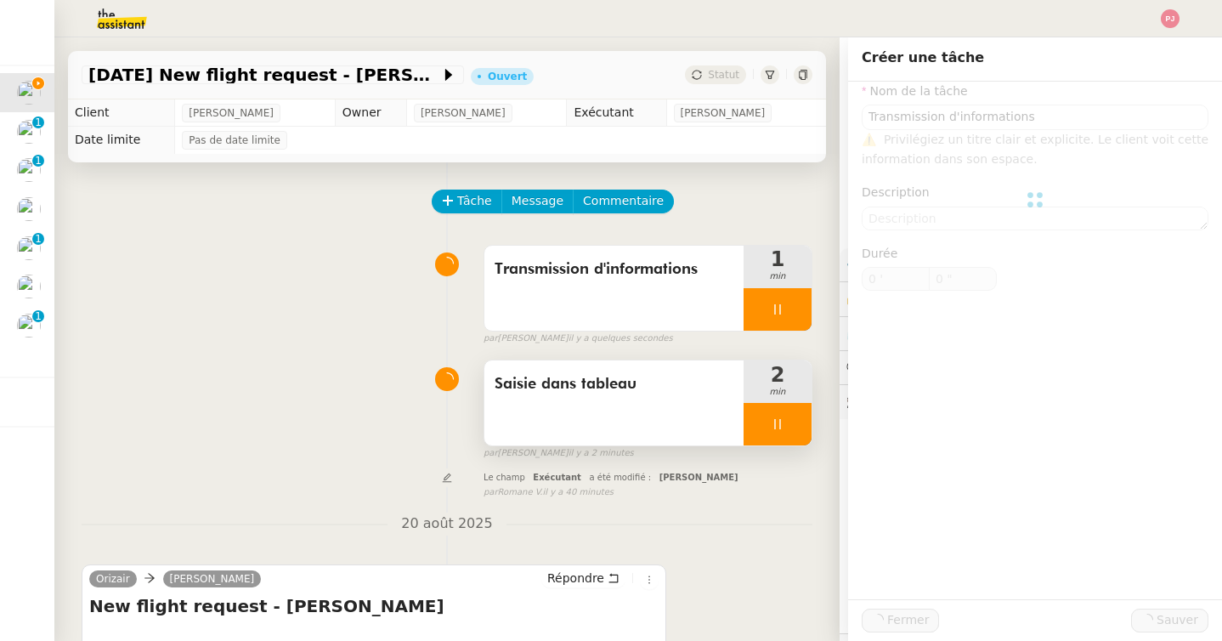
click at [795, 423] on div at bounding box center [777, 424] width 68 height 42
click at [801, 423] on button at bounding box center [794, 424] width 34 height 42
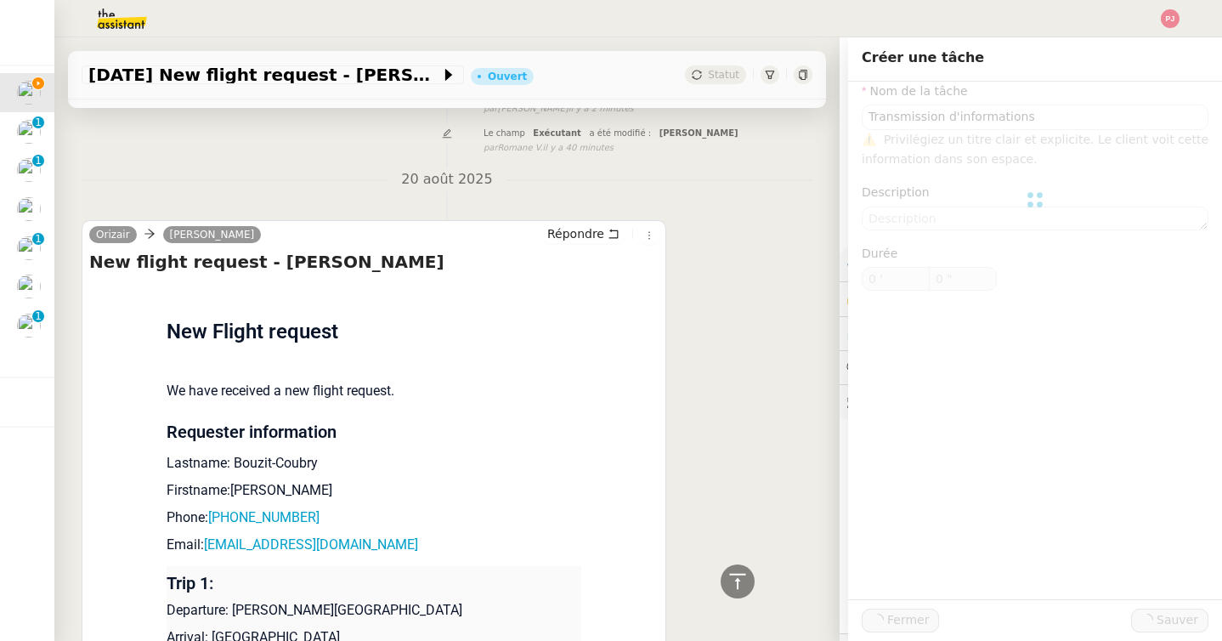
scroll to position [349, 0]
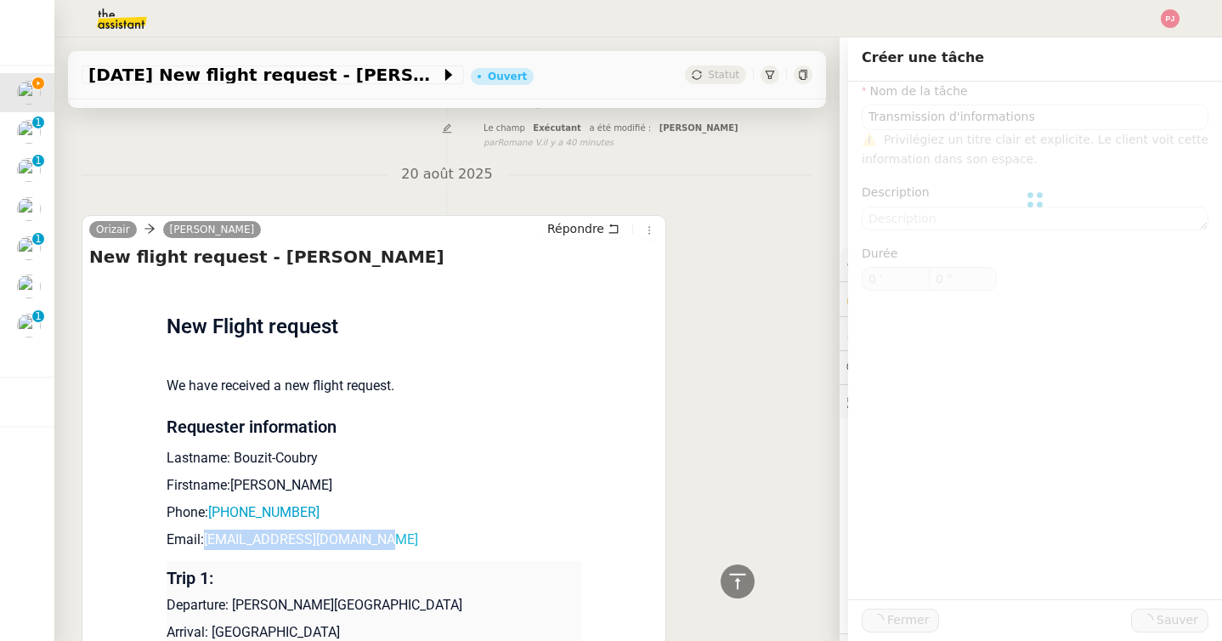
drag, startPoint x: 396, startPoint y: 535, endPoint x: 208, endPoint y: 532, distance: 187.8
click at [208, 532] on p "Email: [EMAIL_ADDRESS][DOMAIN_NAME]" at bounding box center [373, 539] width 415 height 20
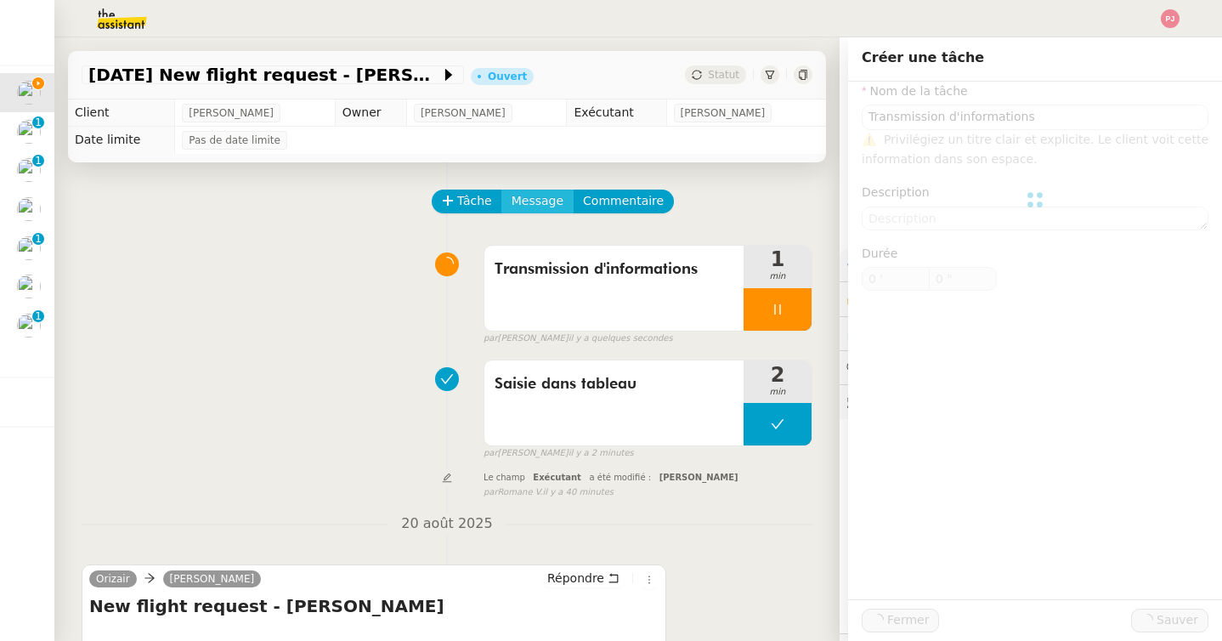
click at [541, 212] on button "Message" at bounding box center [537, 201] width 72 height 24
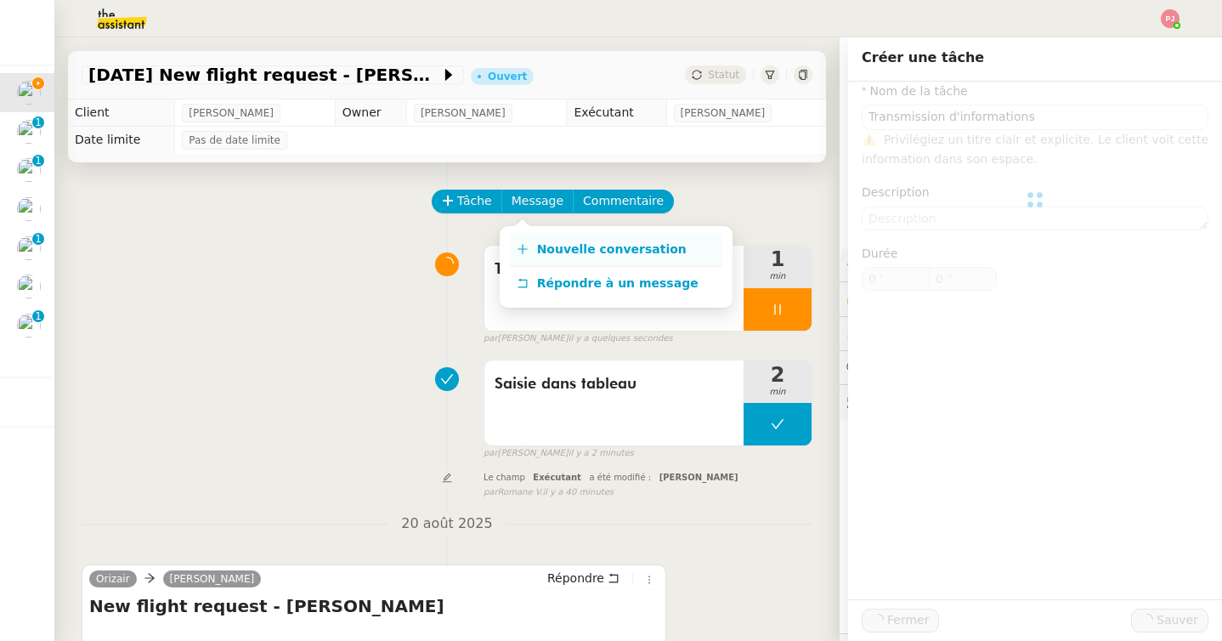
click at [545, 240] on link "Nouvelle conversation" at bounding box center [616, 250] width 212 height 34
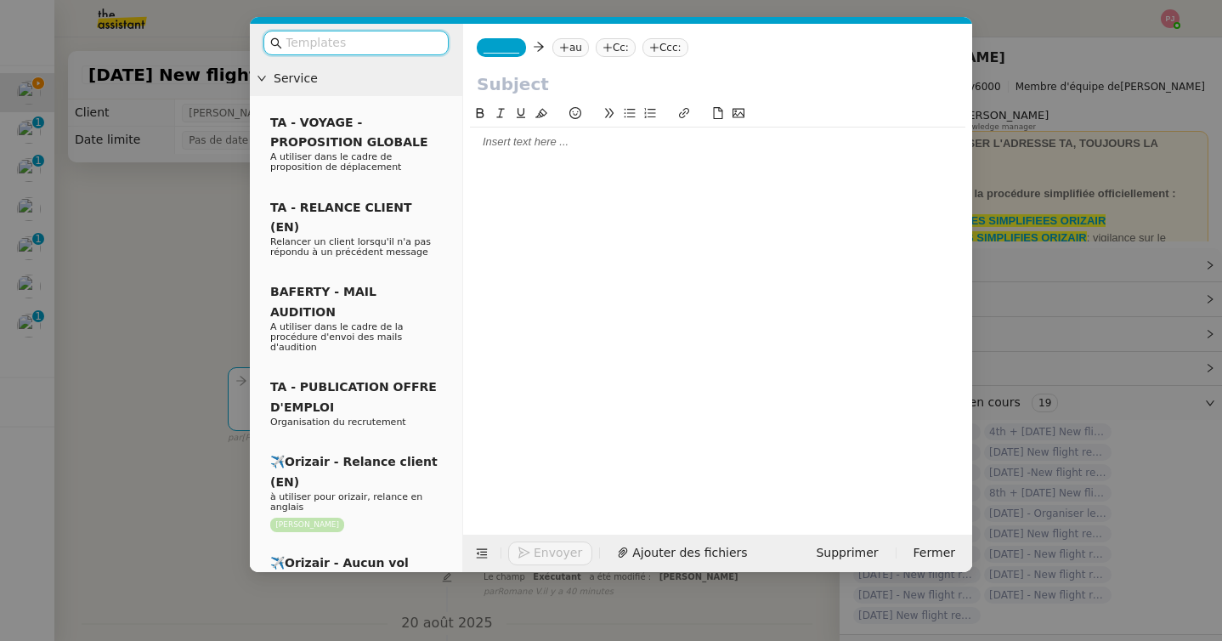
click at [384, 41] on input "text" at bounding box center [361, 43] width 153 height 20
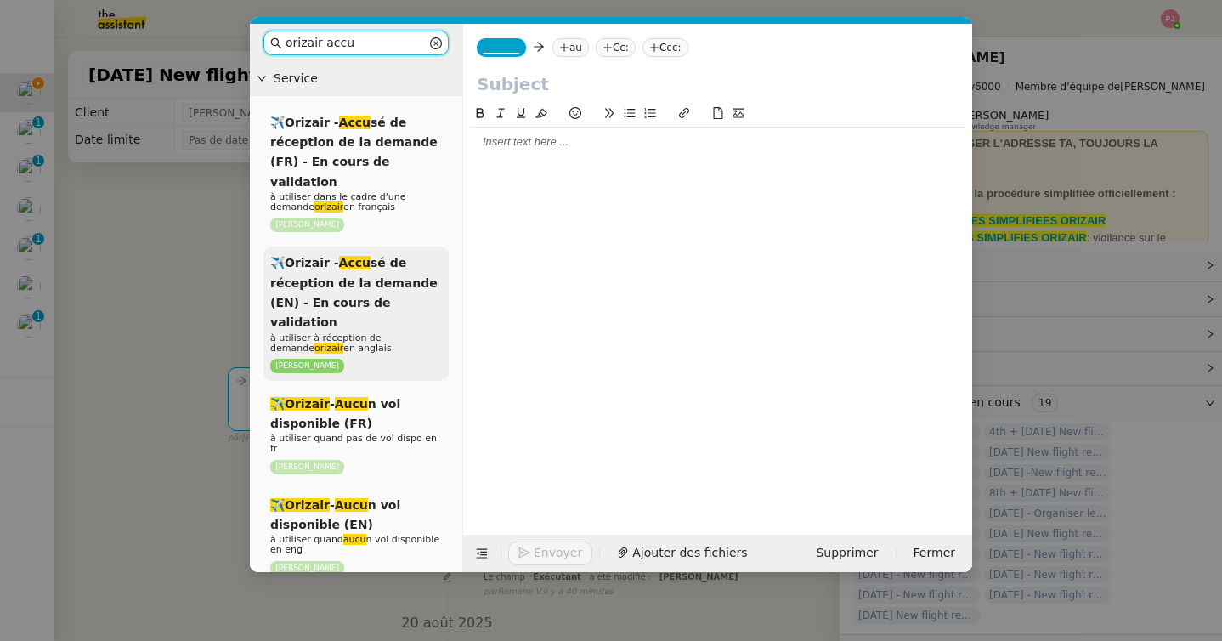
type input "orizair accu"
click at [371, 285] on span "✈️Orizair - Accu sé de réception de la demande (EN) - En cours de validation" at bounding box center [353, 292] width 167 height 73
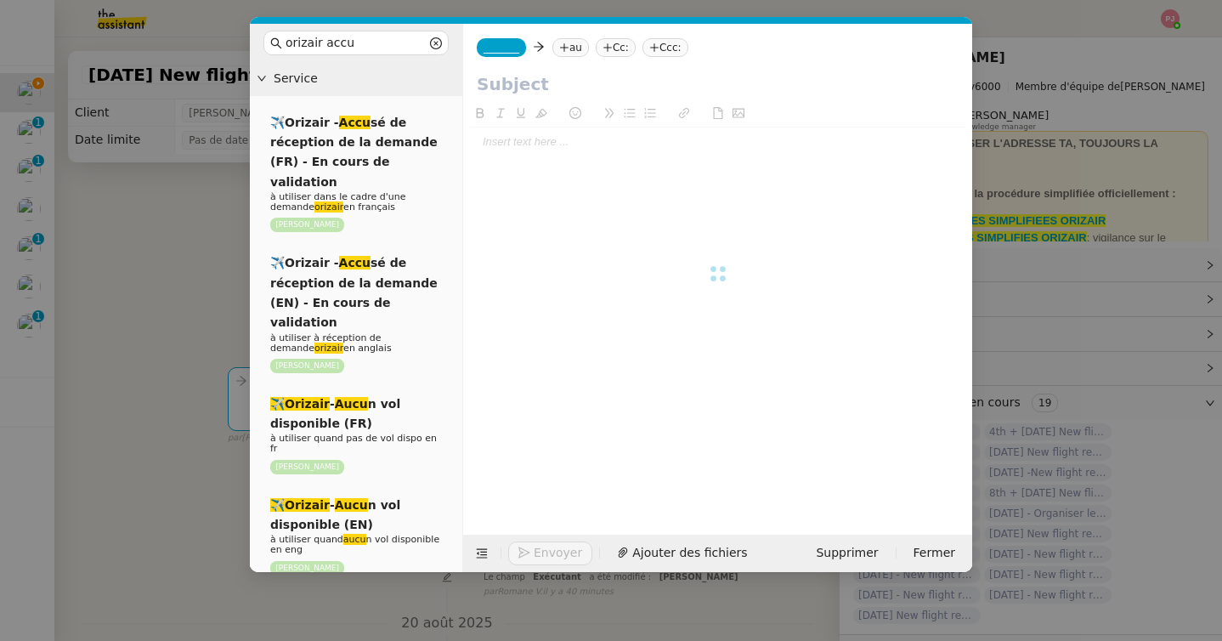
click at [515, 53] on span "_______" at bounding box center [501, 48] width 36 height 12
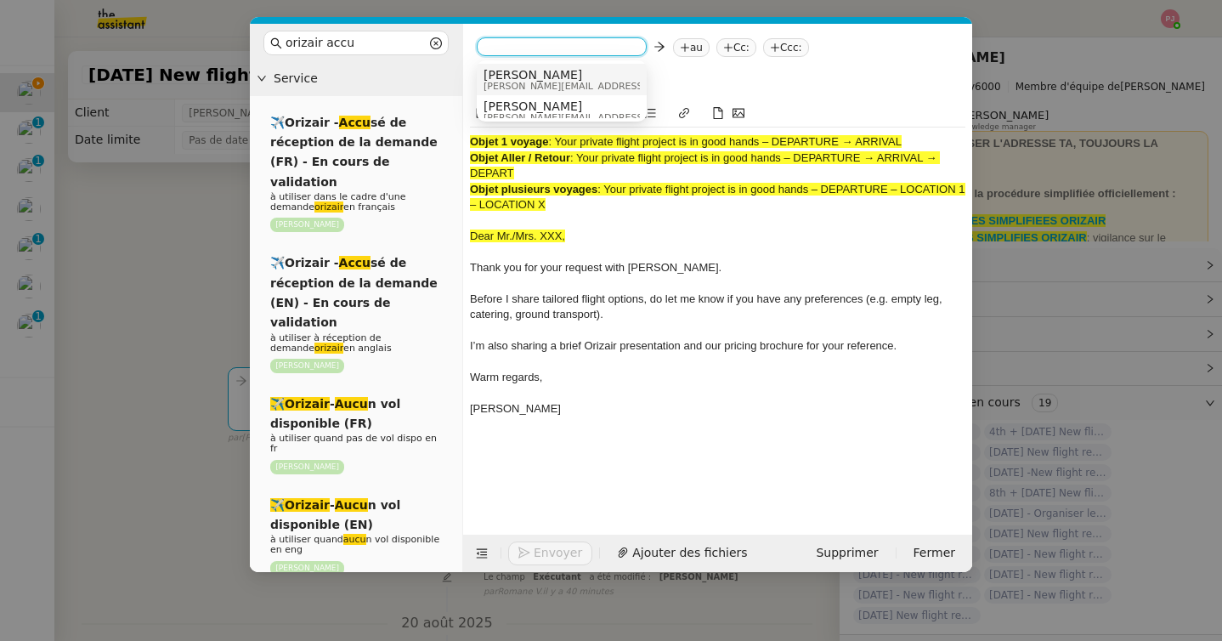
click at [528, 74] on span "[PERSON_NAME]" at bounding box center [603, 75] width 241 height 14
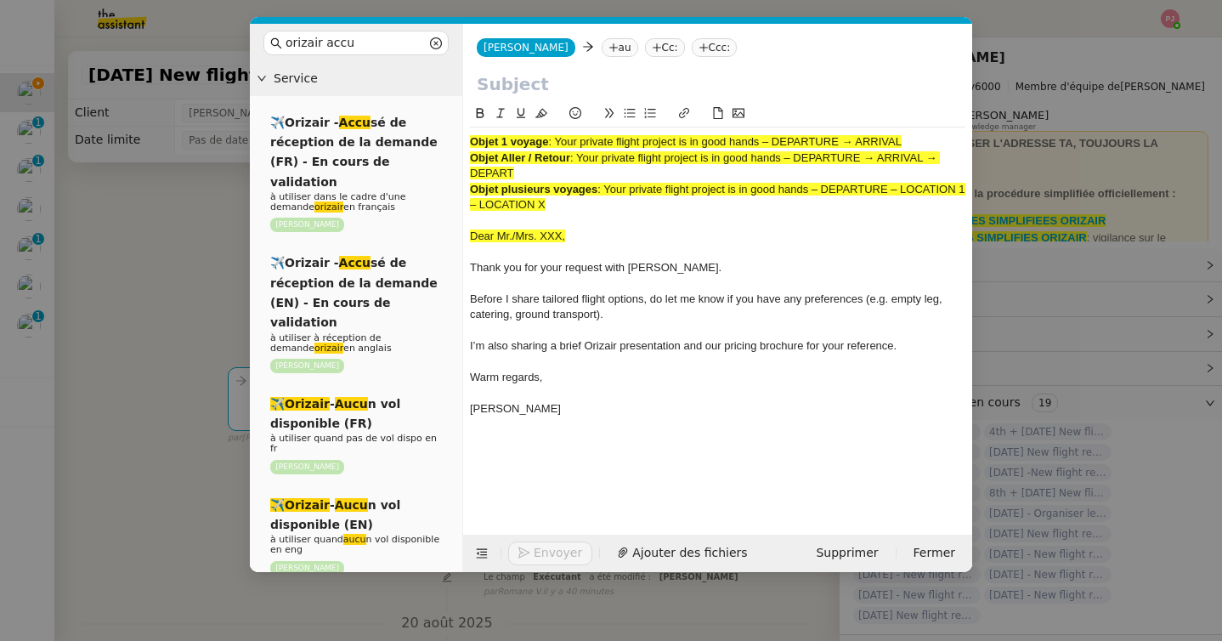
click at [601, 46] on nz-tag "au" at bounding box center [619, 47] width 37 height 19
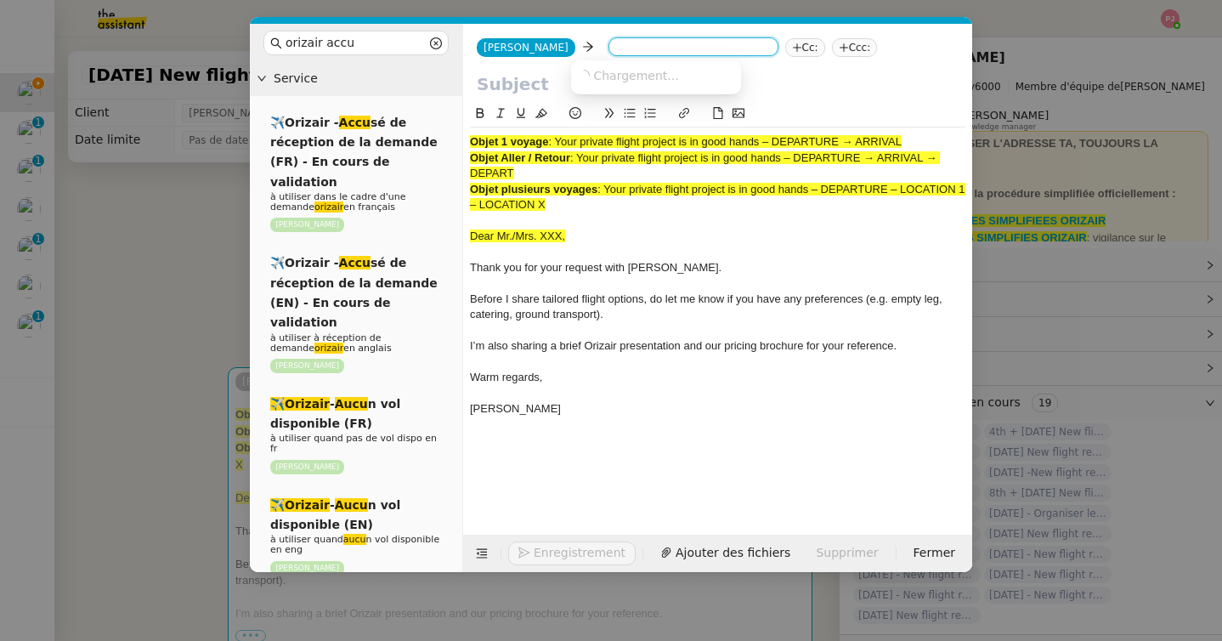
paste input "[EMAIL_ADDRESS][DOMAIN_NAME]"
type input "[EMAIL_ADDRESS][DOMAIN_NAME]"
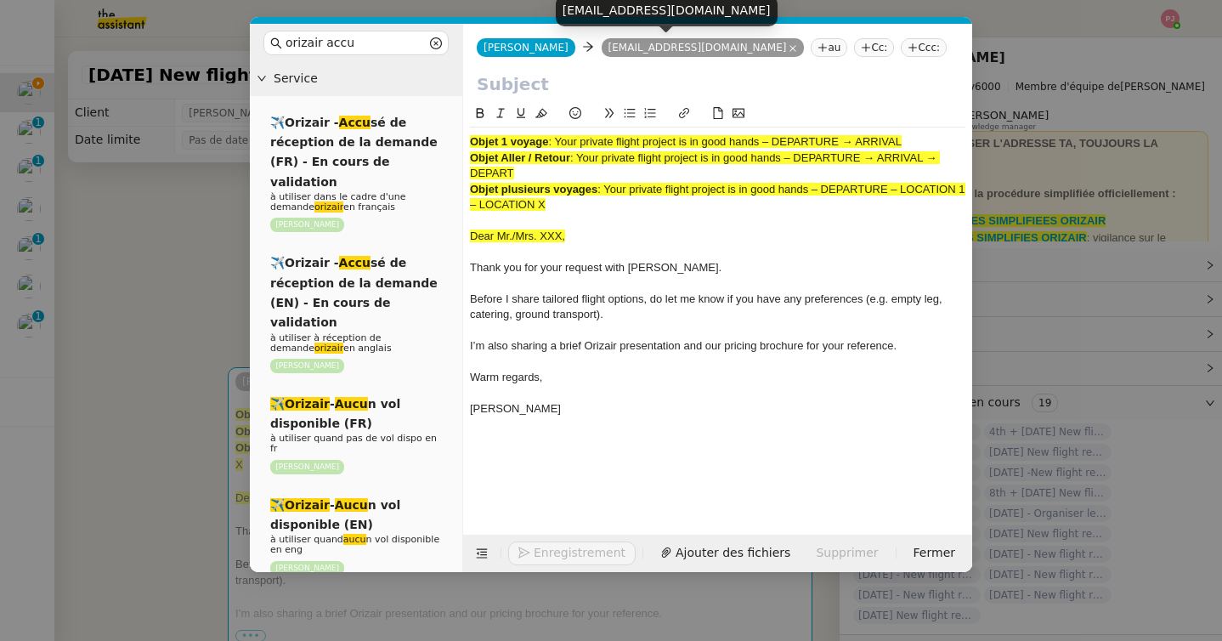
click at [900, 39] on nz-tag "Ccc:" at bounding box center [923, 47] width 46 height 19
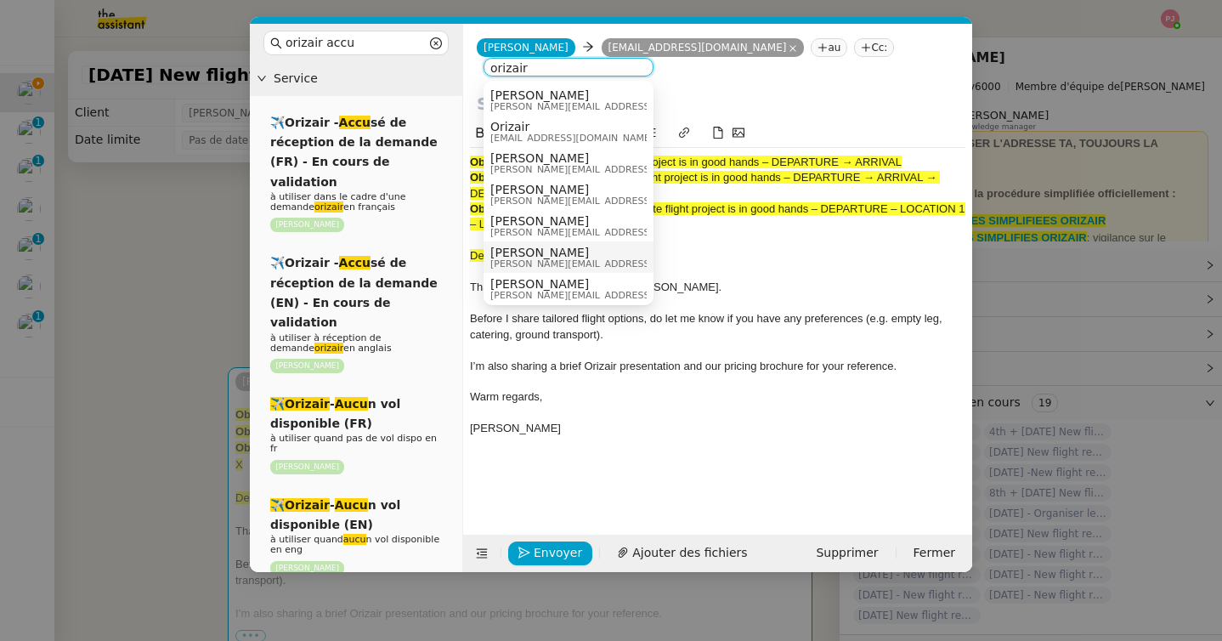
type input "orizair"
click at [576, 277] on div "[PERSON_NAME] [PERSON_NAME][EMAIL_ADDRESS][DOMAIN_NAME]" at bounding box center [617, 288] width 254 height 23
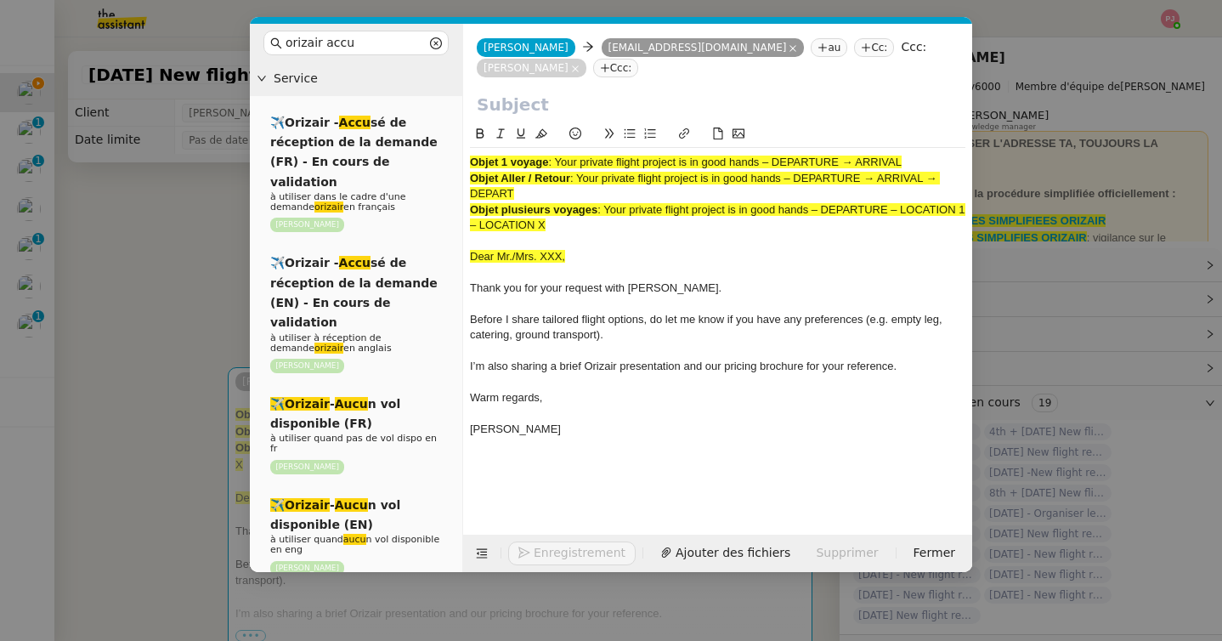
drag, startPoint x: 559, startPoint y: 162, endPoint x: 921, endPoint y: 161, distance: 361.9
click at [921, 161] on div "Objet 1 voyage : Your private flight project is in good hands – DEPARTURE → ARR…" at bounding box center [717, 162] width 495 height 15
click at [609, 104] on input "text" at bounding box center [718, 104] width 482 height 25
paste input "Your private flight project is in good hands – DEPARTURE → ARRIVAL"
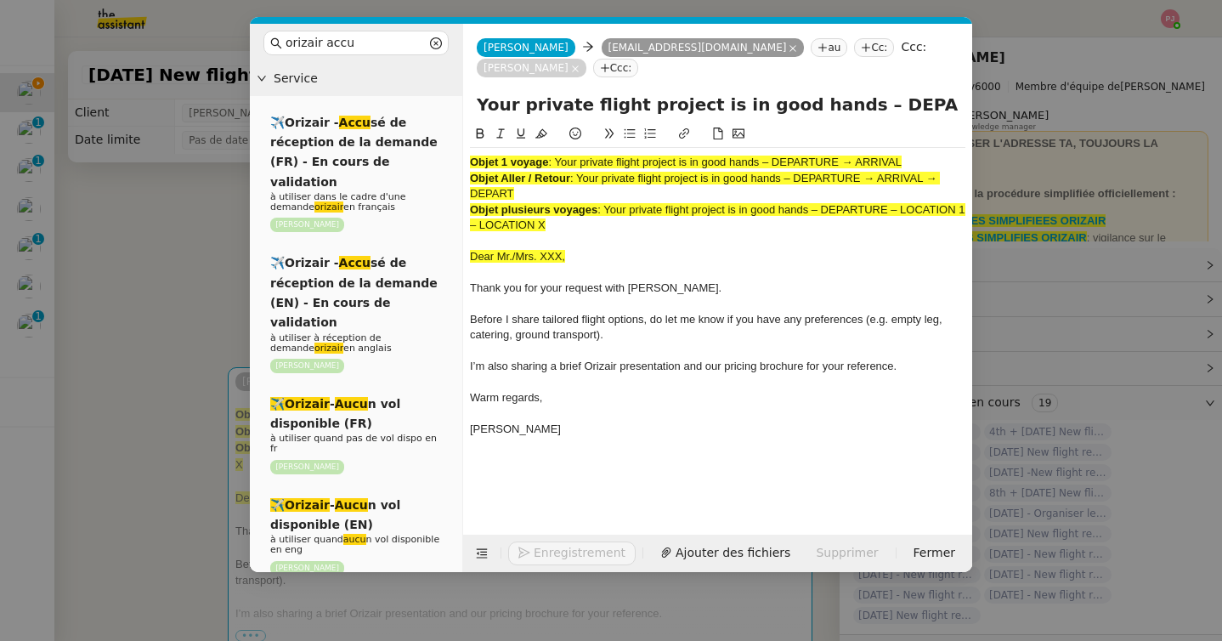
scroll to position [0, 68]
type input "Your private flight project is in good hands – DEPARTURE → ARRIVAL"
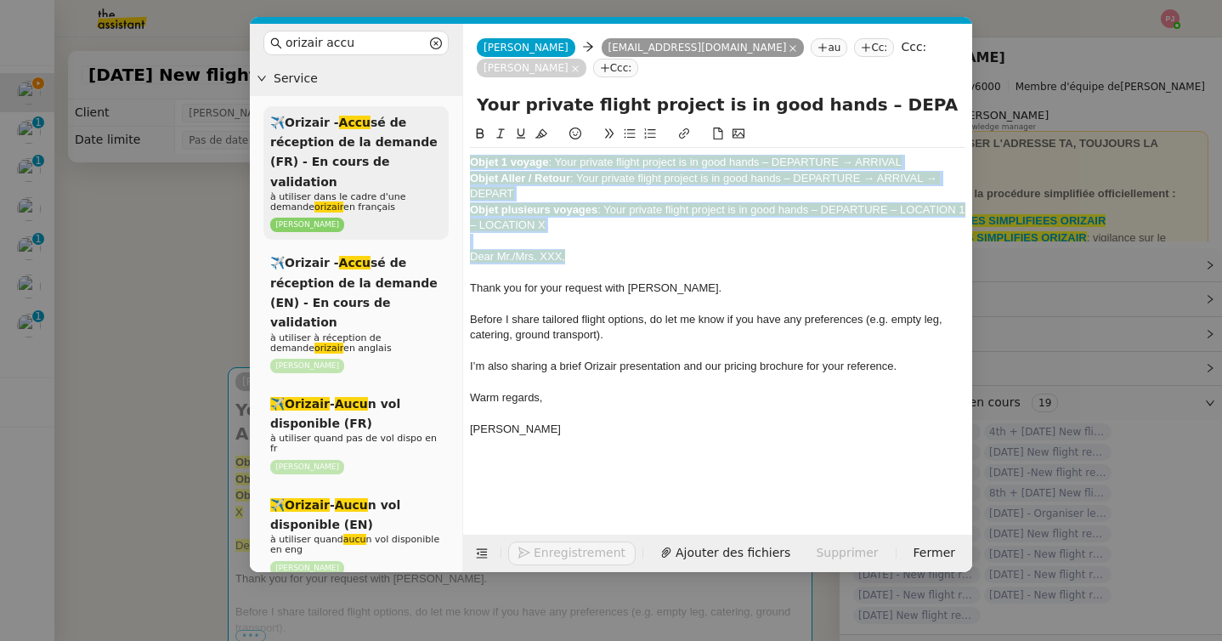
drag, startPoint x: 584, startPoint y: 253, endPoint x: 398, endPoint y: 135, distance: 219.6
click at [398, 135] on nz-layout "orizair accu Service ✈️Orizair - Accu sé de réception de la demande (FR) - En c…" at bounding box center [611, 298] width 722 height 548
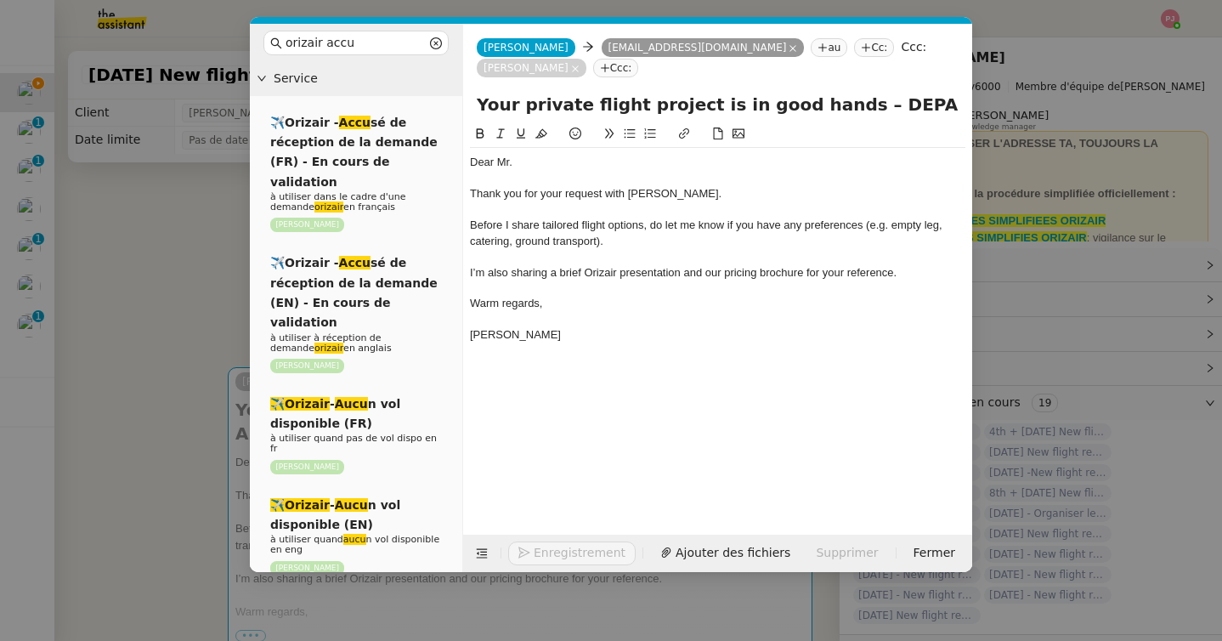
click at [147, 310] on nz-modal-container "orizair accu Service ✈️Orizair - Accu sé de réception de la demande (FR) - En c…" at bounding box center [611, 320] width 1222 height 641
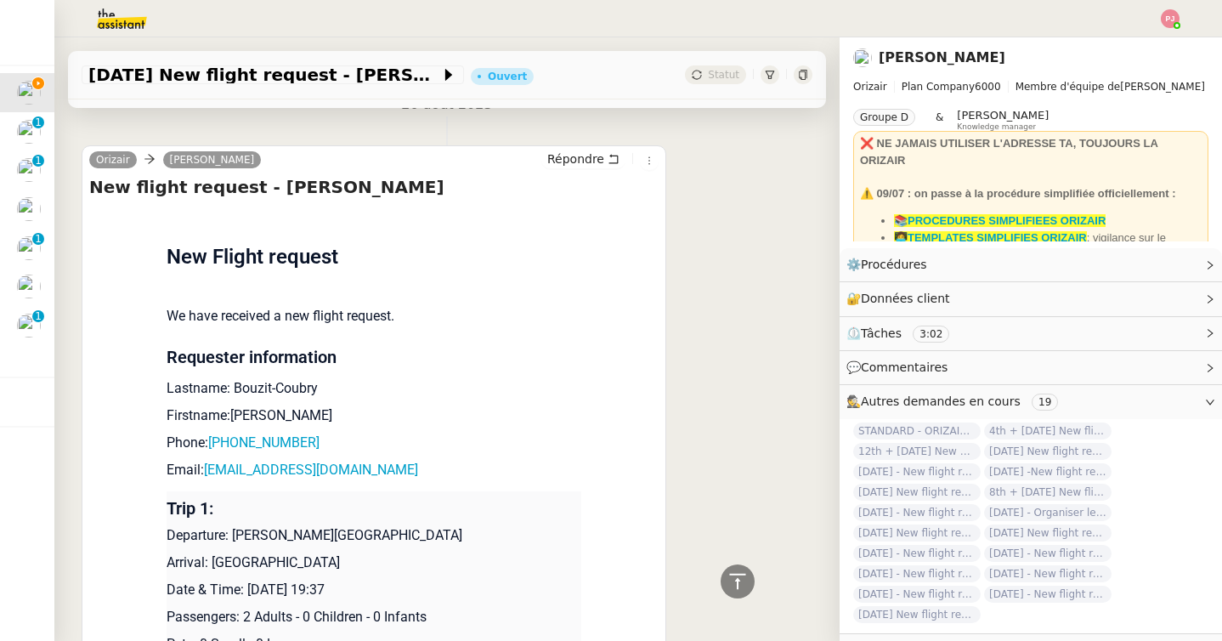
scroll to position [784, 0]
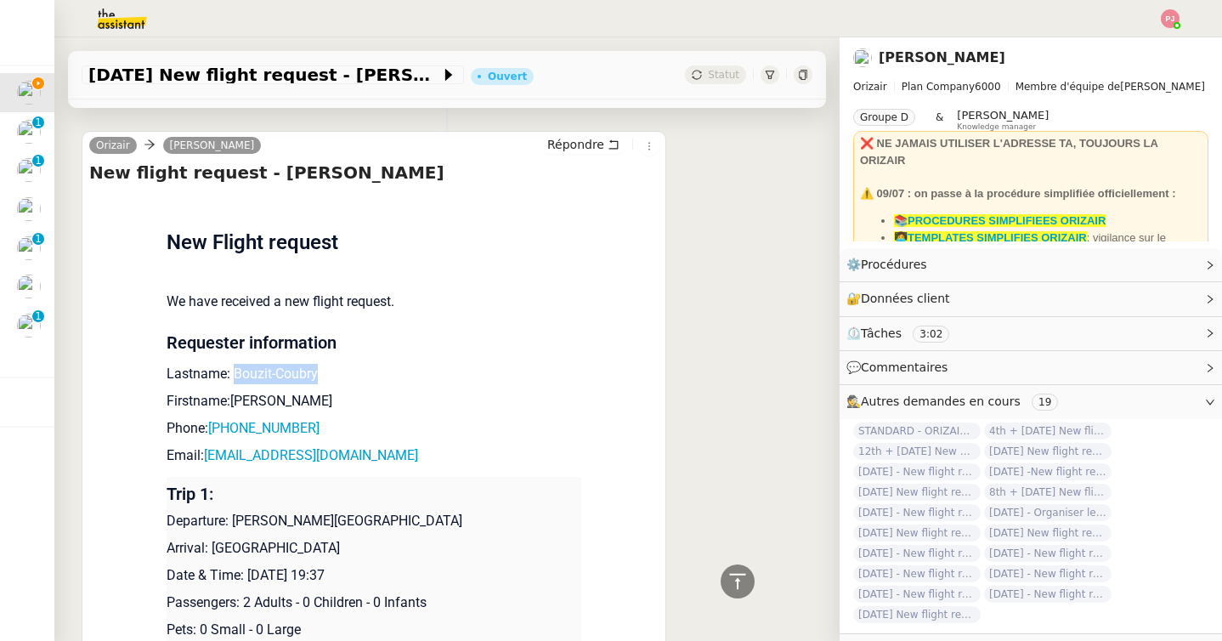
drag, startPoint x: 336, startPoint y: 367, endPoint x: 234, endPoint y: 367, distance: 101.1
click at [234, 367] on p "Lastname: Bouzit-Coubry" at bounding box center [373, 374] width 415 height 20
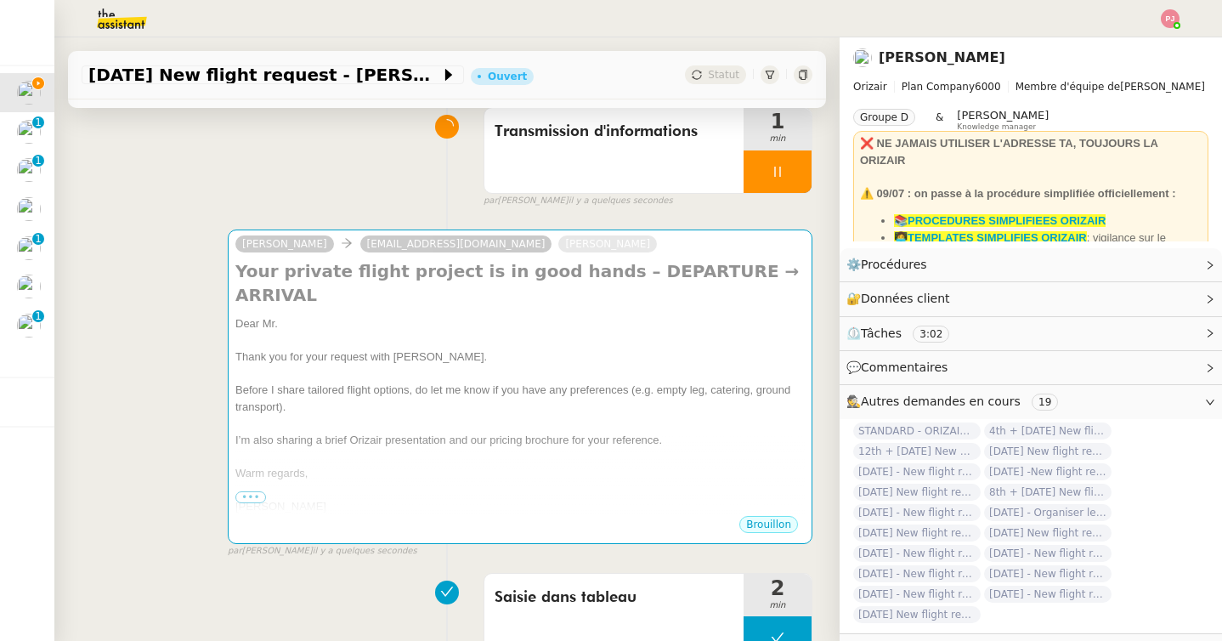
scroll to position [0, 0]
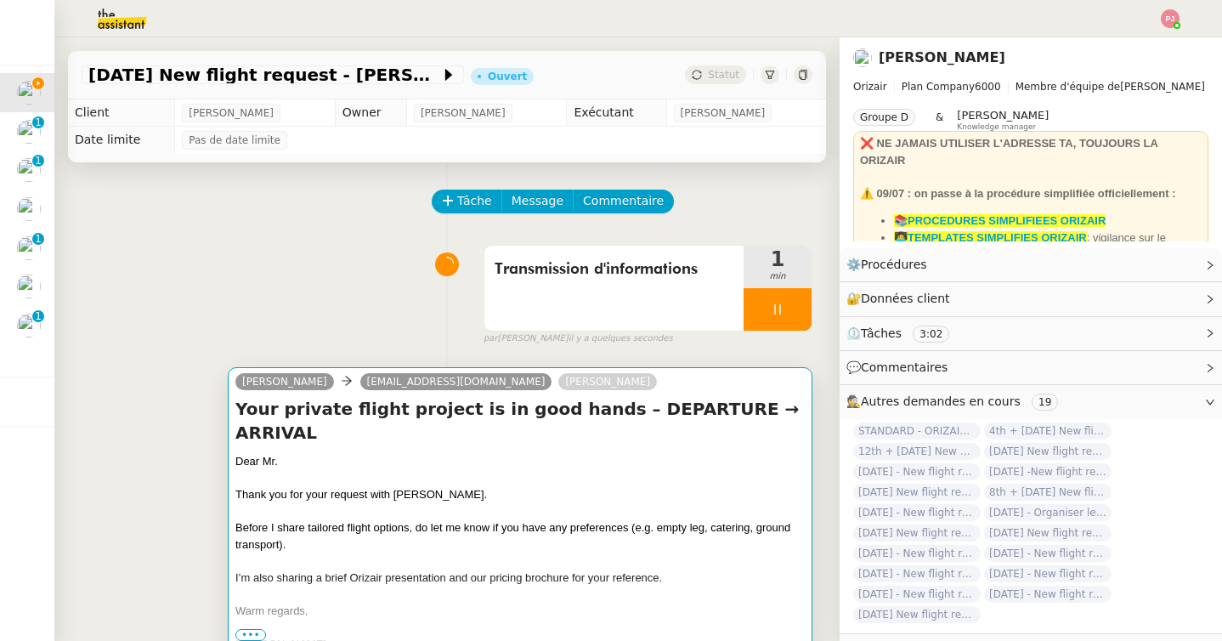
click at [387, 453] on div "Dear Mr." at bounding box center [519, 461] width 569 height 17
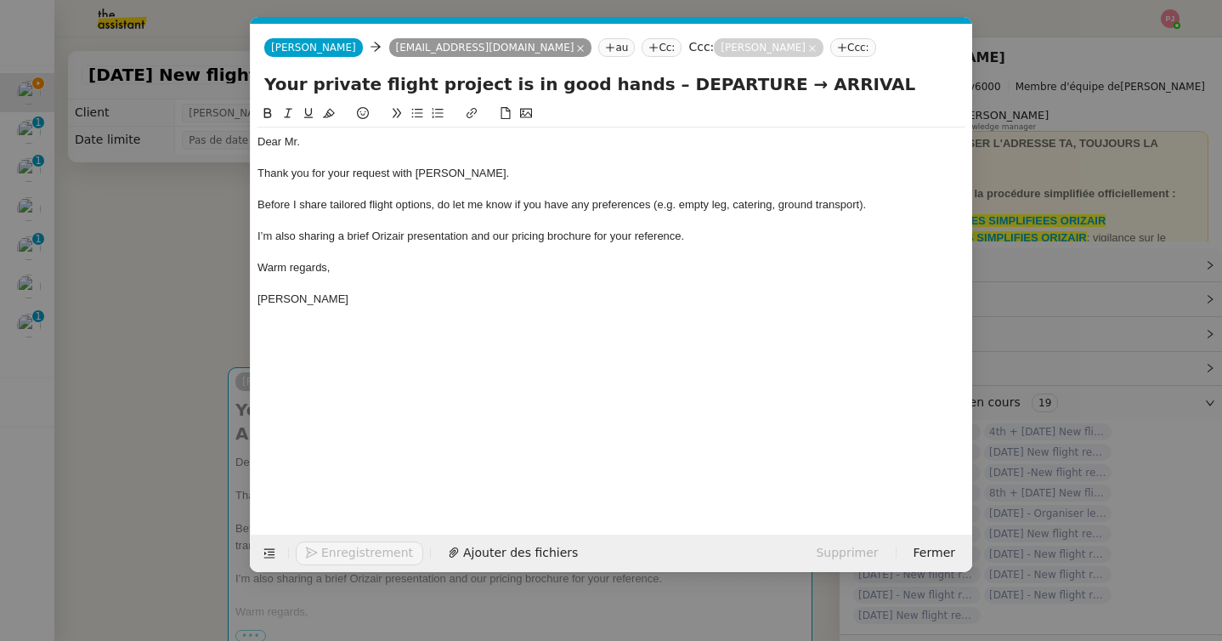
scroll to position [0, 99]
click at [326, 138] on div "Dear Mr." at bounding box center [611, 141] width 708 height 15
click at [161, 302] on nz-modal-container "orizair accu Service ✈️Orizair - Accu sé de réception de la demande (FR) - En c…" at bounding box center [611, 320] width 1222 height 641
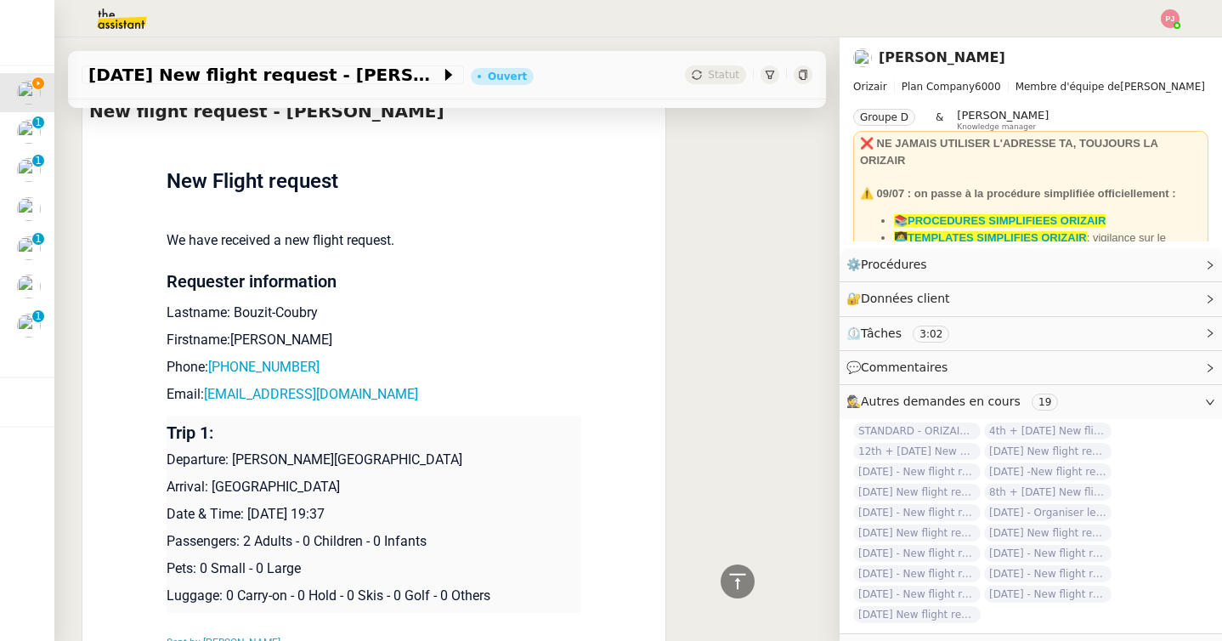
scroll to position [868, 0]
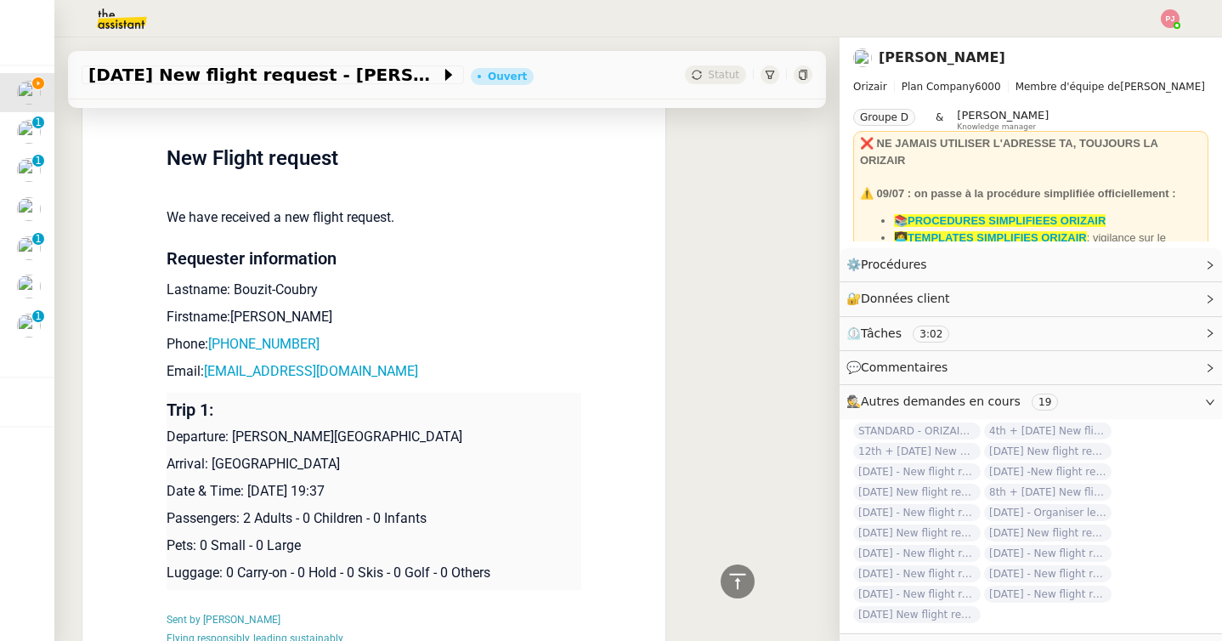
drag, startPoint x: 471, startPoint y: 412, endPoint x: 234, endPoint y: 413, distance: 237.0
click at [234, 426] on p "Departure: [PERSON_NAME][GEOGRAPHIC_DATA]" at bounding box center [373, 436] width 415 height 20
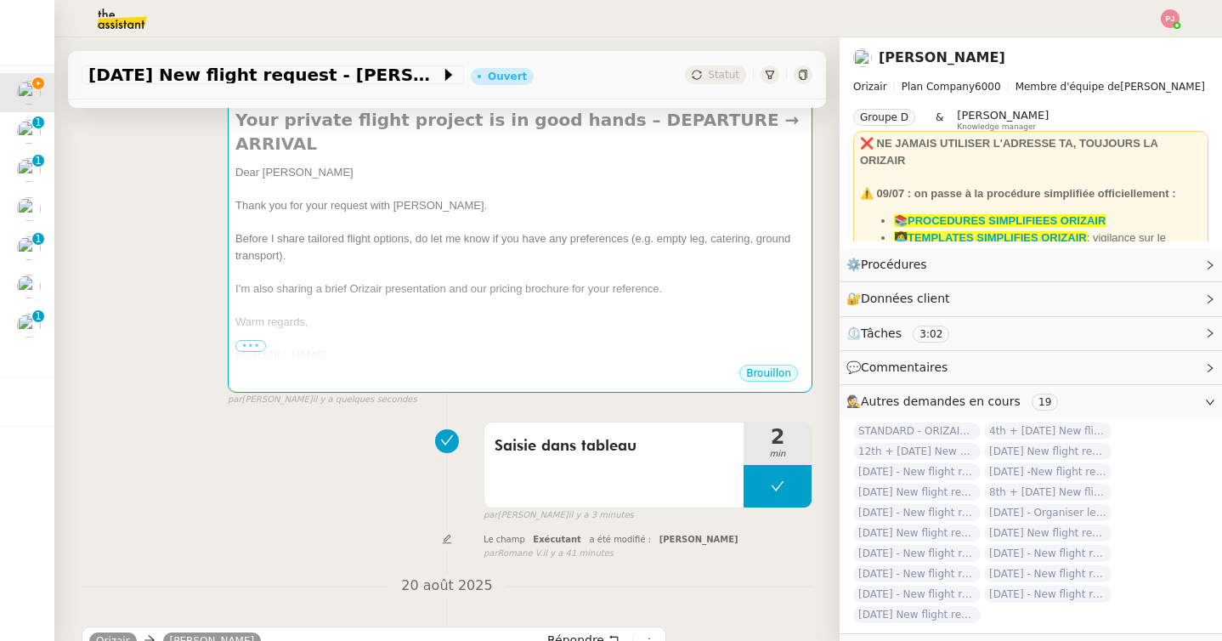
scroll to position [0, 0]
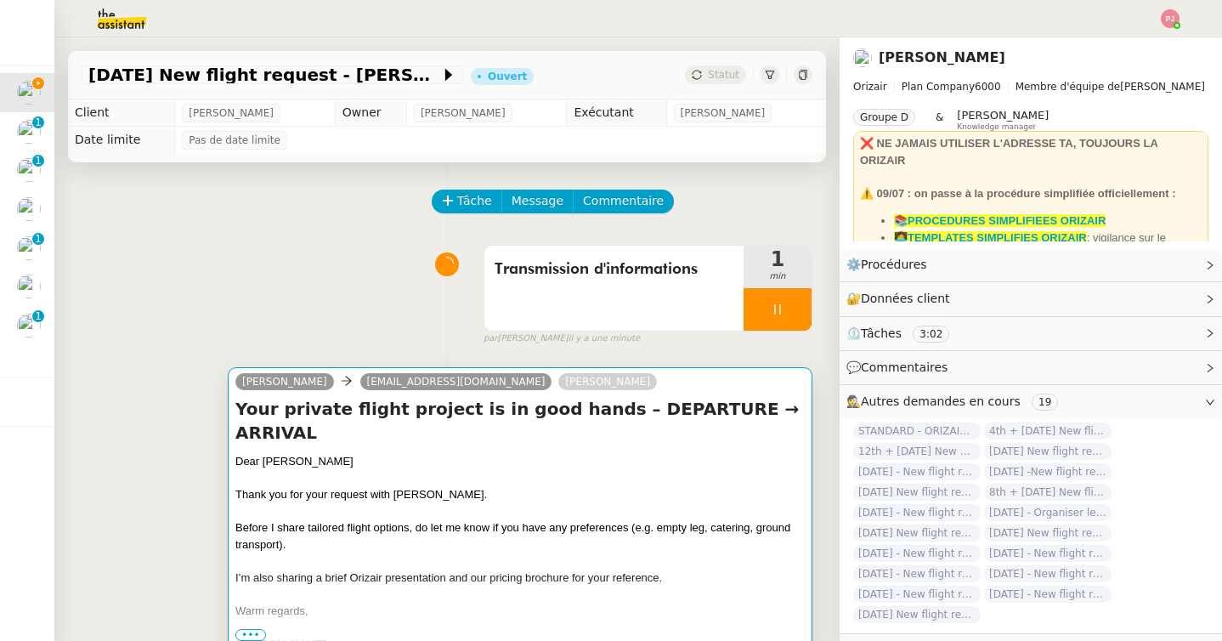
click at [313, 488] on span "Thank you for your request with [PERSON_NAME]." at bounding box center [360, 494] width 251 height 13
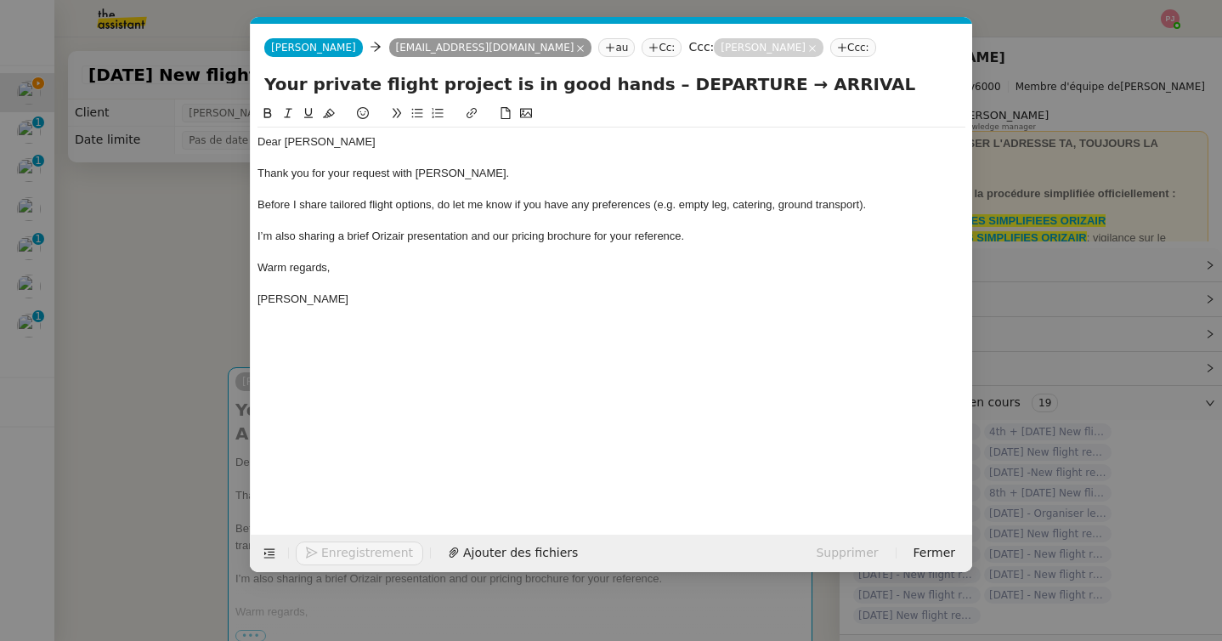
scroll to position [0, 99]
drag, startPoint x: 714, startPoint y: 82, endPoint x: 618, endPoint y: 81, distance: 95.2
click at [618, 81] on input "Your private flight project is in good hands – DEPARTURE → ARRIVAL" at bounding box center [611, 83] width 694 height 25
paste input "[PERSON_NAME][GEOGRAPHIC_DATA]"
type input "Your private flight project is in good hands – [PERSON_NAME][GEOGRAPHIC_DATA] →…"
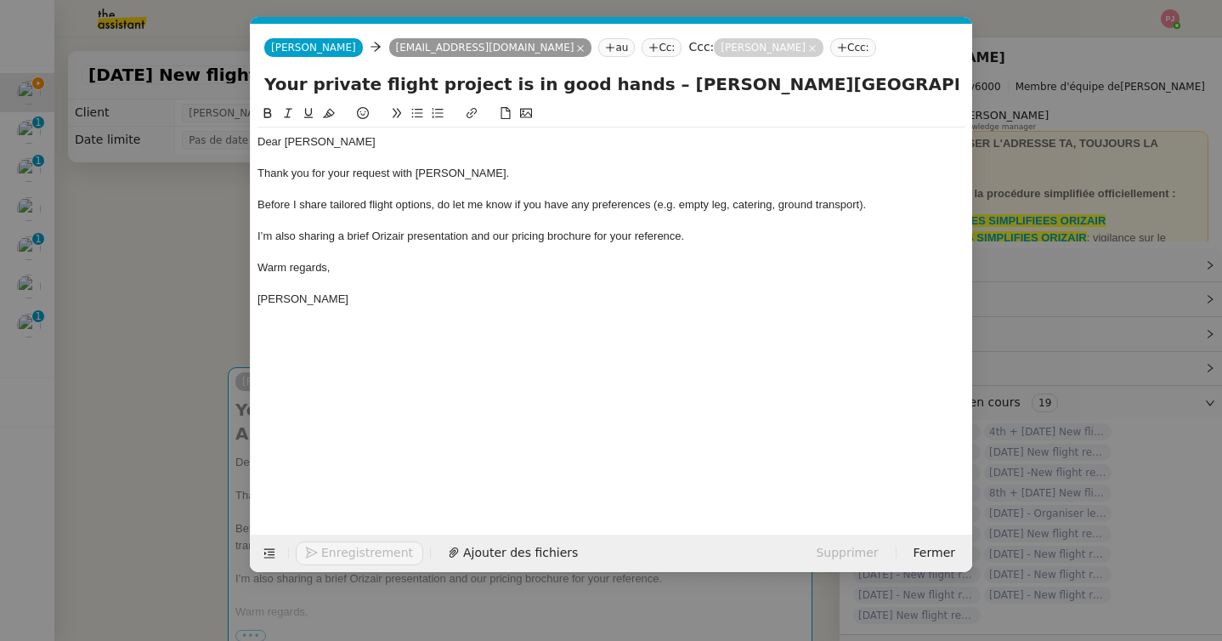
click at [553, 138] on div "Dear [PERSON_NAME]" at bounding box center [611, 141] width 708 height 15
click at [179, 408] on nz-modal-container "orizair accu Service ✈️Orizair - Accu sé de réception de la demande (FR) - En c…" at bounding box center [611, 320] width 1222 height 641
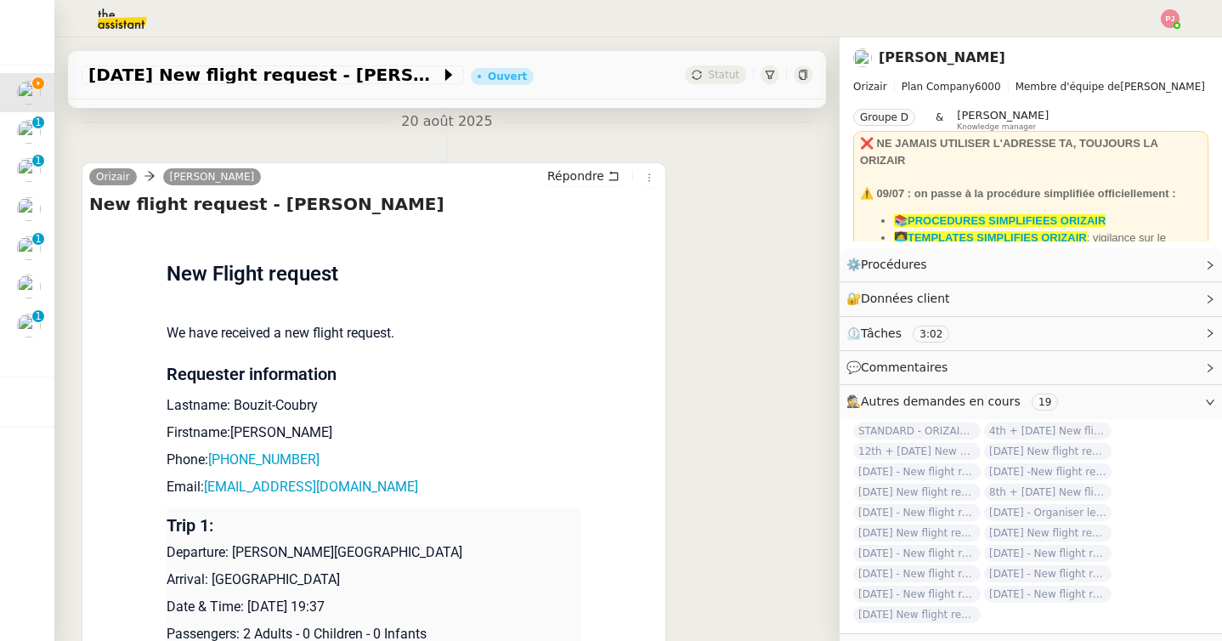
scroll to position [995, 0]
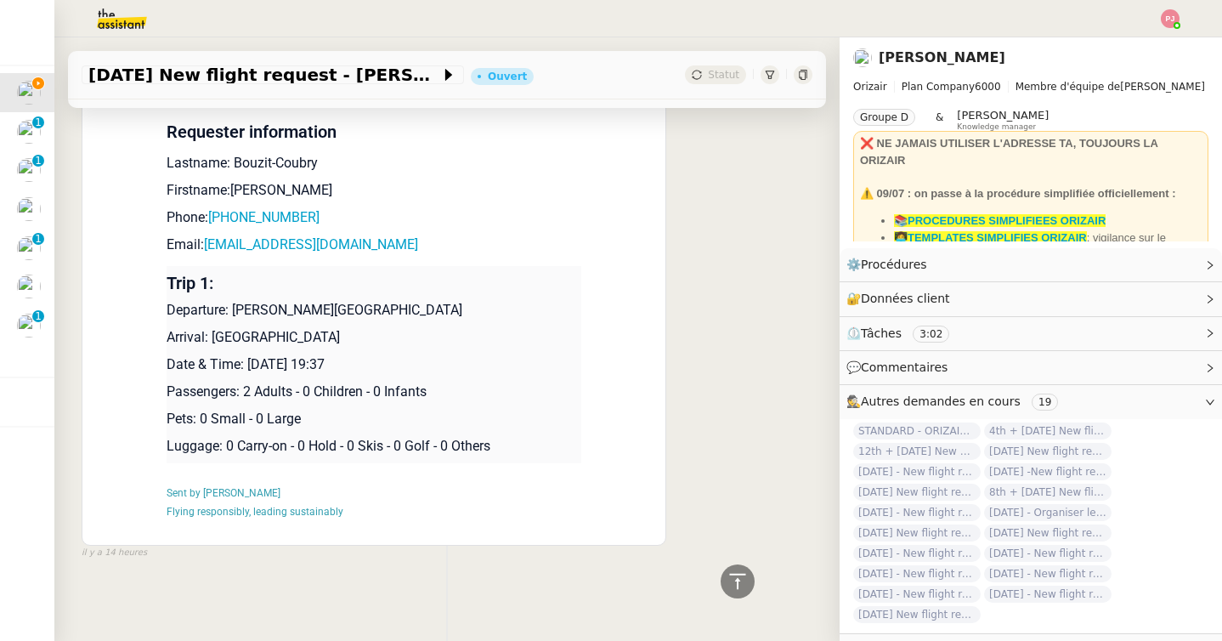
drag, startPoint x: 415, startPoint y: 336, endPoint x: 214, endPoint y: 328, distance: 201.5
click at [214, 328] on p "Arrival: [GEOGRAPHIC_DATA]" at bounding box center [373, 337] width 415 height 20
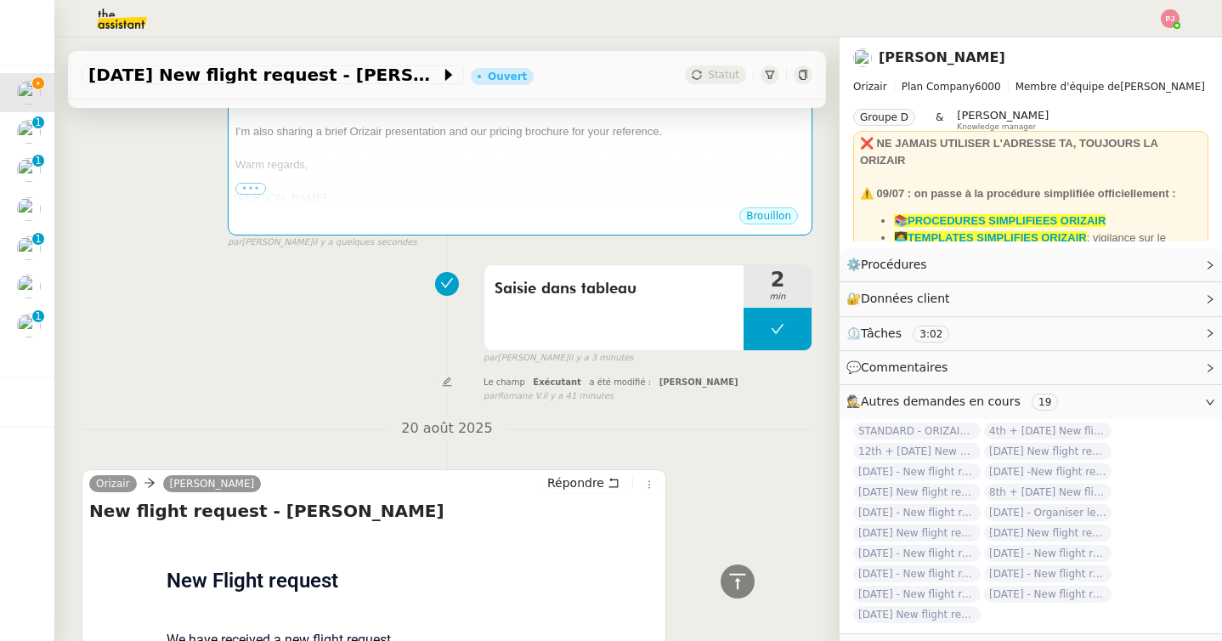
scroll to position [0, 0]
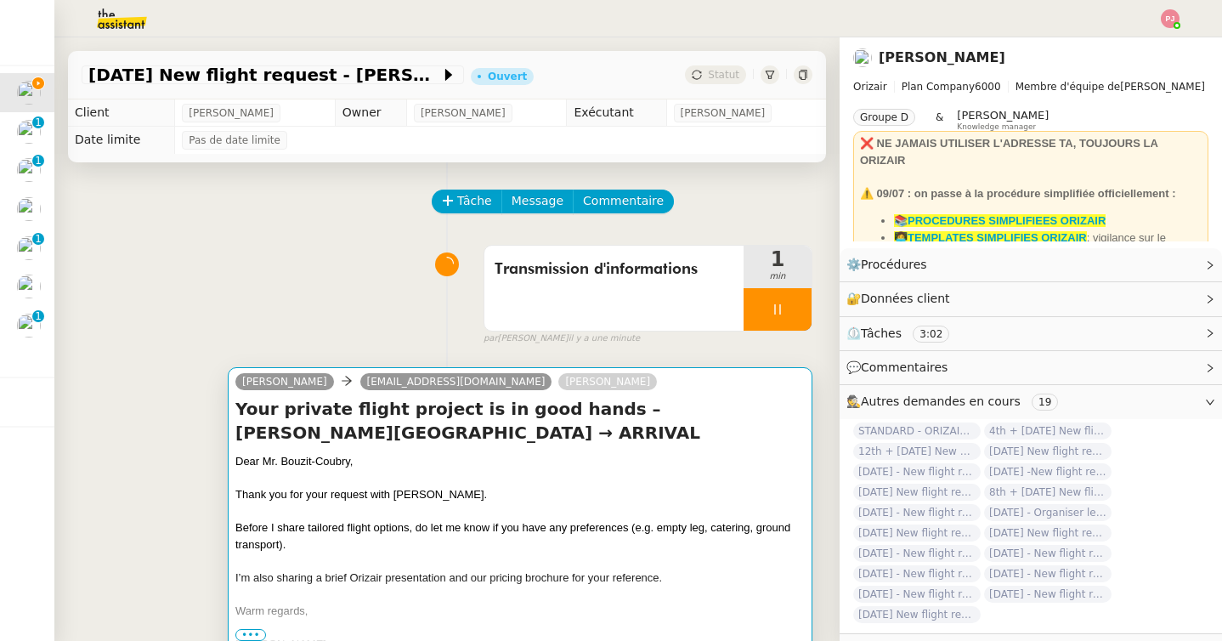
click at [382, 437] on h4 "Your private flight project is in good hands – [PERSON_NAME][GEOGRAPHIC_DATA] →…" at bounding box center [519, 421] width 569 height 48
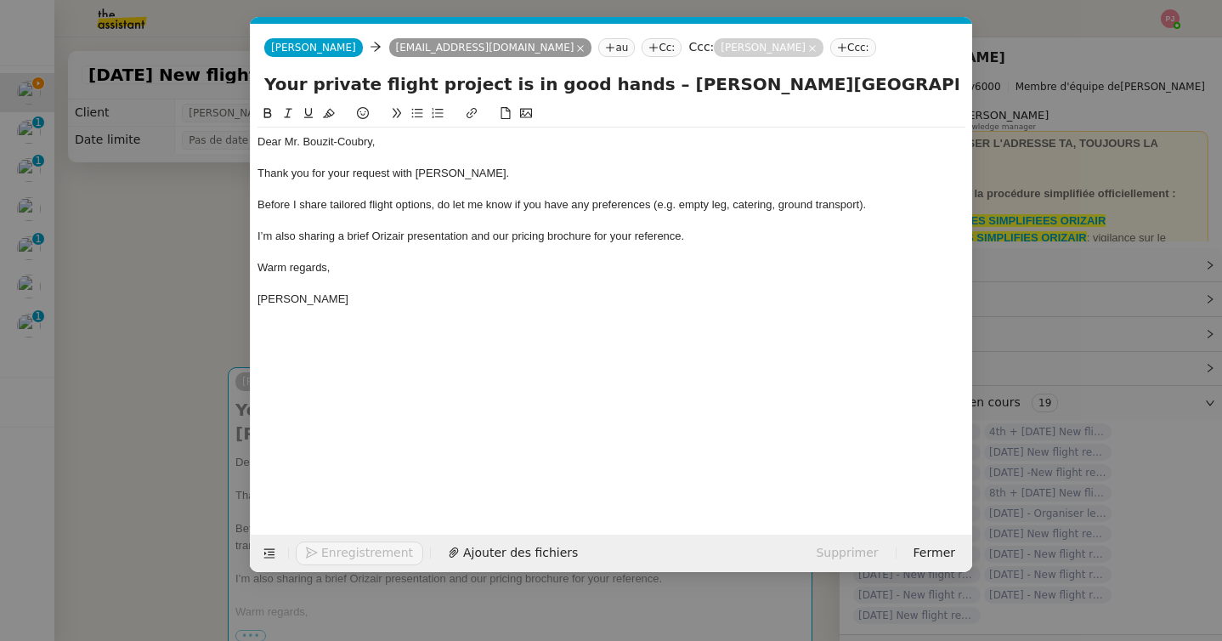
scroll to position [0, 99]
drag, startPoint x: 947, startPoint y: 83, endPoint x: 1106, endPoint y: 83, distance: 158.9
click at [1106, 83] on nz-modal-container "orizair accu Service ✈️Orizair - Accu sé de réception de la demande (FR) - En c…" at bounding box center [611, 320] width 1222 height 641
paste input "[GEOGRAPHIC_DATA]"
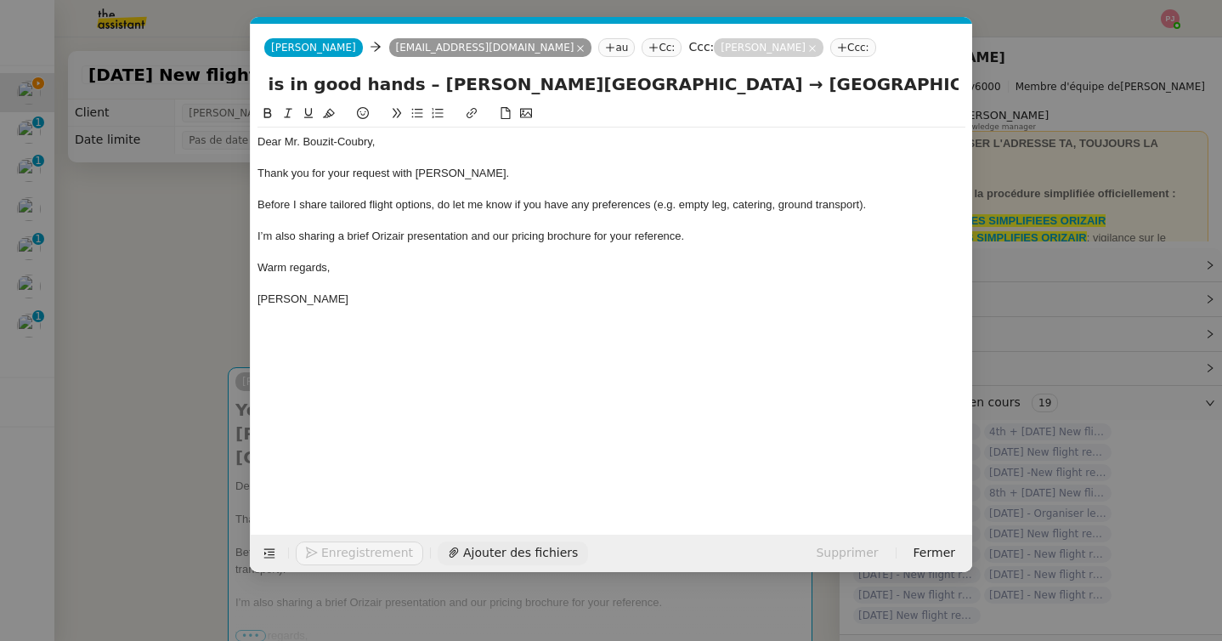
type input "Your private flight project is in good hands – [PERSON_NAME][GEOGRAPHIC_DATA] →…"
click at [511, 548] on span "Ajouter des fichiers" at bounding box center [520, 553] width 115 height 20
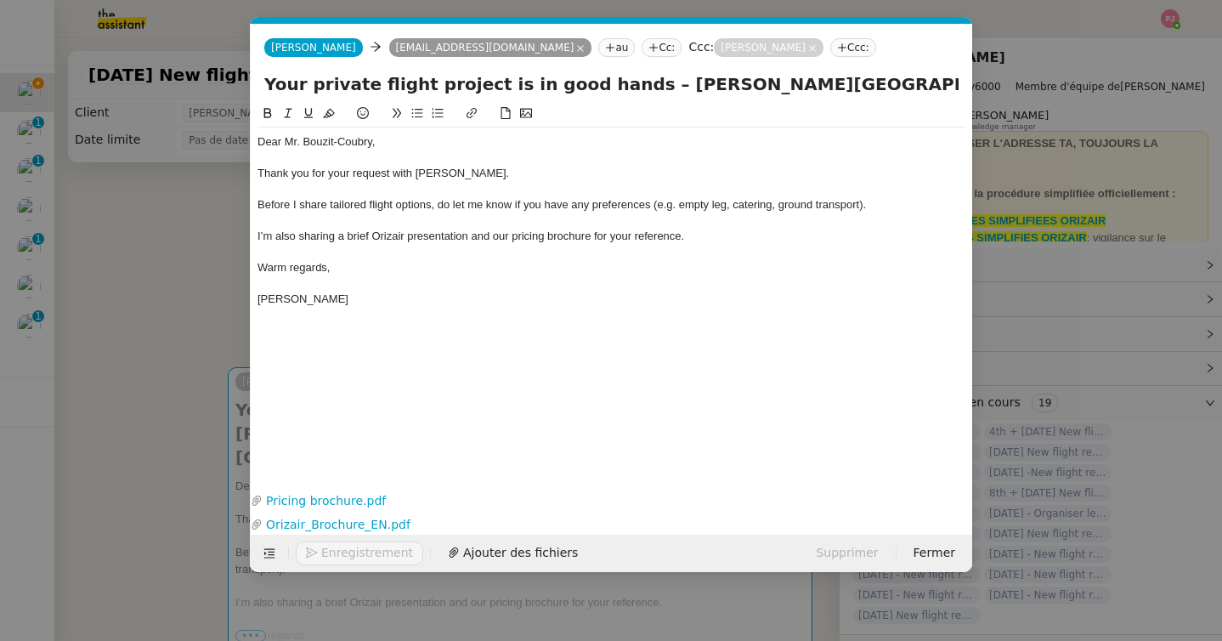
click at [394, 418] on div "Dear [PERSON_NAME], Thank you for your request with [PERSON_NAME]. Before I sha…" at bounding box center [611, 283] width 708 height 358
click at [185, 451] on nz-modal-container "orizair accu Service ✈️Orizair - Accu sé de réception de la demande (FR) - En c…" at bounding box center [611, 320] width 1222 height 641
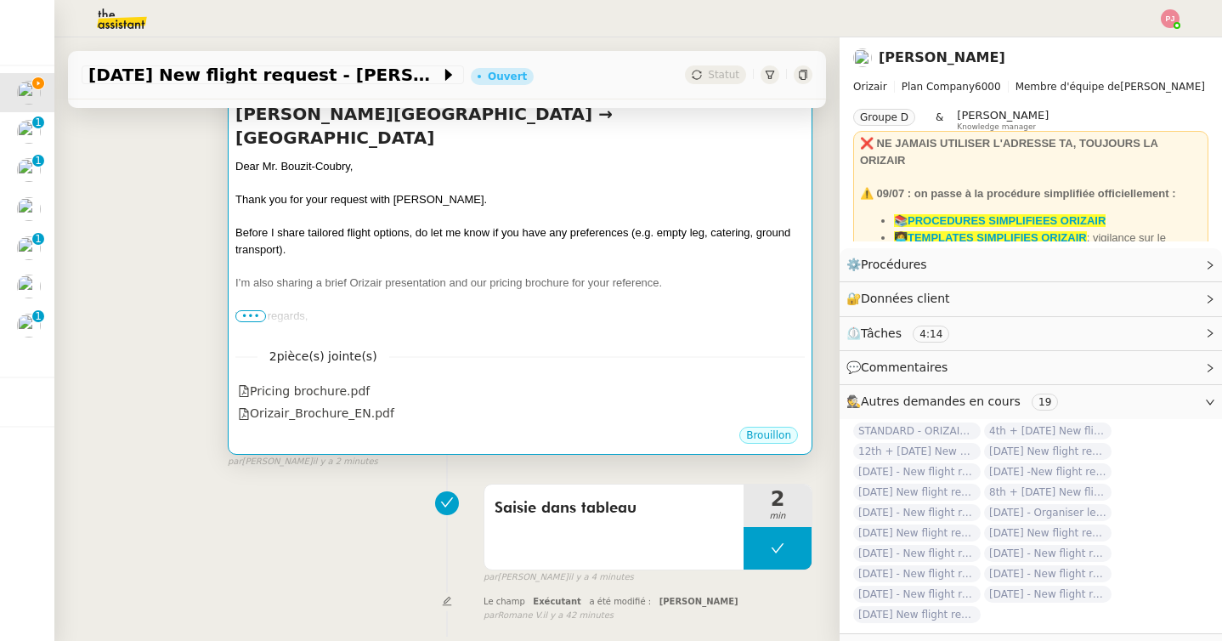
scroll to position [301, 0]
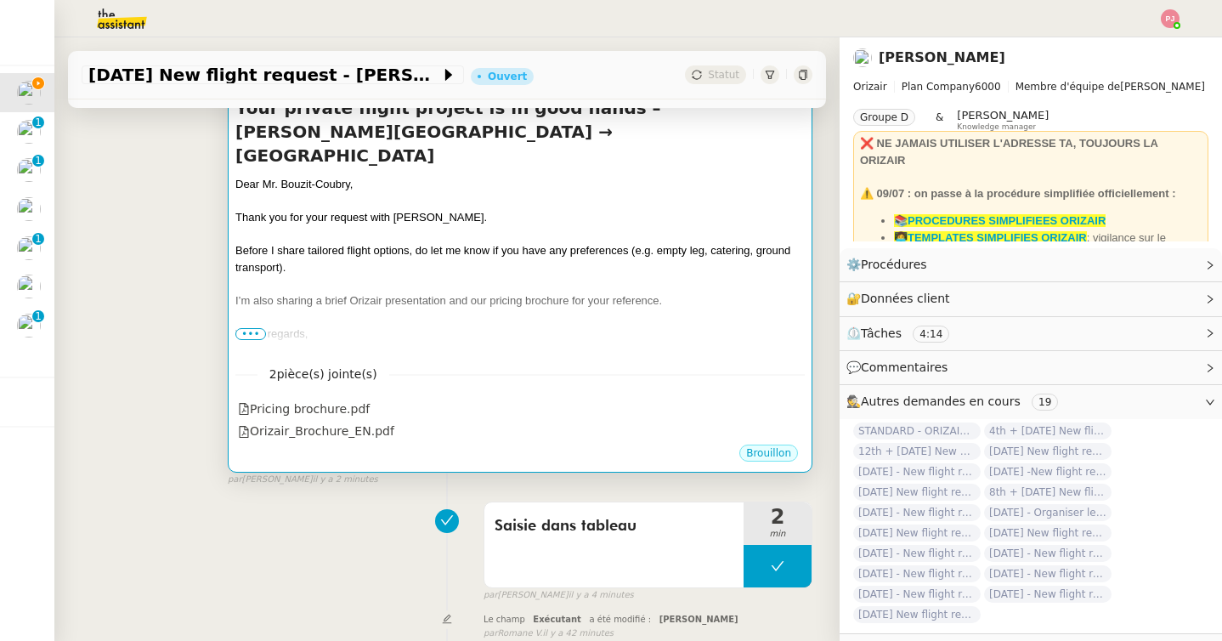
click at [415, 308] on div at bounding box center [519, 316] width 569 height 17
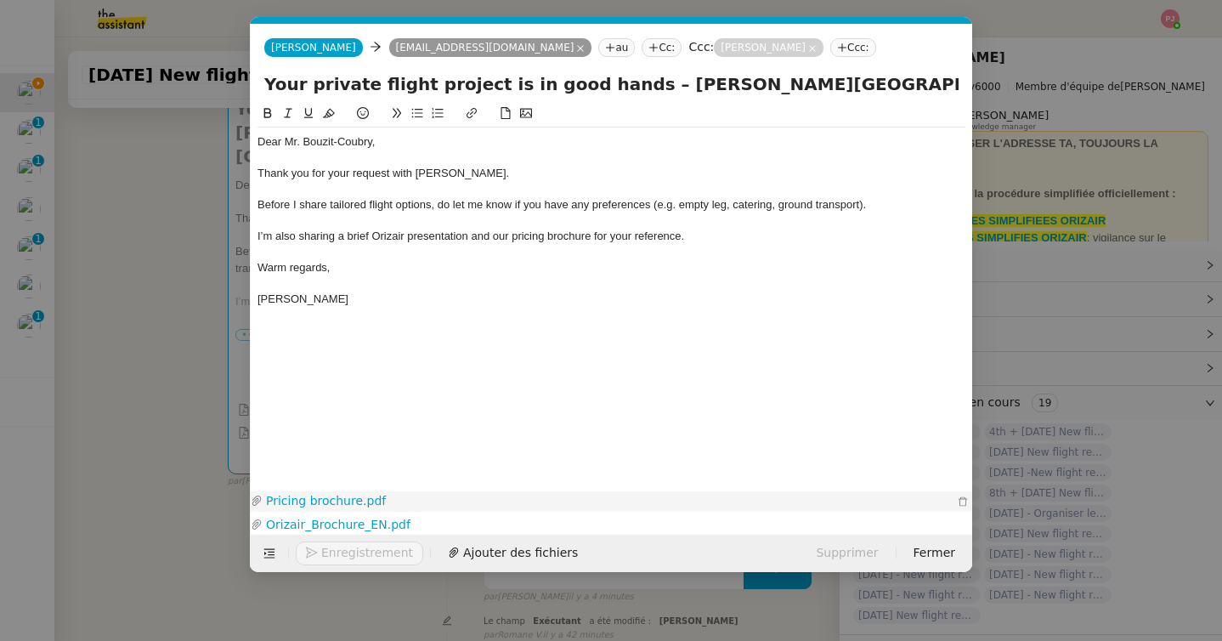
scroll to position [0, 99]
click at [201, 368] on nz-modal-container "orizair accu Service ✈️Orizair - Accu sé de réception de la demande (FR) - En c…" at bounding box center [611, 320] width 1222 height 641
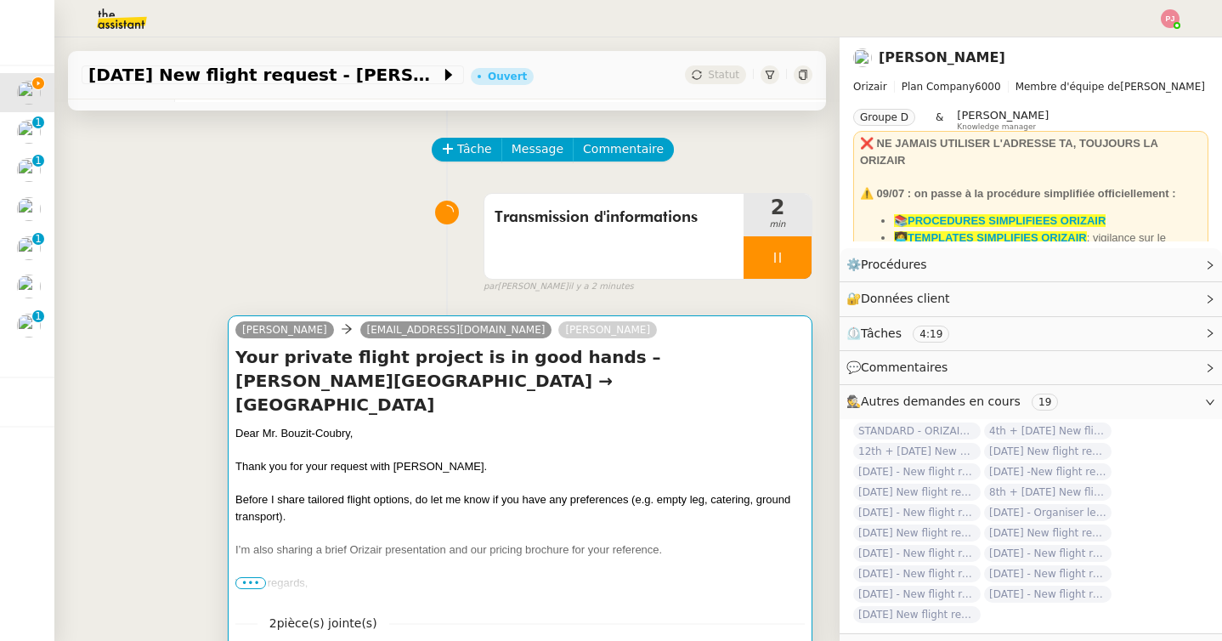
scroll to position [0, 0]
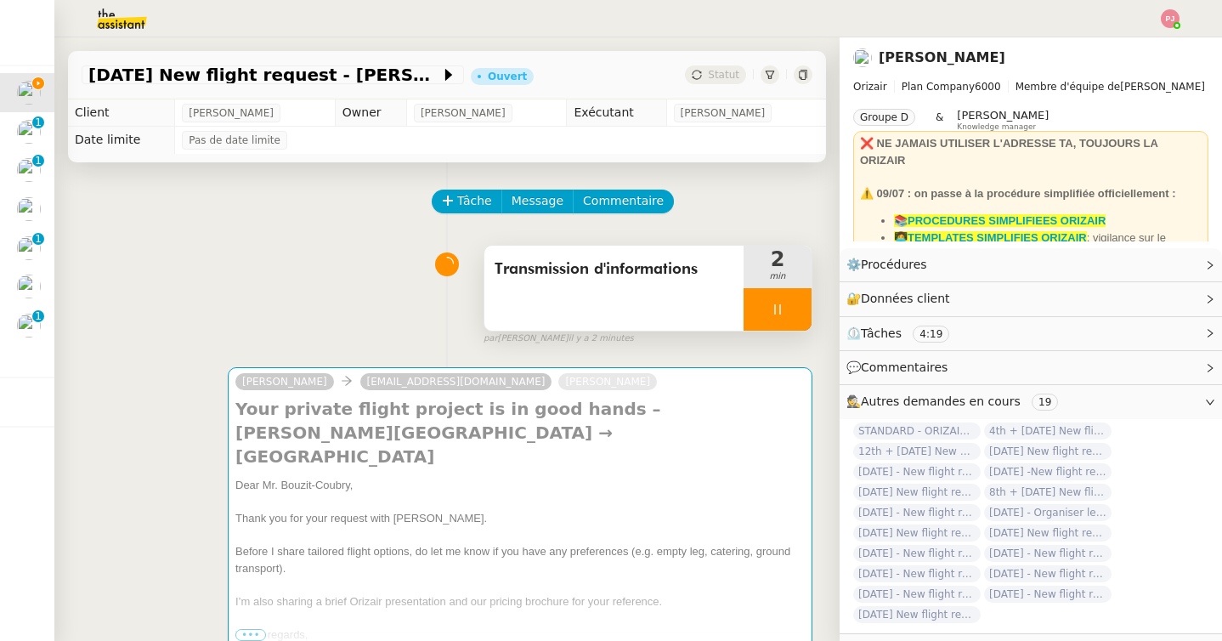
click at [776, 308] on icon at bounding box center [777, 309] width 14 height 14
click at [798, 310] on icon at bounding box center [794, 309] width 14 height 14
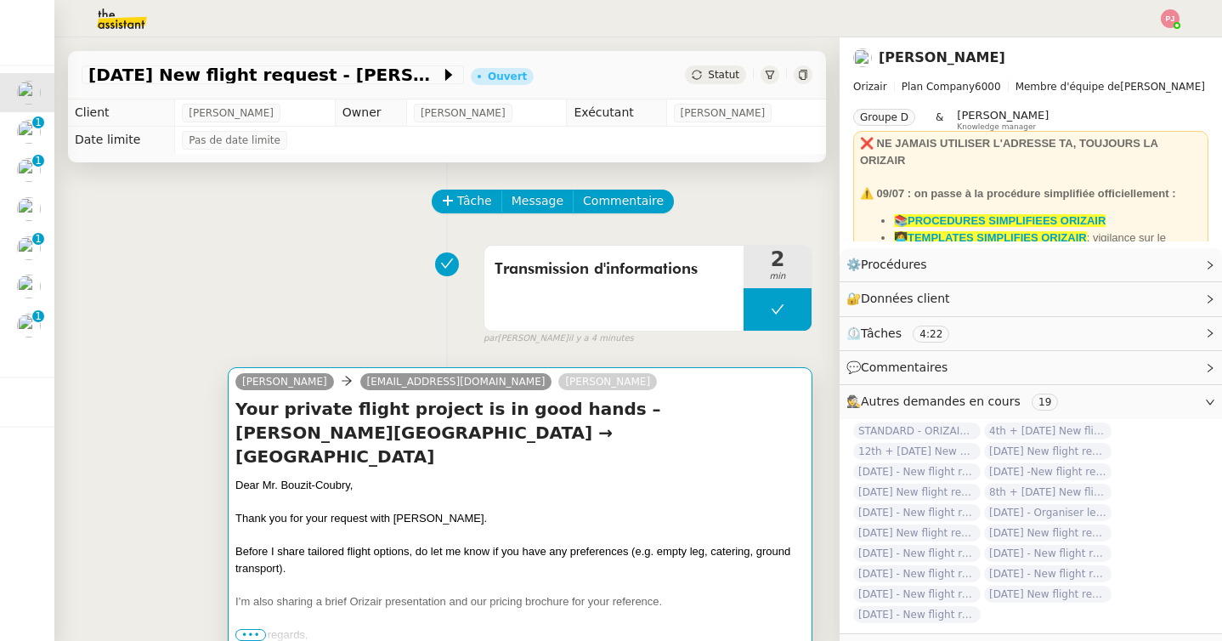
click at [511, 510] on div "Thank you for your request with [PERSON_NAME]." at bounding box center [519, 518] width 569 height 17
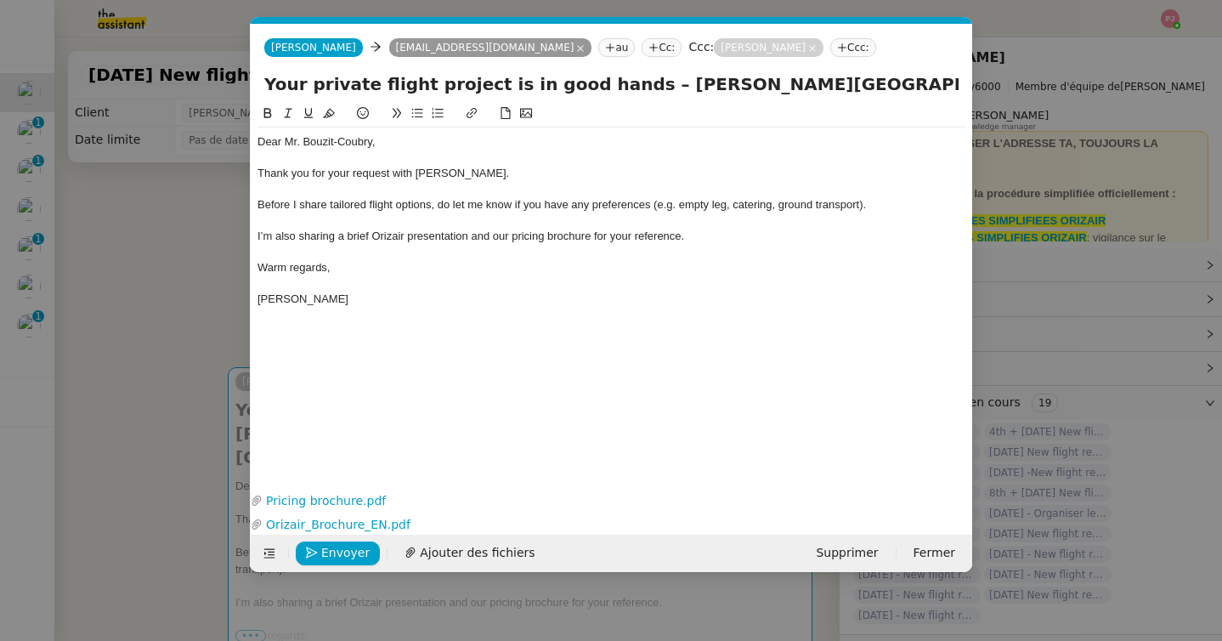
scroll to position [0, 99]
click at [324, 555] on span "Envoyer" at bounding box center [345, 553] width 48 height 20
click at [324, 555] on span "Confirmer l'envoi" at bounding box center [372, 553] width 102 height 20
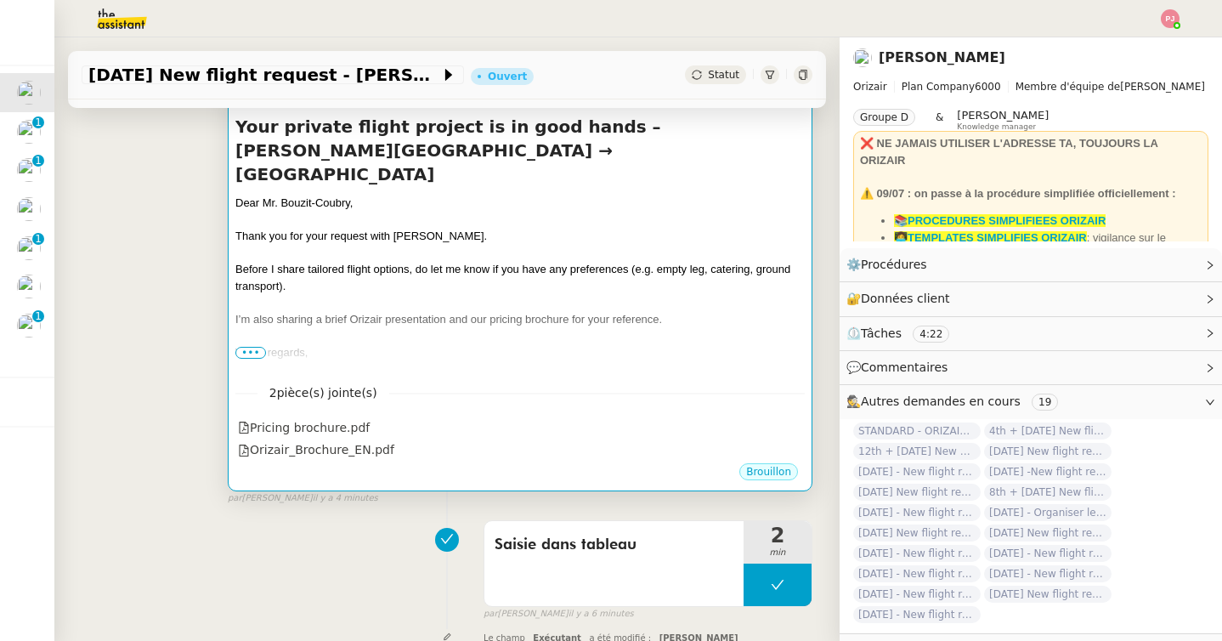
scroll to position [295, 0]
